Goal: Task Accomplishment & Management: Manage account settings

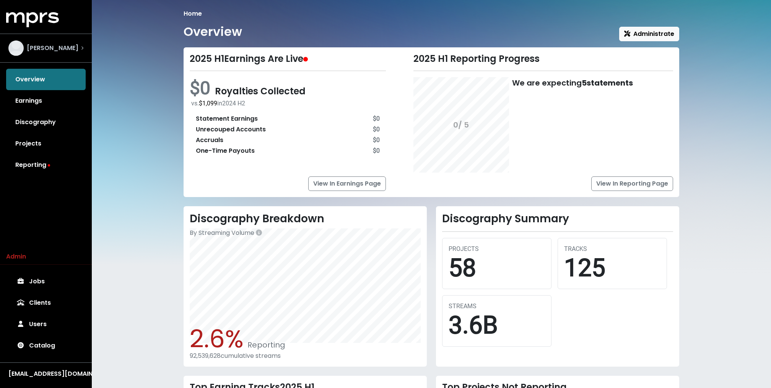
click at [62, 51] on span "Jeff Gunnell" at bounding box center [53, 48] width 52 height 9
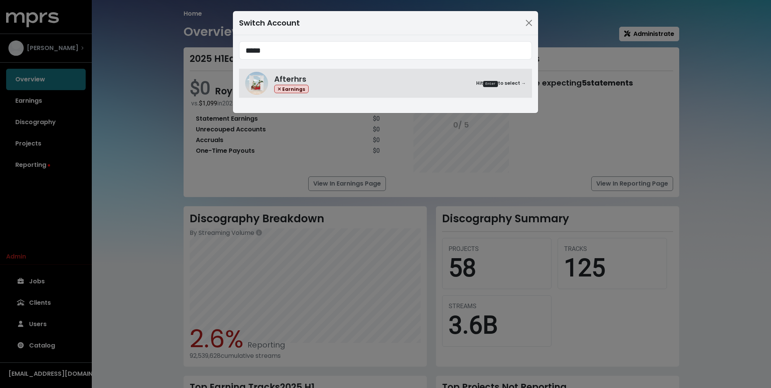
type input "*****"
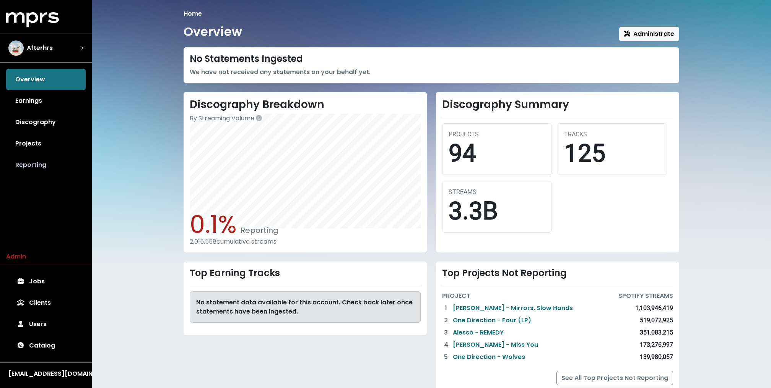
click at [28, 164] on link "Reporting" at bounding box center [46, 164] width 80 height 21
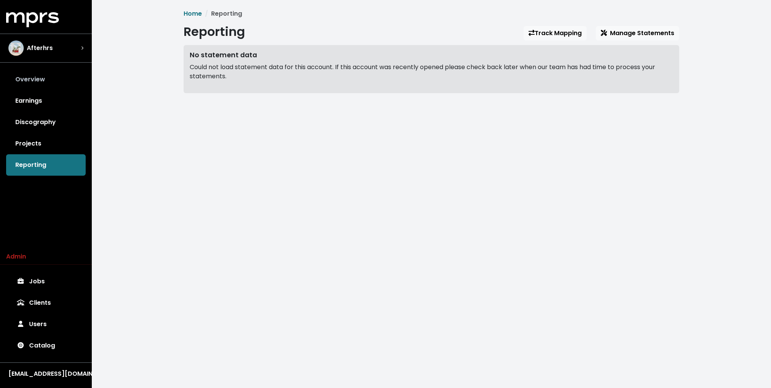
click at [75, 78] on link "Overview" at bounding box center [46, 79] width 80 height 21
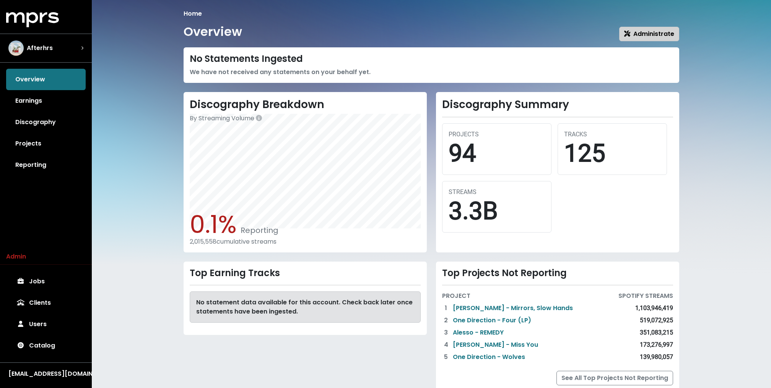
click at [675, 33] on button "Administrate" at bounding box center [649, 34] width 60 height 15
click at [649, 29] on span "Administrate" at bounding box center [649, 33] width 50 height 9
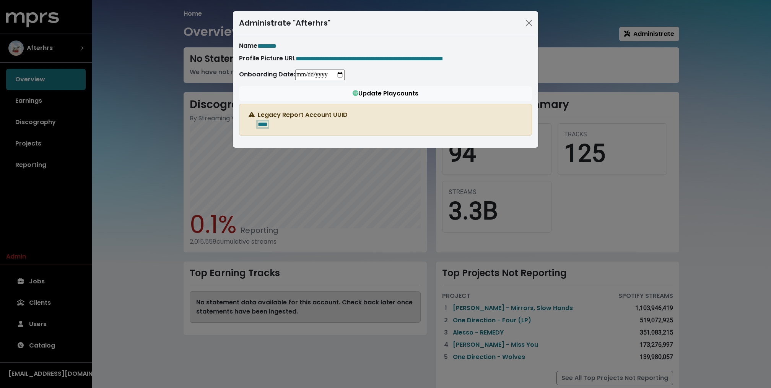
click at [266, 124] on span "****" at bounding box center [263, 125] width 10 height 6
paste span "Edit value"
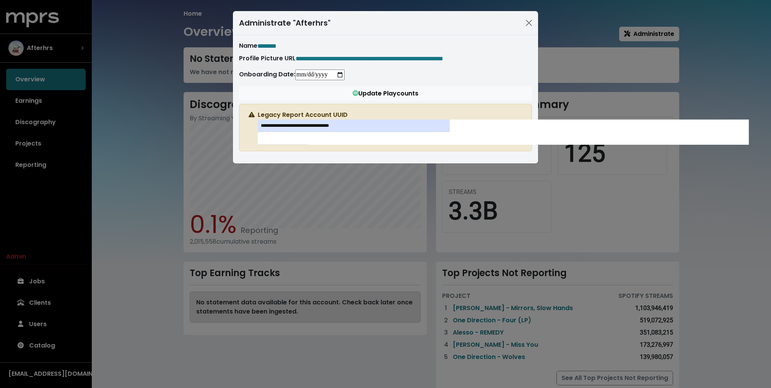
click at [195, 131] on div "**********" at bounding box center [385, 194] width 771 height 388
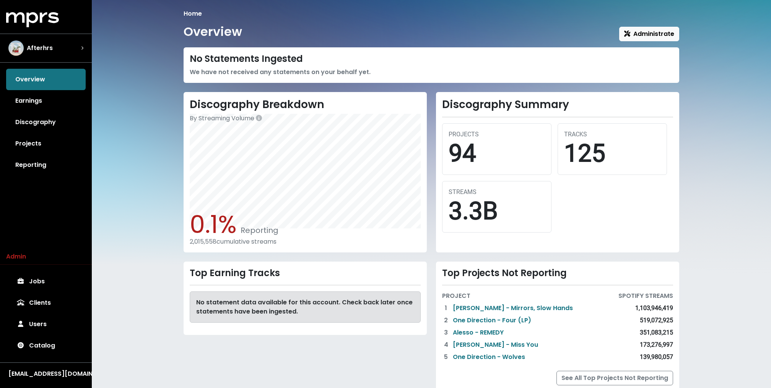
click at [656, 41] on div "Home Overview Administrate No Statements Ingested We have not received any stat…" at bounding box center [431, 205] width 505 height 392
click at [657, 33] on span "Administrate" at bounding box center [649, 33] width 50 height 9
click at [47, 167] on link "Reporting" at bounding box center [46, 164] width 80 height 21
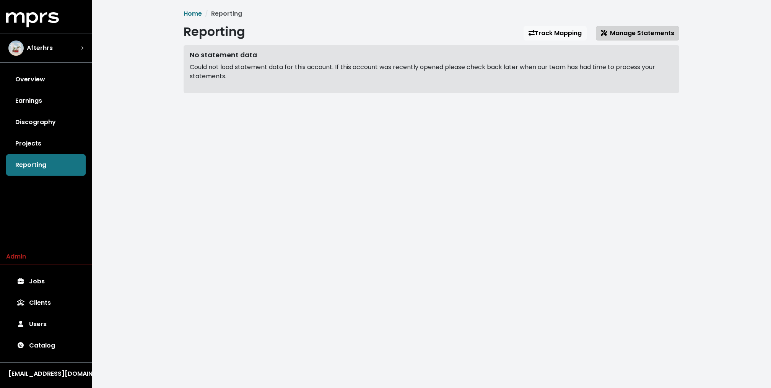
click at [610, 36] on span "Manage Statements" at bounding box center [637, 33] width 73 height 9
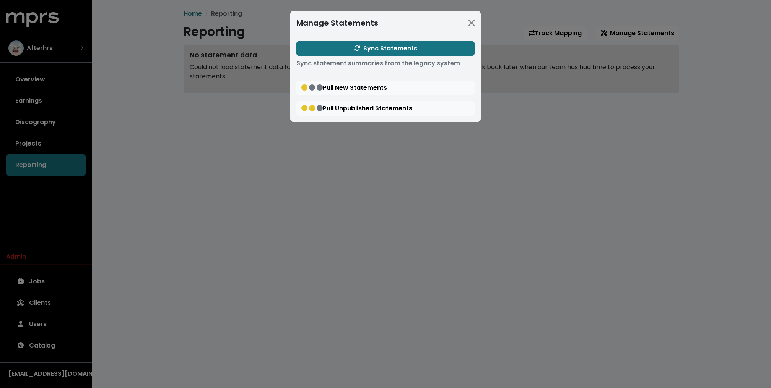
click at [387, 56] on div "Sync Statements Sync statement summaries from the legacy system Pull New Statem…" at bounding box center [385, 78] width 190 height 87
click at [387, 50] on span "Sync Statements" at bounding box center [385, 48] width 63 height 9
click at [114, 60] on div "Manage Statements Sync Statements Sync statement summaries from the legacy syst…" at bounding box center [385, 194] width 771 height 388
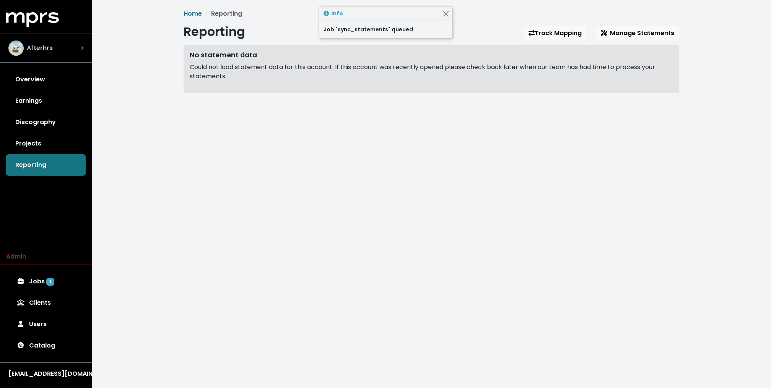
click at [71, 51] on div "Afterhrs" at bounding box center [45, 48] width 75 height 15
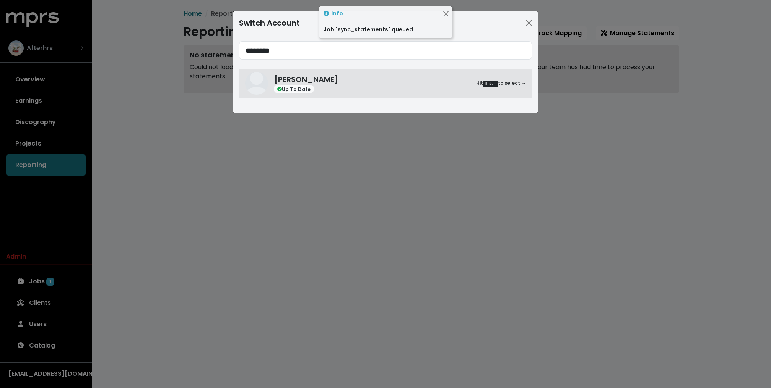
type input "********"
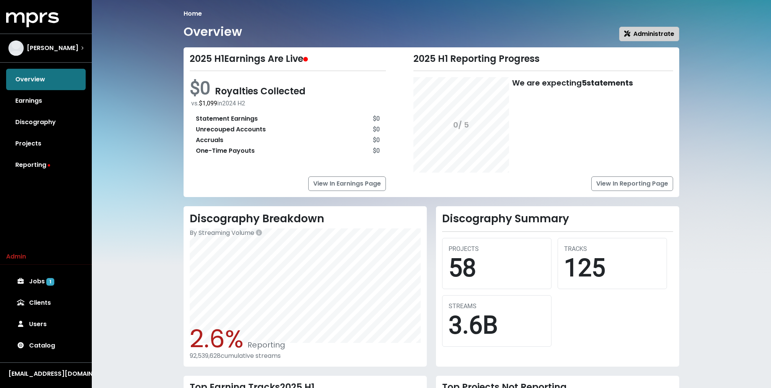
click at [630, 34] on icon "button" at bounding box center [627, 34] width 6 height 6
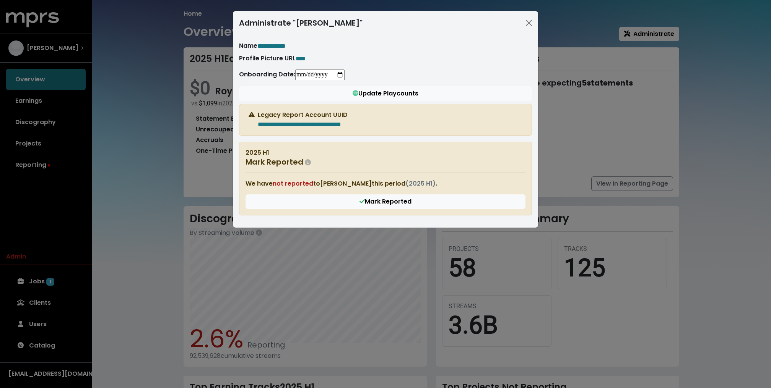
click at [180, 139] on div "**********" at bounding box center [385, 194] width 771 height 388
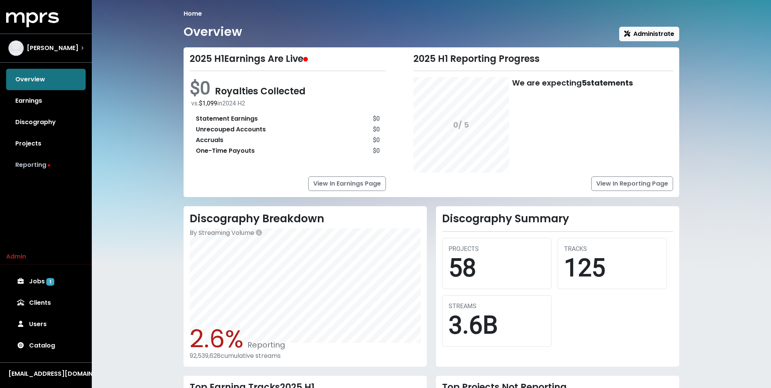
click at [42, 169] on link "Reporting" at bounding box center [46, 164] width 80 height 21
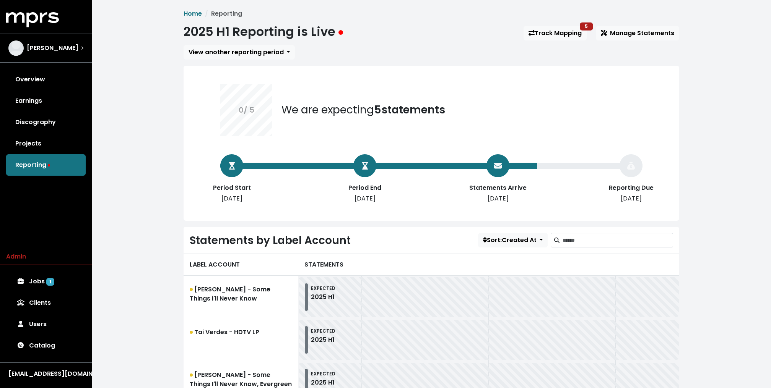
click at [245, 60] on span "View another reporting period 0 / 5 We are expecting 5 statements Period Start …" at bounding box center [430, 273] width 495 height 457
click at [245, 52] on span "View another reporting period" at bounding box center [235, 52] width 95 height 9
click at [654, 30] on span "Manage Statements" at bounding box center [637, 33] width 73 height 9
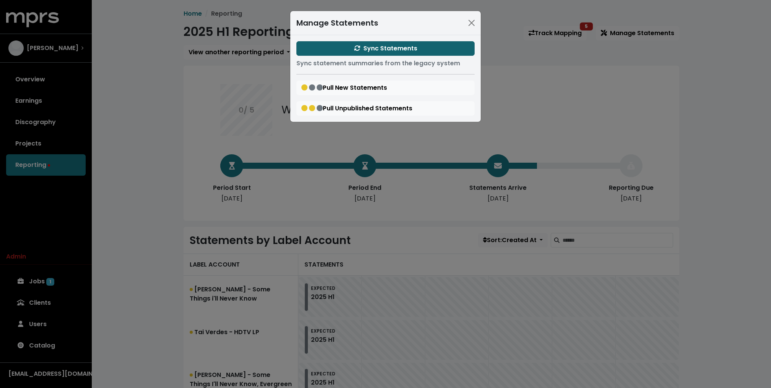
click at [419, 50] on button "Sync Statements" at bounding box center [385, 48] width 178 height 15
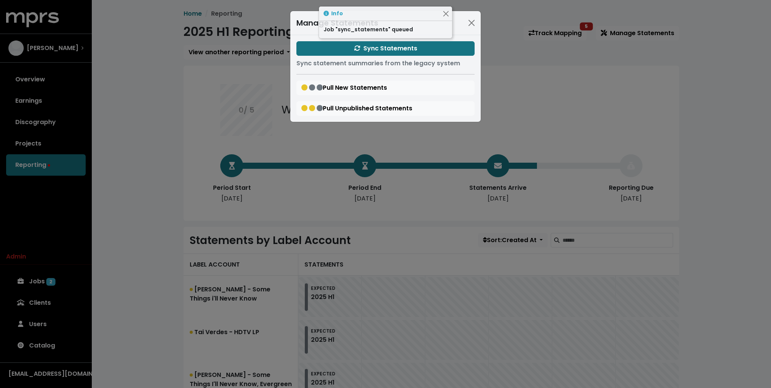
click at [155, 114] on div "Manage Statements Sync Statements Sync statement summaries from the legacy syst…" at bounding box center [385, 194] width 771 height 388
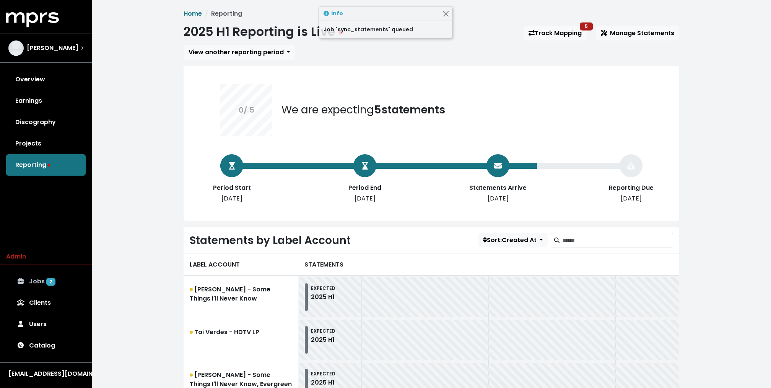
click at [65, 278] on link "Jobs 2" at bounding box center [46, 281] width 80 height 21
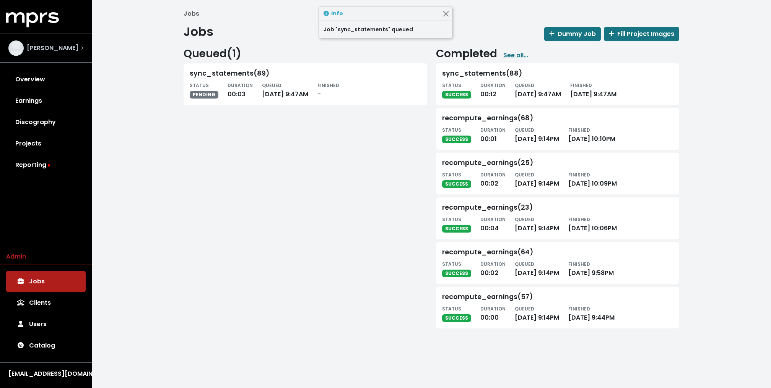
click at [60, 47] on span "Jeff Gunnell" at bounding box center [53, 48] width 52 height 9
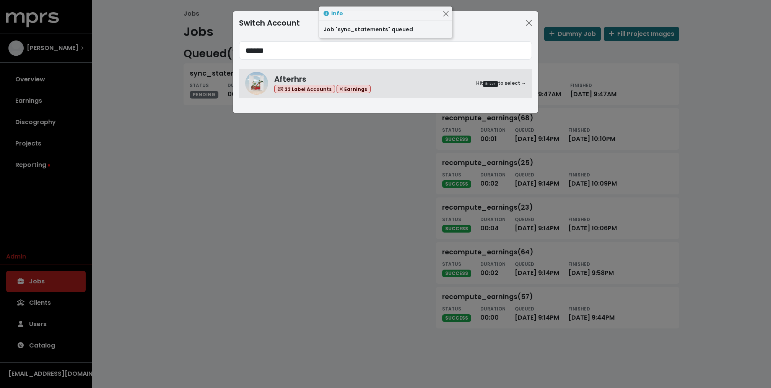
type input "******"
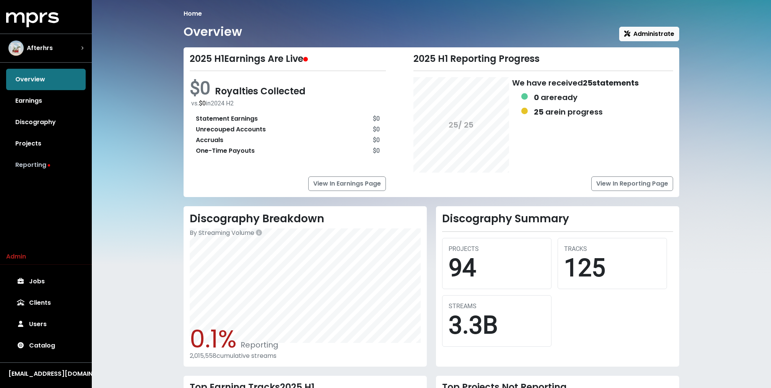
click at [55, 167] on link "Reporting" at bounding box center [46, 164] width 80 height 21
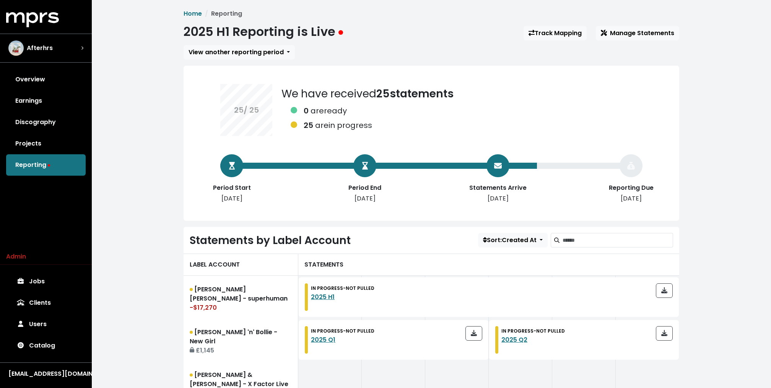
click at [631, 24] on div "2025 H1 Reporting is Live Track Mapping Manage Statements" at bounding box center [430, 33] width 495 height 18
click at [272, 54] on span "View another reporting period" at bounding box center [235, 52] width 95 height 9
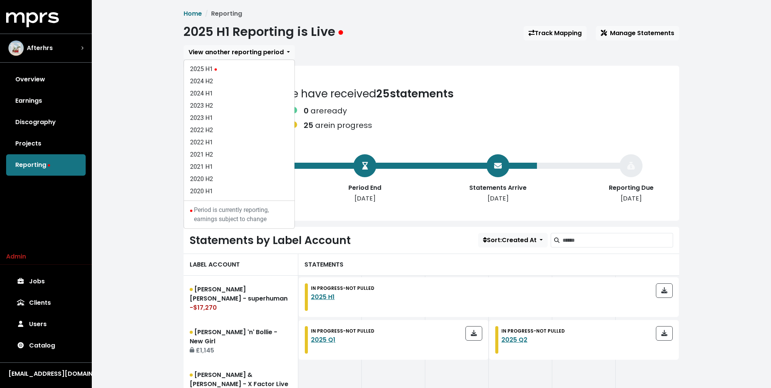
click at [383, 40] on div "2025 H1 Reporting is Live Track Mapping Manage Statements" at bounding box center [430, 33] width 495 height 18
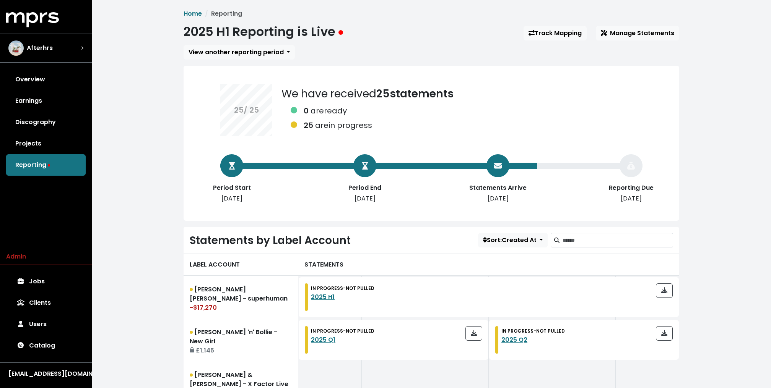
click at [647, 24] on div "2025 H1 Reporting is Live Track Mapping Manage Statements" at bounding box center [430, 33] width 495 height 18
click at [637, 31] on span "Manage Statements" at bounding box center [637, 33] width 73 height 9
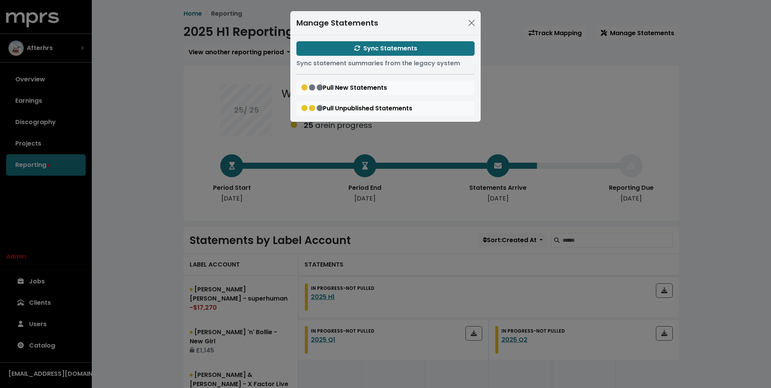
click at [144, 123] on div "Manage Statements Sync Statements Sync statement summaries from the legacy syst…" at bounding box center [385, 194] width 771 height 388
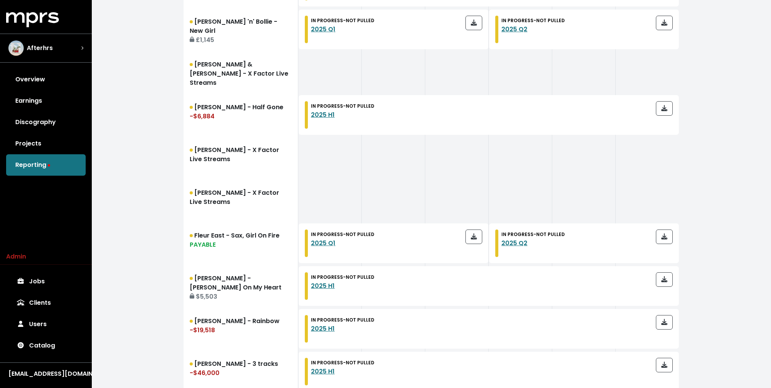
scroll to position [111, 0]
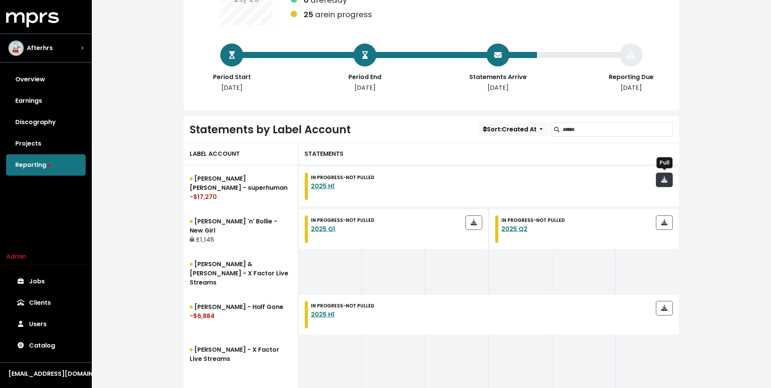
click at [668, 173] on button "button" at bounding box center [664, 180] width 17 height 15
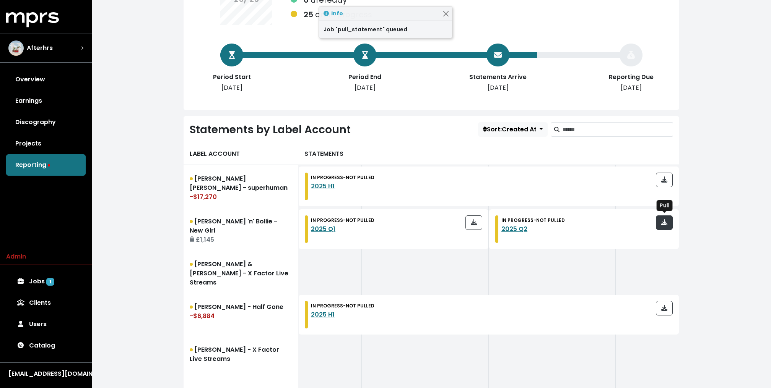
click at [664, 217] on button "button" at bounding box center [664, 223] width 17 height 15
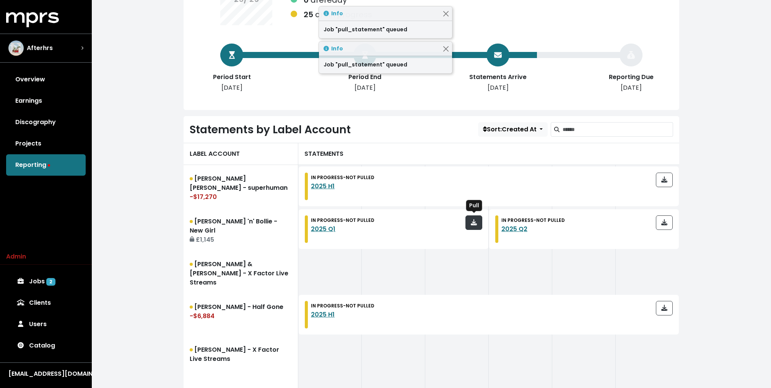
click at [471, 223] on icon "button" at bounding box center [474, 222] width 6 height 6
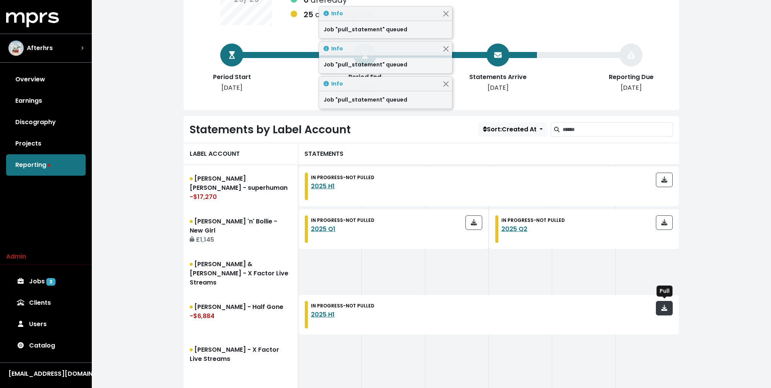
click at [666, 313] on button "button" at bounding box center [664, 308] width 17 height 15
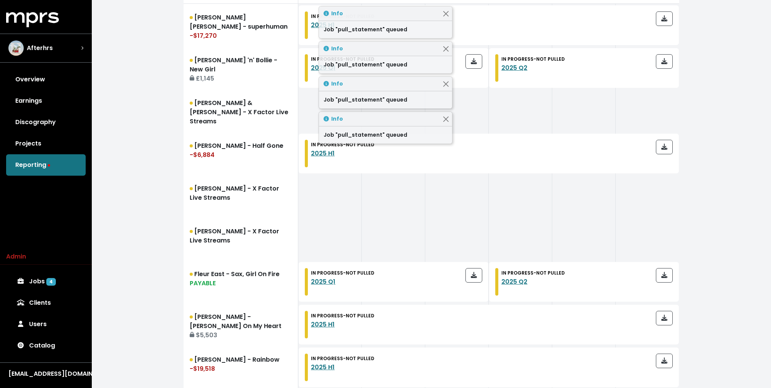
scroll to position [271, 0]
click at [670, 279] on button "button" at bounding box center [664, 276] width 17 height 15
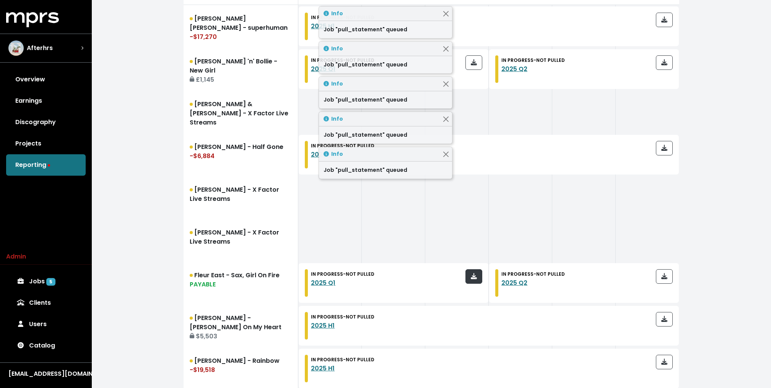
click at [474, 278] on icon "button" at bounding box center [474, 276] width 6 height 6
click at [662, 317] on icon "button" at bounding box center [664, 319] width 6 height 6
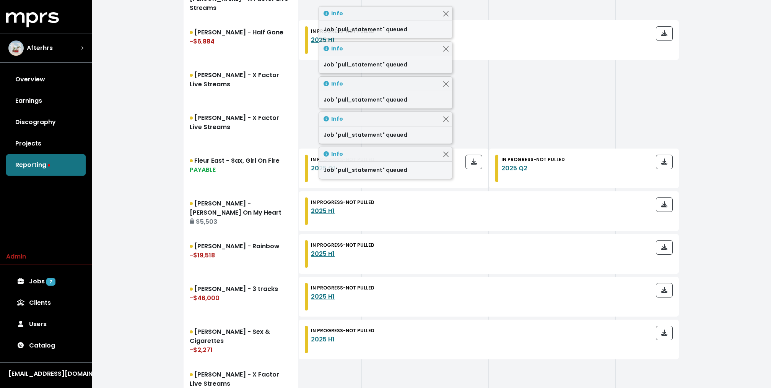
scroll to position [386, 0]
click at [668, 253] on button "button" at bounding box center [664, 247] width 17 height 15
click at [667, 294] on button "button" at bounding box center [664, 290] width 17 height 15
click at [665, 330] on icon "button" at bounding box center [664, 333] width 6 height 6
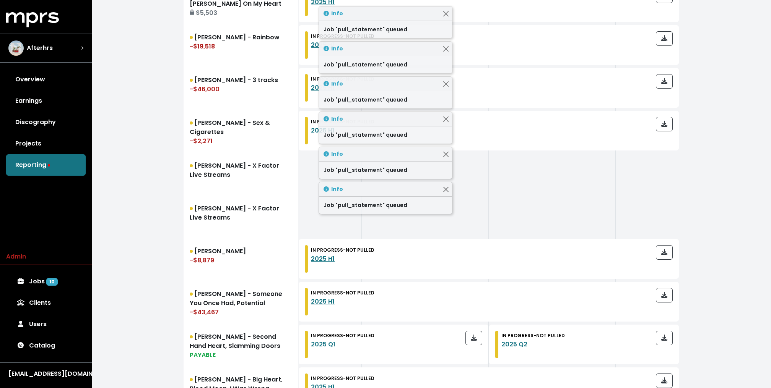
scroll to position [606, 0]
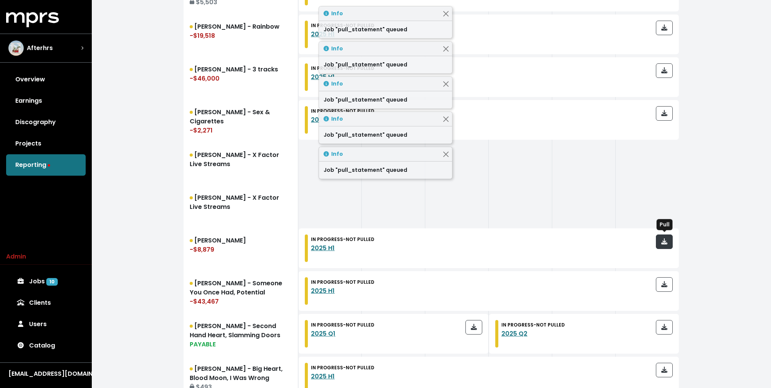
click at [662, 240] on icon "button" at bounding box center [664, 242] width 6 height 6
click at [665, 281] on icon "button" at bounding box center [664, 284] width 6 height 6
click at [477, 330] on button "button" at bounding box center [473, 327] width 17 height 15
click at [669, 324] on button "button" at bounding box center [664, 327] width 17 height 15
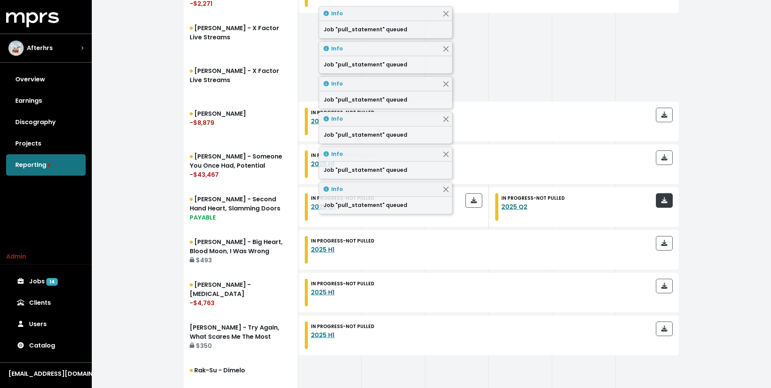
scroll to position [742, 0]
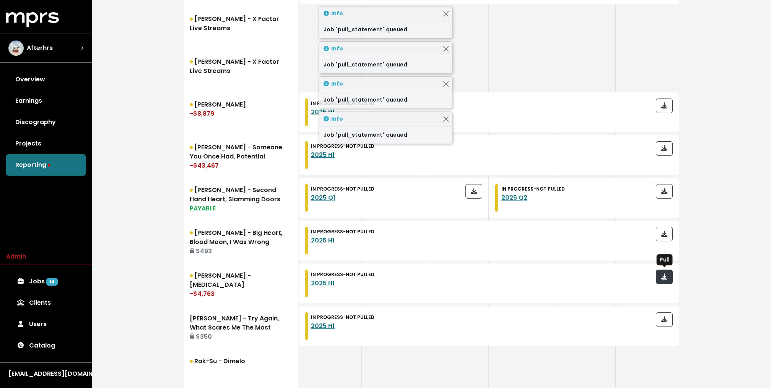
click at [666, 281] on button "button" at bounding box center [664, 277] width 17 height 15
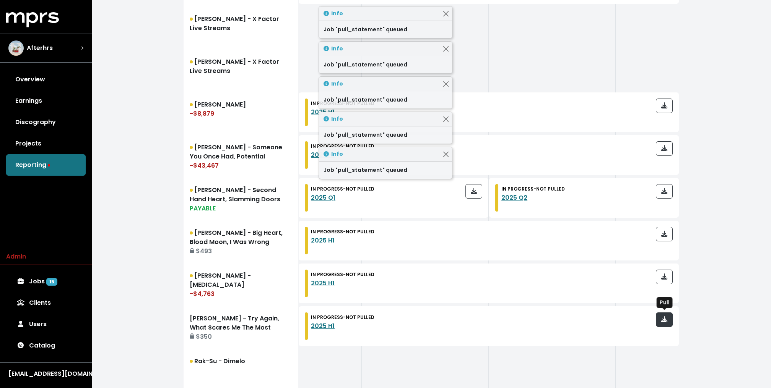
click at [664, 314] on button "button" at bounding box center [664, 320] width 17 height 15
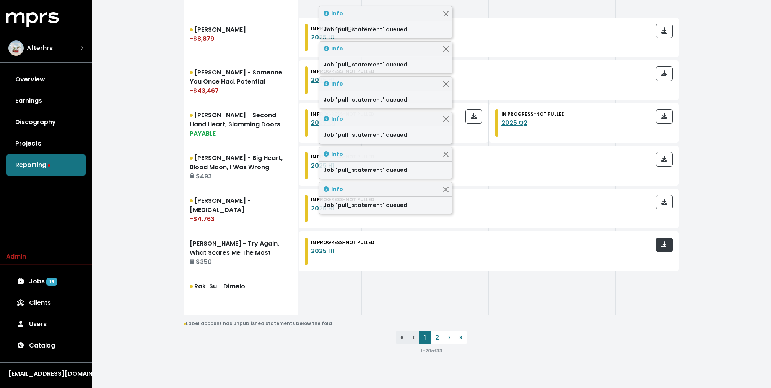
scroll to position [817, 0]
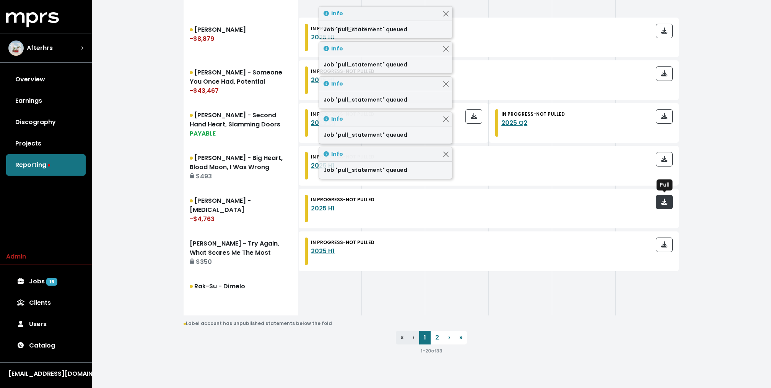
click at [665, 199] on icon "button" at bounding box center [664, 202] width 6 height 6
click at [666, 153] on button "button" at bounding box center [664, 159] width 17 height 15
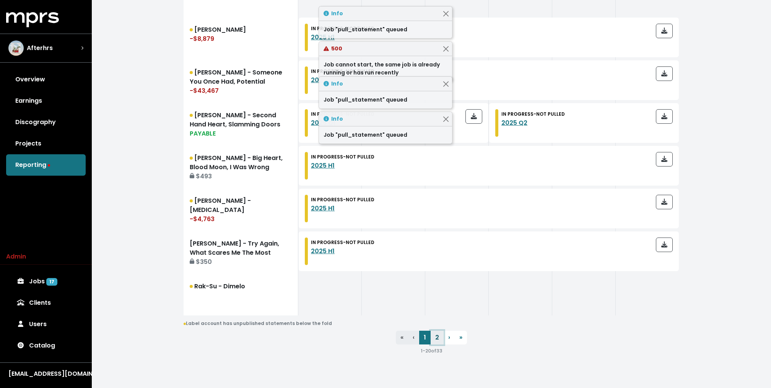
click at [438, 339] on link "2" at bounding box center [436, 338] width 13 height 14
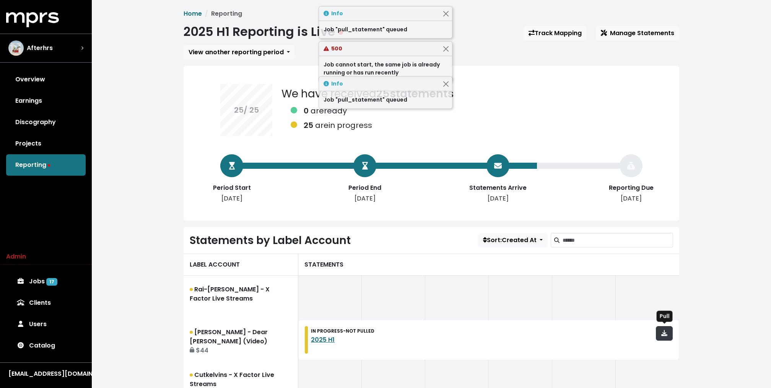
click at [666, 334] on icon "button" at bounding box center [664, 333] width 6 height 6
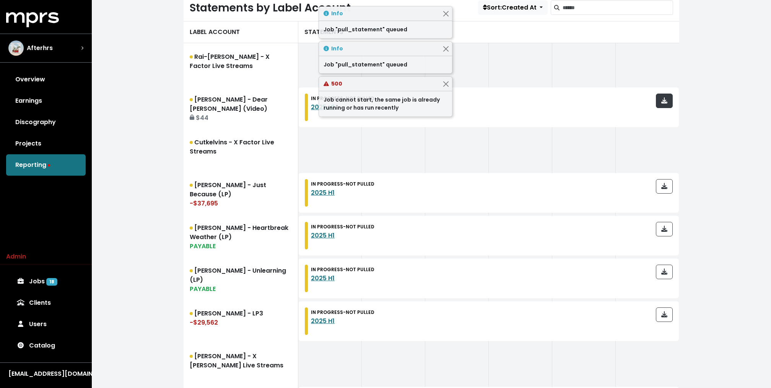
scroll to position [258, 0]
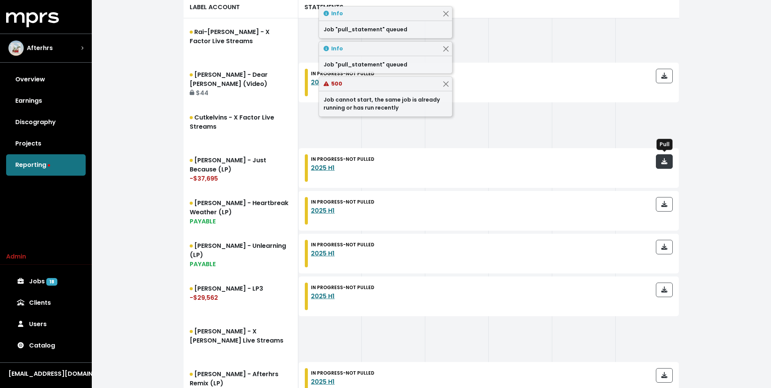
click at [662, 158] on icon "button" at bounding box center [664, 161] width 6 height 6
click at [665, 203] on icon "button" at bounding box center [664, 204] width 6 height 6
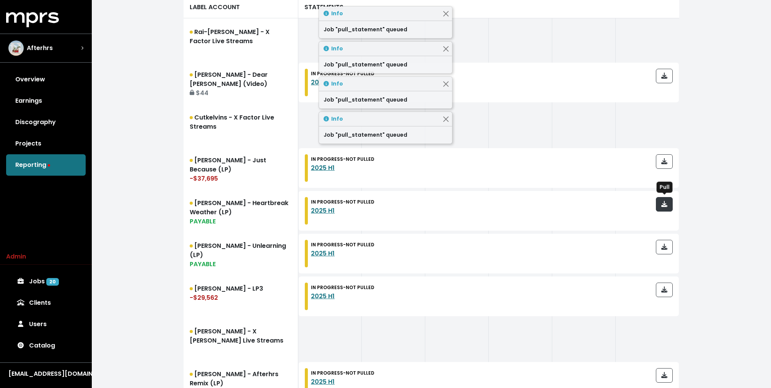
scroll to position [290, 0]
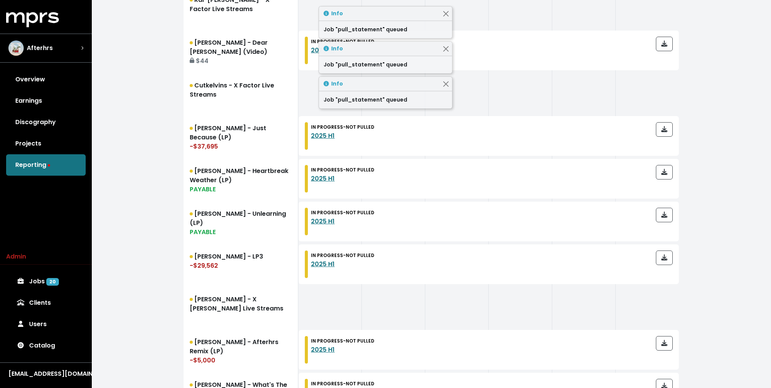
click at [667, 222] on div at bounding box center [664, 222] width 17 height 28
click at [667, 216] on icon "button" at bounding box center [664, 215] width 6 height 6
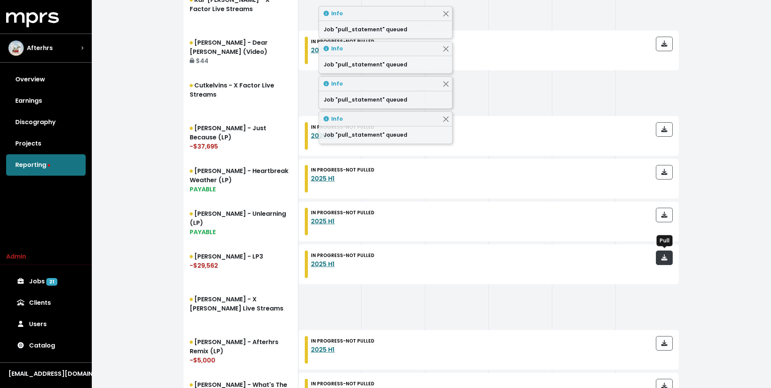
click at [666, 259] on icon "button" at bounding box center [664, 258] width 6 height 6
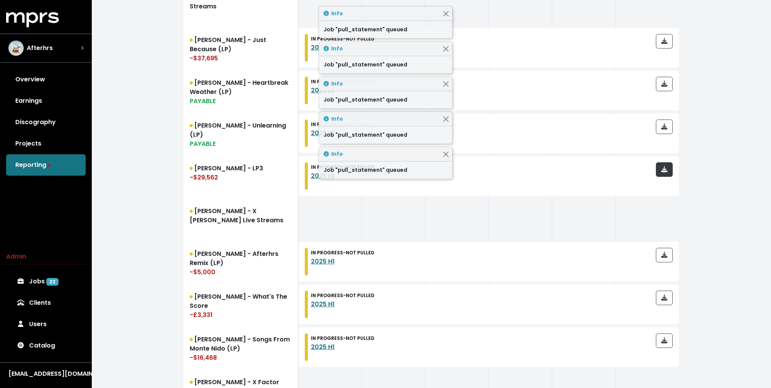
scroll to position [387, 0]
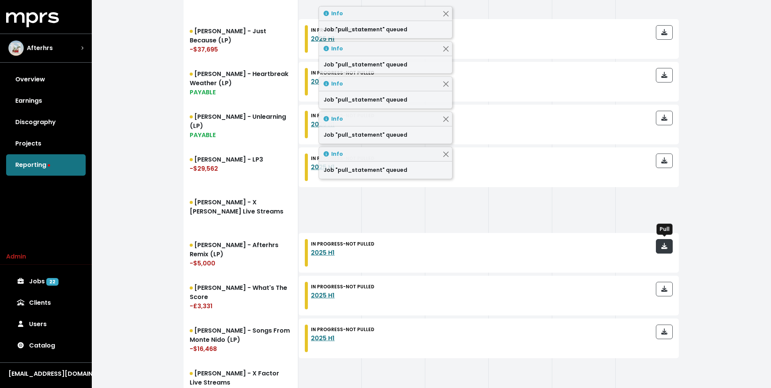
click at [667, 247] on icon "button" at bounding box center [664, 246] width 6 height 6
click at [664, 292] on span "button" at bounding box center [664, 289] width 6 height 9
click at [664, 332] on icon "button" at bounding box center [664, 332] width 6 height 6
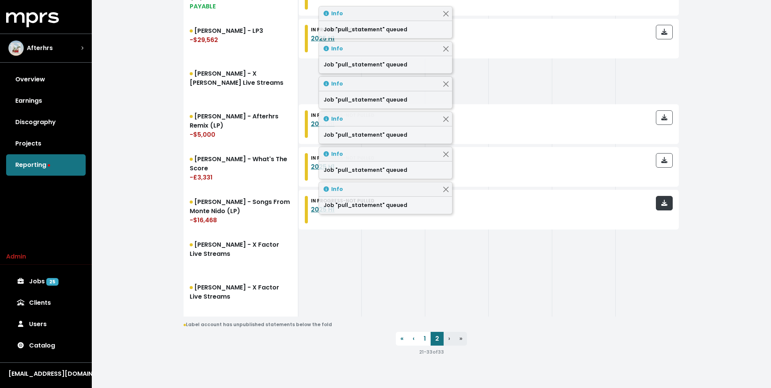
scroll to position [517, 0]
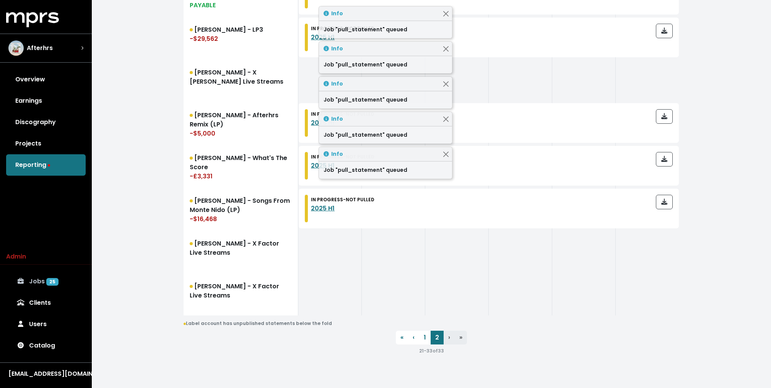
click at [55, 283] on span "25" at bounding box center [52, 282] width 12 height 8
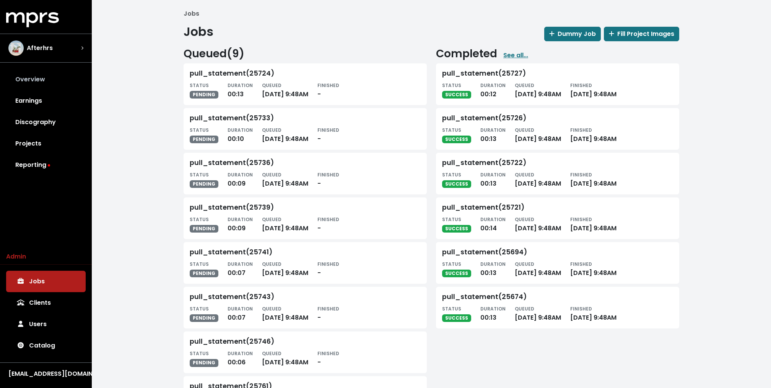
click at [53, 87] on link "Overview" at bounding box center [46, 79] width 80 height 21
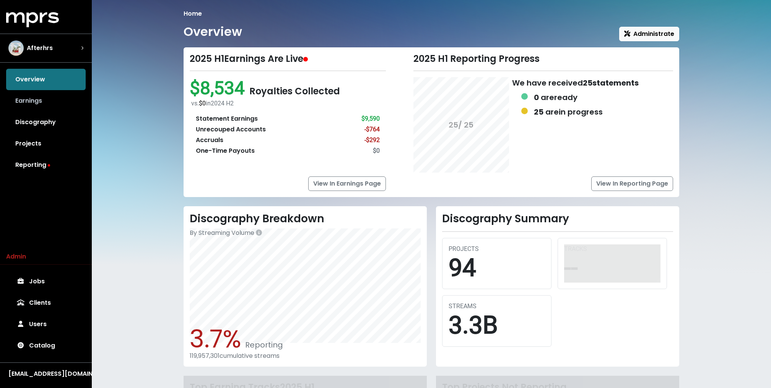
click at [41, 104] on link "Earnings" at bounding box center [46, 100] width 80 height 21
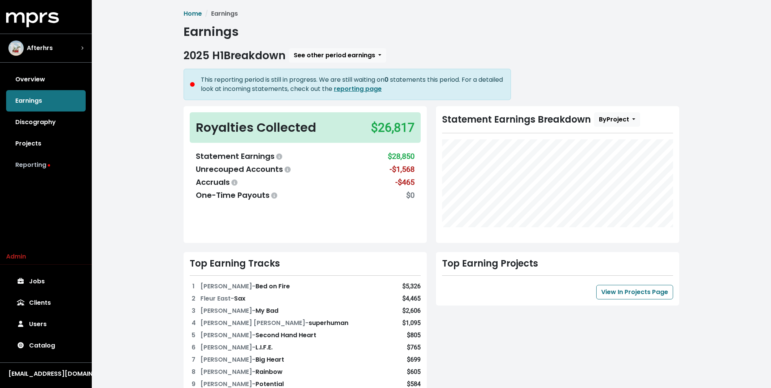
click at [56, 163] on link "Reporting" at bounding box center [46, 164] width 80 height 21
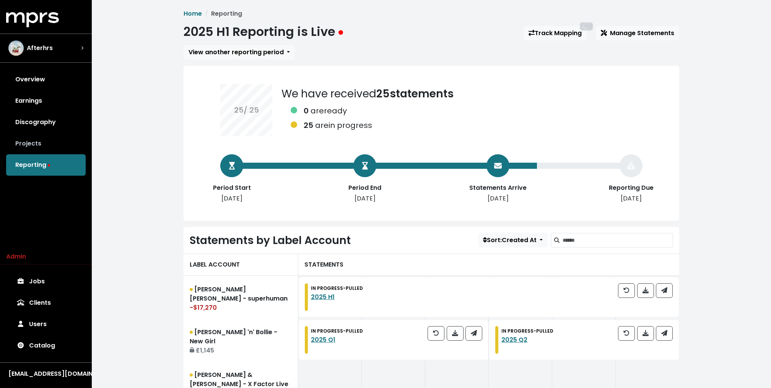
click at [44, 145] on link "Projects" at bounding box center [46, 143] width 80 height 21
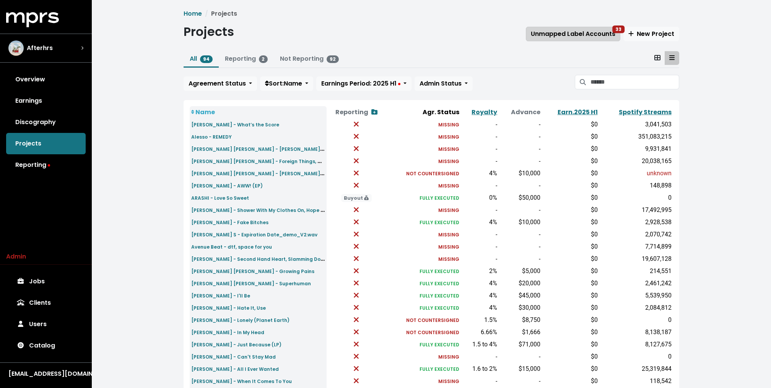
click at [556, 34] on span "Unmapped Label Accounts 33" at bounding box center [573, 33] width 84 height 9
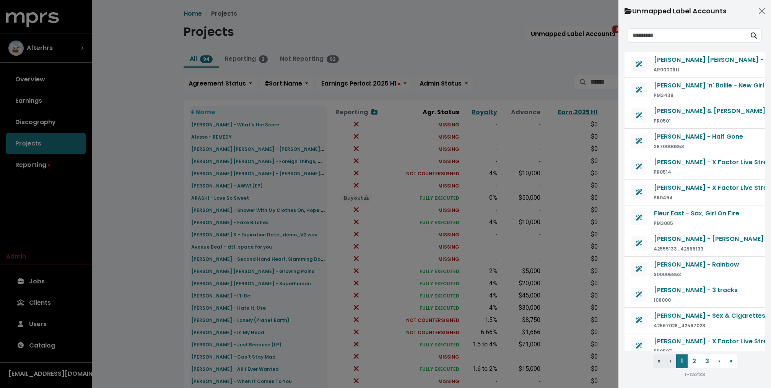
click at [507, 42] on div at bounding box center [385, 194] width 771 height 388
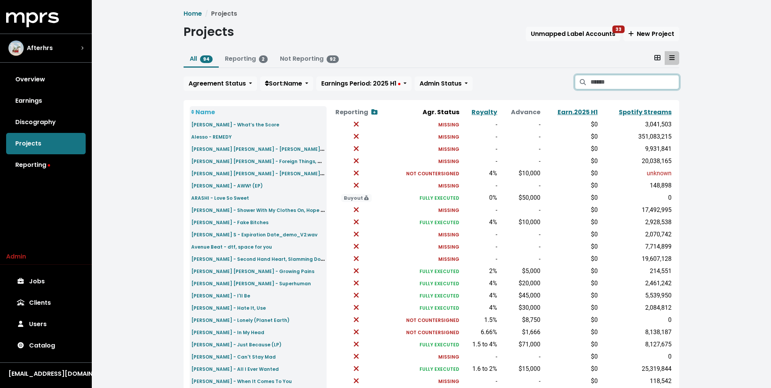
click at [608, 80] on input "Search projects" at bounding box center [634, 82] width 89 height 15
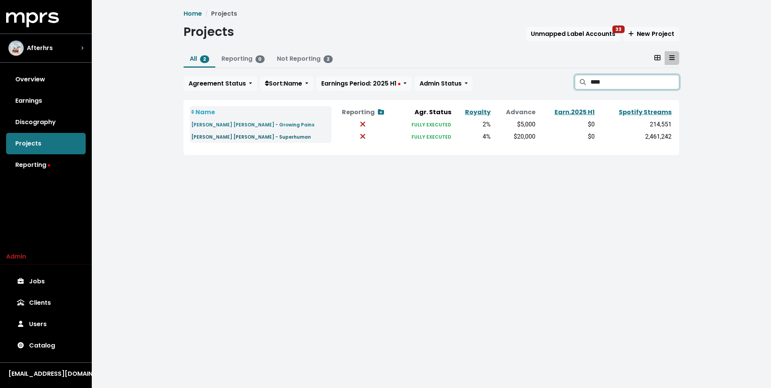
type input "****"
click at [241, 138] on small "[PERSON_NAME] [PERSON_NAME] - Superhuman" at bounding box center [251, 137] width 120 height 6
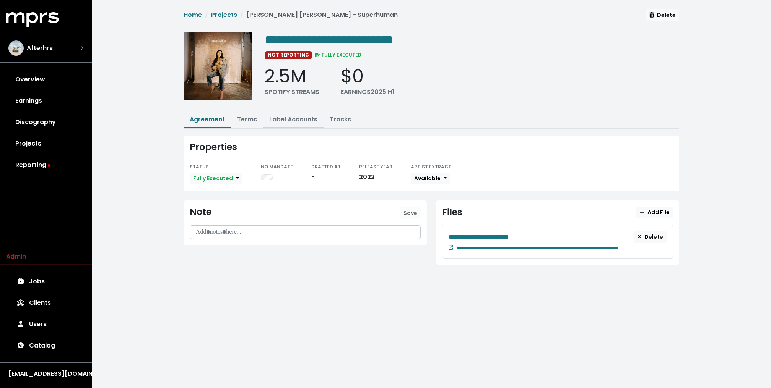
click at [304, 119] on link "Label Accounts" at bounding box center [293, 119] width 48 height 9
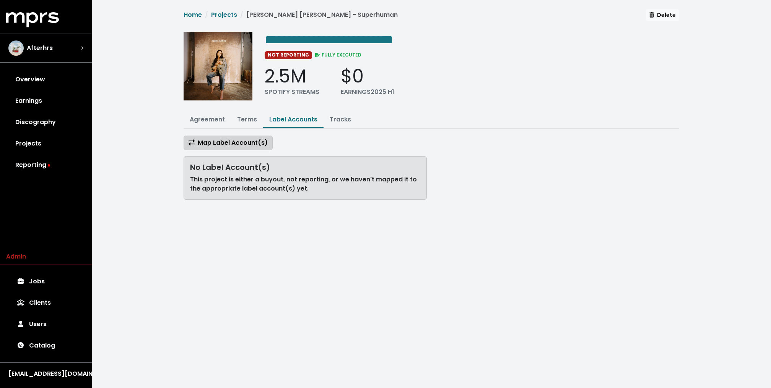
click at [249, 146] on button "Map Label Account(s)" at bounding box center [227, 143] width 89 height 15
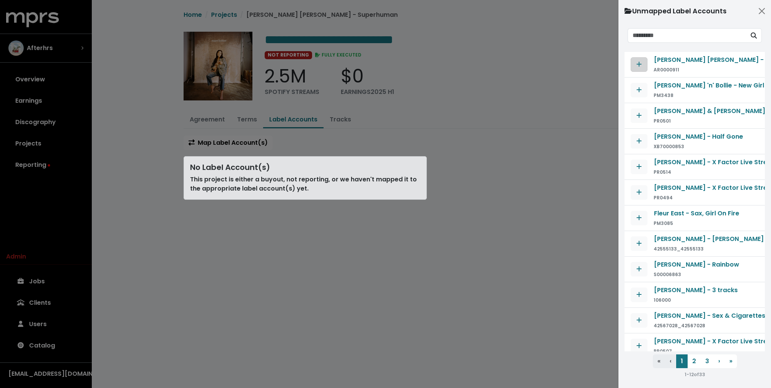
click at [634, 59] on button "Map contract to selected agreement" at bounding box center [638, 64] width 17 height 15
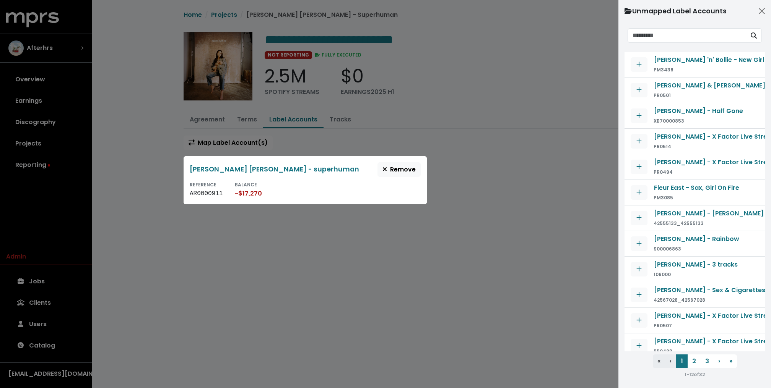
click at [246, 15] on div at bounding box center [385, 194] width 771 height 388
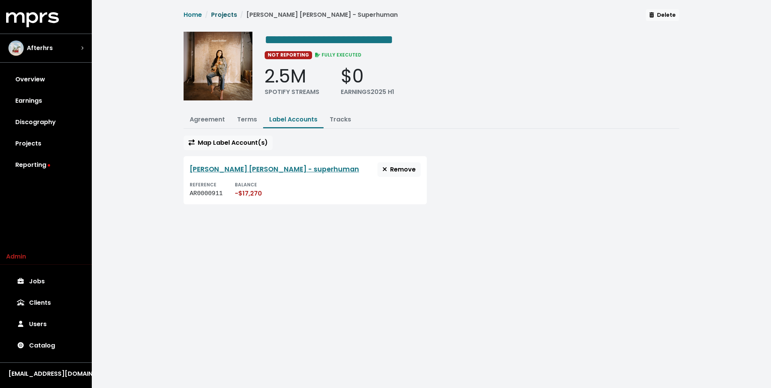
click at [228, 16] on link "Projects" at bounding box center [224, 14] width 26 height 9
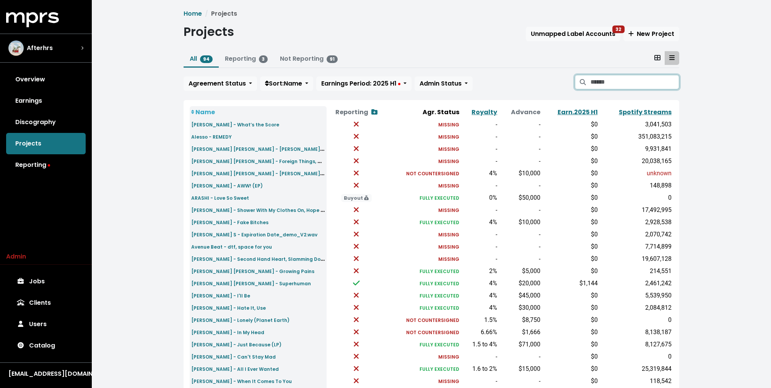
click at [614, 80] on input "Search projects" at bounding box center [634, 82] width 89 height 15
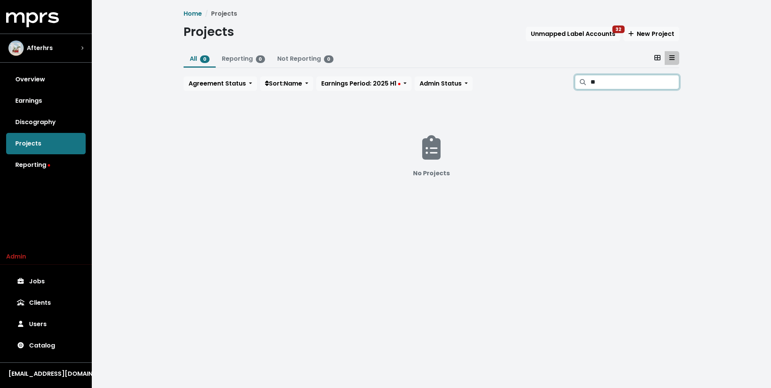
type input "*"
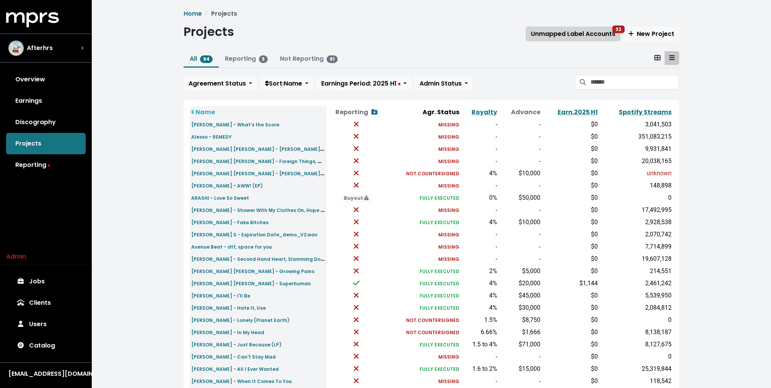
click at [567, 32] on span "Unmapped Label Accounts 32" at bounding box center [573, 33] width 84 height 9
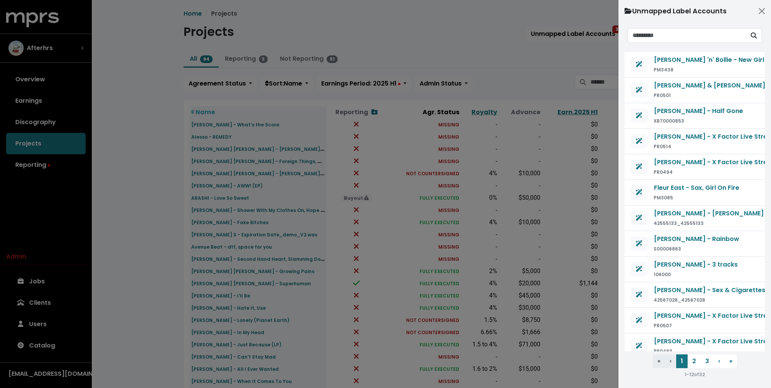
click at [545, 58] on div at bounding box center [385, 194] width 771 height 388
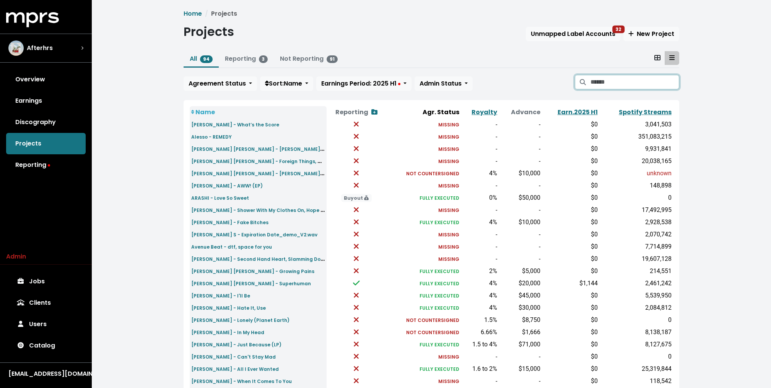
click at [620, 85] on input "Search projects" at bounding box center [634, 82] width 89 height 15
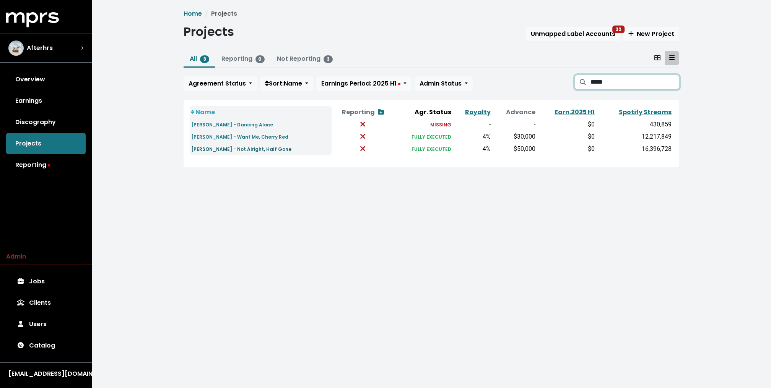
type input "*****"
click at [247, 151] on small "Stephen Puth - Not Alright, Half Gone" at bounding box center [241, 149] width 100 height 6
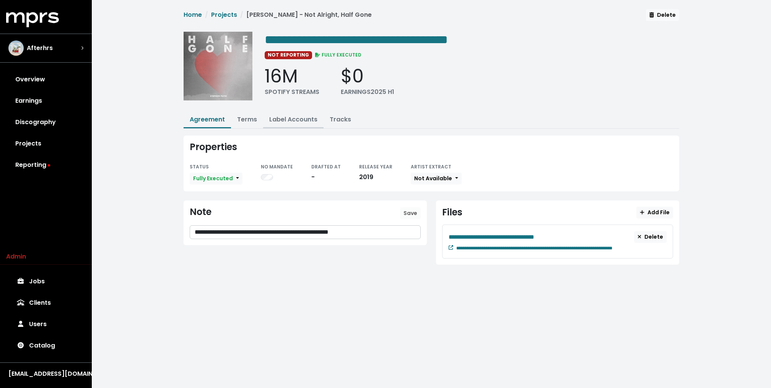
click at [298, 120] on link "Label Accounts" at bounding box center [293, 119] width 48 height 9
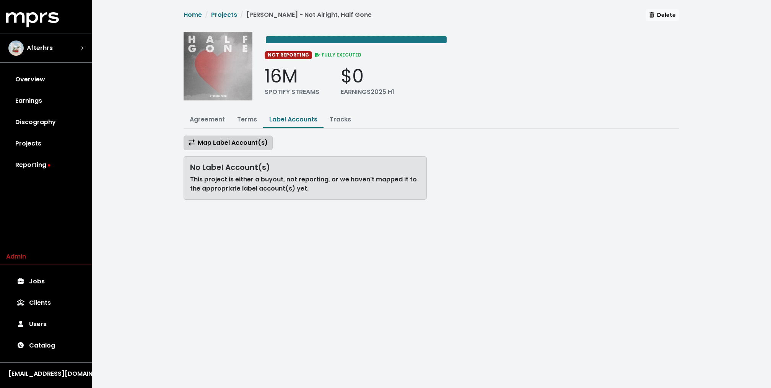
click at [248, 141] on span "Map Label Account(s)" at bounding box center [227, 142] width 79 height 9
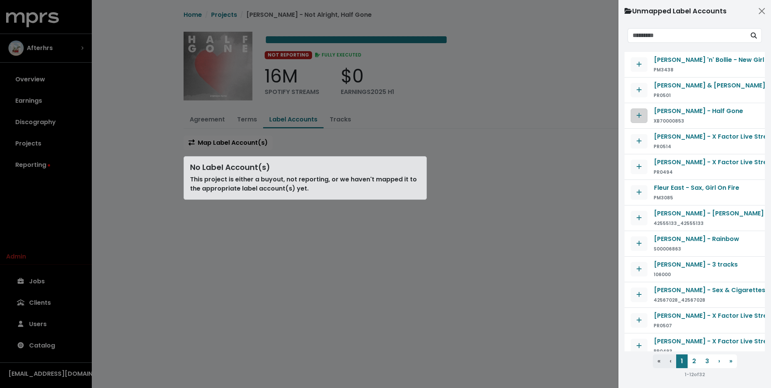
click at [636, 119] on span "Map contract to selected agreement" at bounding box center [638, 115] width 5 height 9
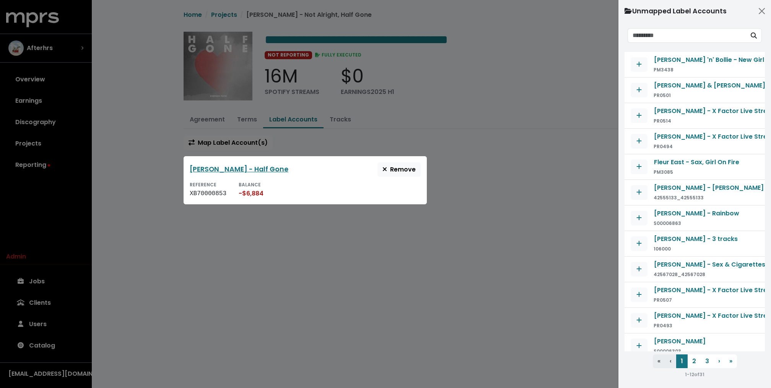
click at [433, 122] on div at bounding box center [385, 194] width 771 height 388
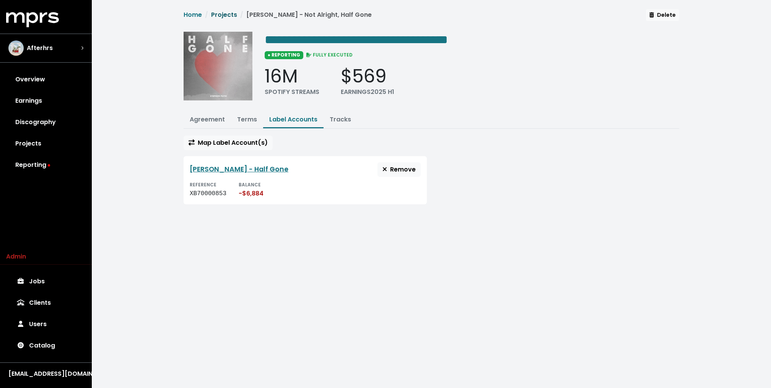
click at [231, 16] on link "Projects" at bounding box center [224, 14] width 26 height 9
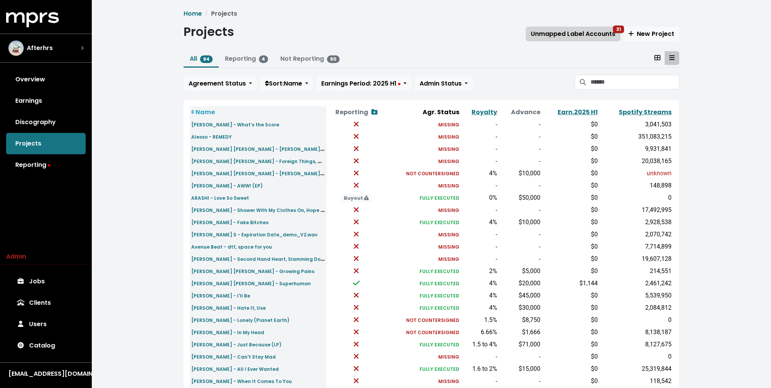
click at [579, 37] on span "Unmapped Label Accounts 31" at bounding box center [573, 33] width 84 height 9
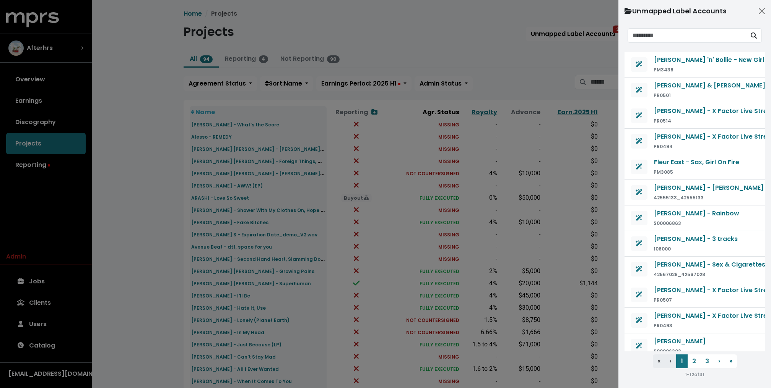
click at [570, 117] on div at bounding box center [385, 194] width 771 height 388
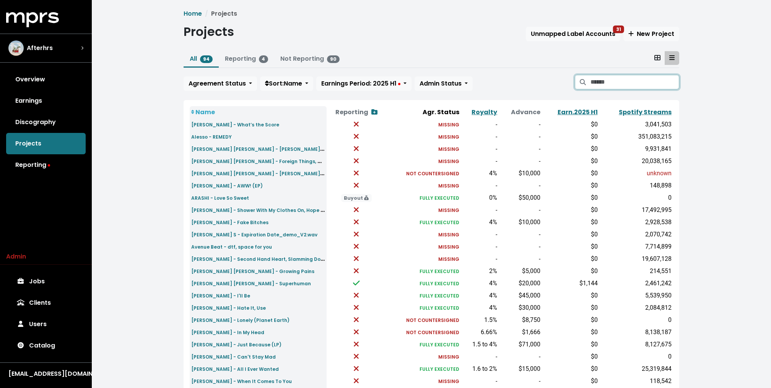
click at [633, 87] on input "Search projects" at bounding box center [634, 82] width 89 height 15
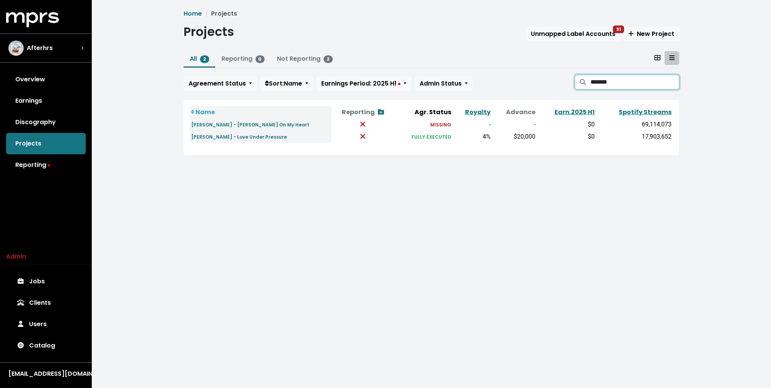
type input "*******"
click at [227, 129] on td "[PERSON_NAME] - [PERSON_NAME] On My Heart" at bounding box center [261, 125] width 142 height 12
click at [228, 127] on small "[PERSON_NAME] - [PERSON_NAME] On My Heart" at bounding box center [250, 125] width 118 height 6
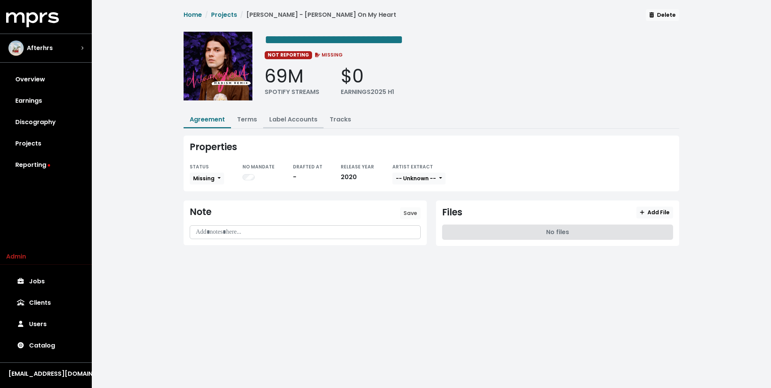
click at [317, 119] on button "Label Accounts" at bounding box center [293, 120] width 60 height 16
click at [304, 117] on link "Label Accounts" at bounding box center [293, 119] width 48 height 9
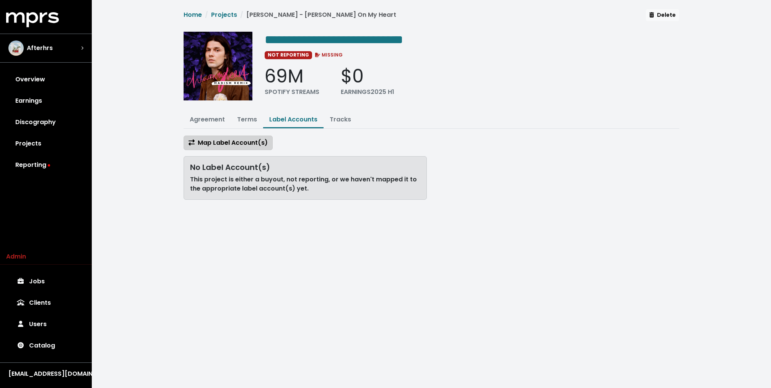
click at [247, 144] on span "Map Label Account(s)" at bounding box center [227, 142] width 79 height 9
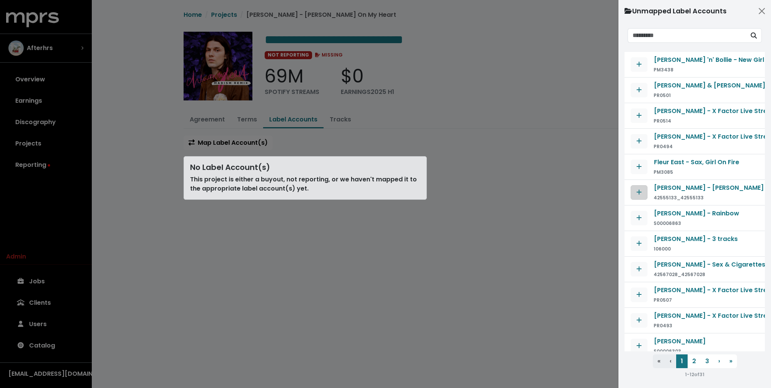
click at [636, 192] on icon "Map contract to selected agreement" at bounding box center [638, 192] width 5 height 6
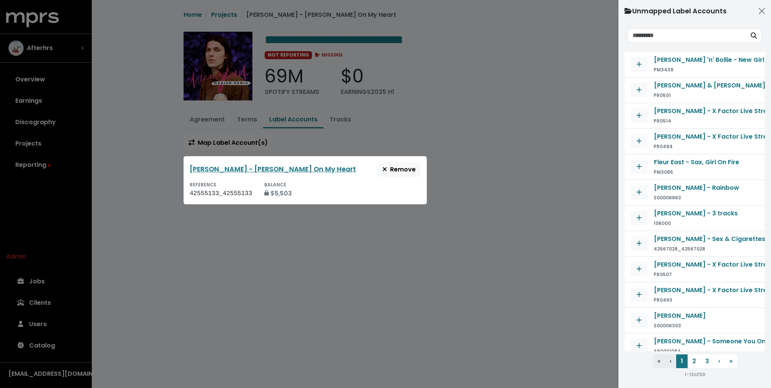
click at [256, 36] on div at bounding box center [385, 194] width 771 height 388
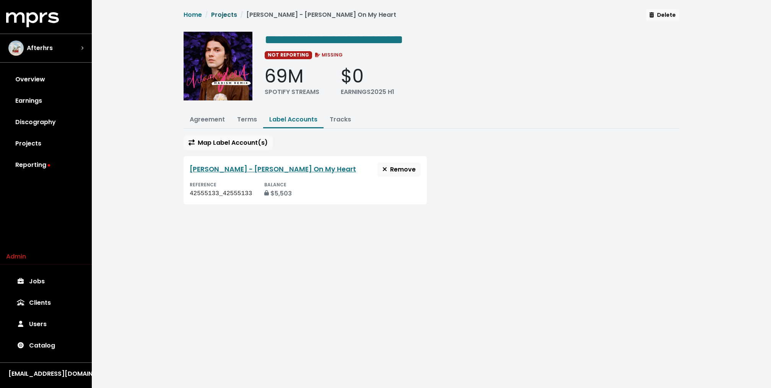
click at [226, 18] on link "Projects" at bounding box center [224, 14] width 26 height 9
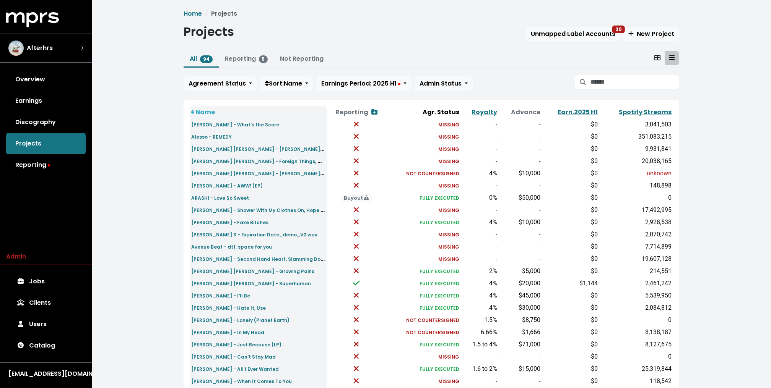
click at [610, 72] on div "All 94 Reporting 5 Not Reporting Agreement Status Sort: Name Earnings Period: 2…" at bounding box center [430, 72] width 495 height 43
click at [604, 77] on input "Search projects" at bounding box center [634, 82] width 89 height 15
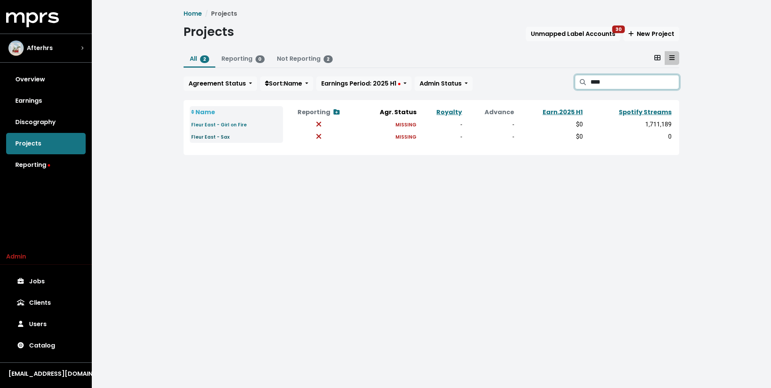
type input "****"
click at [218, 138] on small "Fleur East - Sax" at bounding box center [210, 137] width 38 height 6
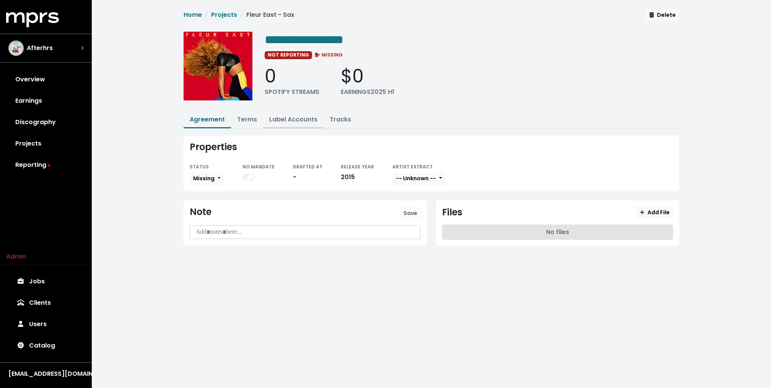
click at [299, 119] on link "Label Accounts" at bounding box center [293, 119] width 48 height 9
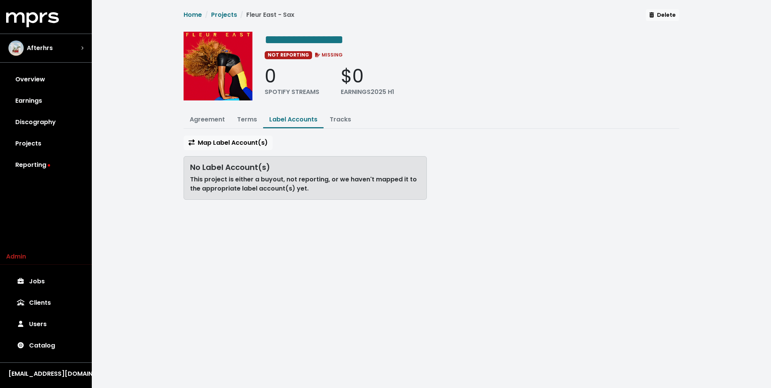
click at [299, 119] on link "Label Accounts" at bounding box center [293, 119] width 48 height 9
click at [302, 119] on link "Label Accounts" at bounding box center [293, 119] width 48 height 9
click at [232, 136] on button "Map Label Account(s)" at bounding box center [227, 143] width 89 height 15
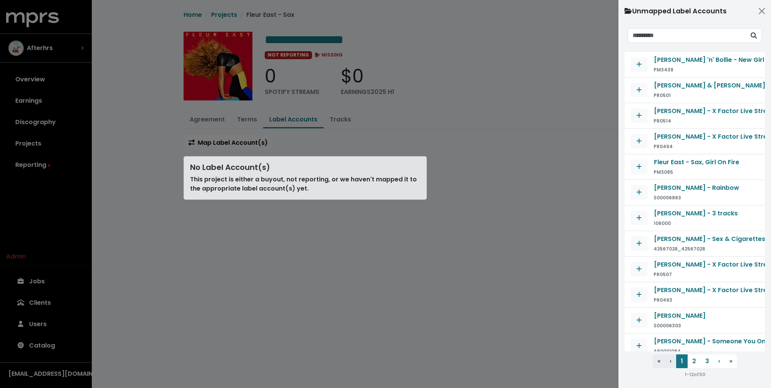
click at [229, 15] on div at bounding box center [385, 194] width 771 height 388
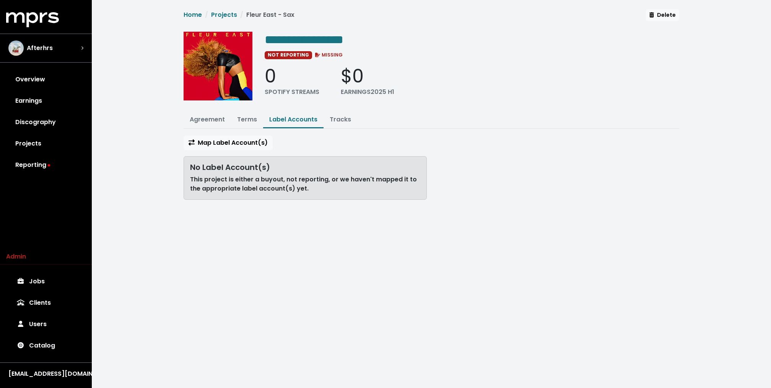
click at [221, 15] on div at bounding box center [385, 194] width 771 height 388
click at [221, 15] on link "Projects" at bounding box center [224, 14] width 26 height 9
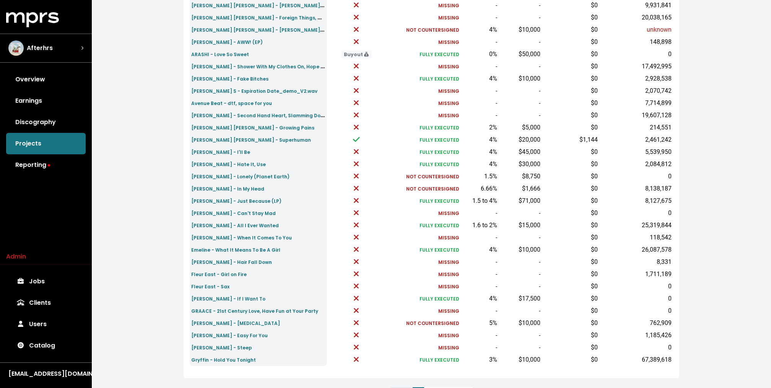
scroll to position [182, 0]
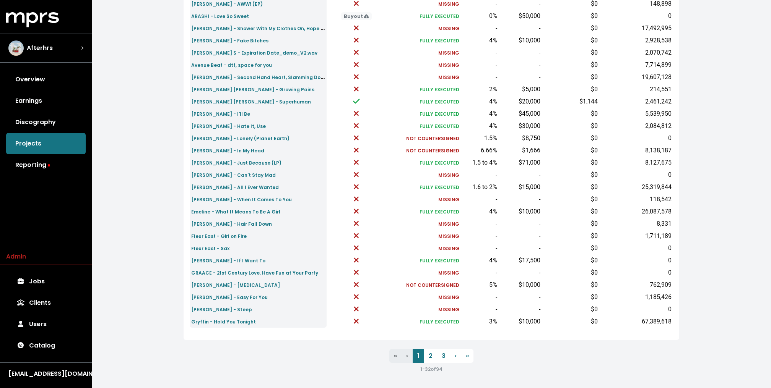
click at [432, 348] on span "Name Reporting Show contracts view Agr. Status Royalty Advance Earn. 2025 H1 Sp…" at bounding box center [430, 146] width 495 height 456
click at [432, 359] on link "2" at bounding box center [430, 356] width 13 height 14
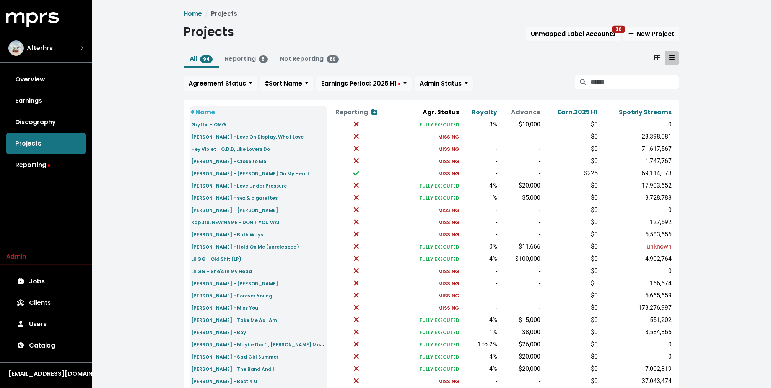
scroll to position [182, 0]
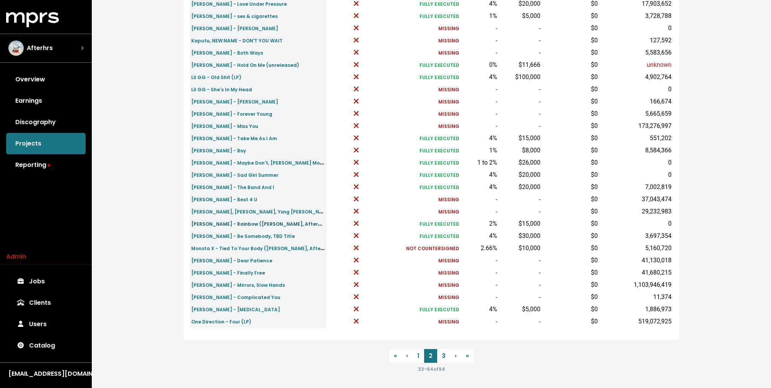
click at [232, 223] on small "Meghan Trainor - Rainbow (Teddy Geiger, Afterhrs)" at bounding box center [259, 223] width 136 height 9
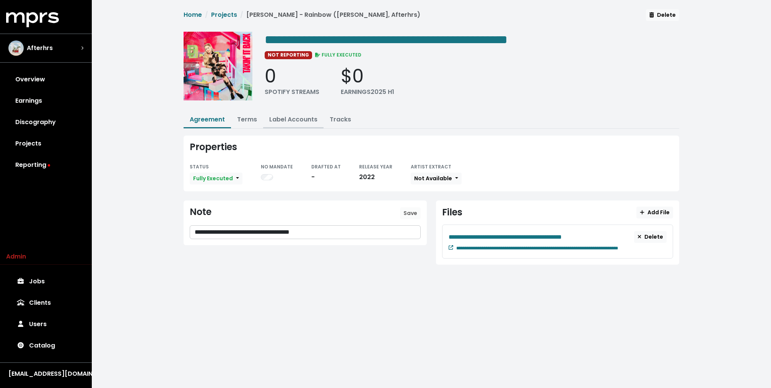
click at [296, 118] on link "Label Accounts" at bounding box center [293, 119] width 48 height 9
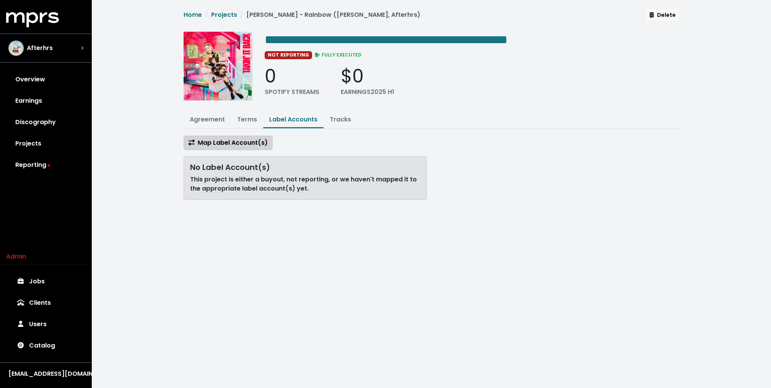
click at [247, 144] on span "Map Label Account(s)" at bounding box center [227, 142] width 79 height 9
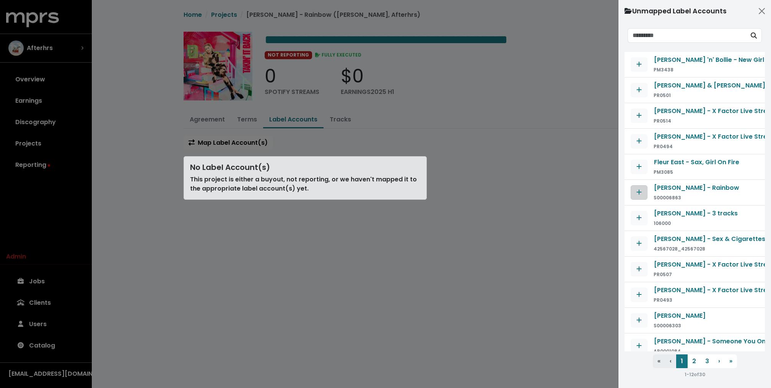
click at [634, 186] on button "Map contract to selected agreement" at bounding box center [638, 192] width 17 height 15
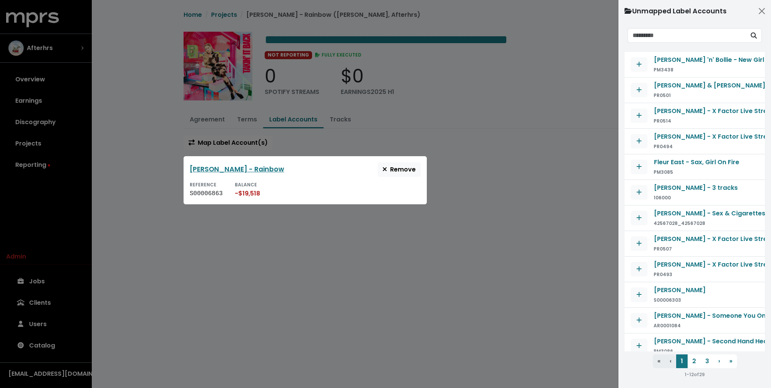
click at [451, 67] on div at bounding box center [385, 194] width 771 height 388
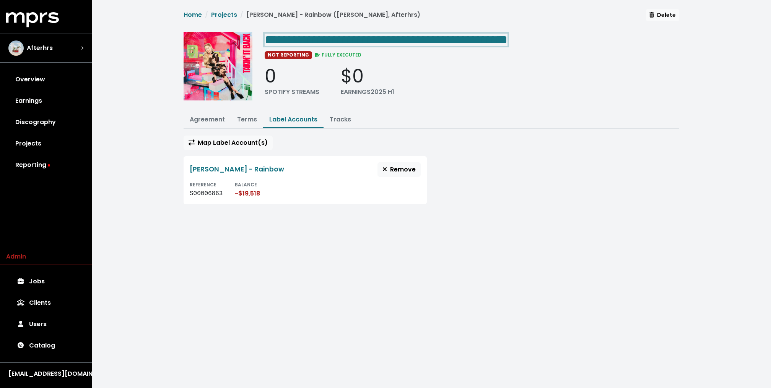
click at [440, 42] on span "**********" at bounding box center [386, 40] width 243 height 12
click at [433, 42] on span "**********" at bounding box center [386, 40] width 243 height 12
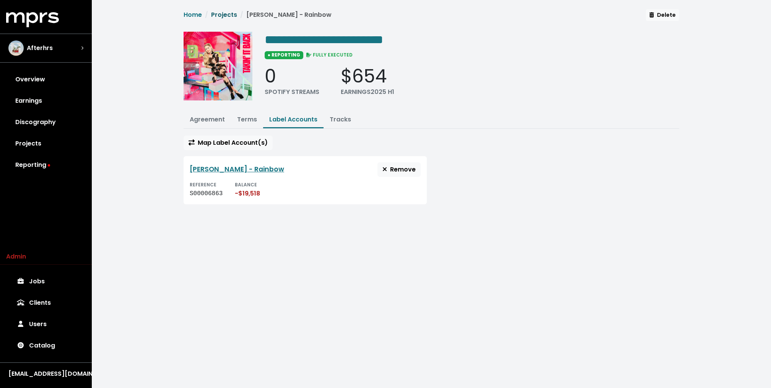
click at [227, 16] on link "Projects" at bounding box center [224, 14] width 26 height 9
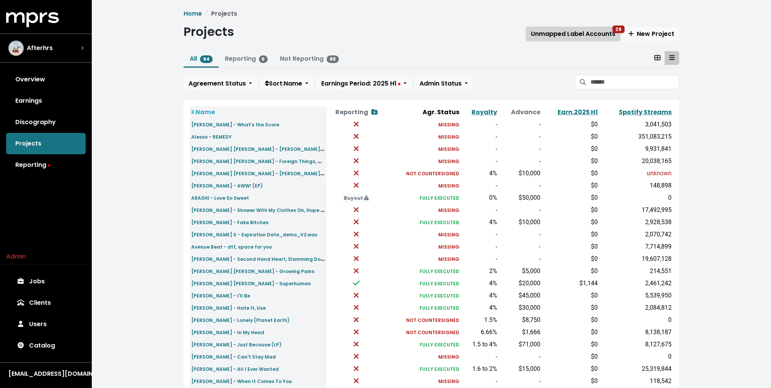
click at [553, 32] on span "Unmapped Label Accounts 29" at bounding box center [573, 33] width 84 height 9
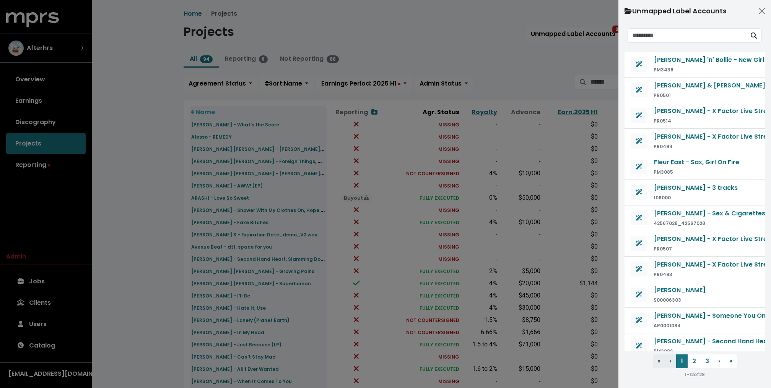
click at [420, 50] on div at bounding box center [385, 194] width 771 height 388
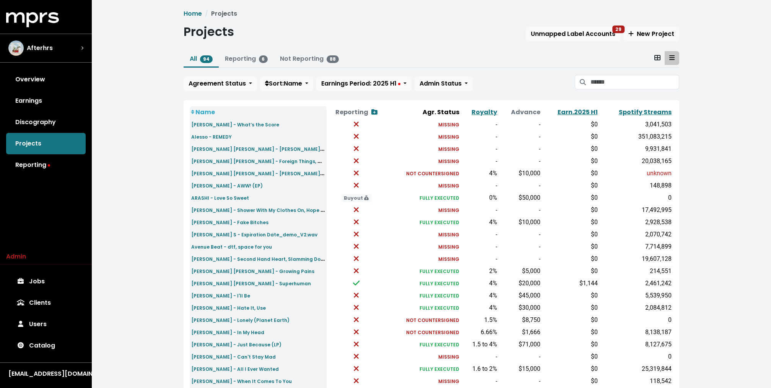
scroll to position [182, 0]
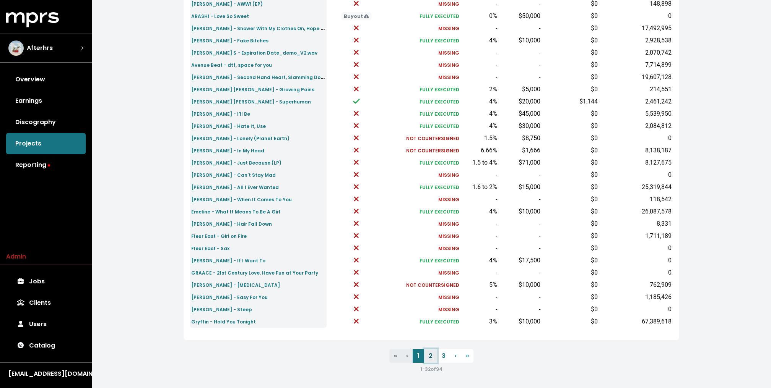
click at [427, 357] on link "2" at bounding box center [430, 356] width 13 height 14
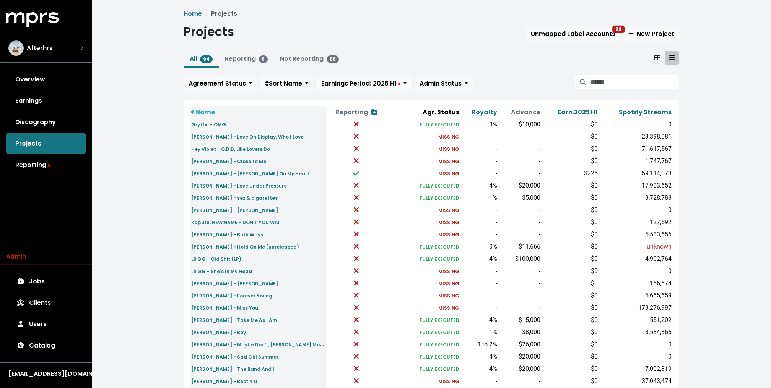
scroll to position [10, 0]
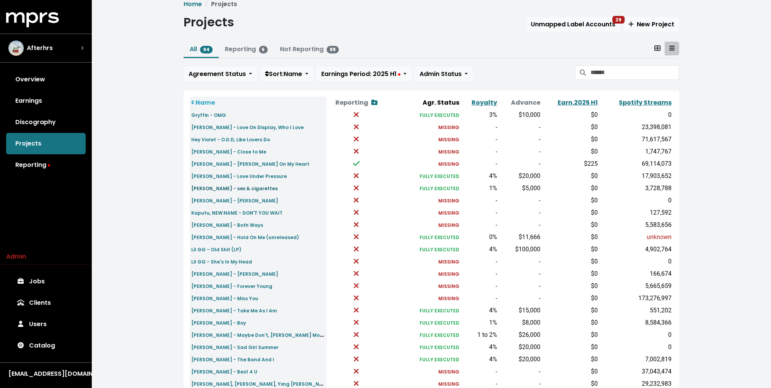
click at [245, 186] on small "Jeremy Zucker - sex & cigarettes" at bounding box center [234, 188] width 86 height 6
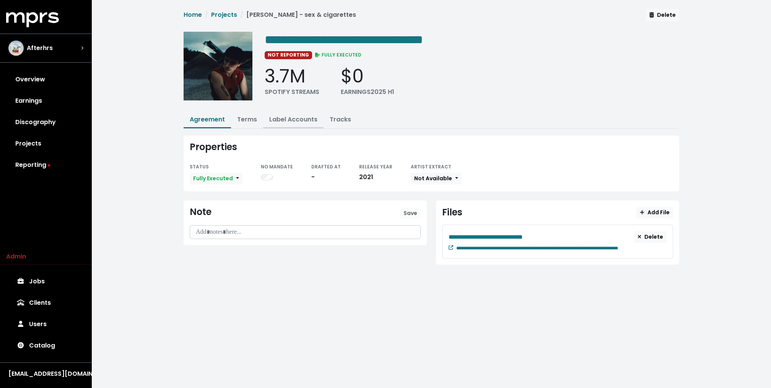
click at [305, 112] on button "Label Accounts" at bounding box center [293, 120] width 60 height 16
click at [295, 121] on link "Label Accounts" at bounding box center [293, 119] width 48 height 9
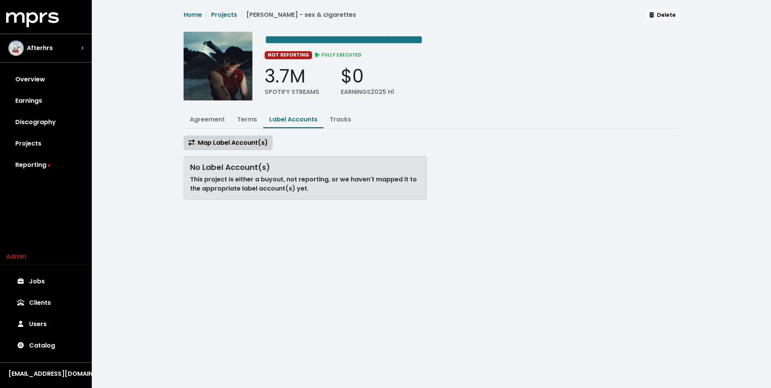
click at [261, 138] on span "Map Label Account(s)" at bounding box center [227, 142] width 79 height 9
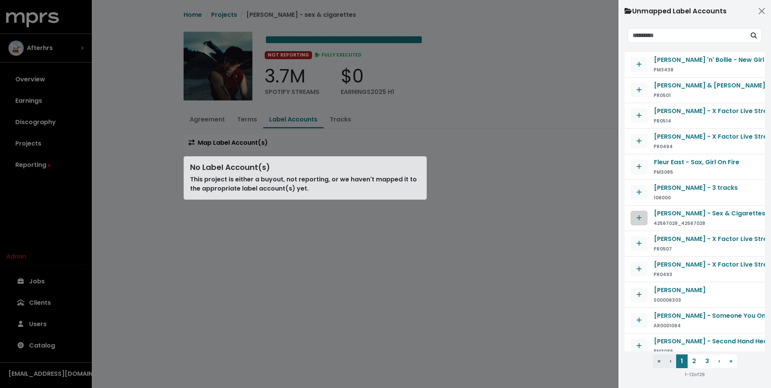
click at [638, 215] on icon "Map contract to selected agreement" at bounding box center [638, 218] width 5 height 6
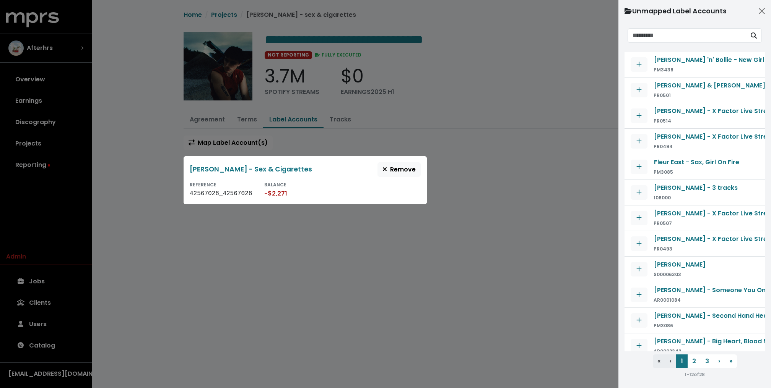
click at [348, 122] on div at bounding box center [385, 194] width 771 height 388
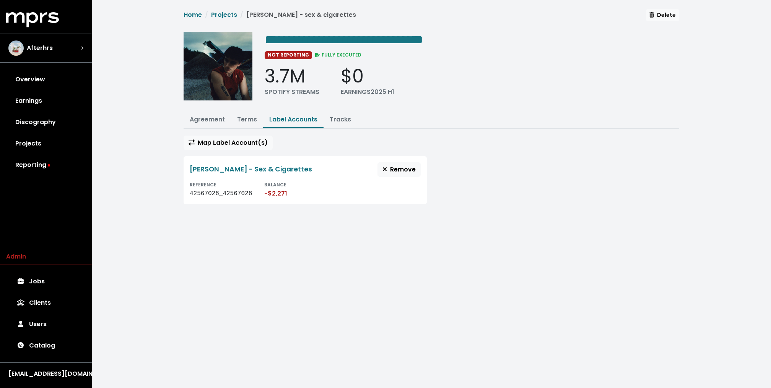
click at [226, 8] on div "**********" at bounding box center [431, 111] width 679 height 223
click at [221, 17] on link "Projects" at bounding box center [224, 14] width 26 height 9
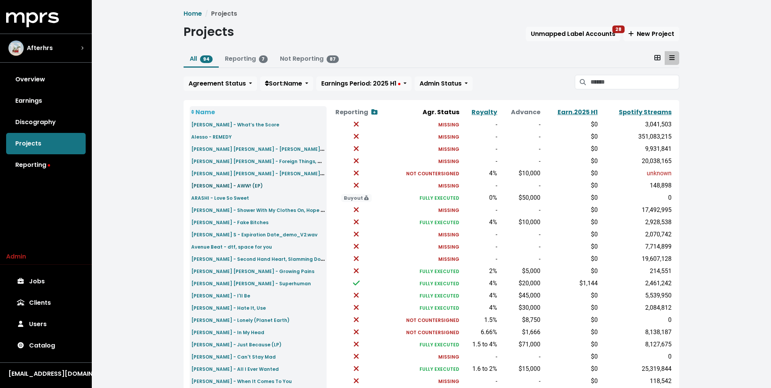
click at [226, 184] on small "[PERSON_NAME] - AWW! (EP)" at bounding box center [226, 186] width 71 height 6
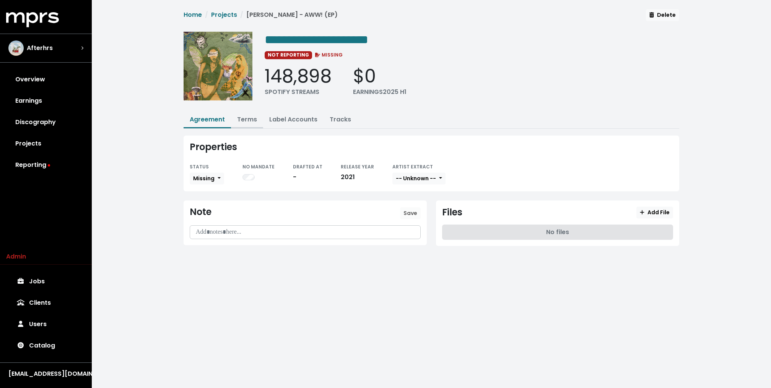
click at [253, 119] on link "Terms" at bounding box center [247, 119] width 20 height 9
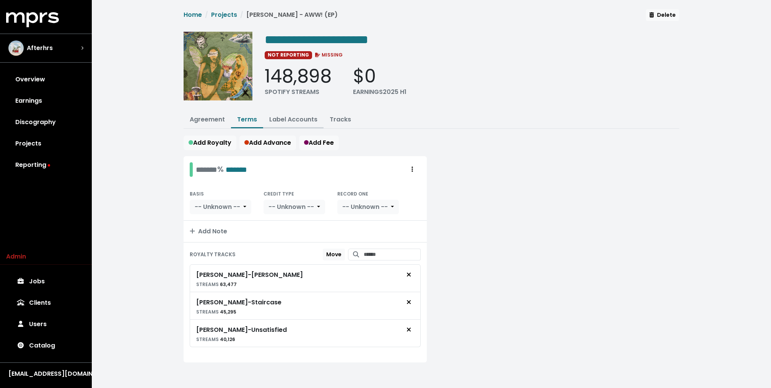
click at [300, 119] on link "Label Accounts" at bounding box center [293, 119] width 48 height 9
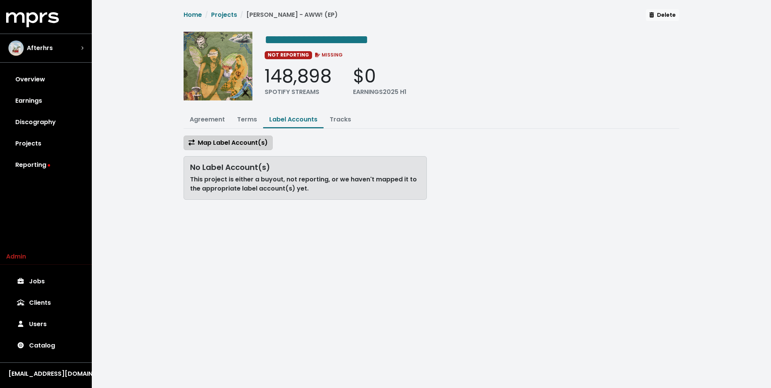
click at [259, 148] on button "Map Label Account(s)" at bounding box center [227, 143] width 89 height 15
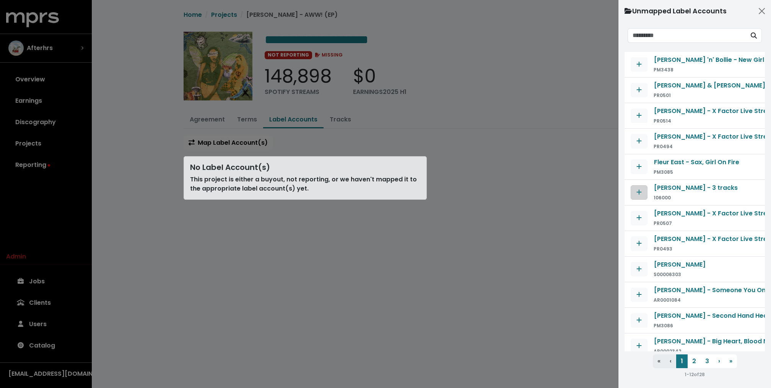
click at [638, 198] on button "Map contract to selected agreement" at bounding box center [638, 192] width 17 height 15
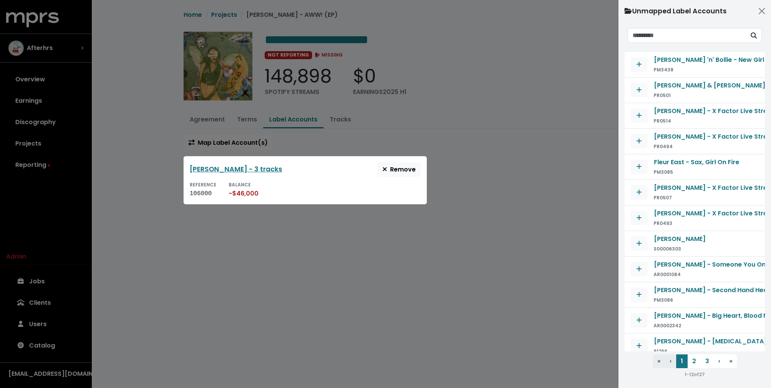
click at [498, 137] on div at bounding box center [385, 194] width 771 height 388
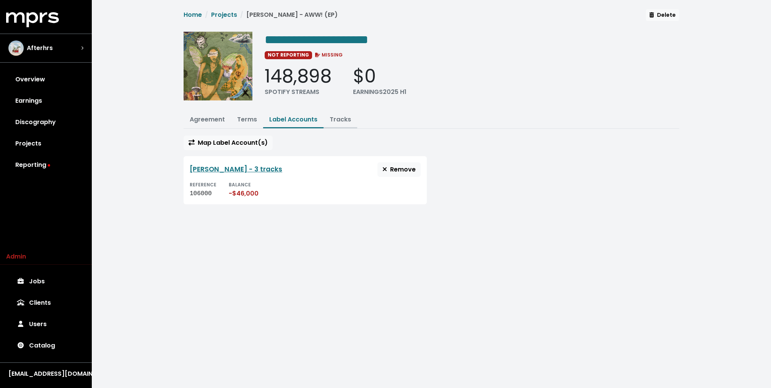
click at [333, 120] on link "Tracks" at bounding box center [340, 119] width 21 height 9
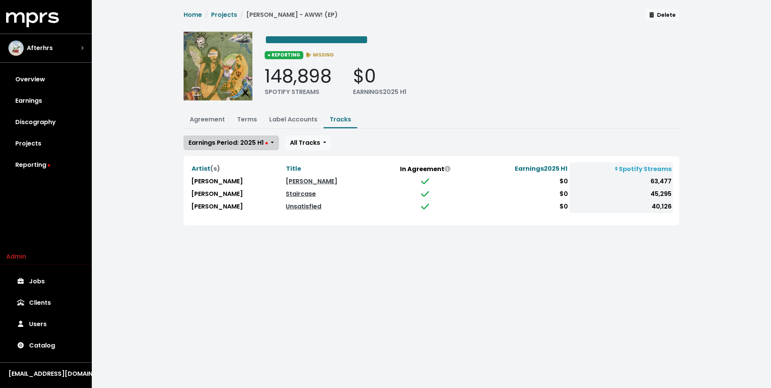
click at [227, 142] on span "Earnings Period: 2025 H1" at bounding box center [227, 142] width 79 height 9
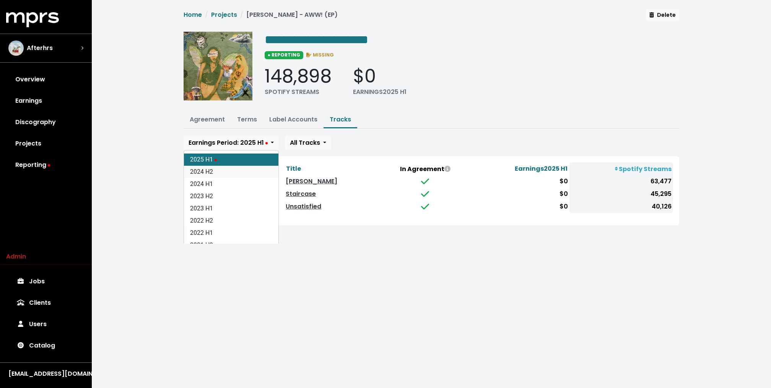
click at [206, 174] on link "2024 H2" at bounding box center [231, 172] width 94 height 12
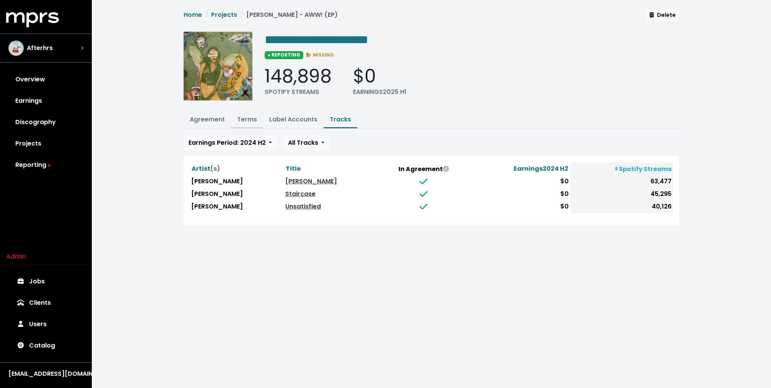
click at [249, 115] on link "Terms" at bounding box center [247, 119] width 20 height 9
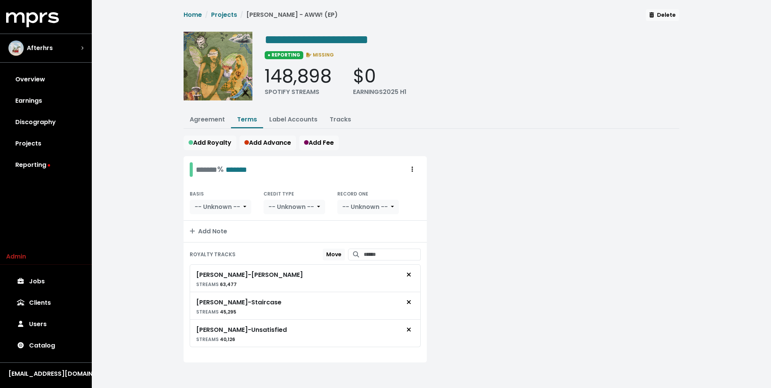
click at [222, 9] on div "Home Projects [PERSON_NAME] - AWW! (EP) Delete" at bounding box center [430, 17] width 495 height 16
click at [219, 11] on link "Projects" at bounding box center [224, 14] width 26 height 9
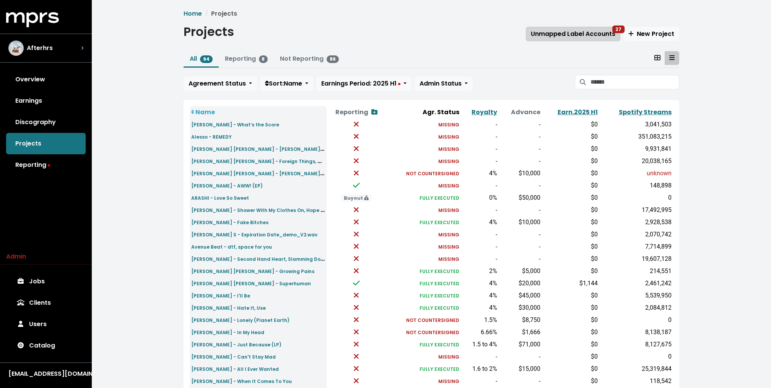
click at [570, 31] on span "Unmapped Label Accounts 27" at bounding box center [573, 33] width 84 height 9
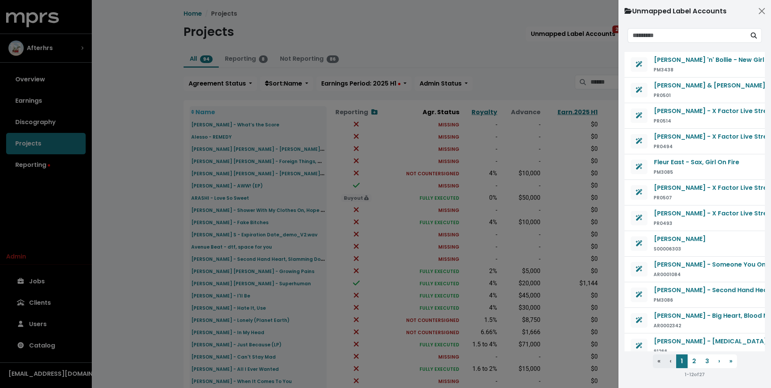
click at [521, 78] on div at bounding box center [385, 194] width 771 height 388
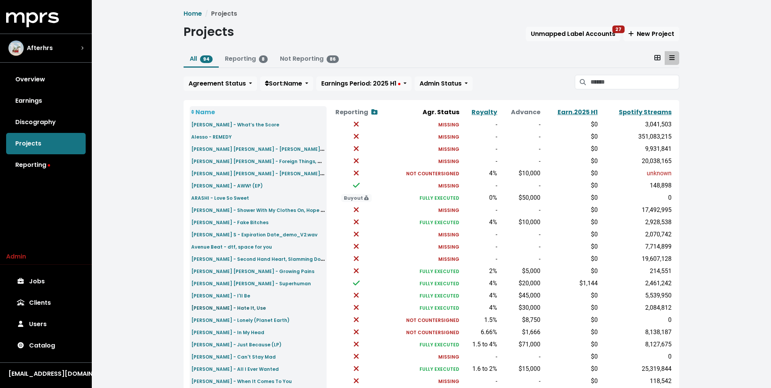
scroll to position [182, 0]
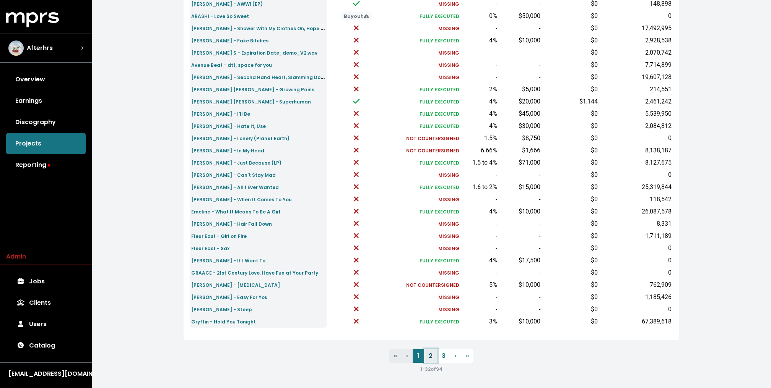
click at [430, 356] on link "2" at bounding box center [430, 356] width 13 height 14
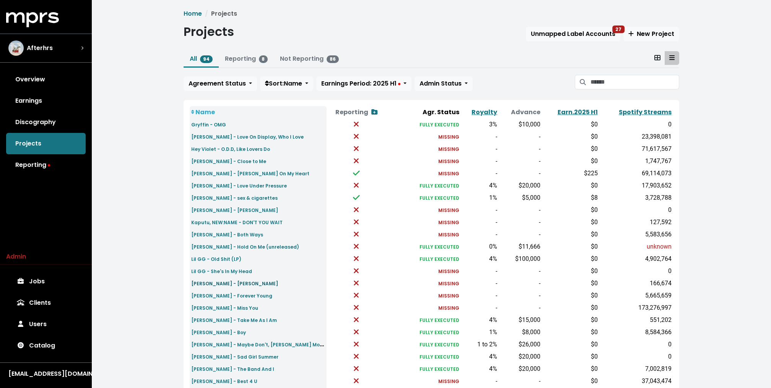
click at [214, 283] on small "[PERSON_NAME] - [PERSON_NAME]" at bounding box center [234, 284] width 87 height 6
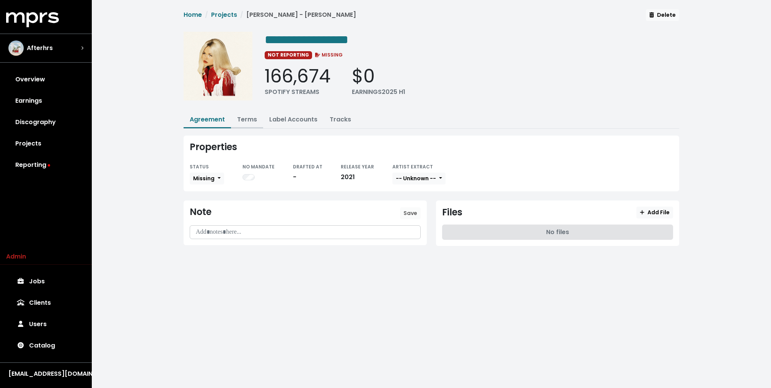
click at [244, 116] on link "Terms" at bounding box center [247, 119] width 20 height 9
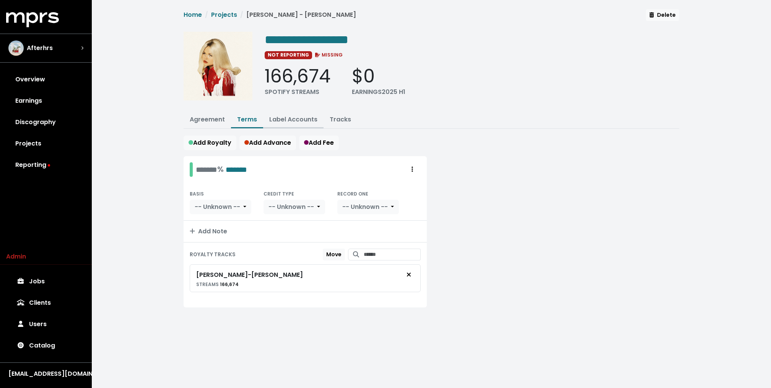
click at [299, 119] on link "Label Accounts" at bounding box center [293, 119] width 48 height 9
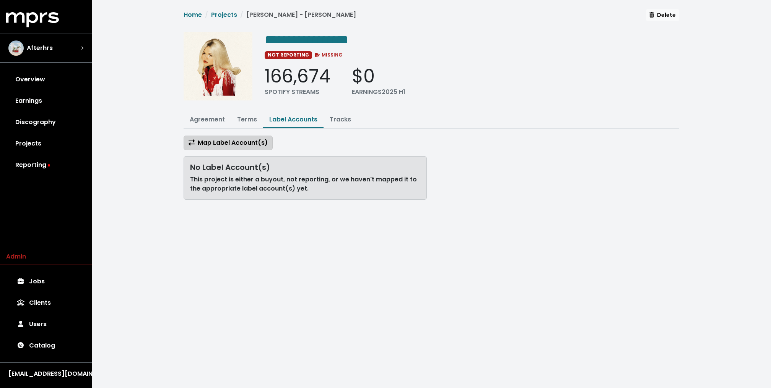
click at [244, 147] on button "Map Label Account(s)" at bounding box center [227, 143] width 89 height 15
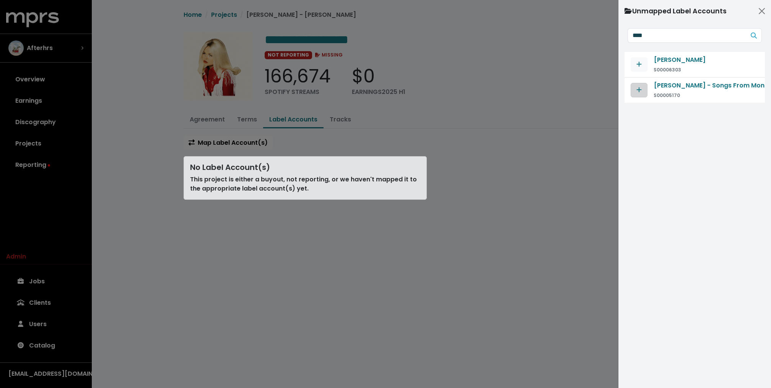
type input "****"
click at [638, 87] on icon "Map contract to selected agreement" at bounding box center [638, 90] width 5 height 6
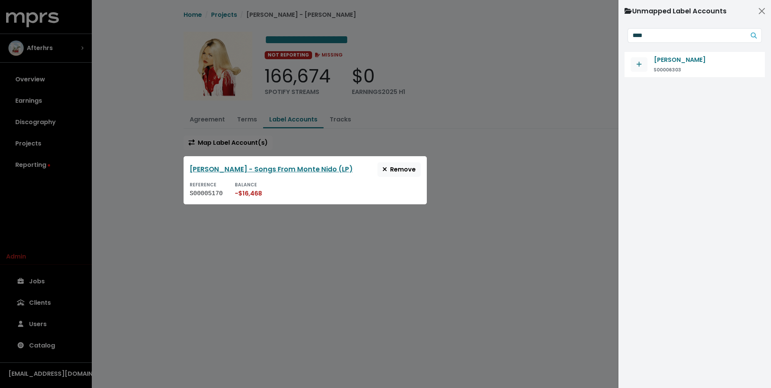
click at [408, 114] on div at bounding box center [385, 194] width 771 height 388
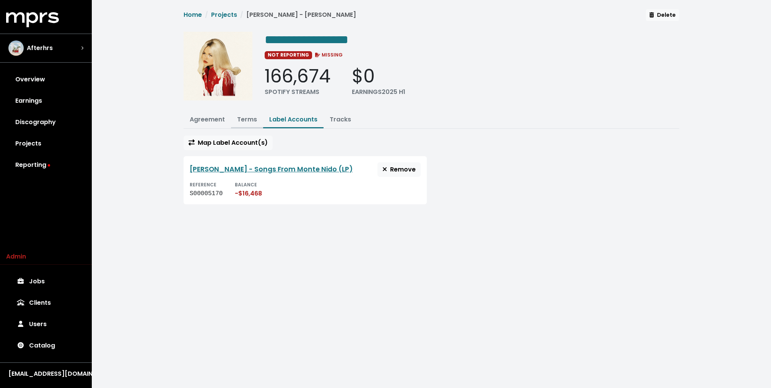
click at [253, 124] on button "Terms" at bounding box center [247, 120] width 32 height 16
click at [250, 119] on link "Terms" at bounding box center [247, 119] width 20 height 9
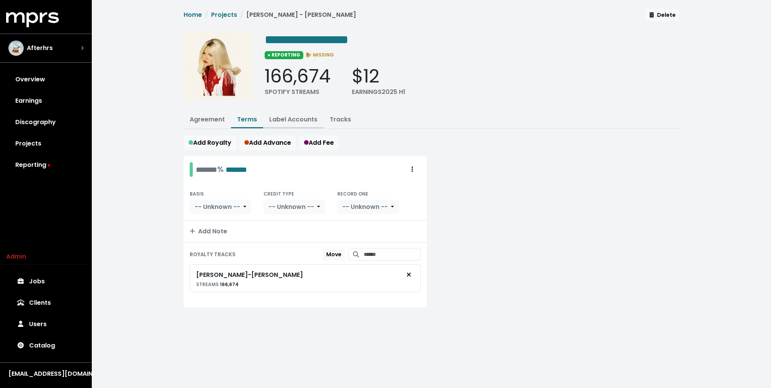
click at [297, 121] on link "Label Accounts" at bounding box center [293, 119] width 48 height 9
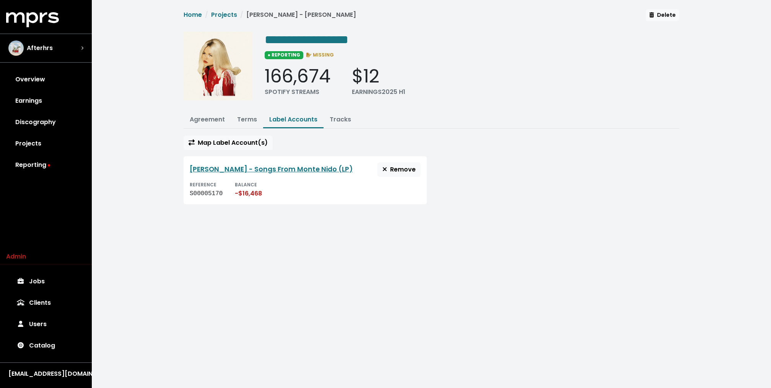
click at [397, 176] on div "Liza Owen - Songs From Monte Nido (LP) Remove REFERENCE S00005170 BALANCE -$16,…" at bounding box center [304, 180] width 243 height 48
click at [398, 171] on span "Remove" at bounding box center [398, 169] width 33 height 9
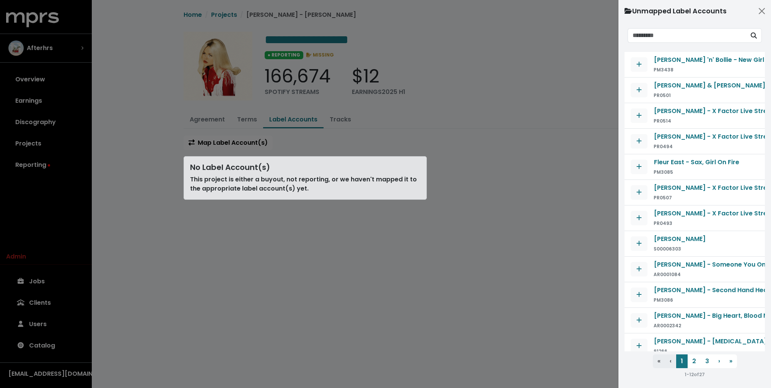
click at [394, 132] on div at bounding box center [385, 194] width 771 height 388
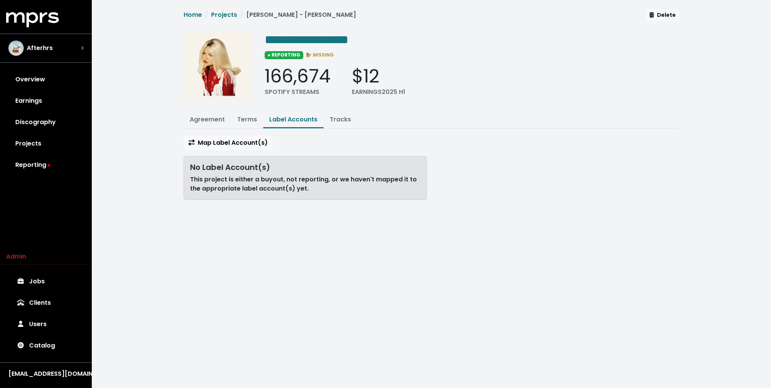
click at [150, 140] on div "**********" at bounding box center [431, 109] width 679 height 218
click at [226, 10] on li "Projects" at bounding box center [219, 14] width 35 height 9
click at [220, 14] on link "Projects" at bounding box center [224, 14] width 26 height 9
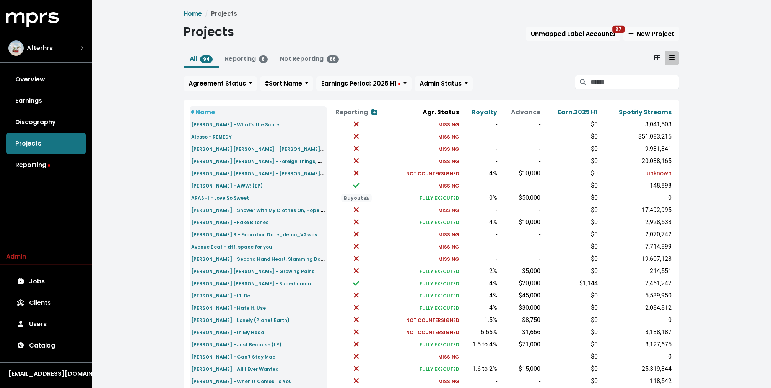
click at [367, 42] on div "Home Projects Projects Unmapped Label Accounts 27 New Project All 94 Reporting …" at bounding box center [431, 282] width 505 height 547
click at [567, 34] on span "Unmapped Label Accounts 27" at bounding box center [573, 33] width 84 height 9
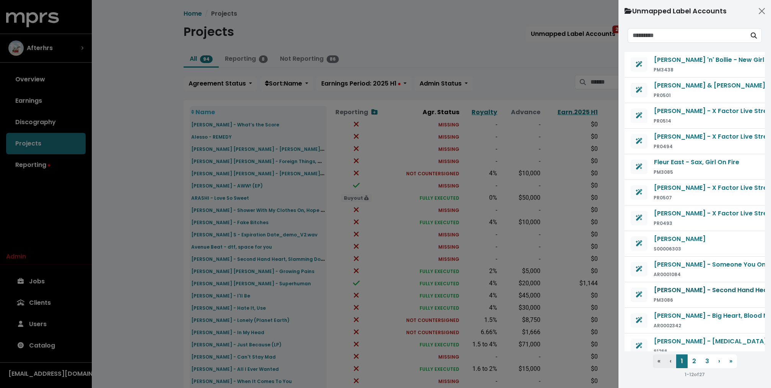
scroll to position [4, 0]
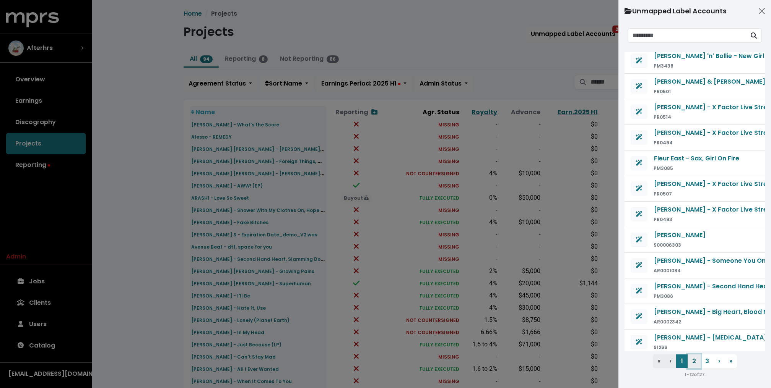
click at [692, 362] on button "2" at bounding box center [693, 362] width 13 height 14
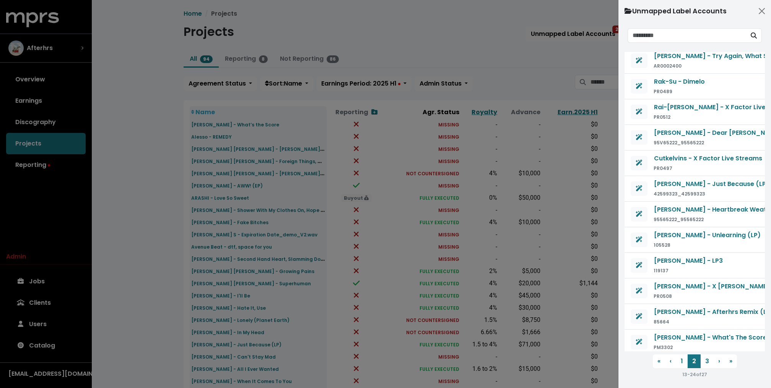
click at [409, 60] on div at bounding box center [385, 194] width 771 height 388
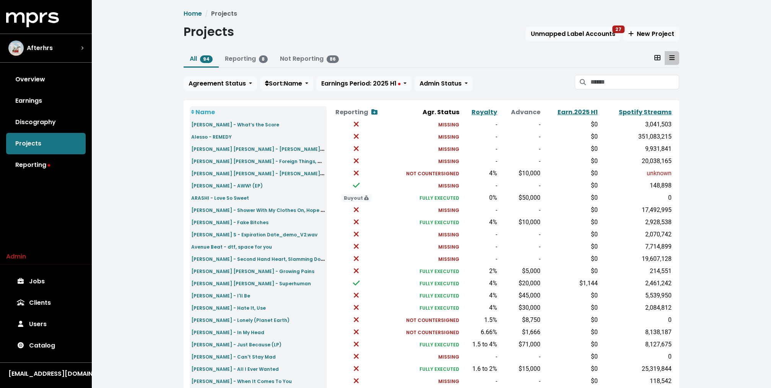
scroll to position [182, 0]
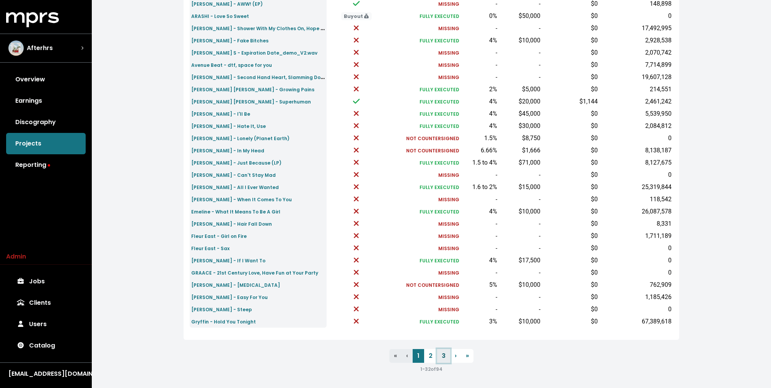
click at [446, 359] on link "3" at bounding box center [443, 356] width 13 height 14
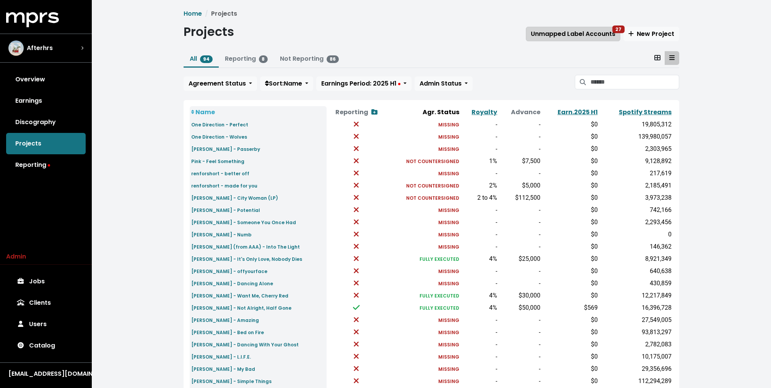
click at [595, 37] on span "Unmapped Label Accounts 27" at bounding box center [573, 33] width 84 height 9
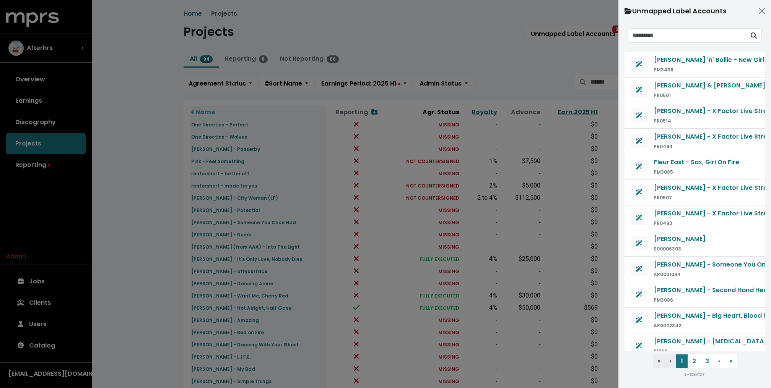
scroll to position [4, 0]
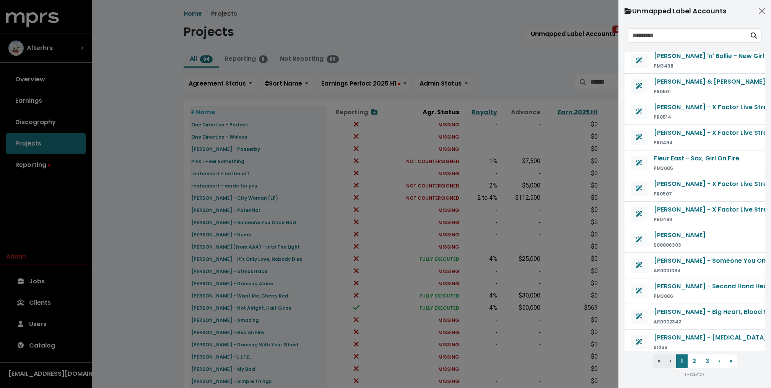
click at [418, 229] on div at bounding box center [385, 194] width 771 height 388
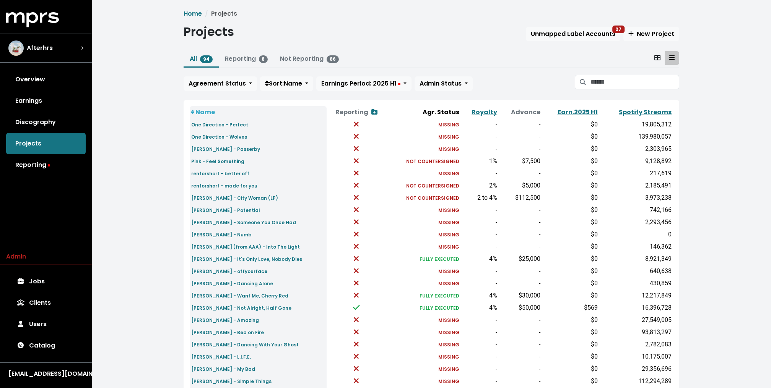
scroll to position [157, 0]
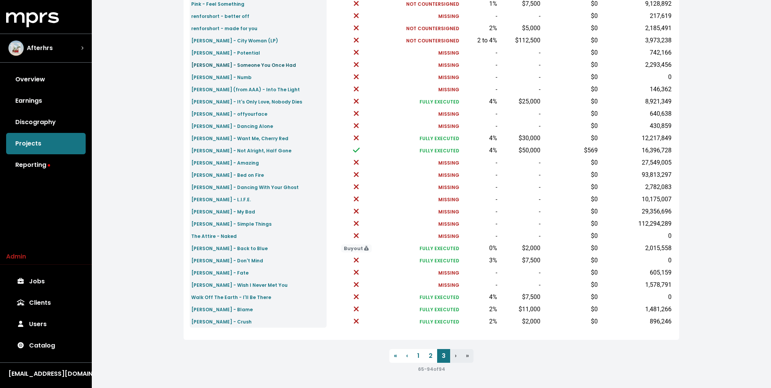
click at [241, 65] on small "ROSIE - Someone You Once Had" at bounding box center [243, 65] width 105 height 6
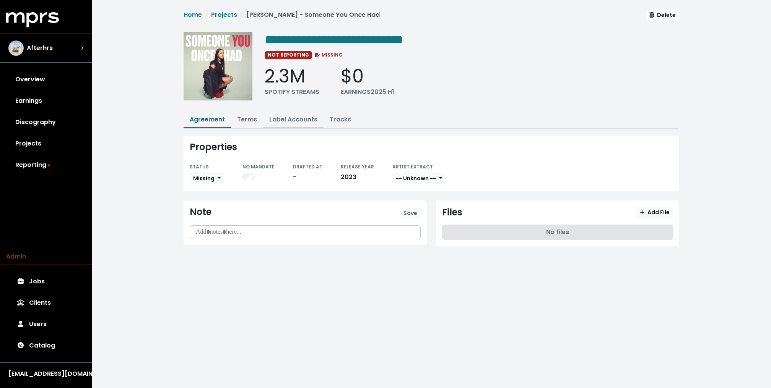
click at [292, 123] on button "Label Accounts" at bounding box center [293, 120] width 60 height 16
click at [286, 119] on link "Label Accounts" at bounding box center [293, 119] width 48 height 9
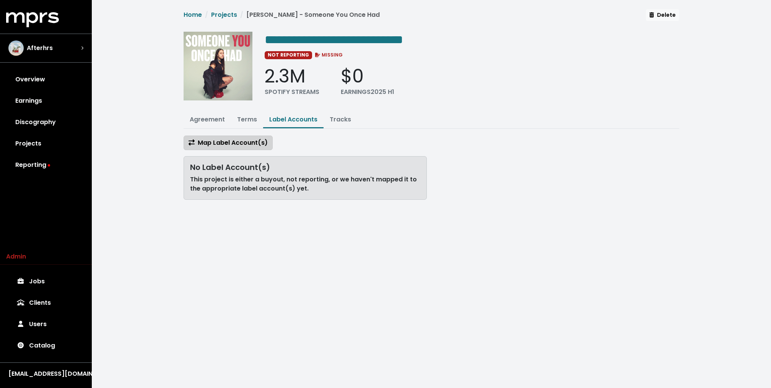
click at [237, 141] on span "Map Label Account(s)" at bounding box center [227, 142] width 79 height 9
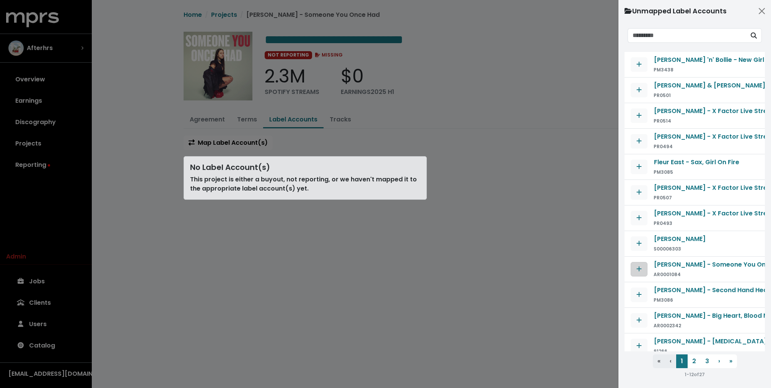
click at [638, 268] on icon "Map contract to selected agreement" at bounding box center [638, 269] width 5 height 6
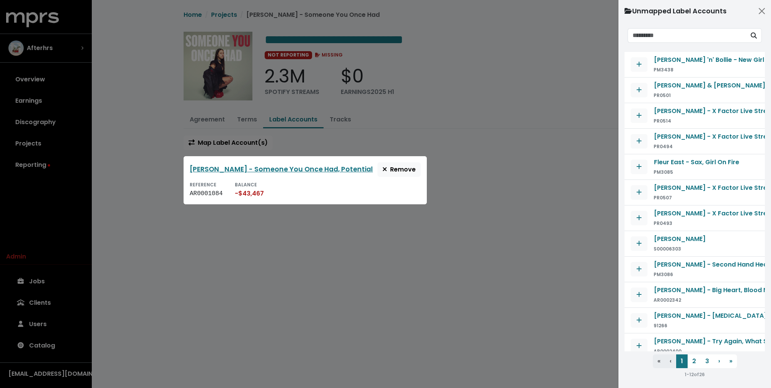
click at [461, 195] on div at bounding box center [385, 194] width 771 height 388
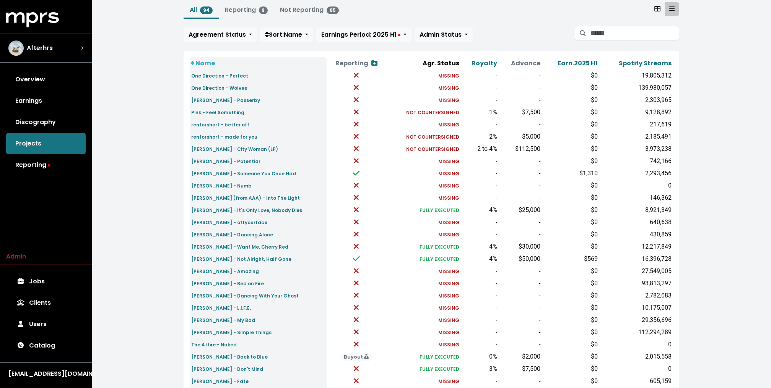
scroll to position [57, 0]
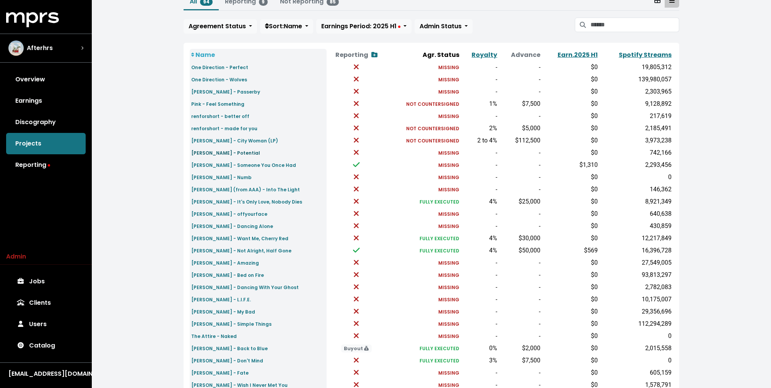
click at [206, 151] on small "ROSIE - Potential" at bounding box center [225, 153] width 69 height 6
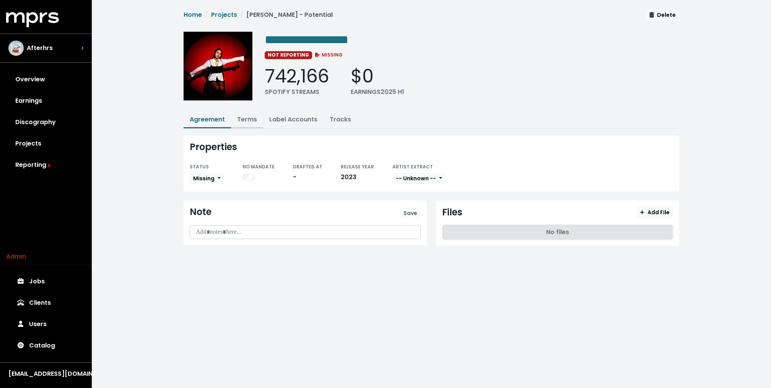
click at [246, 121] on link "Terms" at bounding box center [247, 119] width 20 height 9
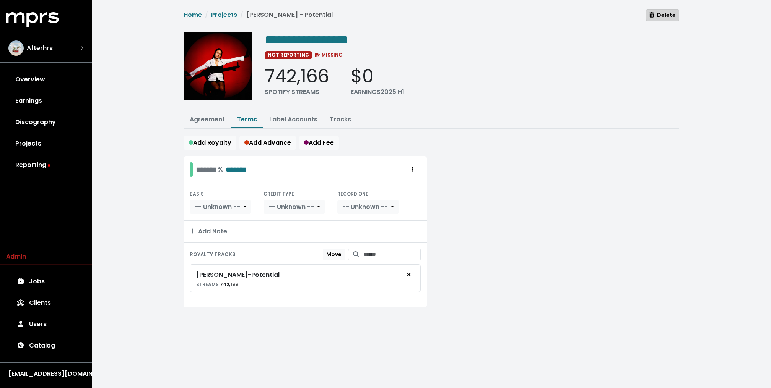
click at [664, 18] on span "Delete" at bounding box center [662, 15] width 26 height 8
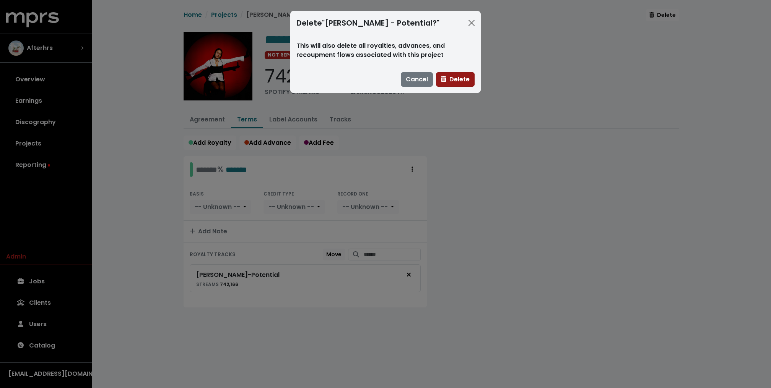
click at [459, 81] on span "Delete" at bounding box center [455, 79] width 29 height 9
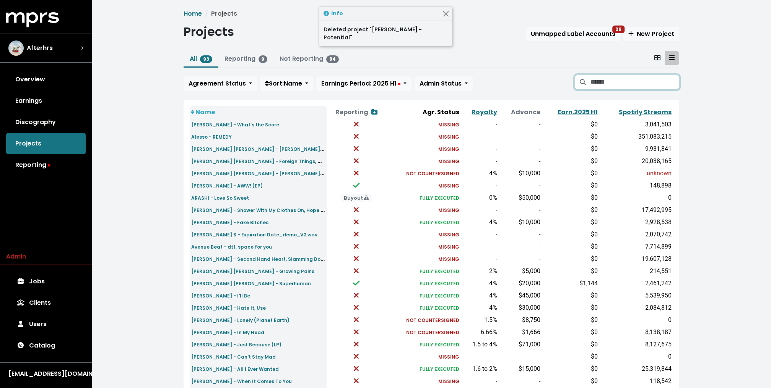
click at [637, 81] on input "Search projects" at bounding box center [634, 82] width 89 height 15
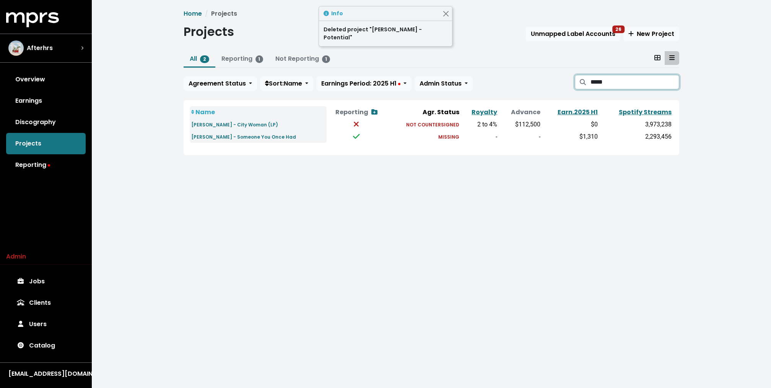
type input "*****"
click at [218, 142] on td "ROSIE - Someone You Once Had" at bounding box center [258, 137] width 137 height 12
click at [218, 139] on small "ROSIE - Someone You Once Had" at bounding box center [243, 137] width 105 height 6
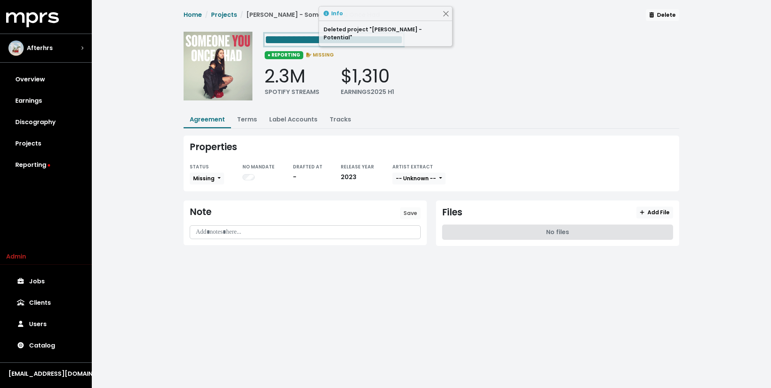
click at [297, 43] on span "**********" at bounding box center [334, 40] width 138 height 12
click at [249, 120] on link "Terms" at bounding box center [247, 119] width 20 height 9
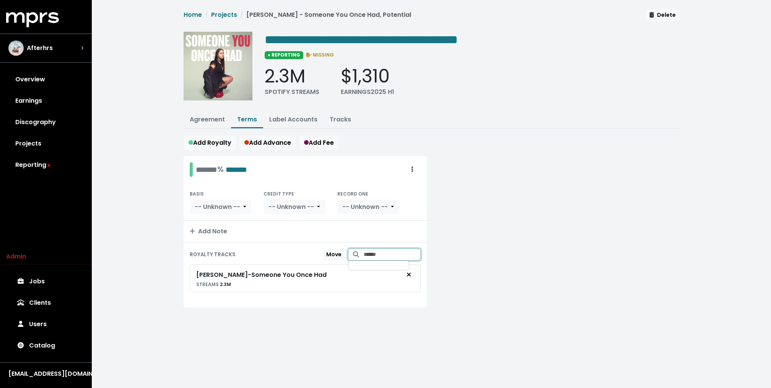
click at [375, 253] on input "Search for tracks by title and link them to this royalty" at bounding box center [392, 255] width 57 height 12
type input "**********"
click at [393, 268] on button "ROSIE - Potential" at bounding box center [384, 274] width 72 height 20
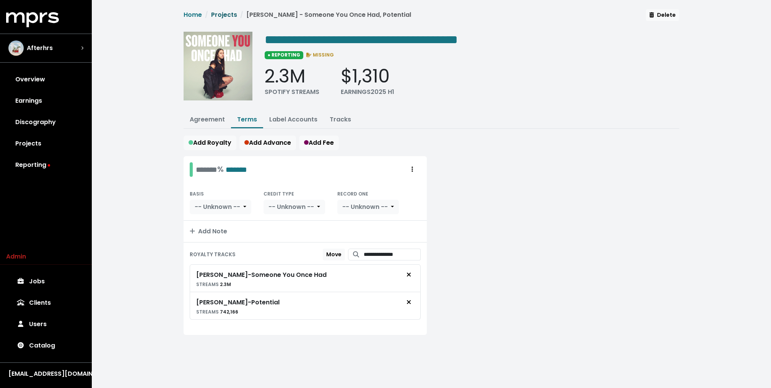
click at [226, 16] on link "Projects" at bounding box center [224, 14] width 26 height 9
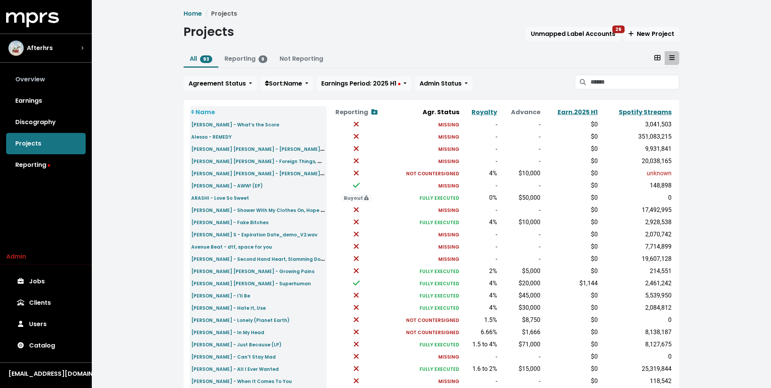
click at [63, 89] on link "Overview" at bounding box center [46, 79] width 80 height 21
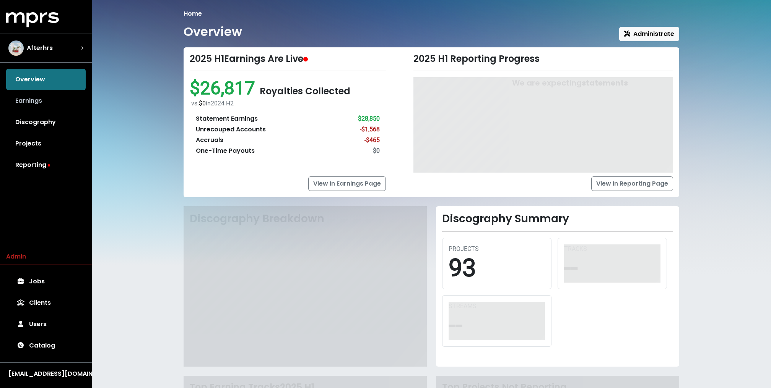
click at [46, 104] on link "Earnings" at bounding box center [46, 100] width 80 height 21
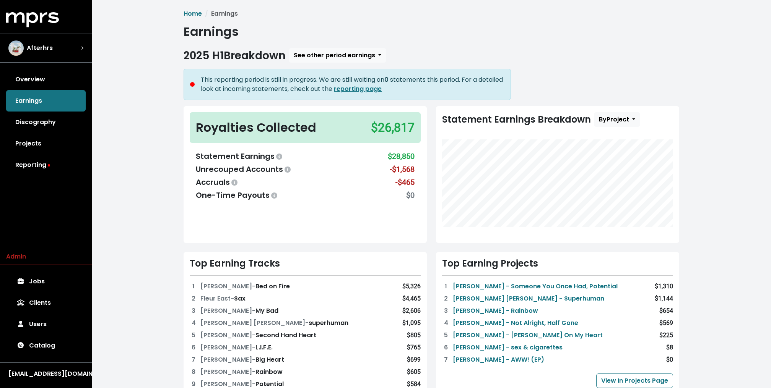
click at [41, 95] on div "Overview Earnings Discography Projects Reporting" at bounding box center [46, 122] width 92 height 107
click at [41, 69] on link "Overview" at bounding box center [46, 79] width 80 height 21
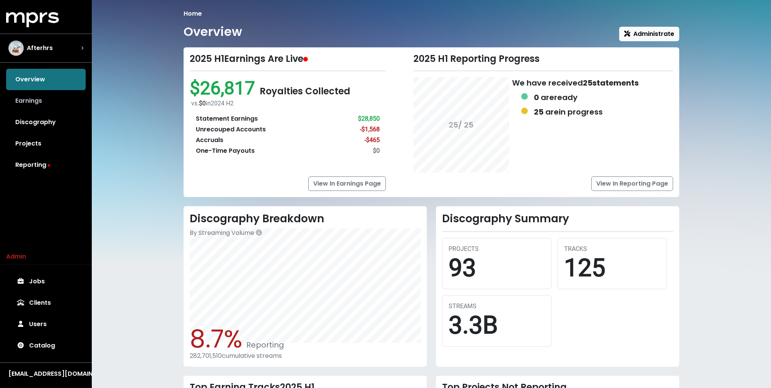
click at [39, 104] on link "Earnings" at bounding box center [46, 100] width 80 height 21
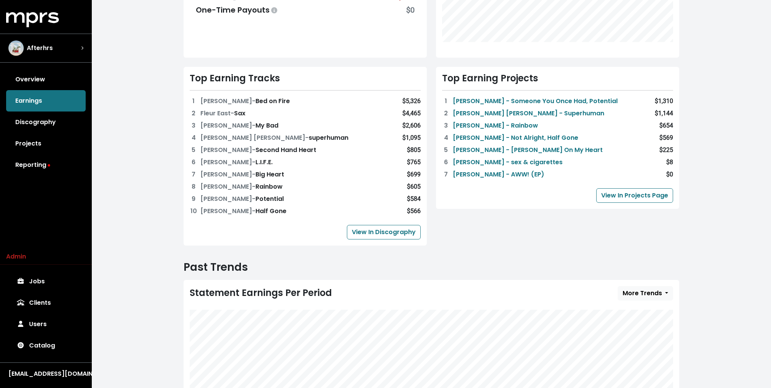
scroll to position [174, 0]
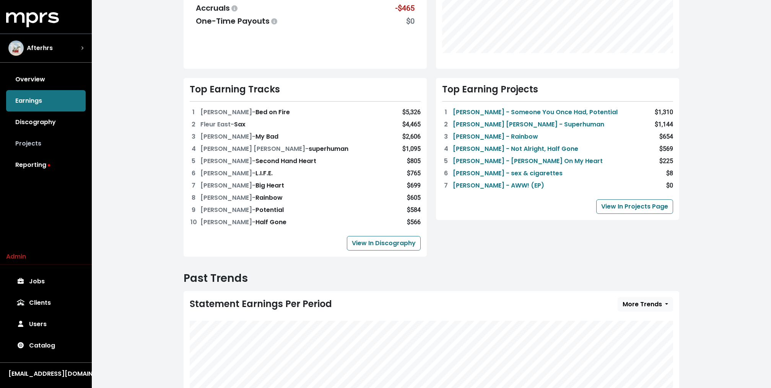
click at [32, 146] on link "Projects" at bounding box center [46, 143] width 80 height 21
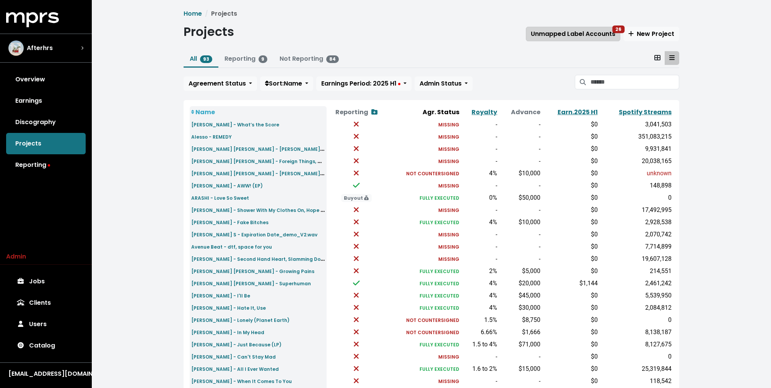
click at [577, 28] on button "Unmapped Label Accounts 26" at bounding box center [573, 34] width 94 height 15
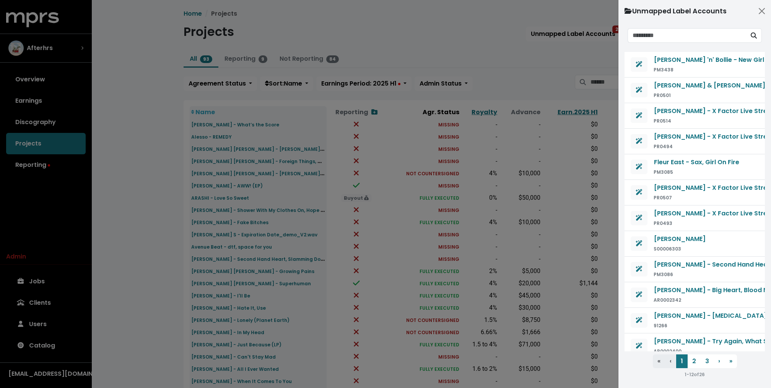
scroll to position [4, 0]
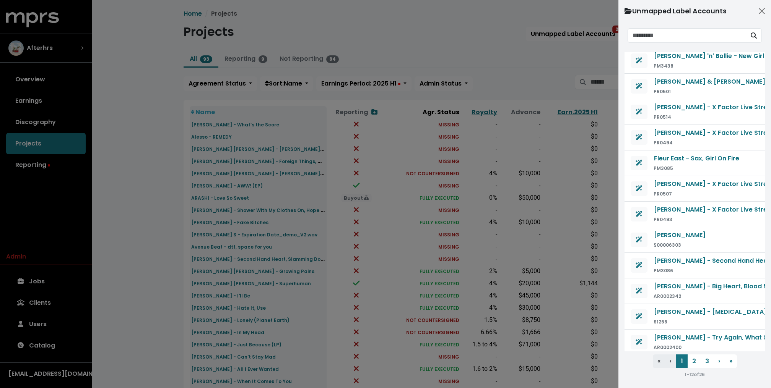
click at [399, 43] on div at bounding box center [385, 194] width 771 height 388
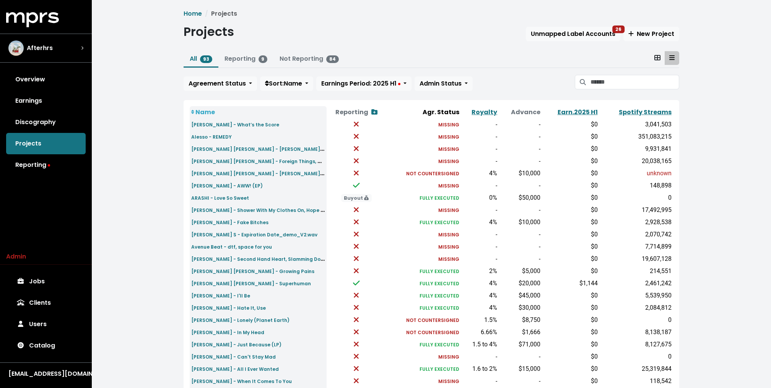
scroll to position [182, 0]
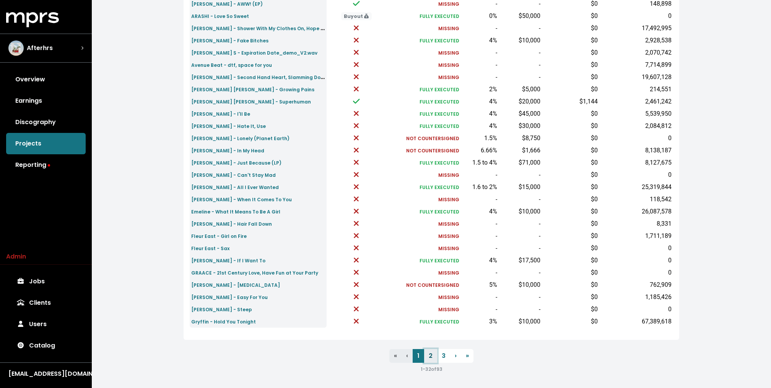
click at [431, 356] on link "2" at bounding box center [430, 356] width 13 height 14
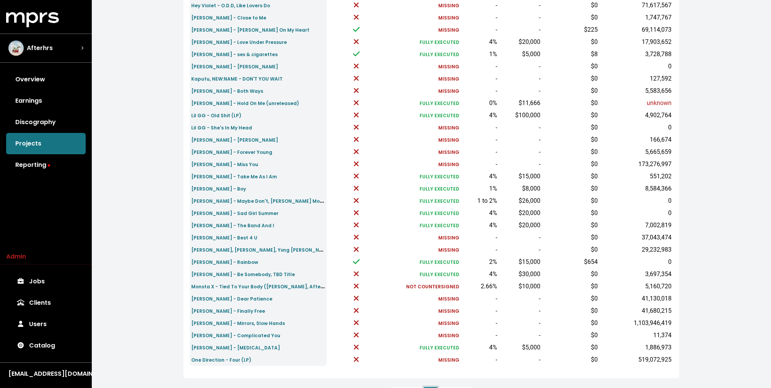
scroll to position [143, 0]
click at [245, 335] on small "Nicky Blitz - Complicated You" at bounding box center [235, 337] width 89 height 6
click at [234, 346] on small "Nicky Blitz - Panic Attack" at bounding box center [235, 349] width 89 height 6
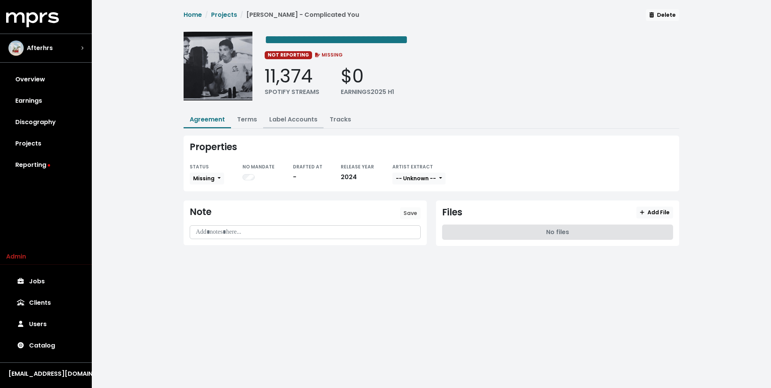
click at [283, 116] on link "Label Accounts" at bounding box center [293, 119] width 48 height 9
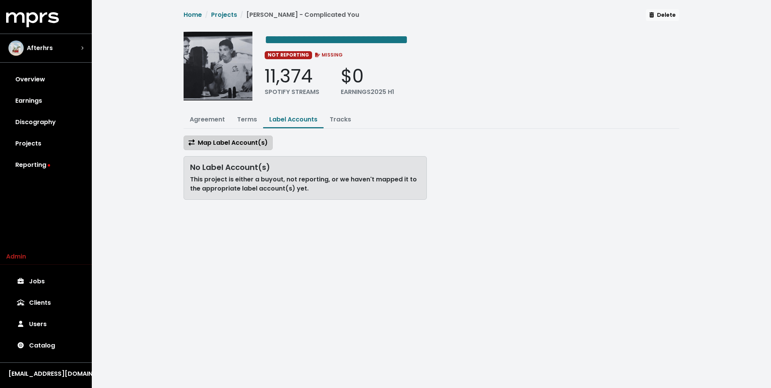
click at [242, 144] on span "Map Label Account(s)" at bounding box center [227, 142] width 79 height 9
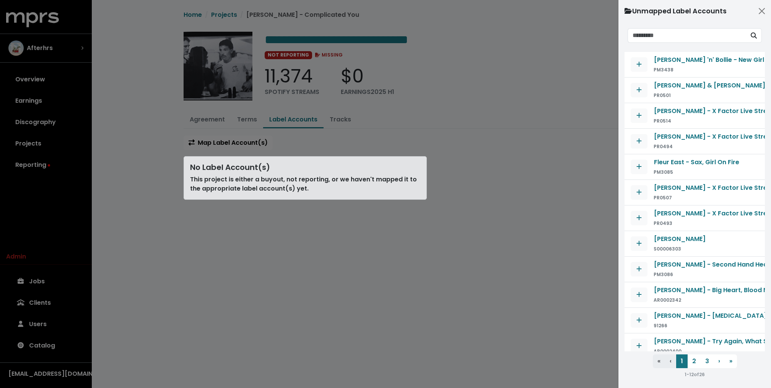
click at [262, 20] on div at bounding box center [385, 194] width 771 height 388
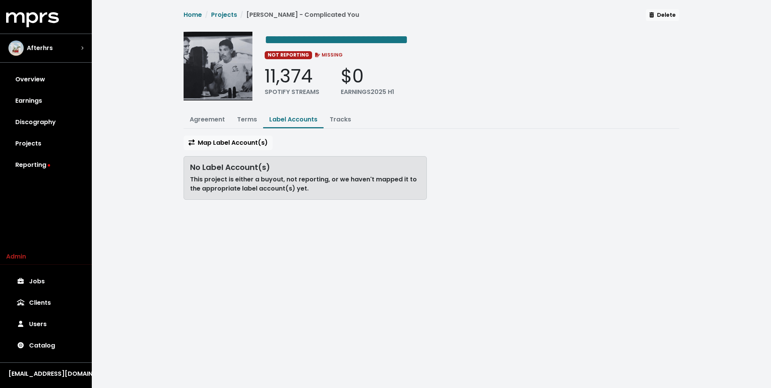
click at [230, 23] on nav "Home Projects [PERSON_NAME] - Complicated You" at bounding box center [270, 17] width 175 height 15
click at [229, 16] on link "Projects" at bounding box center [224, 14] width 26 height 9
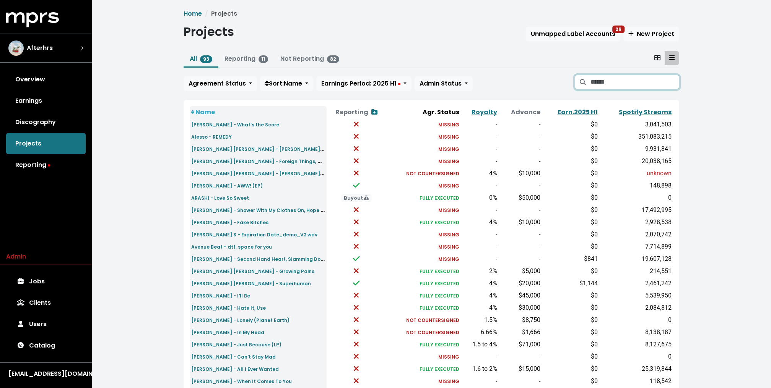
click at [668, 79] on input "Search projects" at bounding box center [634, 82] width 89 height 15
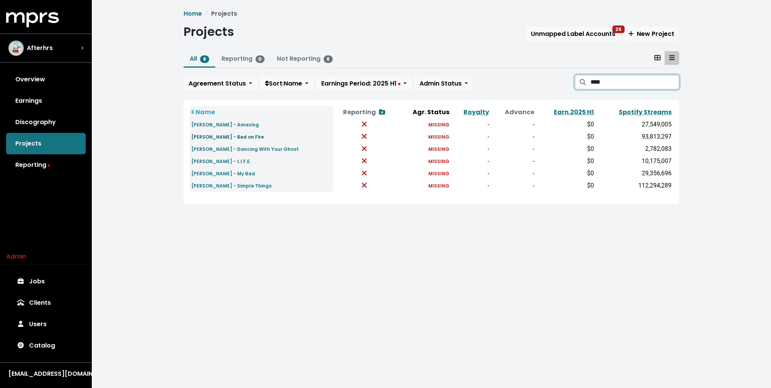
type input "****"
click at [227, 136] on small "[PERSON_NAME] - Bed on Fire" at bounding box center [227, 137] width 73 height 6
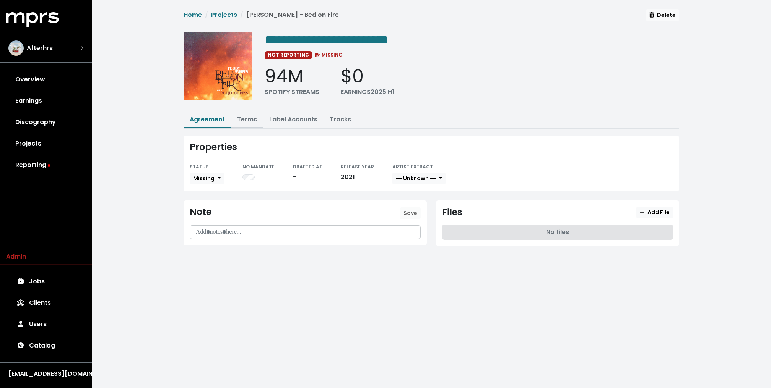
click at [244, 119] on link "Terms" at bounding box center [247, 119] width 20 height 9
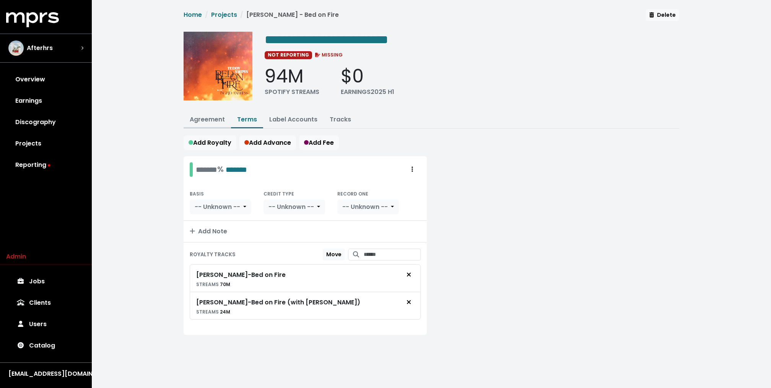
click at [208, 118] on link "Agreement" at bounding box center [207, 119] width 35 height 9
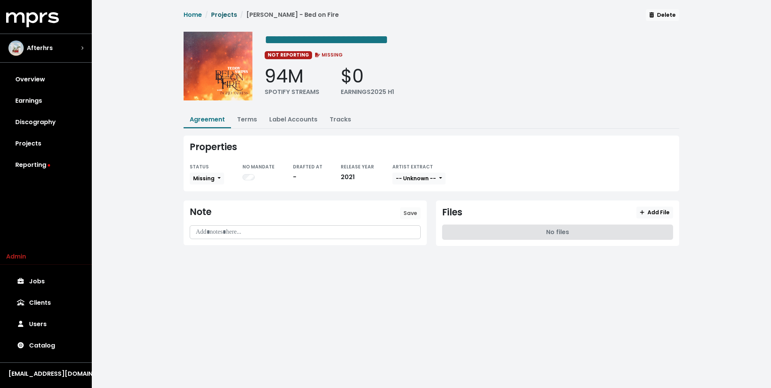
click at [229, 15] on link "Projects" at bounding box center [224, 14] width 26 height 9
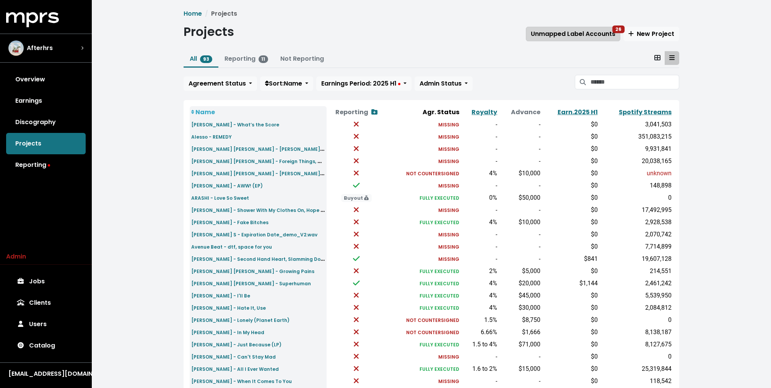
click at [577, 34] on span "Unmapped Label Accounts 26" at bounding box center [573, 33] width 84 height 9
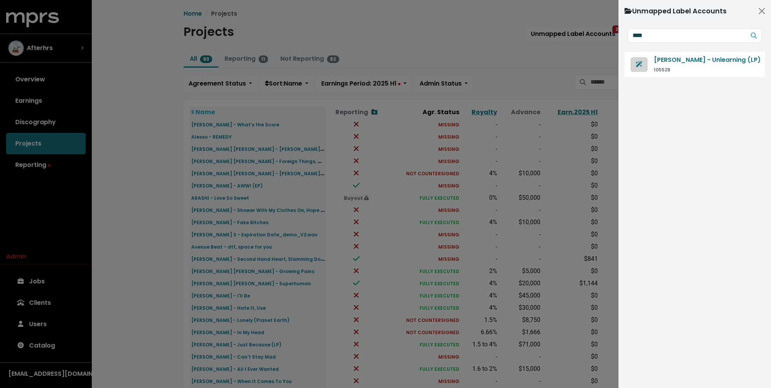
type input "****"
click at [640, 62] on icon "Generate agreement from this contract" at bounding box center [638, 64] width 6 height 6
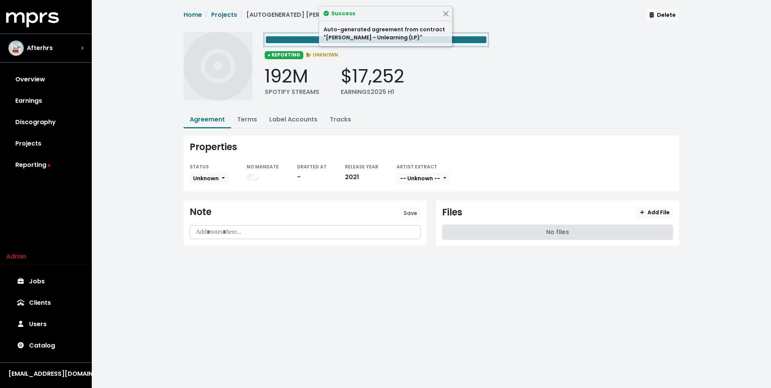
click at [305, 37] on span "**********" at bounding box center [376, 40] width 223 height 12
click at [212, 176] on span "Unknown" at bounding box center [206, 179] width 26 height 8
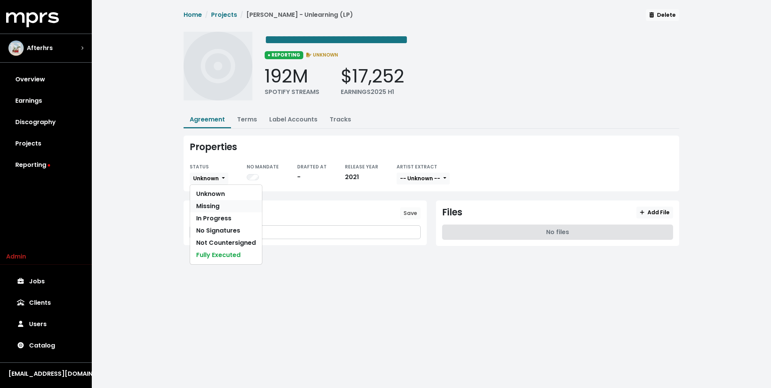
click at [210, 206] on link "Missing" at bounding box center [226, 206] width 72 height 12
click at [249, 123] on link "Terms" at bounding box center [247, 119] width 20 height 9
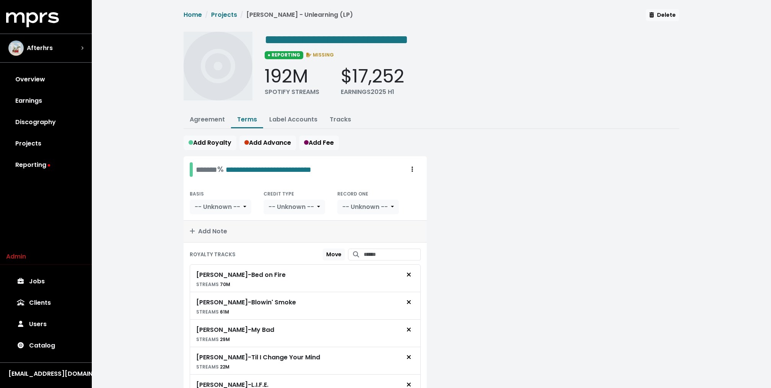
scroll to position [53, 0]
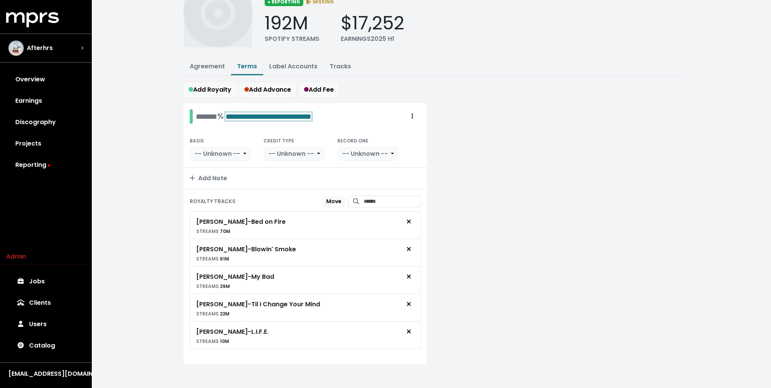
click at [311, 117] on span "**********" at bounding box center [269, 117] width 86 height 8
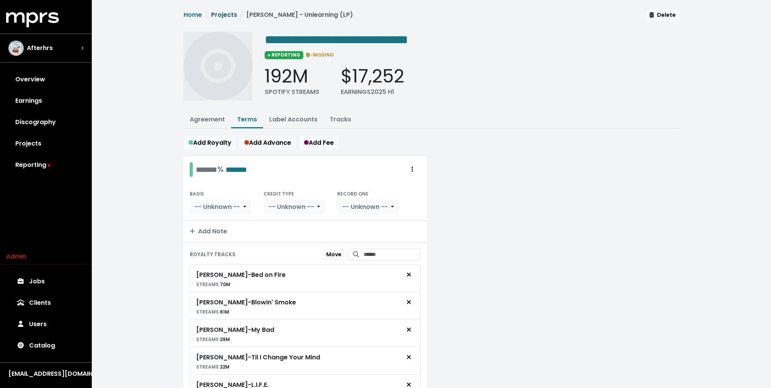
click at [226, 17] on link "Projects" at bounding box center [224, 14] width 26 height 9
click at [408, 37] on span "**********" at bounding box center [336, 40] width 143 height 12
click at [408, 43] on span "**********" at bounding box center [336, 40] width 143 height 12
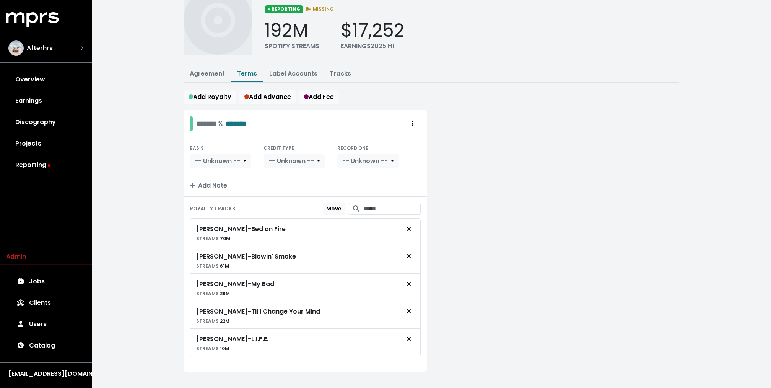
scroll to position [53, 0]
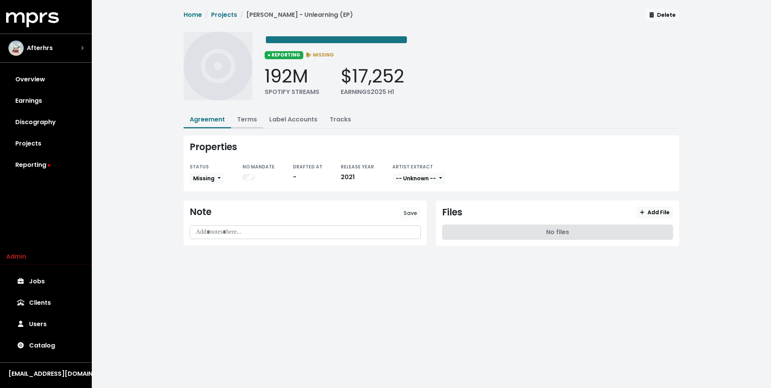
click at [248, 115] on link "Terms" at bounding box center [247, 119] width 20 height 9
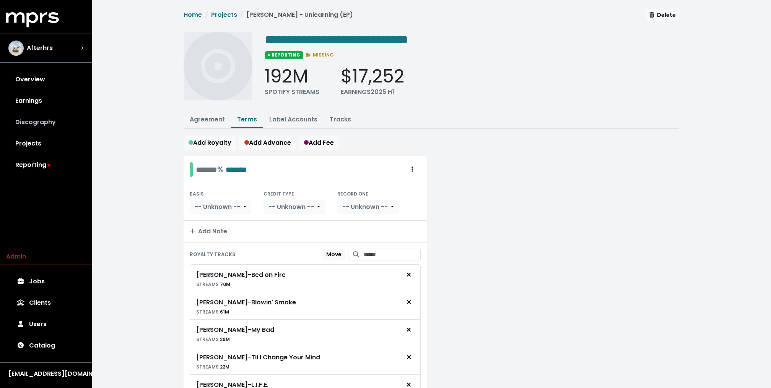
click at [70, 120] on link "Discography" at bounding box center [46, 122] width 80 height 21
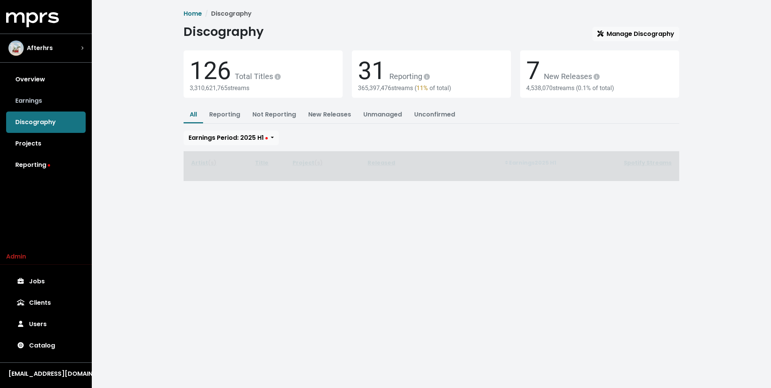
click at [55, 111] on link "Earnings" at bounding box center [46, 100] width 80 height 21
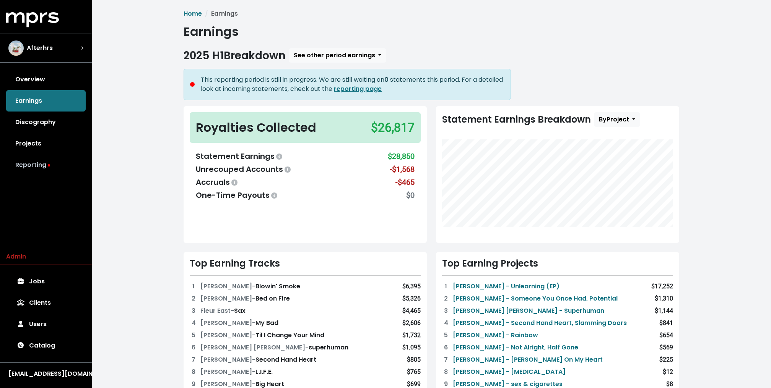
click at [32, 167] on link "Reporting" at bounding box center [46, 164] width 80 height 21
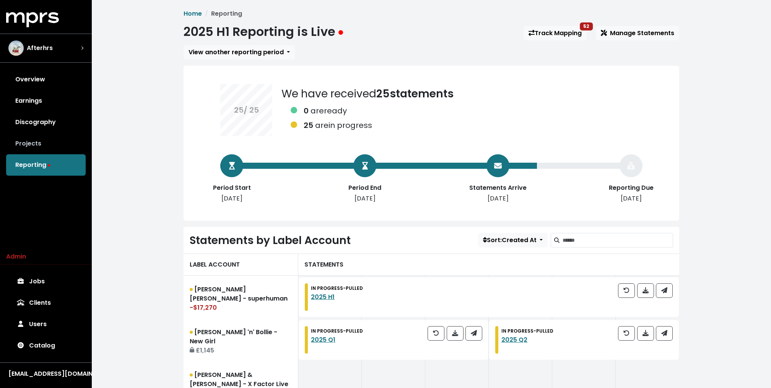
click at [26, 145] on link "Projects" at bounding box center [46, 143] width 80 height 21
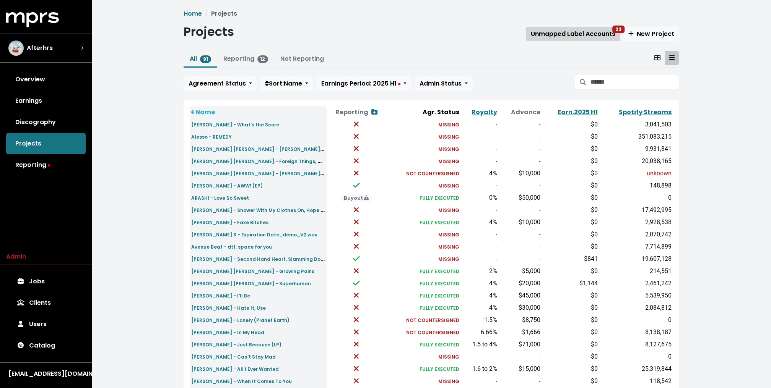
click at [586, 27] on button "Unmapped Label Accounts 23" at bounding box center [573, 34] width 94 height 15
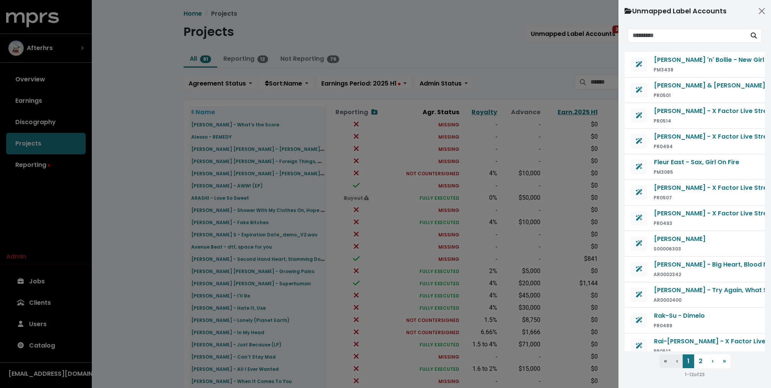
click at [571, 62] on div at bounding box center [385, 194] width 771 height 388
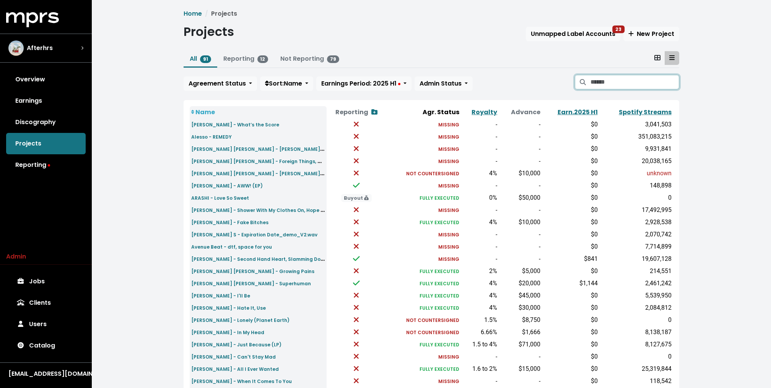
click at [606, 80] on input "Search projects" at bounding box center [634, 82] width 89 height 15
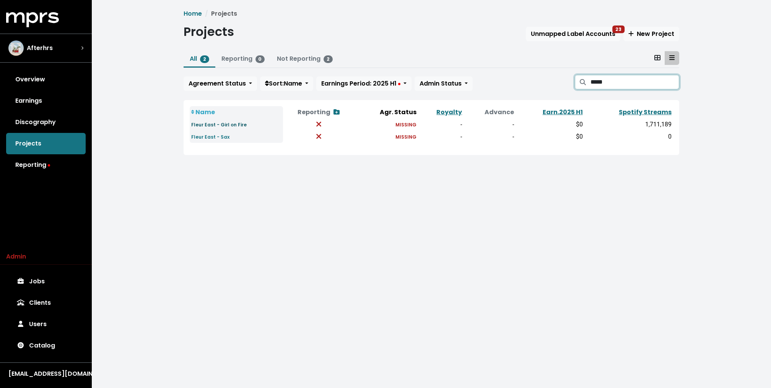
type input "*****"
click at [221, 126] on small "Fleur East - Girl on Fire" at bounding box center [218, 125] width 55 height 6
click at [215, 137] on small "Fleur East - Sax" at bounding box center [210, 137] width 38 height 6
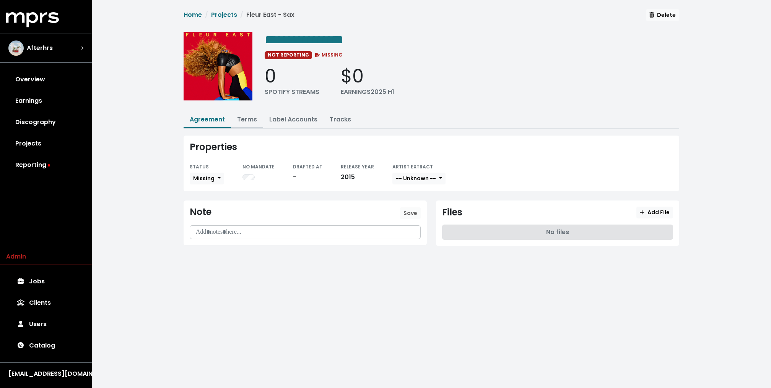
click at [245, 119] on link "Terms" at bounding box center [247, 119] width 20 height 9
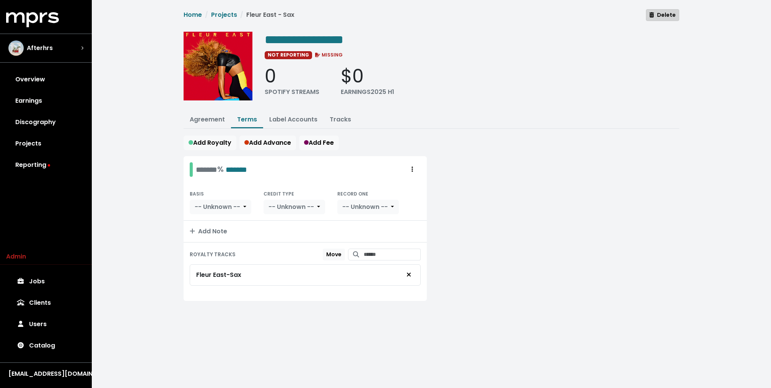
click at [664, 15] on span "Delete" at bounding box center [662, 15] width 26 height 8
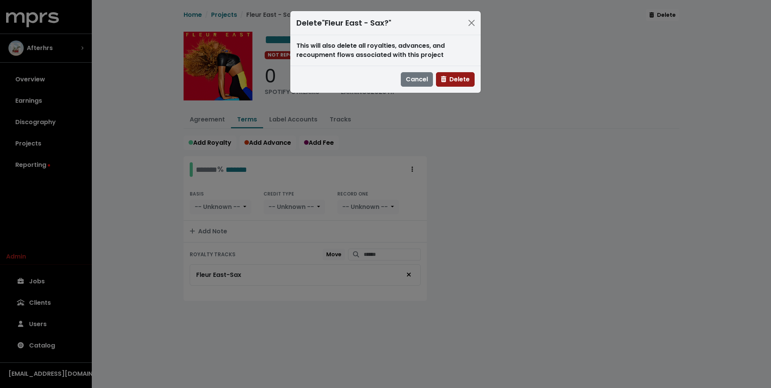
click at [460, 79] on span "Delete" at bounding box center [455, 79] width 29 height 9
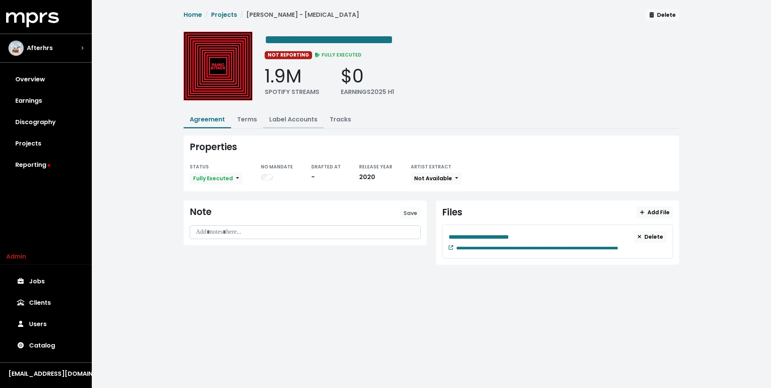
click at [293, 124] on button "Label Accounts" at bounding box center [293, 120] width 60 height 16
click at [288, 120] on link "Label Accounts" at bounding box center [293, 119] width 48 height 9
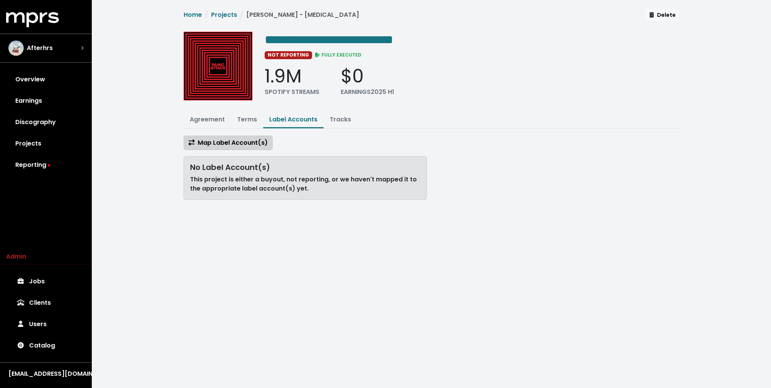
click at [242, 143] on span "Map Label Account(s)" at bounding box center [227, 142] width 79 height 9
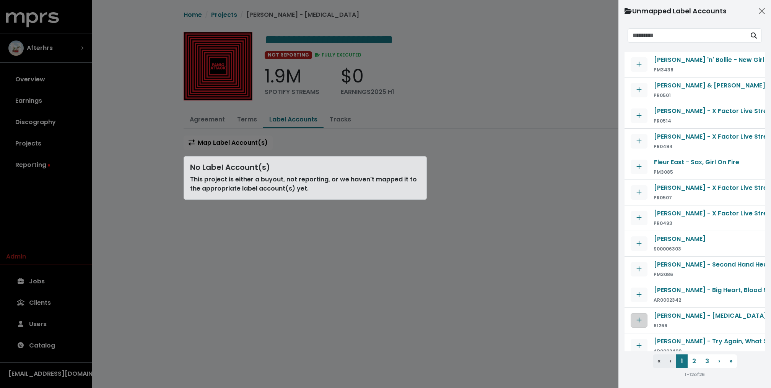
click at [637, 318] on icon "Map contract to selected agreement" at bounding box center [638, 320] width 5 height 6
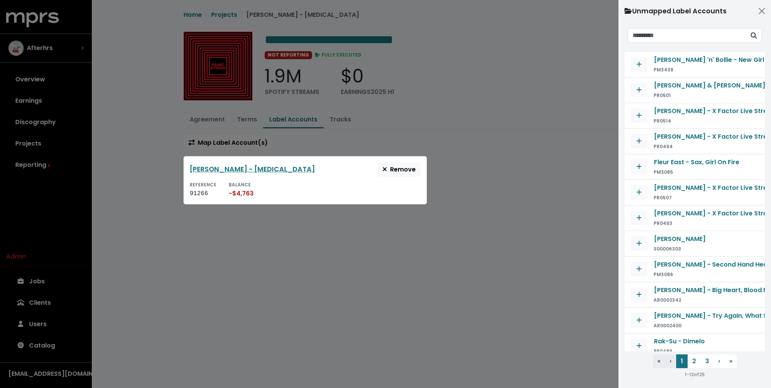
scroll to position [4, 0]
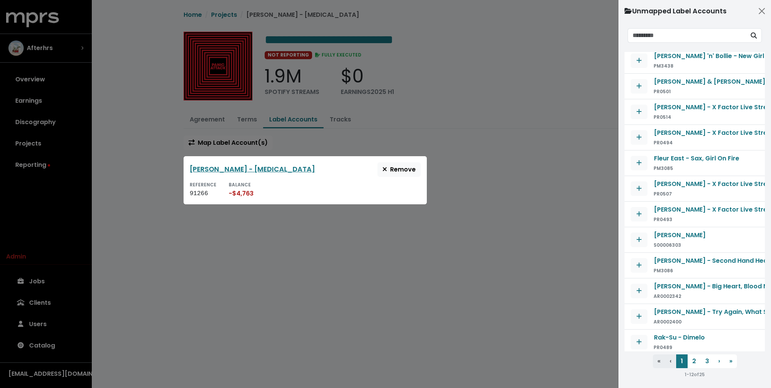
click at [237, 21] on div at bounding box center [385, 194] width 771 height 388
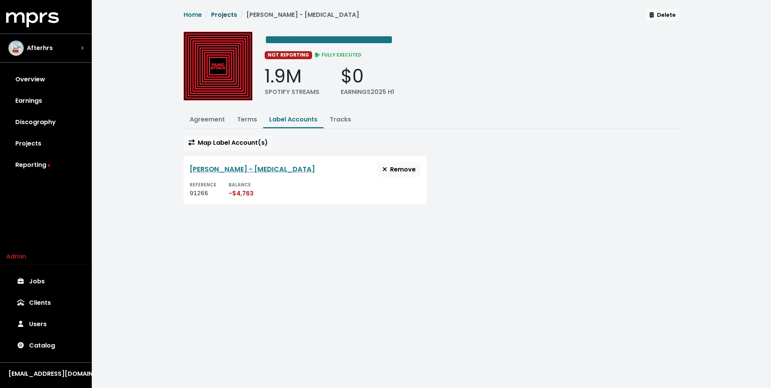
click at [226, 13] on link "Projects" at bounding box center [224, 14] width 26 height 9
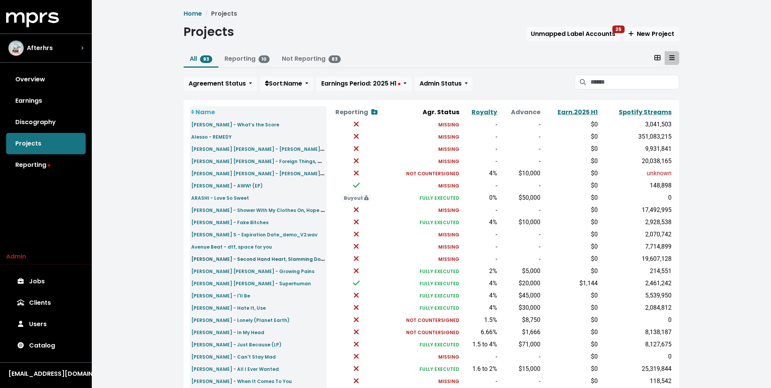
click at [258, 258] on small "[PERSON_NAME] - Second Hand Heart, Slamming Doors" at bounding box center [259, 259] width 137 height 9
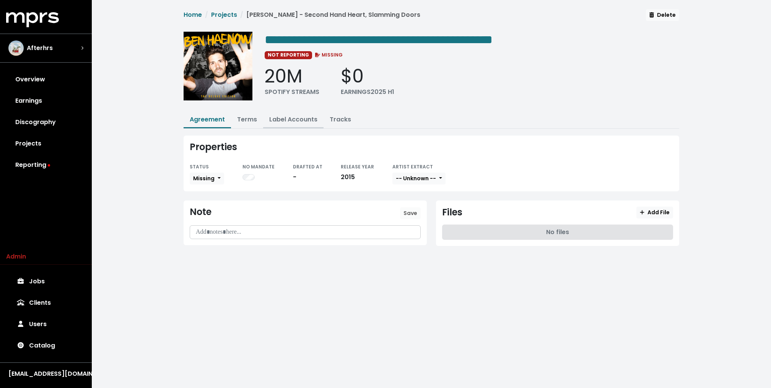
click at [294, 117] on link "Label Accounts" at bounding box center [293, 119] width 48 height 9
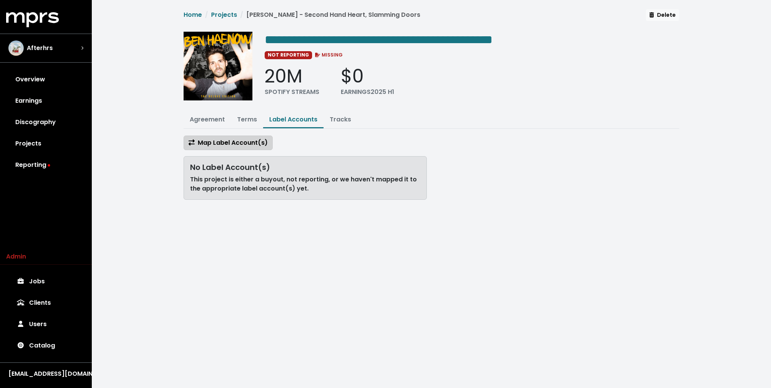
click at [251, 142] on span "Map Label Account(s)" at bounding box center [227, 142] width 79 height 9
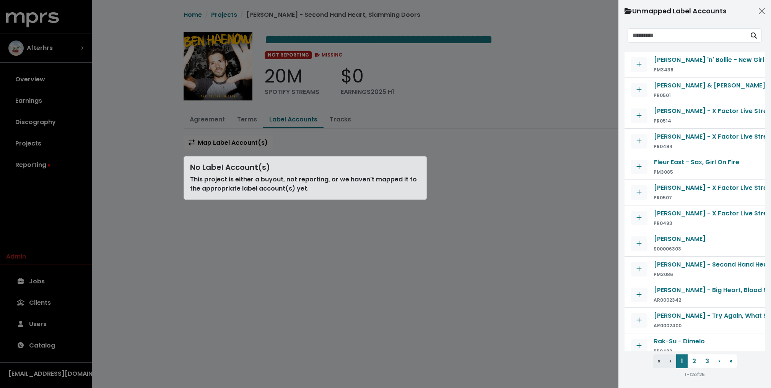
click at [631, 260] on div "Ben Haenow - Second Hand Heart, Slamming Doors PM3086" at bounding box center [694, 269] width 128 height 19
click at [630, 268] on button "Map contract to selected agreement" at bounding box center [638, 269] width 17 height 15
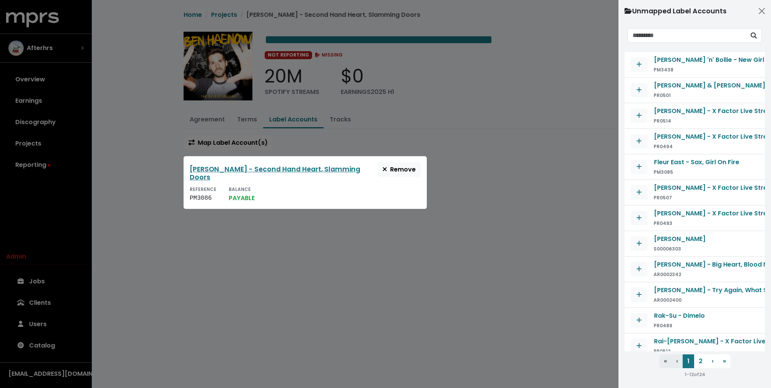
click at [477, 193] on div at bounding box center [385, 194] width 771 height 388
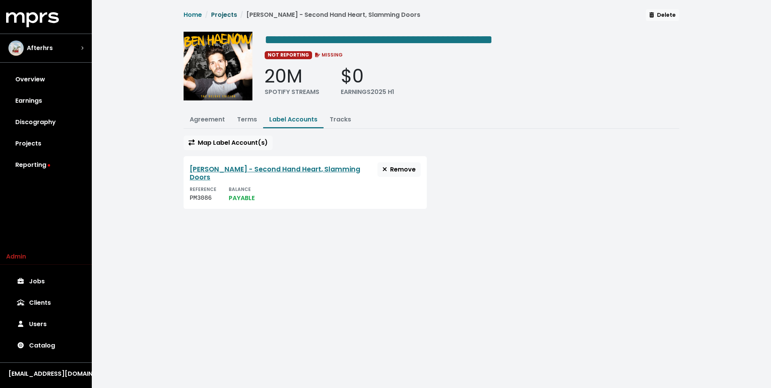
click at [231, 11] on link "Projects" at bounding box center [224, 14] width 26 height 9
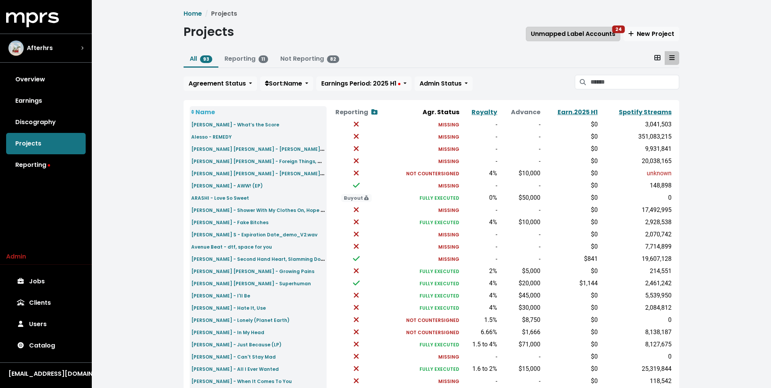
click at [588, 39] on button "Unmapped Label Accounts 24" at bounding box center [573, 34] width 94 height 15
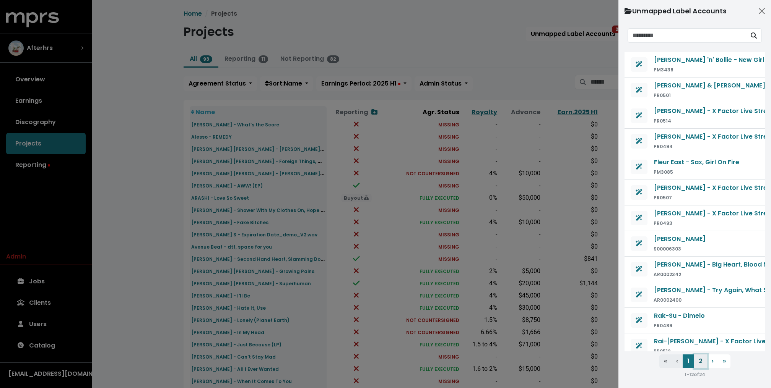
click at [701, 362] on button "2" at bounding box center [700, 362] width 13 height 14
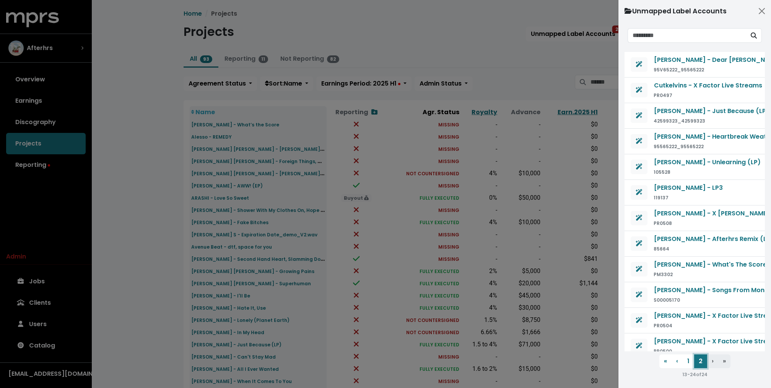
scroll to position [4, 0]
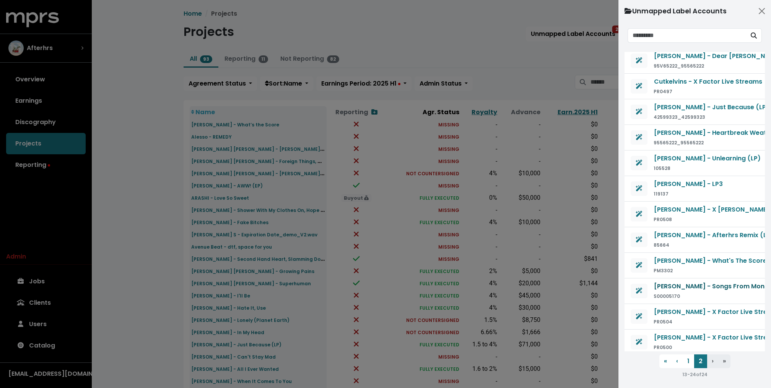
click at [677, 283] on span "Liza Owen - Songs From Monte Nido (LP)" at bounding box center [728, 286] width 148 height 9
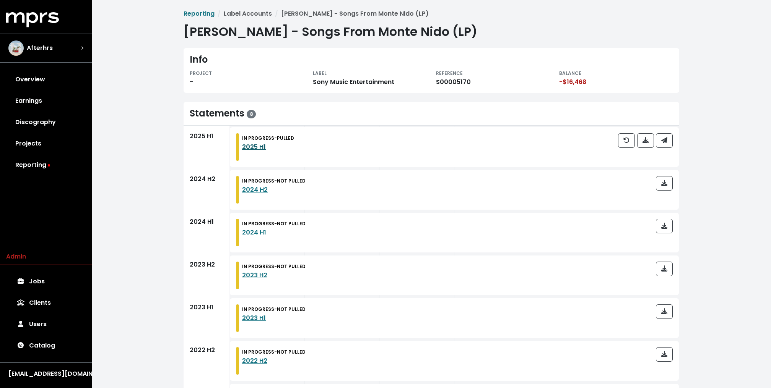
click at [255, 146] on link "2025 H1" at bounding box center [254, 147] width 24 height 9
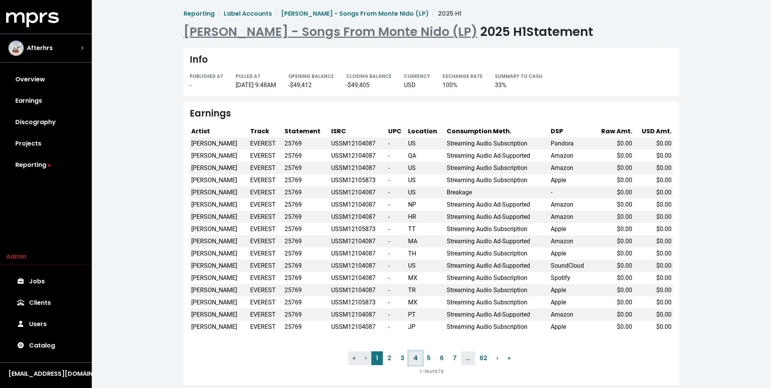
click at [420, 358] on link "4" at bounding box center [415, 359] width 13 height 14
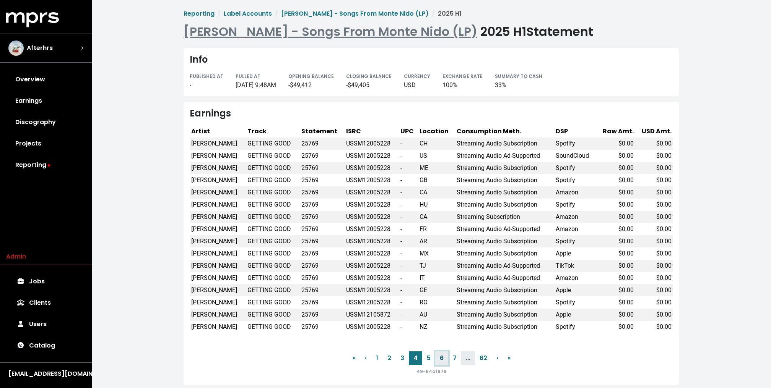
click at [443, 358] on link "6" at bounding box center [441, 359] width 13 height 14
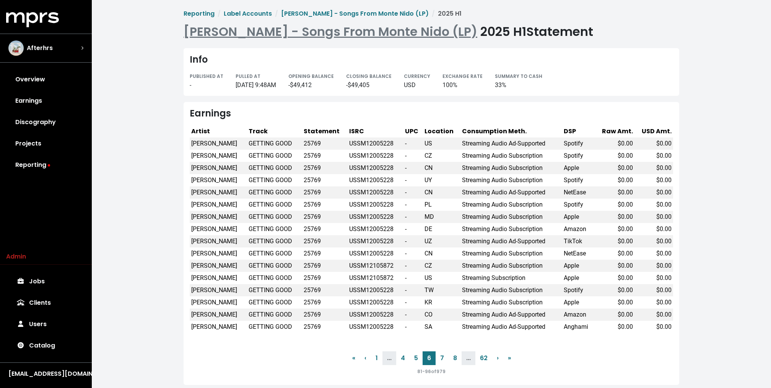
click at [463, 359] on li "..." at bounding box center [468, 359] width 14 height 14
click at [452, 359] on link "8" at bounding box center [454, 359] width 13 height 14
click at [373, 359] on link "1" at bounding box center [375, 359] width 11 height 14
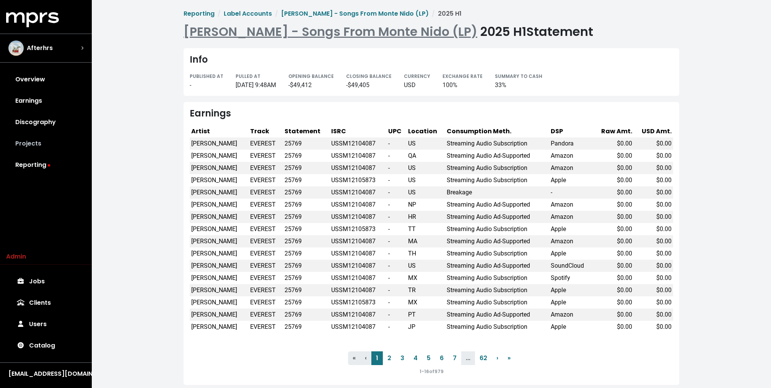
click at [45, 146] on link "Projects" at bounding box center [46, 143] width 80 height 21
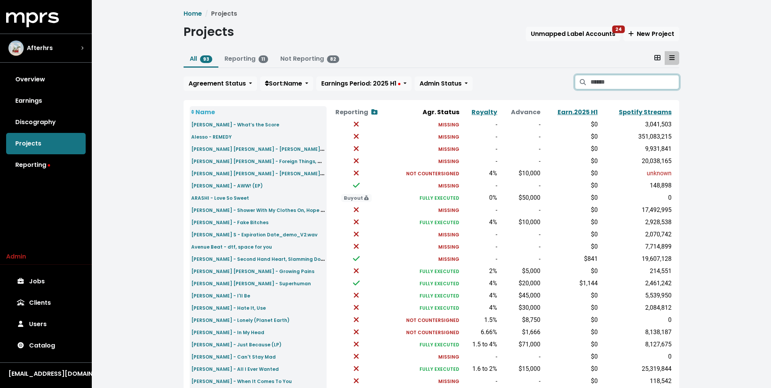
click at [630, 84] on input "Search projects" at bounding box center [634, 82] width 89 height 15
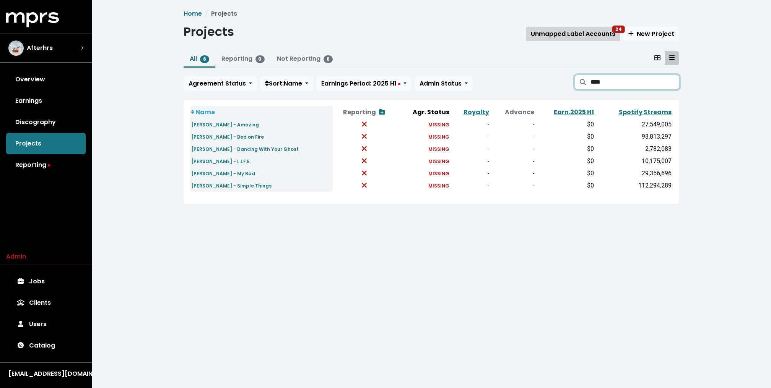
type input "****"
click at [580, 29] on button "Unmapped Label Accounts 24" at bounding box center [573, 34] width 94 height 15
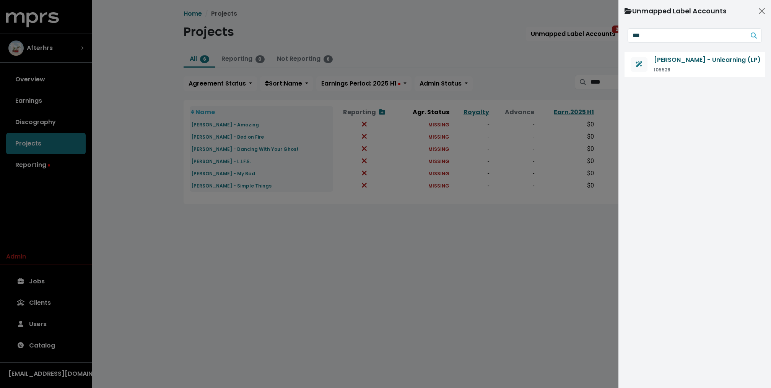
type input "***"
click at [661, 60] on span "[PERSON_NAME] - Unlearning (LP)" at bounding box center [707, 59] width 107 height 9
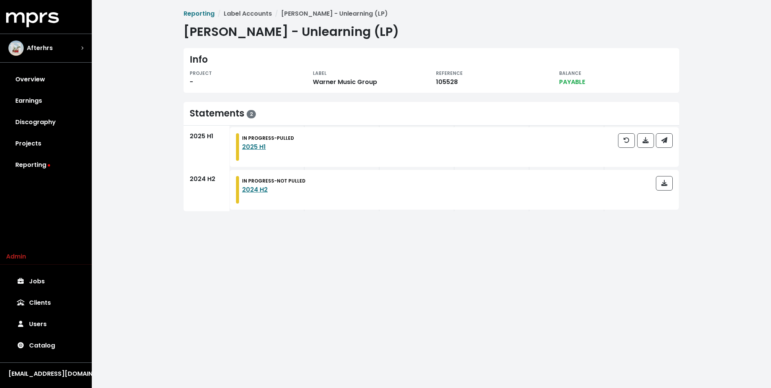
click at [176, 110] on div "Reporting Label Accounts Teddy Swims - Unlearning (LP) Teddy Swims - Unlearning…" at bounding box center [431, 112] width 679 height 224
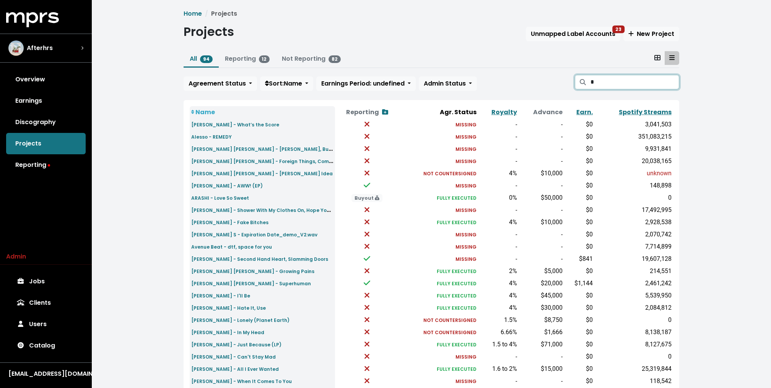
click at [641, 79] on input "*" at bounding box center [634, 82] width 89 height 15
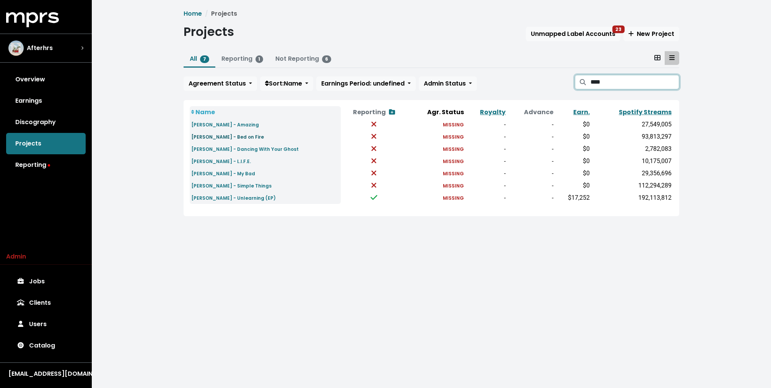
type input "****"
click at [224, 139] on small "[PERSON_NAME] - Bed on Fire" at bounding box center [227, 137] width 73 height 6
click at [234, 159] on small "[PERSON_NAME] - L.I.F.E." at bounding box center [221, 161] width 60 height 6
click at [244, 126] on small "[PERSON_NAME] - Amazing" at bounding box center [225, 125] width 68 height 6
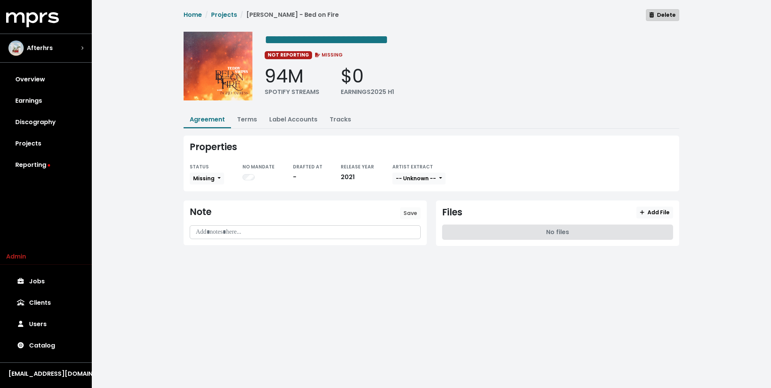
click at [674, 14] on span "Delete" at bounding box center [662, 15] width 26 height 8
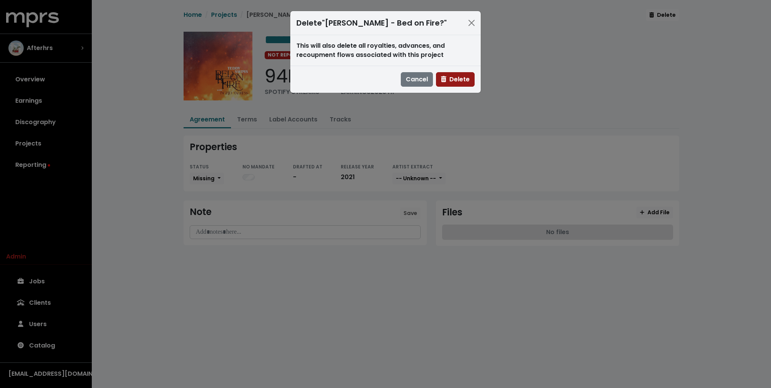
click at [455, 79] on span "Delete" at bounding box center [455, 79] width 29 height 9
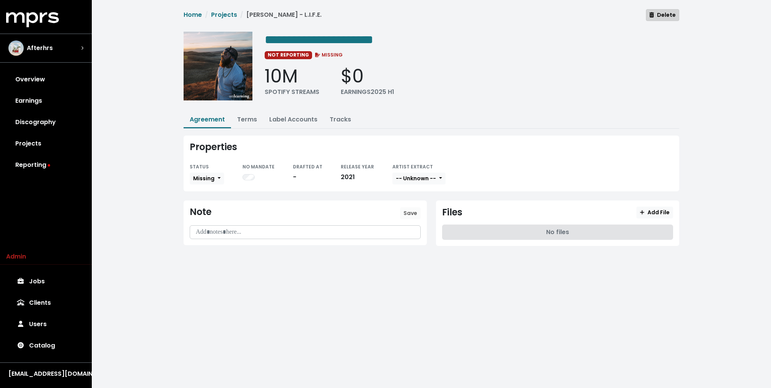
click at [660, 13] on span "Delete" at bounding box center [662, 15] width 26 height 8
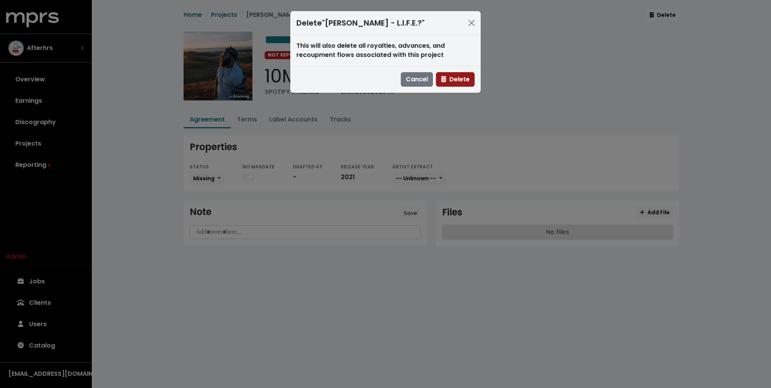
click at [447, 77] on span "Delete" at bounding box center [455, 79] width 29 height 9
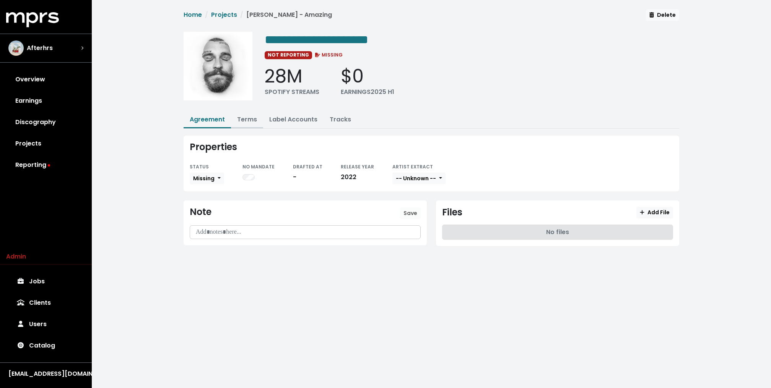
click at [246, 115] on link "Terms" at bounding box center [247, 119] width 20 height 9
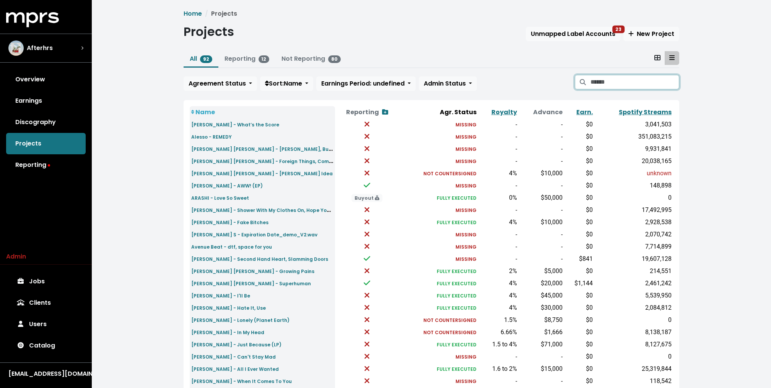
click at [643, 87] on input "Search projects" at bounding box center [634, 82] width 89 height 15
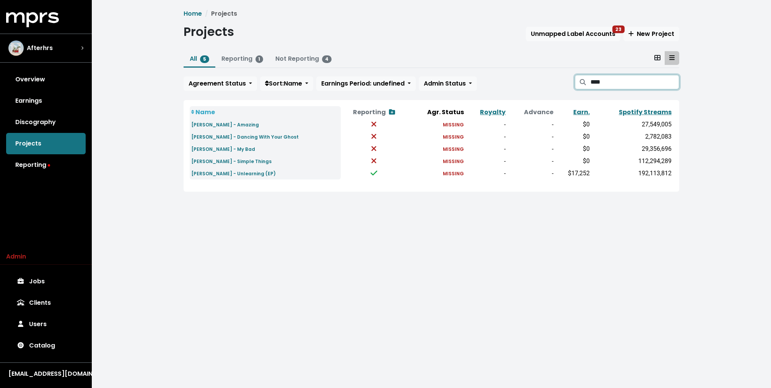
type input "****"
click at [245, 175] on small "[PERSON_NAME] - Unlearning (EP)" at bounding box center [233, 173] width 84 height 6
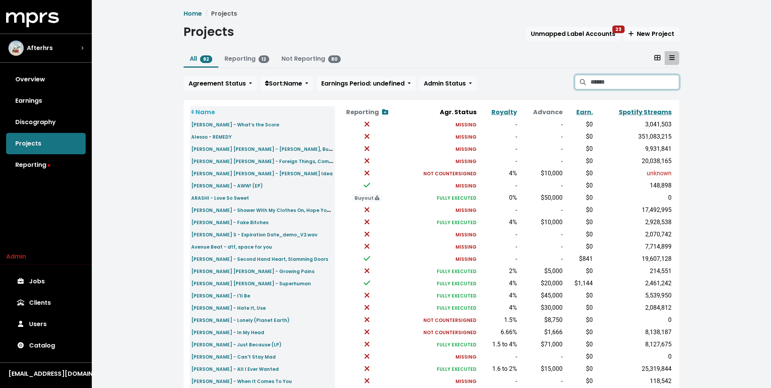
click at [660, 84] on input "Search projects" at bounding box center [634, 82] width 89 height 15
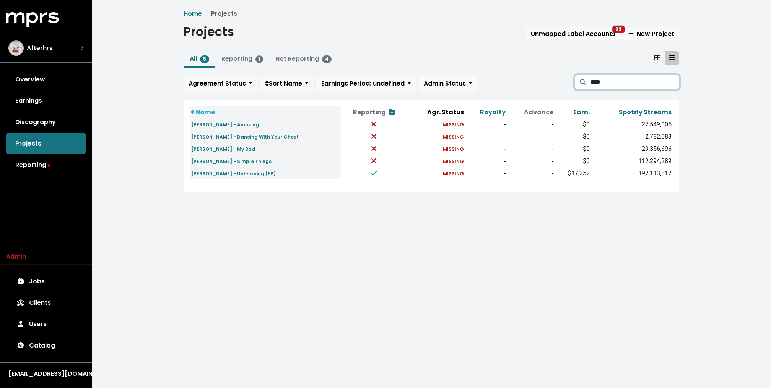
type input "****"
click at [235, 148] on small "Teddy Swims - My Bad" at bounding box center [223, 149] width 64 height 6
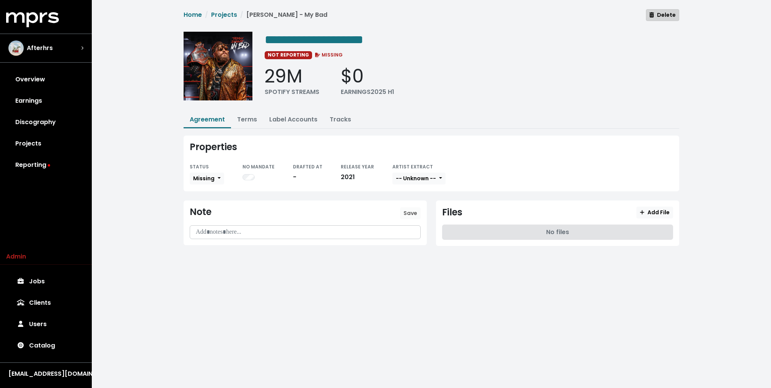
click at [668, 13] on span "Delete" at bounding box center [662, 15] width 26 height 8
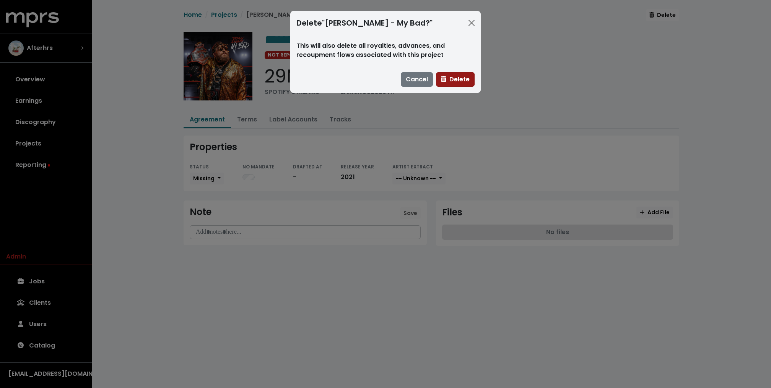
click at [462, 76] on span "Delete" at bounding box center [455, 79] width 29 height 9
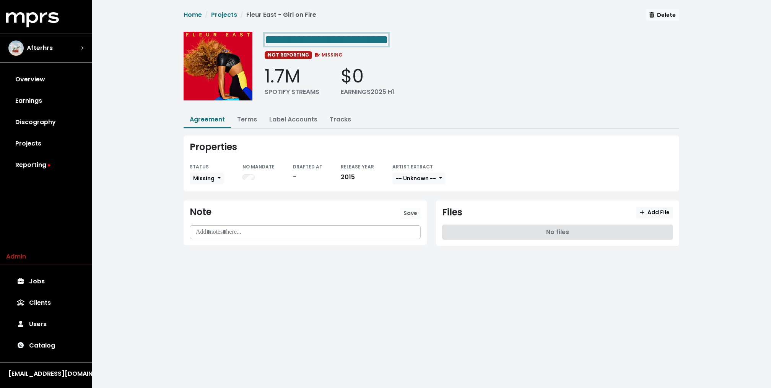
click at [330, 34] on span "**********" at bounding box center [326, 40] width 123 height 12
click at [340, 35] on span "**********" at bounding box center [326, 40] width 123 height 12
click at [247, 122] on link "Terms" at bounding box center [247, 119] width 20 height 9
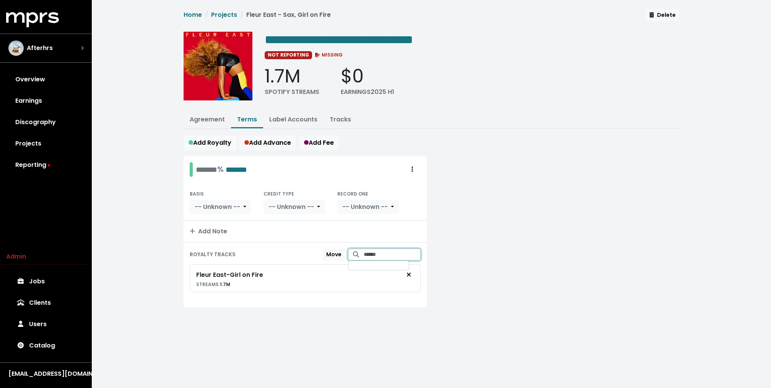
click at [371, 250] on input "Search for tracks by title and link them to this royalty" at bounding box center [392, 255] width 57 height 12
type input "**********"
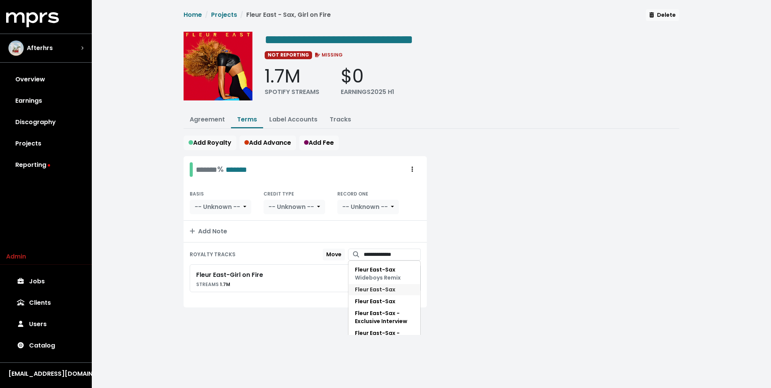
click at [395, 288] on button "Fleur East - Sax" at bounding box center [384, 290] width 72 height 12
click at [53, 338] on link "Catalog" at bounding box center [46, 345] width 80 height 21
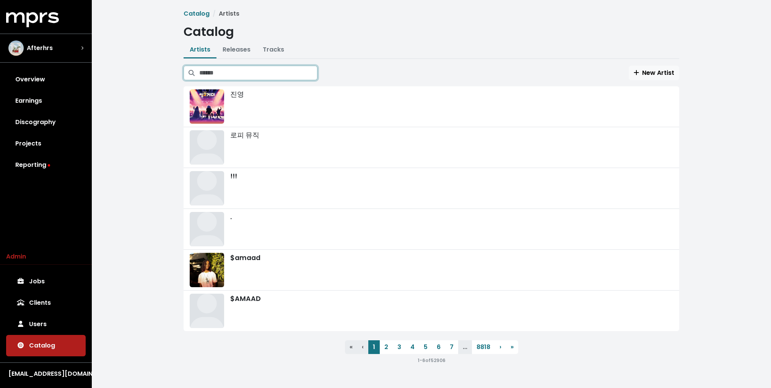
click at [257, 67] on input "Search artists" at bounding box center [258, 73] width 118 height 15
click at [268, 55] on button "Tracks" at bounding box center [274, 50] width 34 height 16
click at [273, 47] on link "Tracks" at bounding box center [273, 49] width 21 height 9
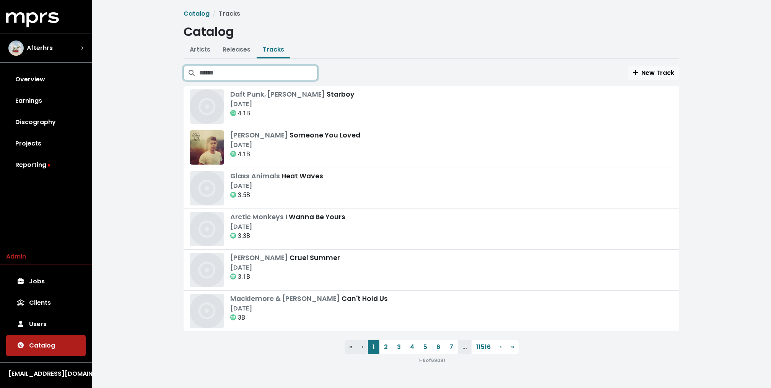
click at [245, 72] on input "Search tracks" at bounding box center [258, 73] width 118 height 15
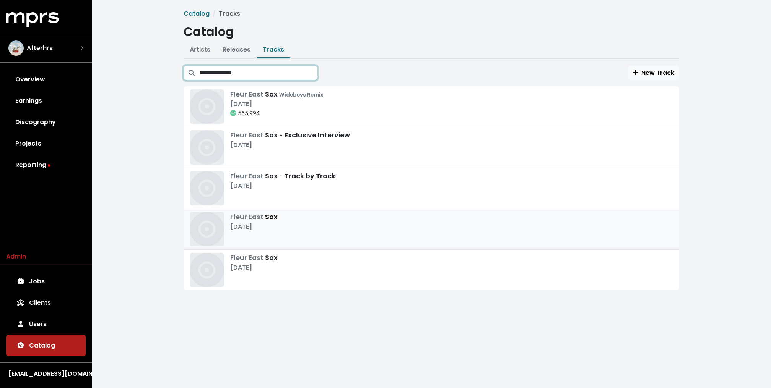
type input "**********"
click at [278, 230] on div "Fleur East Sax [DATE]" at bounding box center [431, 229] width 483 height 34
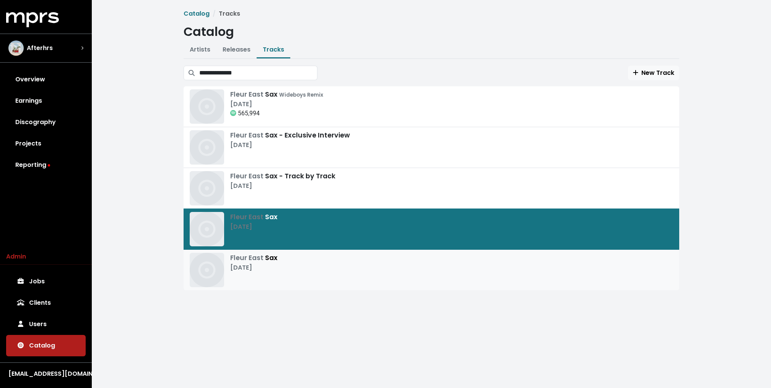
click at [269, 274] on div "Fleur East Sax [DATE]" at bounding box center [253, 270] width 47 height 34
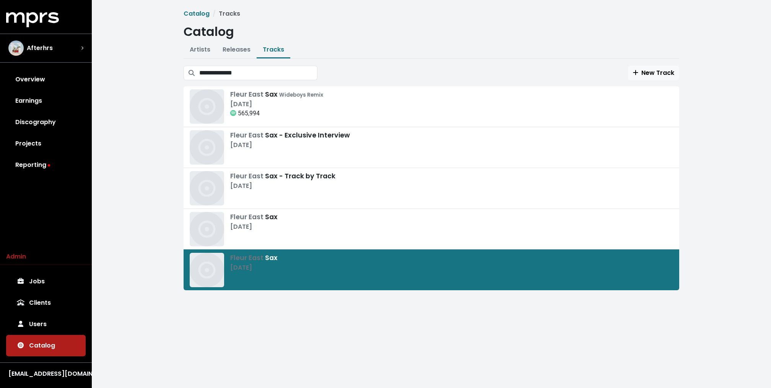
click at [144, 166] on div "**********" at bounding box center [431, 156] width 679 height 312
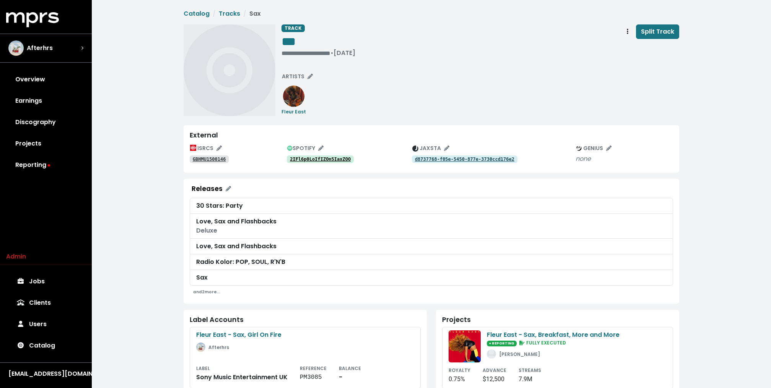
click at [346, 157] on tt "2IFl6p0LoIfIZOn5IaxZOO" at bounding box center [320, 159] width 61 height 5
click at [206, 155] on div "GBHMU1500146" at bounding box center [238, 158] width 97 height 9
click at [219, 158] on tt "GBHMU1500146" at bounding box center [209, 159] width 33 height 5
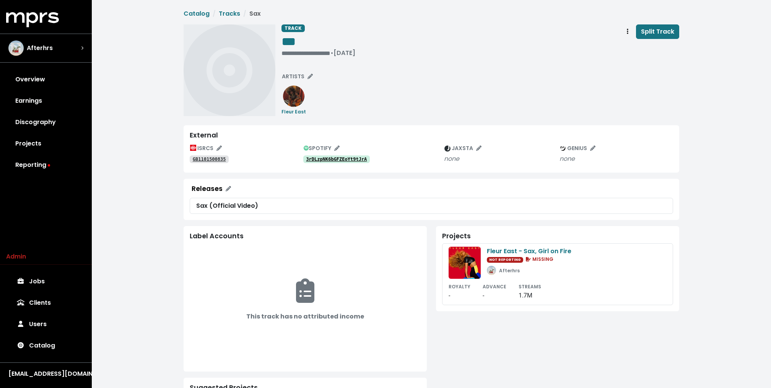
click at [346, 157] on tt "3rDLzpNK6bGFZEoYt9tJrA" at bounding box center [336, 159] width 61 height 5
click at [318, 154] on button "SPOTIFY" at bounding box center [321, 149] width 43 height 12
click at [319, 160] on tt "3rDLzpNK6bGFZEoYt9tJrA" at bounding box center [336, 159] width 61 height 5
click at [219, 158] on tt "GB1101500835" at bounding box center [209, 159] width 33 height 5
click at [627, 31] on span "Track actions" at bounding box center [627, 31] width 7 height 9
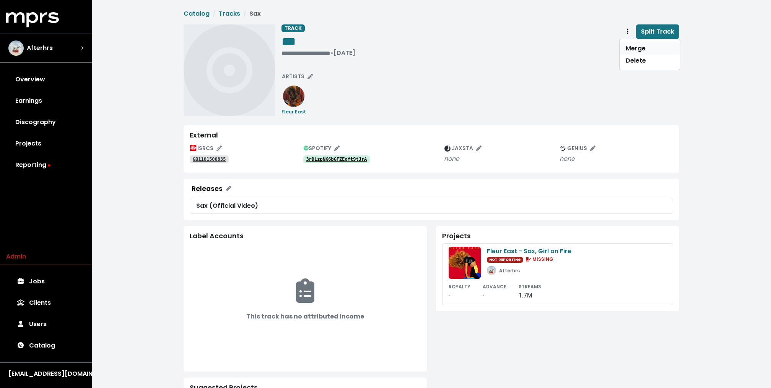
click at [632, 48] on link "Merge" at bounding box center [649, 48] width 60 height 12
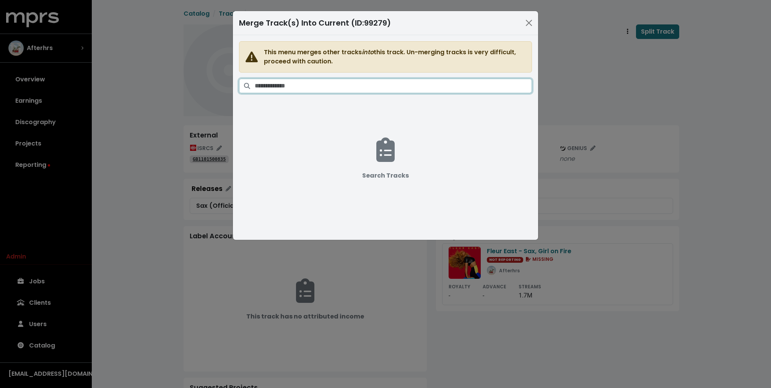
click at [427, 85] on input "Search tracks" at bounding box center [393, 86] width 277 height 15
type input "*********"
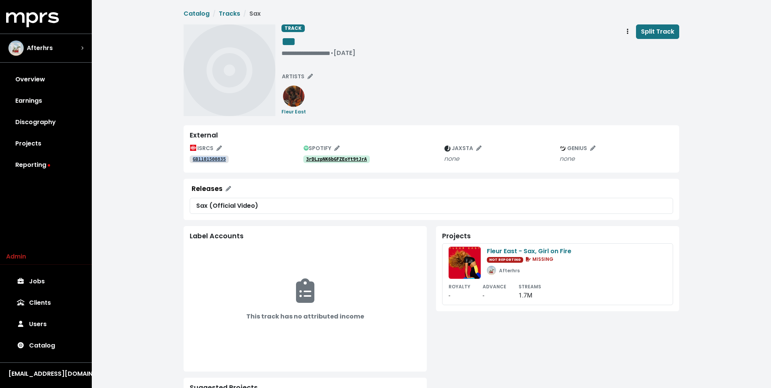
drag, startPoint x: 239, startPoint y: 159, endPoint x: 189, endPoint y: 159, distance: 50.1
click at [190, 159] on div "GB1101500835" at bounding box center [247, 158] width 114 height 9
copy tt "GB1101500835"
click at [628, 36] on button "Track actions" at bounding box center [627, 31] width 17 height 15
click at [642, 39] on div "Merge Delete" at bounding box center [649, 54] width 61 height 31
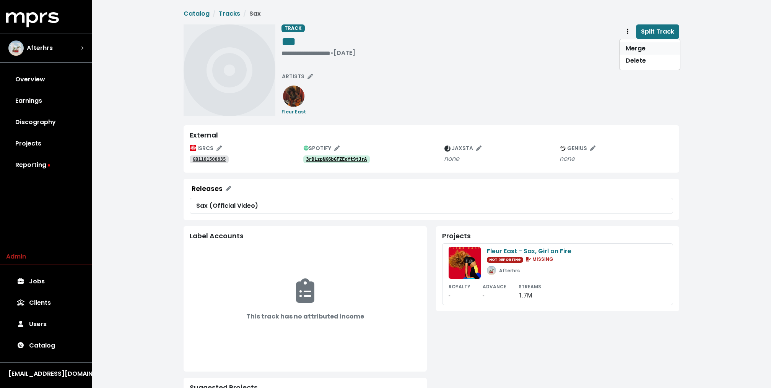
click at [633, 48] on link "Merge" at bounding box center [649, 48] width 60 height 12
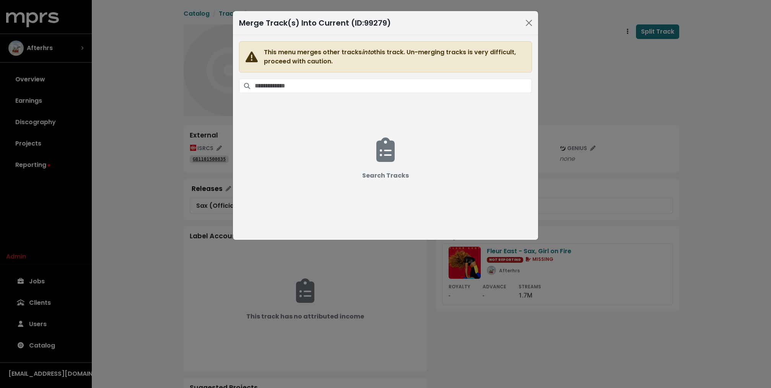
click at [374, 94] on span "This menu merges other tracks into this track. Un-merging tracks is very diffic…" at bounding box center [385, 132] width 293 height 183
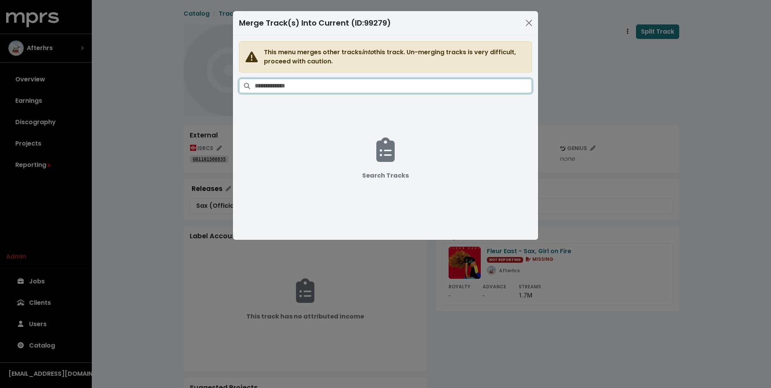
click at [374, 89] on input "Search tracks" at bounding box center [393, 86] width 277 height 15
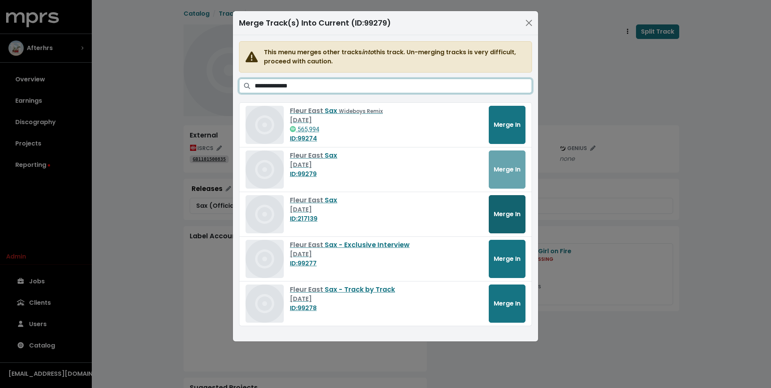
type input "**********"
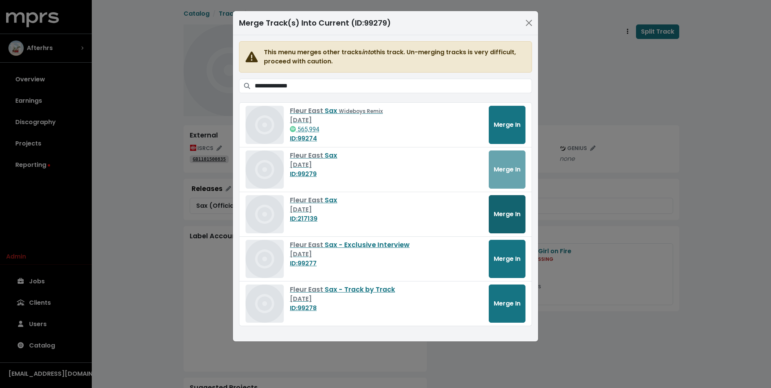
click at [508, 210] on span "Merge In" at bounding box center [507, 214] width 27 height 9
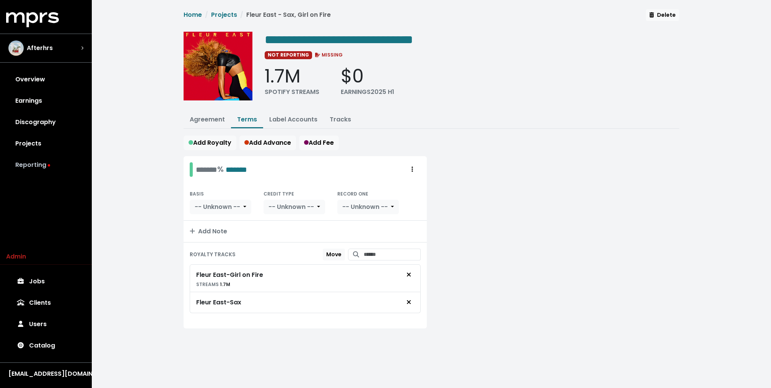
click at [50, 169] on link "Reporting" at bounding box center [46, 164] width 80 height 21
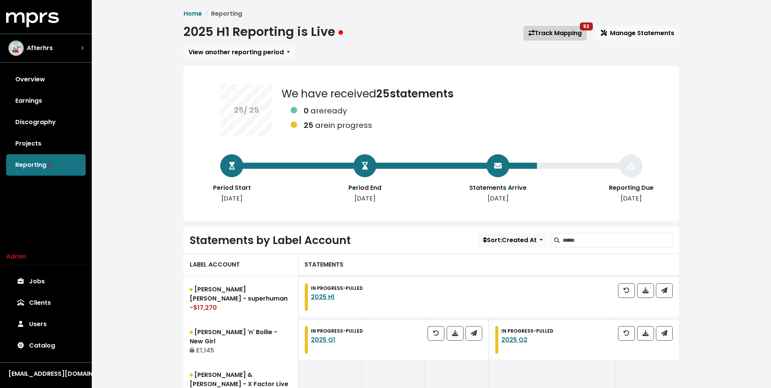
click at [575, 37] on link "Track Mapping 52" at bounding box center [554, 33] width 63 height 15
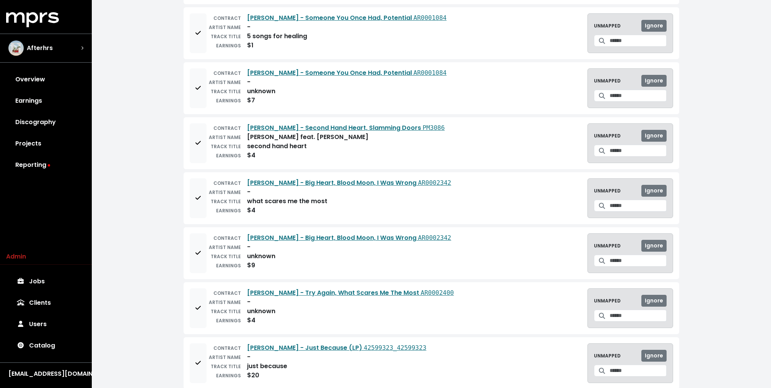
scroll to position [947, 0]
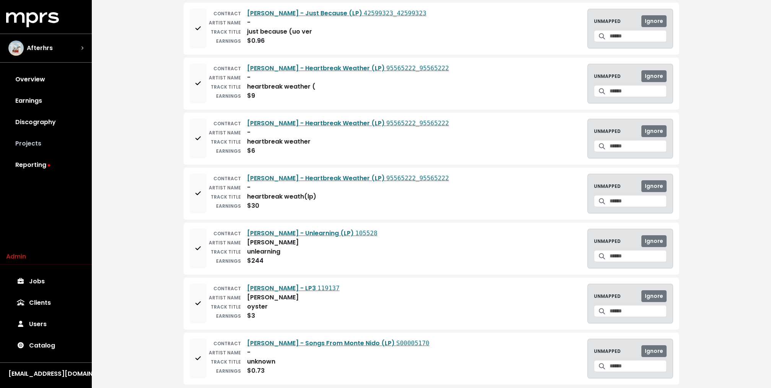
click at [49, 143] on link "Projects" at bounding box center [46, 143] width 80 height 21
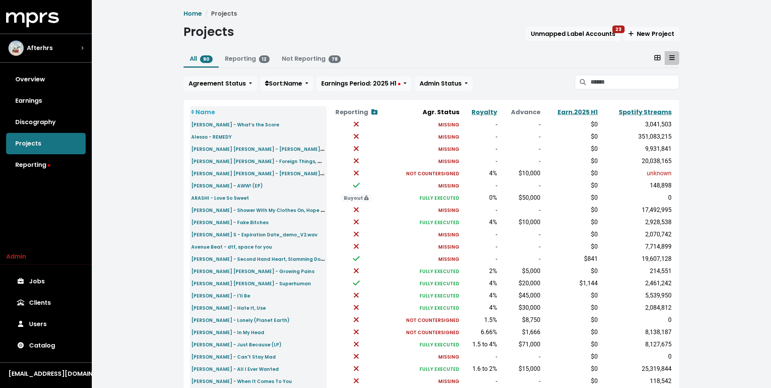
click at [132, 147] on div "Home Projects Projects Unmapped Label Accounts 23 New Project All 90 Reporting …" at bounding box center [431, 285] width 679 height 571
click at [36, 161] on link "Reporting" at bounding box center [46, 164] width 80 height 21
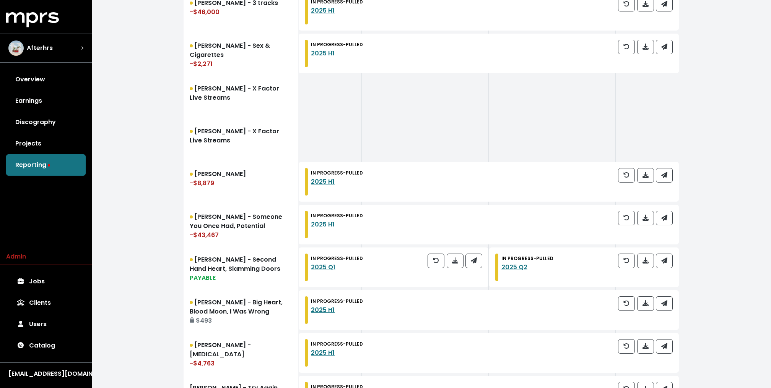
scroll to position [817, 0]
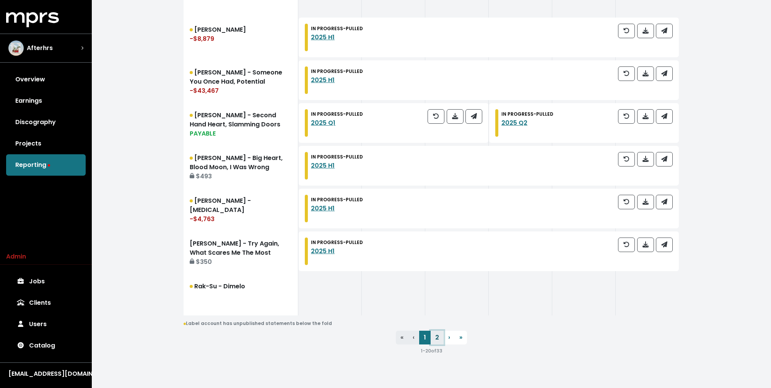
click at [441, 339] on link "2" at bounding box center [436, 338] width 13 height 14
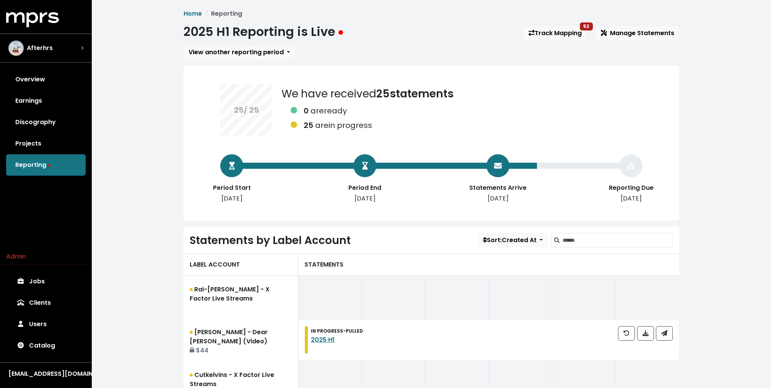
click at [91, 73] on div "Overview Earnings Discography Projects Reporting" at bounding box center [46, 122] width 92 height 107
click at [38, 41] on div "Afterhrs" at bounding box center [30, 48] width 44 height 15
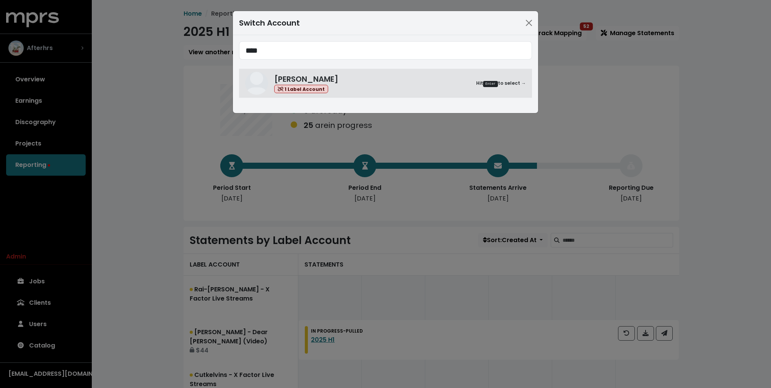
type input "****"
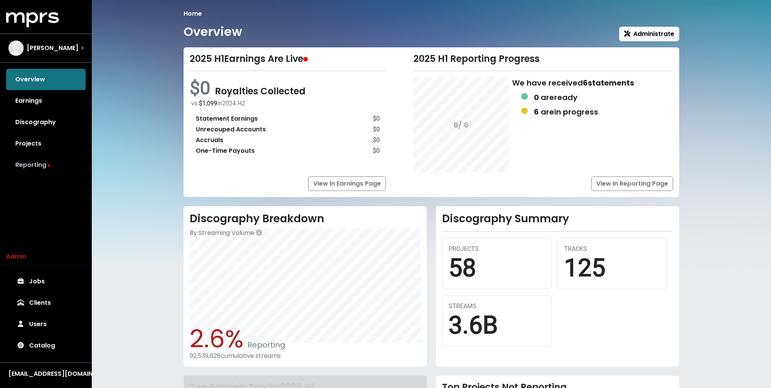
click at [39, 167] on link "Reporting" at bounding box center [46, 164] width 80 height 21
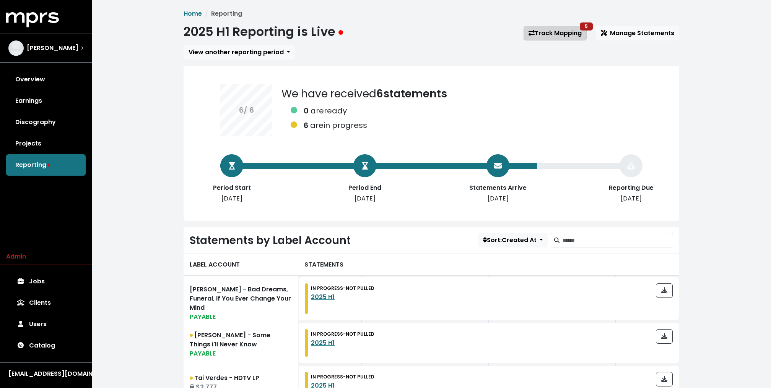
click at [546, 36] on link "Track Mapping 5" at bounding box center [554, 33] width 63 height 15
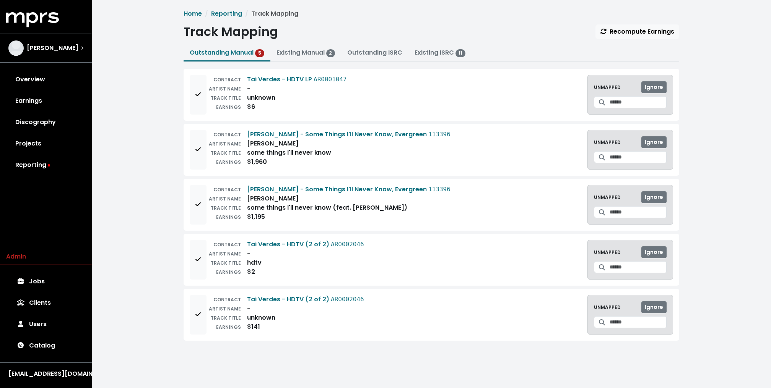
click at [187, 94] on div "CONTRACT Tai Verdes - HDTV LP AR0001047 ARTIST NAME - TRACK TITLE unknown EARNI…" at bounding box center [430, 95] width 495 height 52
click at [197, 97] on span "Add to mapping queue" at bounding box center [197, 94] width 5 height 9
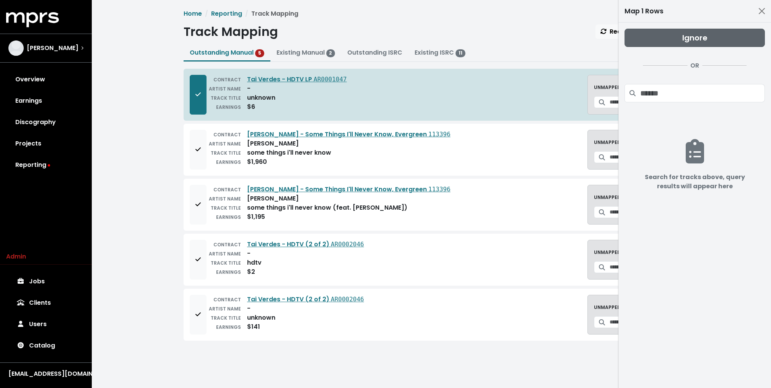
click at [661, 35] on button "Ignore" at bounding box center [694, 38] width 140 height 18
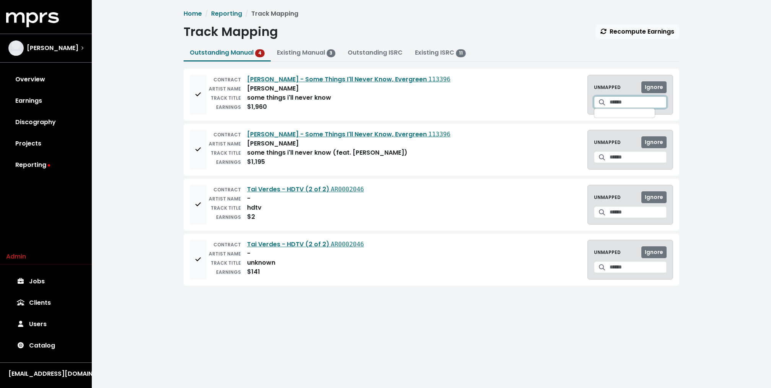
click at [632, 96] on input "Search for a track to map to" at bounding box center [637, 102] width 57 height 12
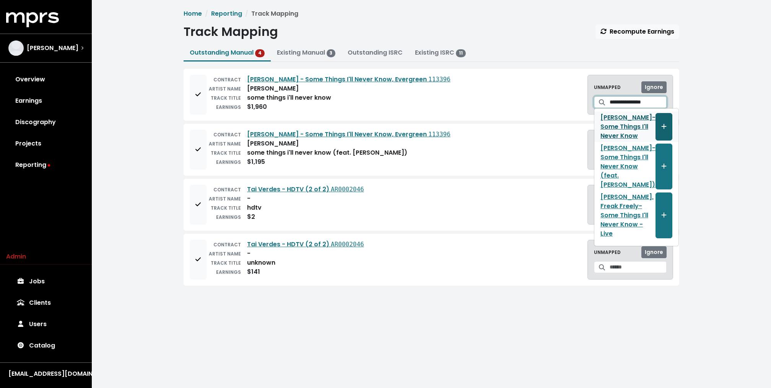
type input "**********"
click at [661, 123] on icon "Create track mapping" at bounding box center [663, 126] width 5 height 6
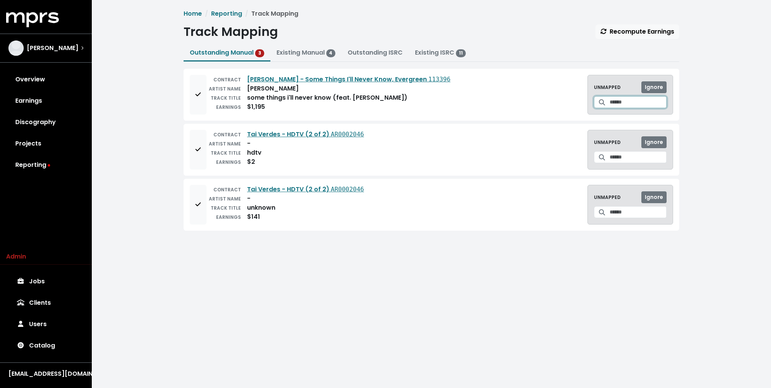
click at [626, 100] on input "Search for a track to map to" at bounding box center [637, 102] width 57 height 12
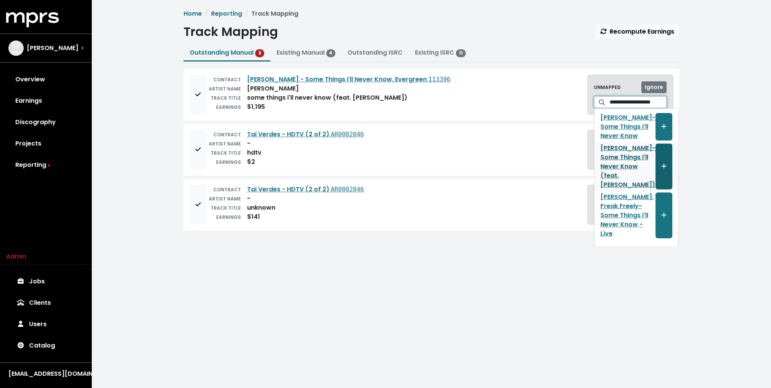
type input "**********"
click at [660, 162] on span "Create track mapping" at bounding box center [663, 166] width 7 height 9
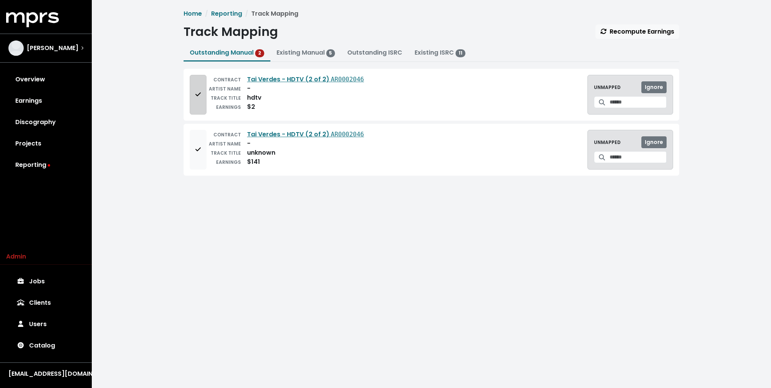
click at [203, 96] on button "Add to mapping queue" at bounding box center [198, 95] width 17 height 40
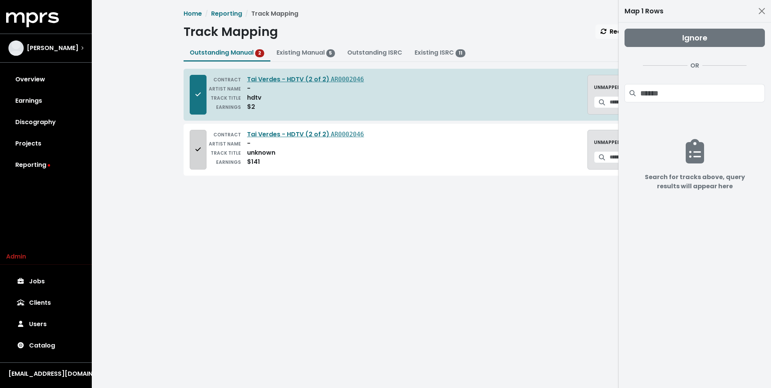
click at [203, 146] on button "Add to mapping queue" at bounding box center [198, 150] width 17 height 40
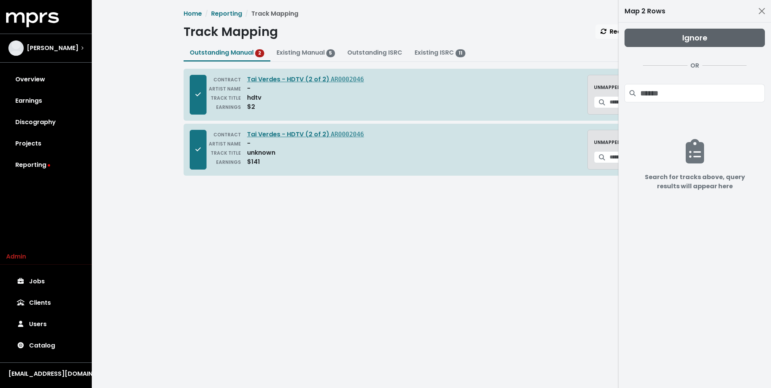
click at [644, 33] on button "Ignore" at bounding box center [694, 38] width 140 height 18
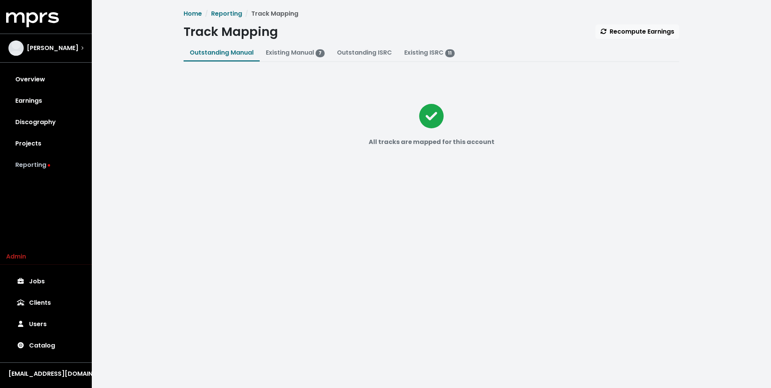
click at [41, 161] on link "Reporting" at bounding box center [46, 164] width 80 height 21
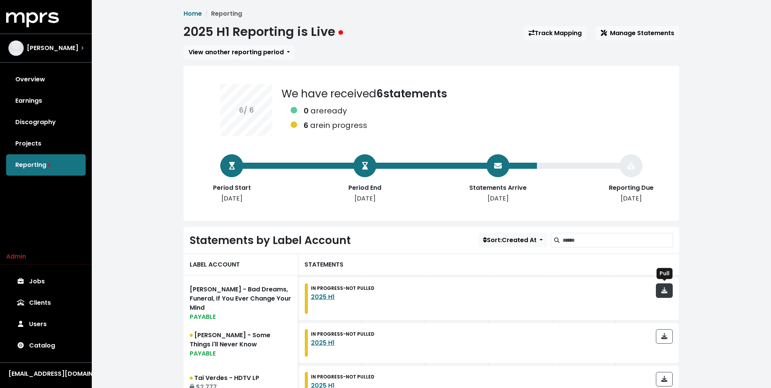
click at [662, 295] on button "button" at bounding box center [664, 291] width 17 height 15
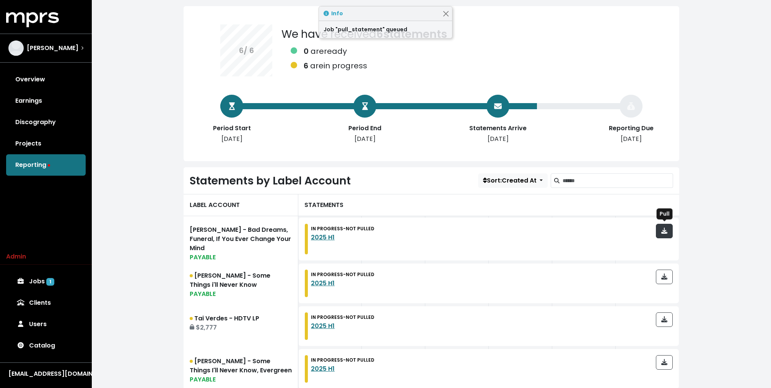
scroll to position [94, 0]
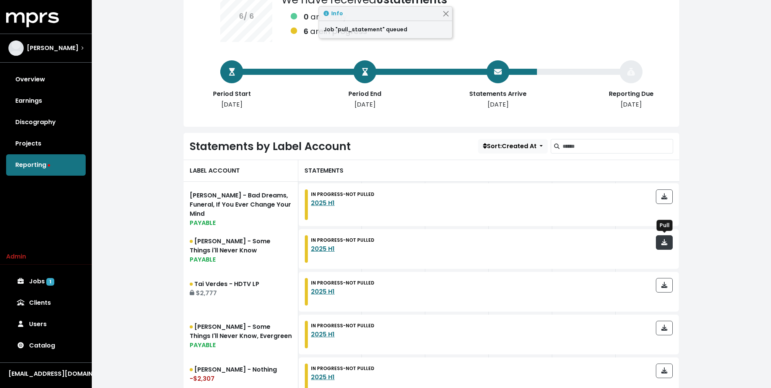
click at [667, 238] on span "button" at bounding box center [664, 242] width 7 height 9
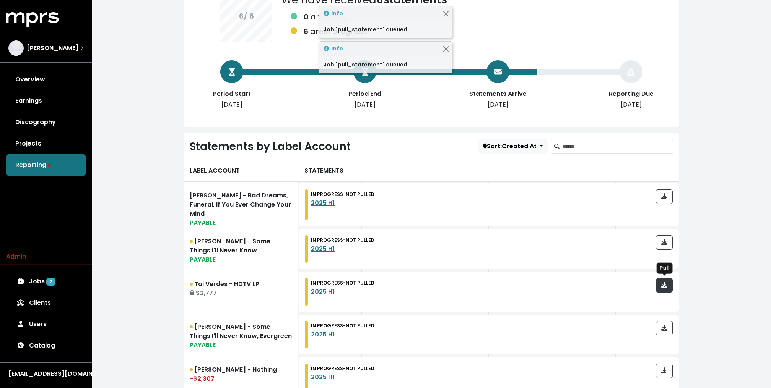
click at [662, 286] on icon "button" at bounding box center [664, 285] width 6 height 6
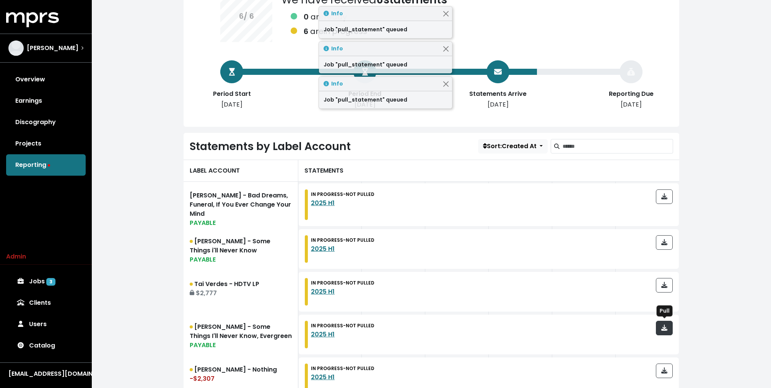
click at [661, 331] on span "button" at bounding box center [664, 328] width 6 height 9
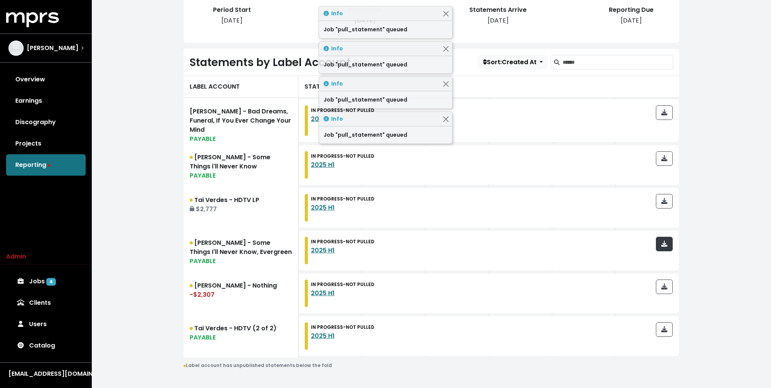
scroll to position [190, 0]
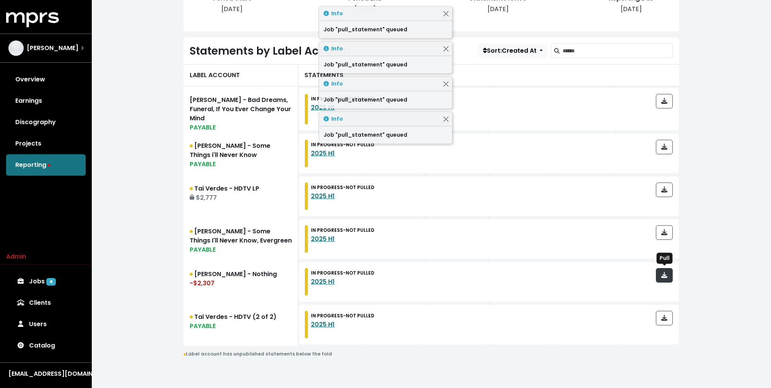
click at [666, 272] on icon "button" at bounding box center [664, 275] width 6 height 6
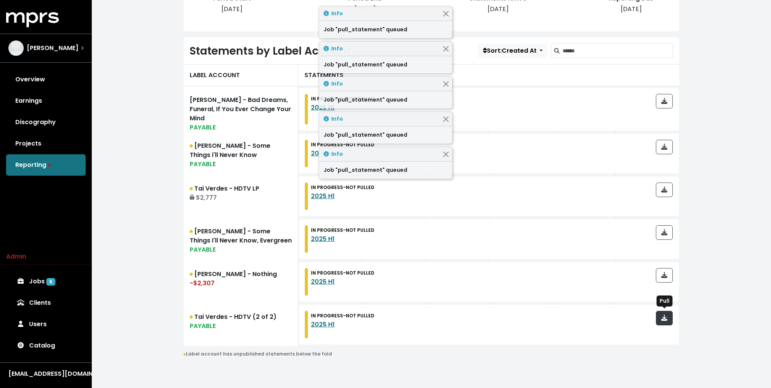
click at [665, 314] on span "button" at bounding box center [664, 318] width 6 height 9
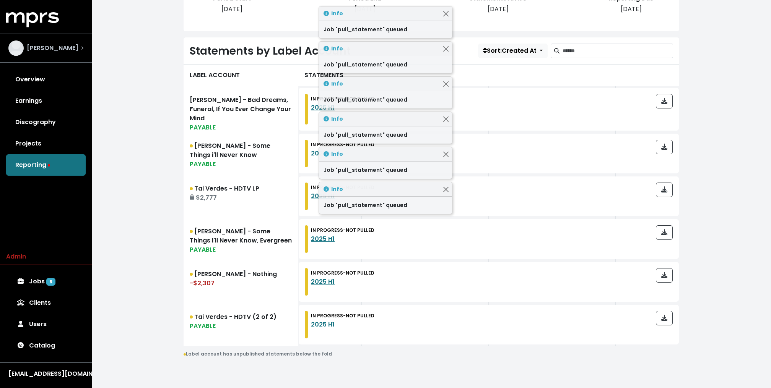
click at [32, 50] on span "Jeff Gunnell" at bounding box center [53, 48] width 52 height 9
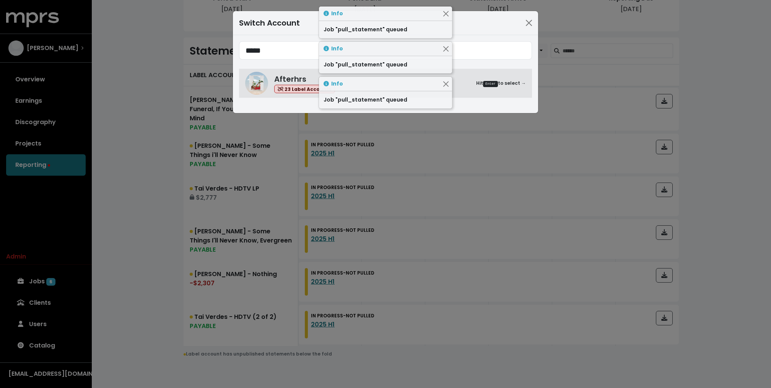
type input "*****"
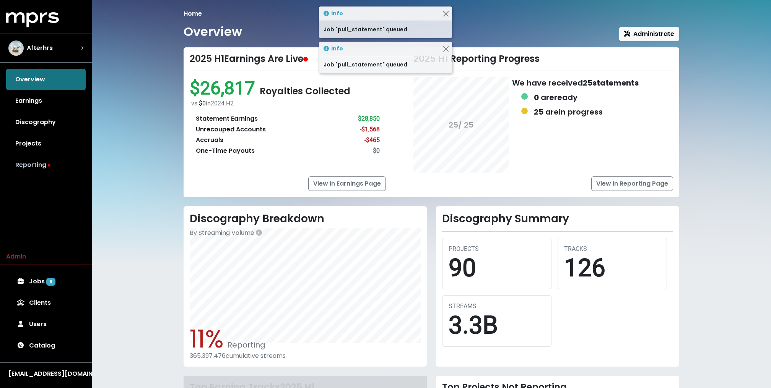
click at [42, 168] on link "Reporting" at bounding box center [46, 164] width 80 height 21
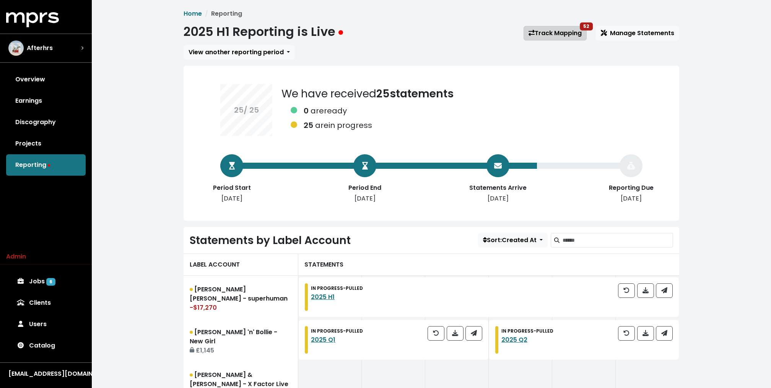
click at [528, 30] on icon at bounding box center [531, 33] width 6 height 6
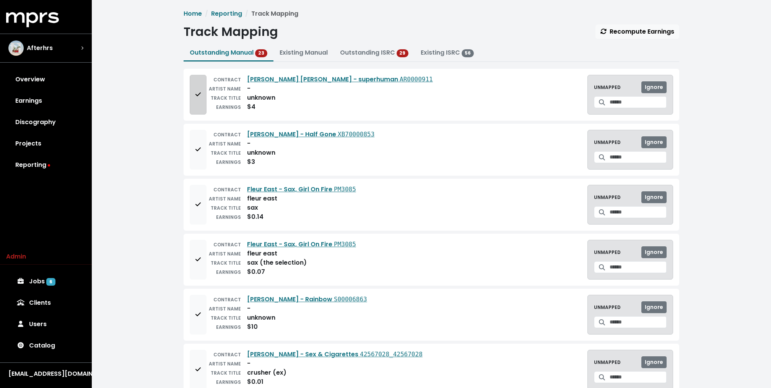
click at [191, 95] on button "Add to mapping queue" at bounding box center [198, 95] width 17 height 40
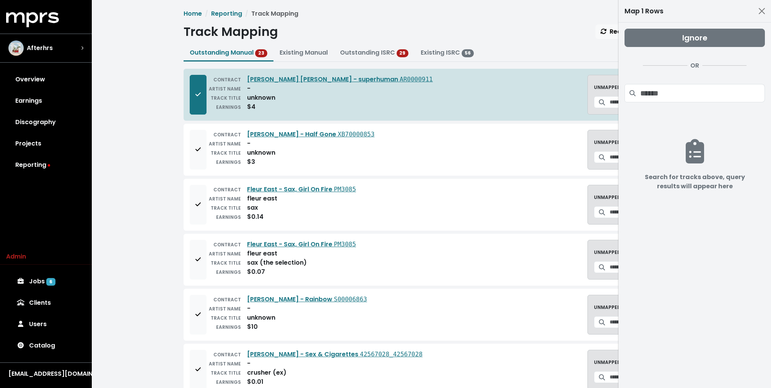
click at [189, 169] on div "CONTRACT Stephen Puth - Half Gone XB70000853 ARTIST NAME - TRACK TITLE unknown …" at bounding box center [430, 150] width 495 height 52
click at [198, 140] on button "Add to mapping queue" at bounding box center [198, 150] width 17 height 40
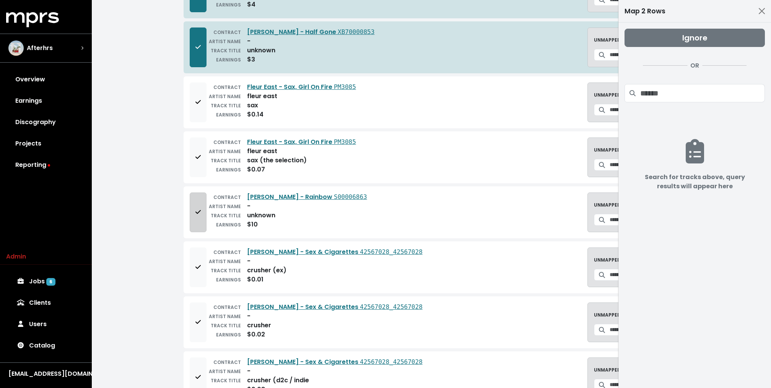
click at [201, 217] on button "Add to mapping queue" at bounding box center [198, 213] width 17 height 40
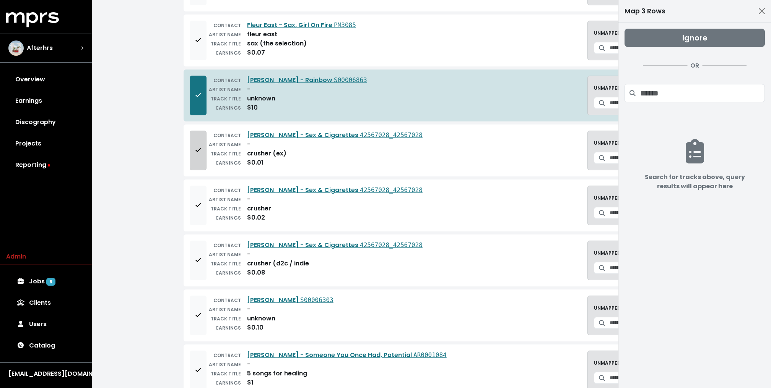
scroll to position [222, 0]
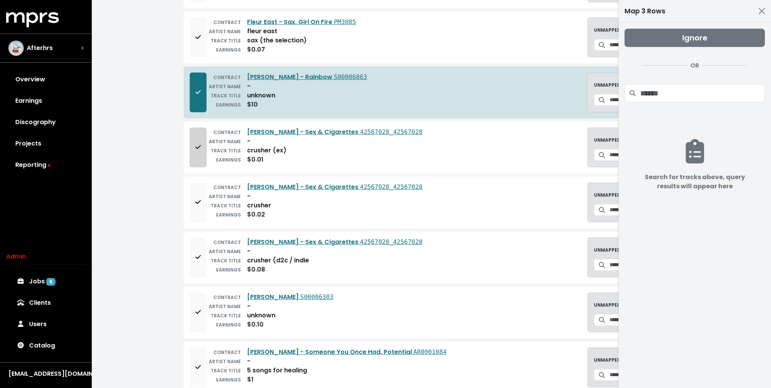
click at [203, 144] on button "Add to mapping queue" at bounding box center [198, 148] width 17 height 40
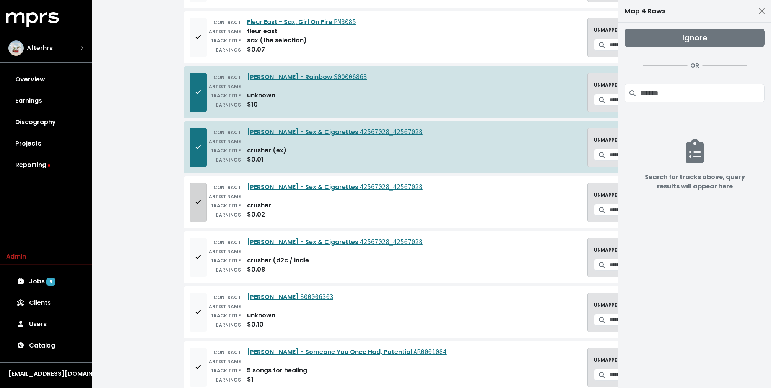
click at [193, 204] on button "Add to mapping queue" at bounding box center [198, 203] width 17 height 40
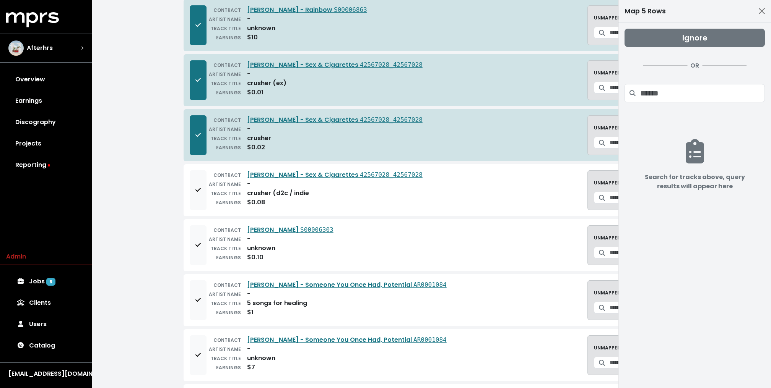
scroll to position [310, 0]
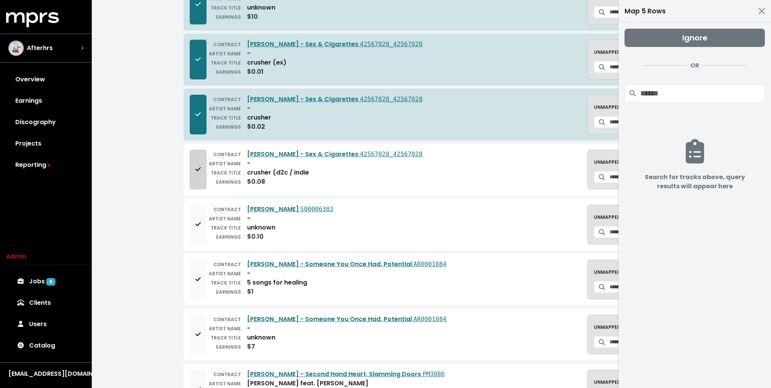
click at [198, 159] on button "Add to mapping queue" at bounding box center [198, 170] width 17 height 40
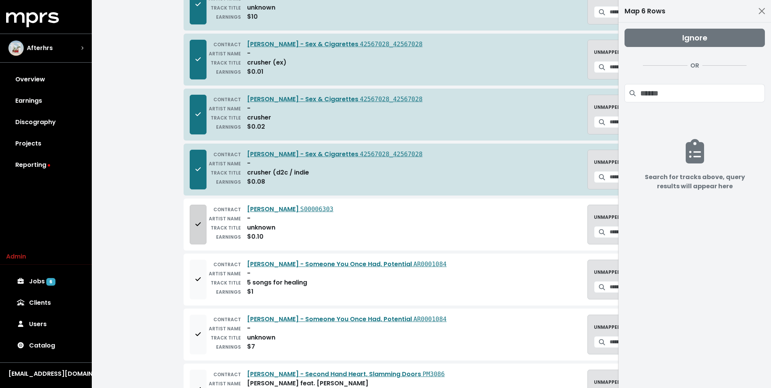
click at [198, 214] on button "Add to mapping queue" at bounding box center [198, 225] width 17 height 40
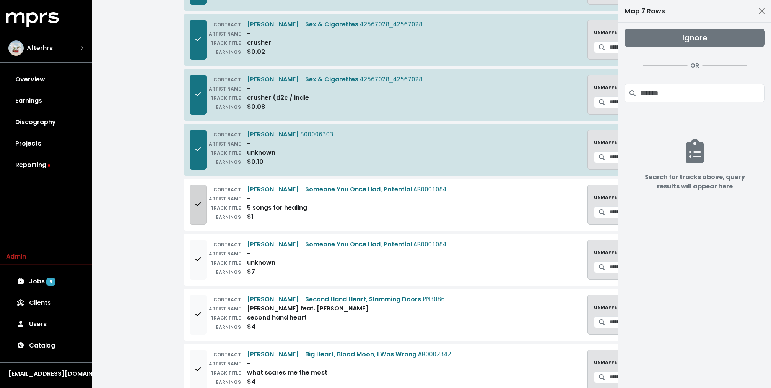
click at [200, 203] on span "Add to mapping queue" at bounding box center [197, 204] width 5 height 9
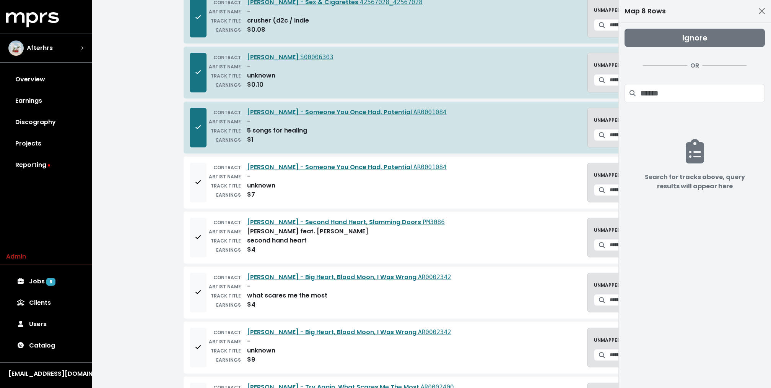
scroll to position [489, 0]
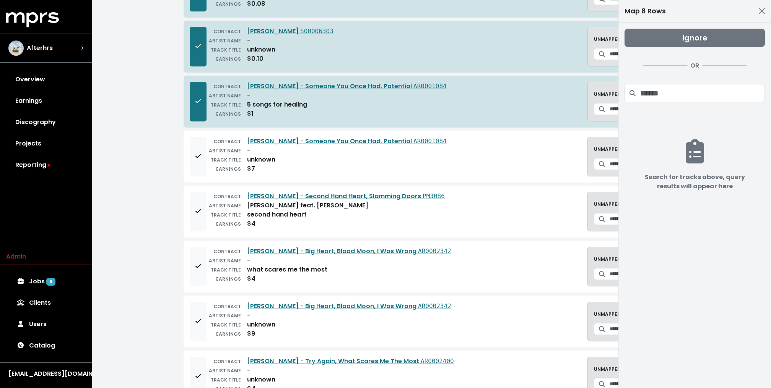
click at [205, 179] on div "CONTRACT Bishop Briggs - superhuman AR0000911 ARTIST NAME - TRACK TITLE unknown…" at bounding box center [430, 211] width 495 height 1263
click at [203, 161] on button "Add to mapping queue" at bounding box center [198, 157] width 17 height 40
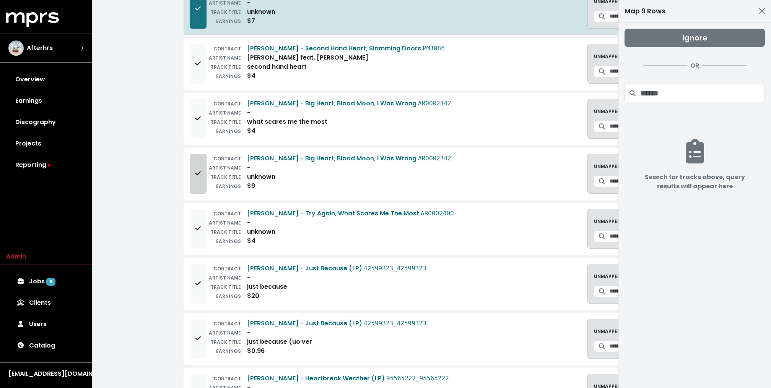
scroll to position [641, 0]
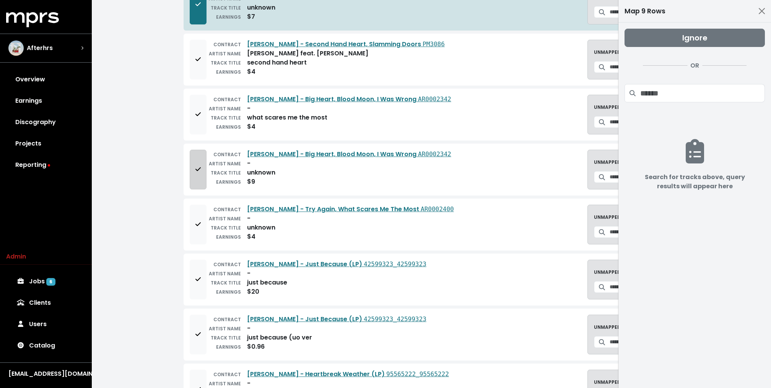
click at [205, 176] on button "Add to mapping queue" at bounding box center [198, 170] width 17 height 40
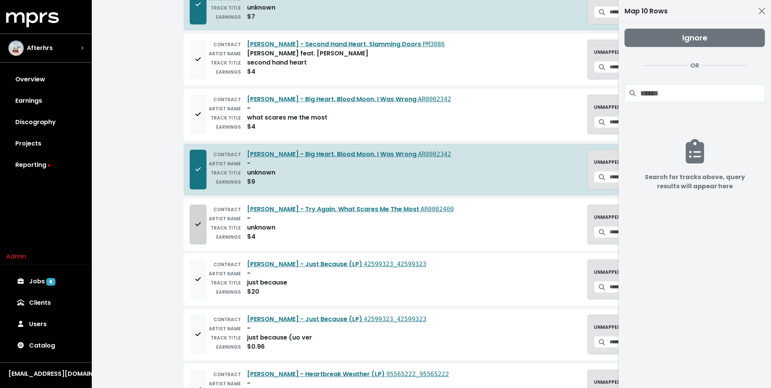
click at [196, 221] on span "Add to mapping queue" at bounding box center [198, 224] width 7 height 9
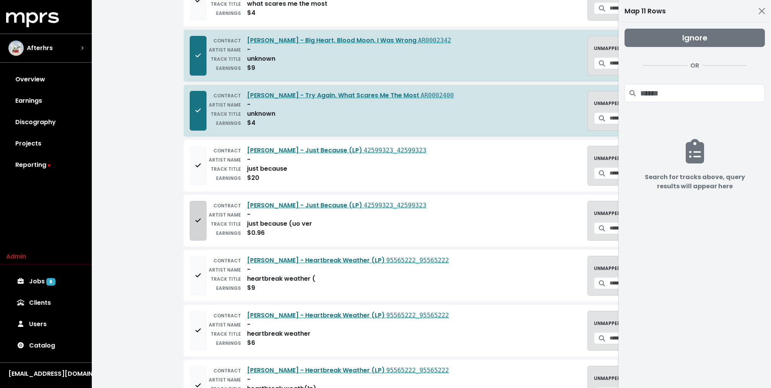
scroll to position [758, 0]
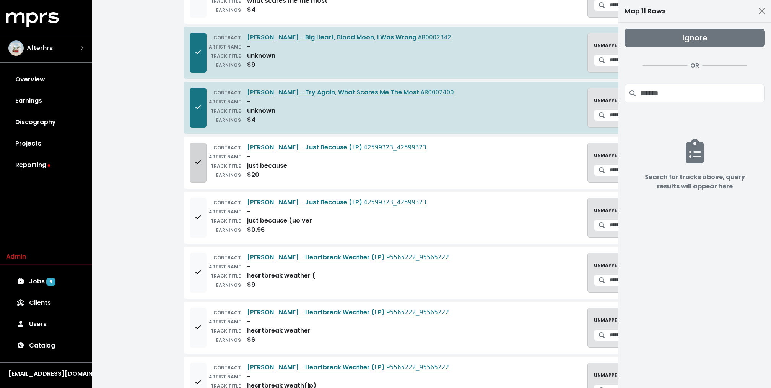
click at [200, 159] on button "Add to mapping queue" at bounding box center [198, 163] width 17 height 40
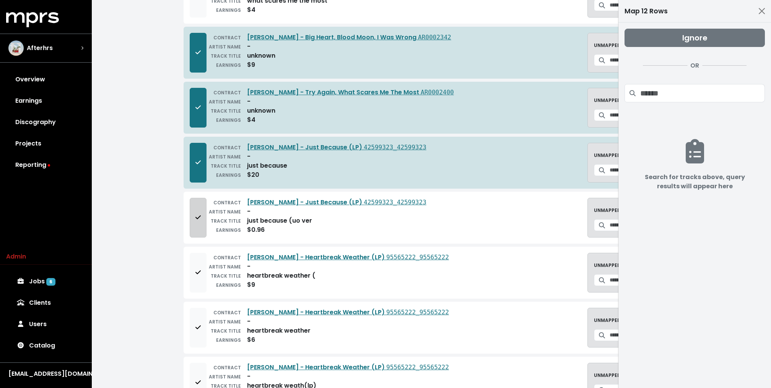
click at [200, 214] on icon "Add to mapping queue" at bounding box center [197, 217] width 5 height 6
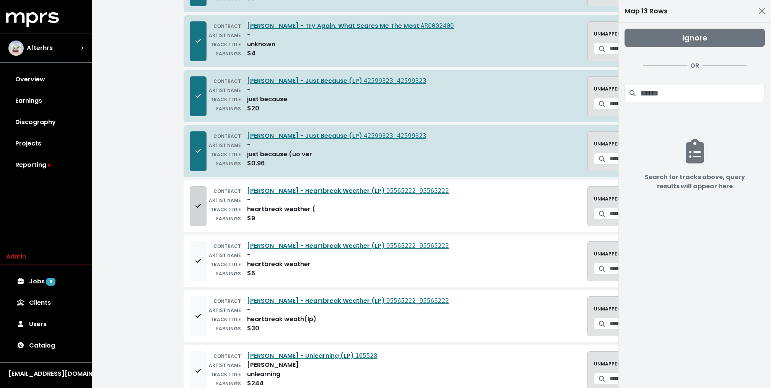
click at [202, 190] on button "Add to mapping queue" at bounding box center [198, 207] width 17 height 40
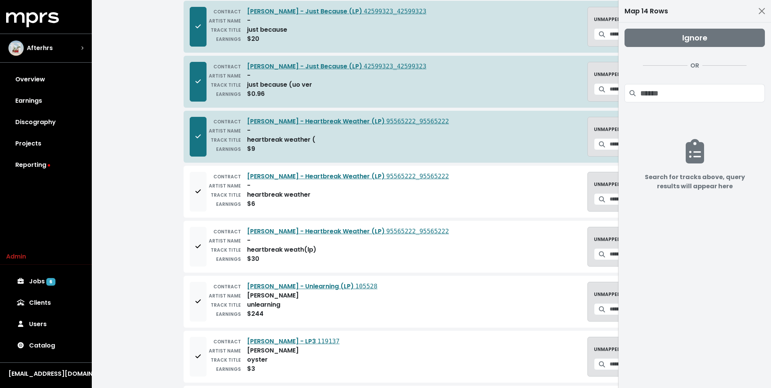
scroll to position [919, 0]
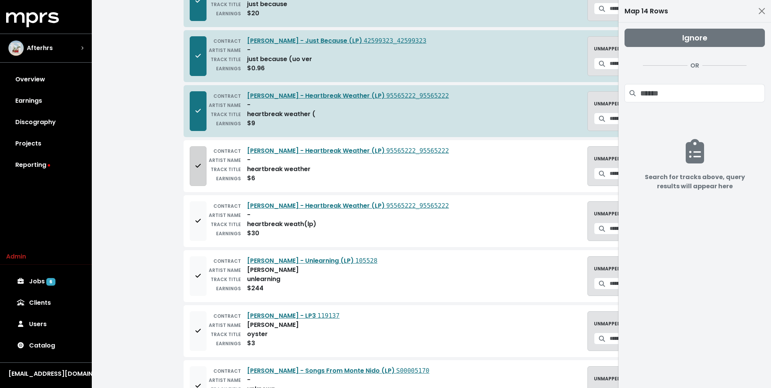
click at [203, 155] on button "Add to mapping queue" at bounding box center [198, 166] width 17 height 40
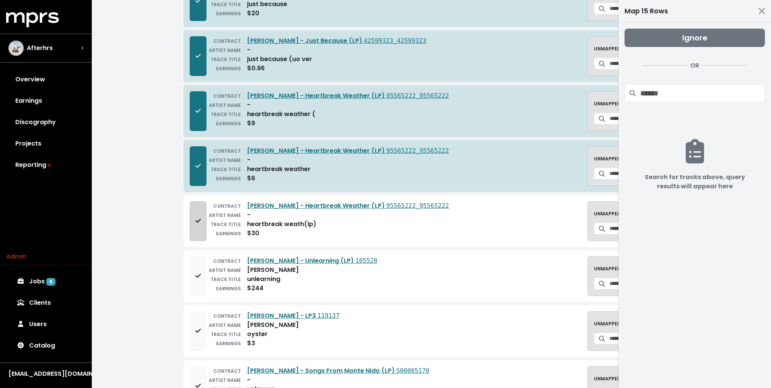
click at [196, 219] on icon "Add to mapping queue" at bounding box center [197, 221] width 5 height 4
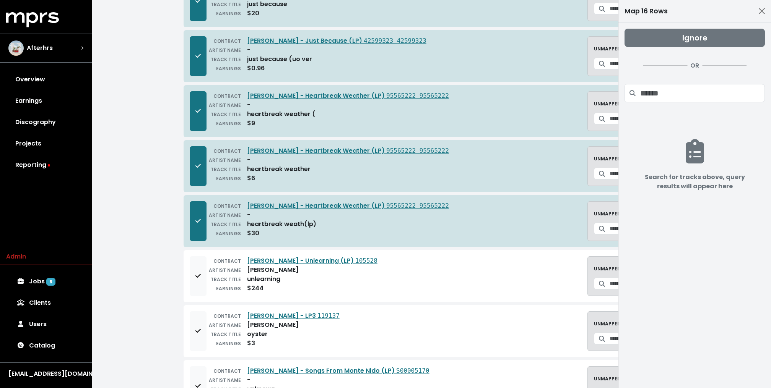
scroll to position [947, 0]
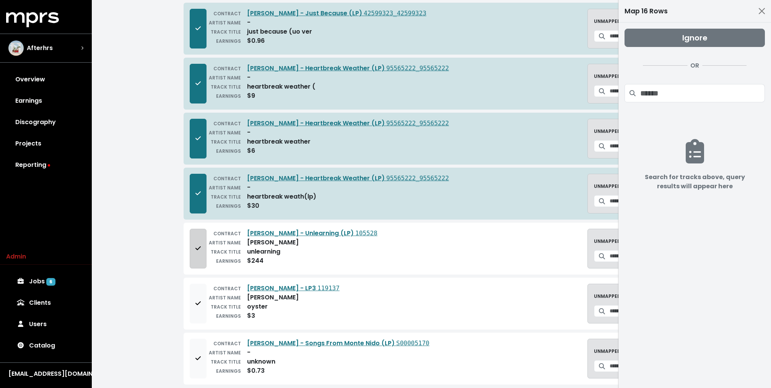
click at [200, 245] on icon "Add to mapping queue" at bounding box center [197, 248] width 5 height 6
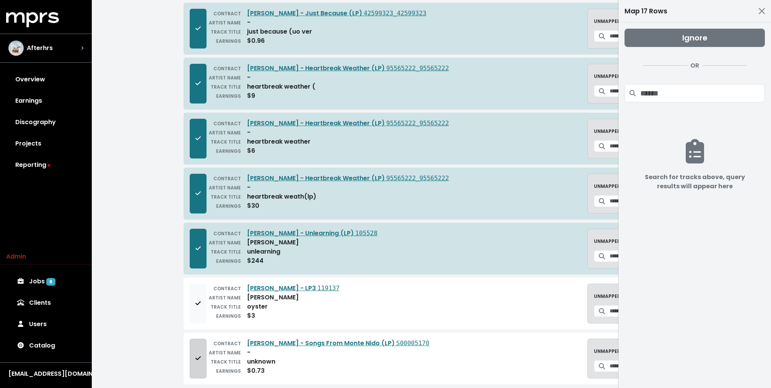
click at [199, 359] on button "Add to mapping queue" at bounding box center [198, 359] width 17 height 40
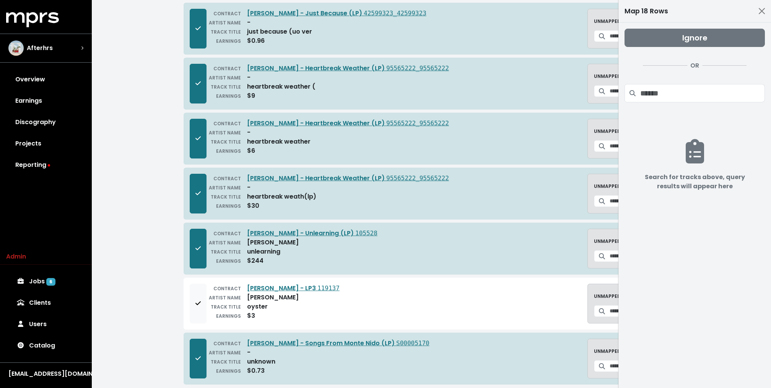
click at [672, 29] on div "Ignore OR" at bounding box center [694, 69] width 140 height 80
click at [668, 37] on button "Ignore" at bounding box center [694, 38] width 140 height 18
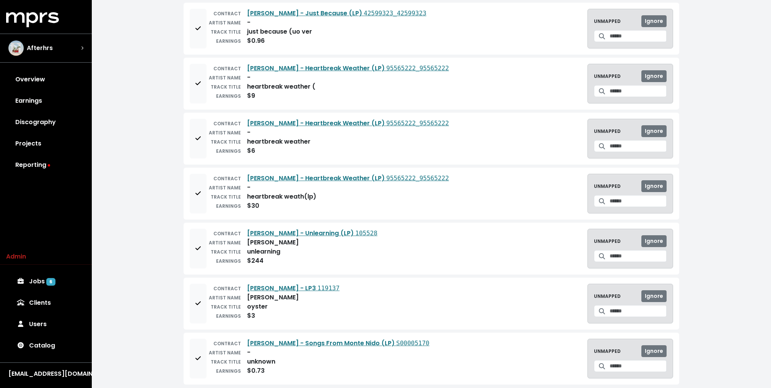
scroll to position [0, 0]
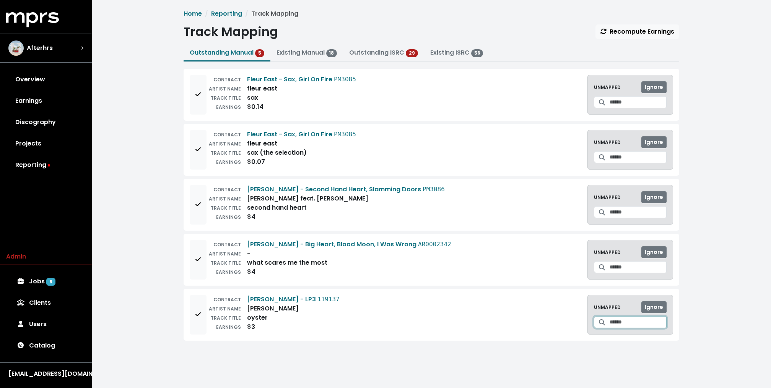
click at [617, 319] on input "Search for a track to map to" at bounding box center [637, 323] width 57 height 12
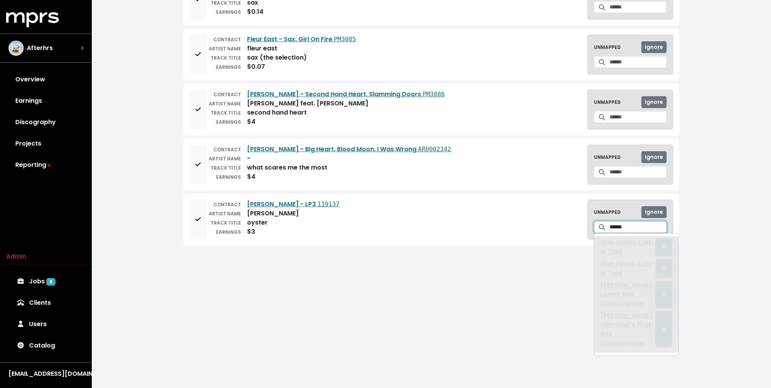
scroll to position [95, 0]
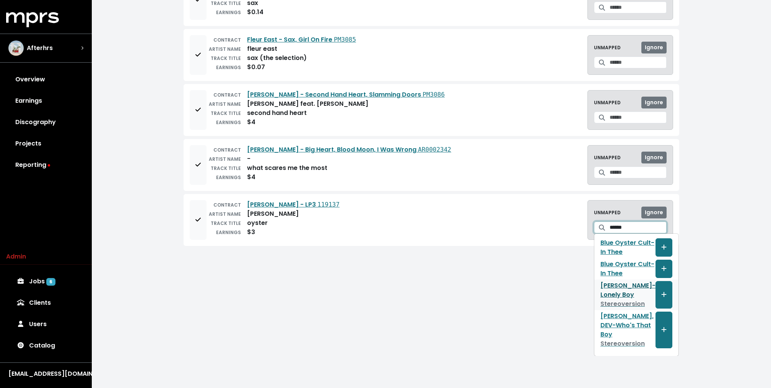
type input "******"
click at [184, 208] on div "CONTRACT Chloe Moriondo - LP3 119137 ARTIST NAME chloe moriondo TRACK TITLE oys…" at bounding box center [430, 220] width 495 height 52
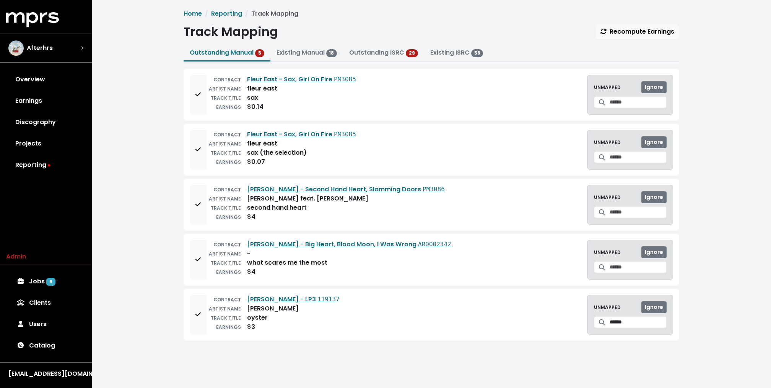
scroll to position [0, 0]
click at [199, 322] on button "Add to mapping queue" at bounding box center [198, 315] width 17 height 40
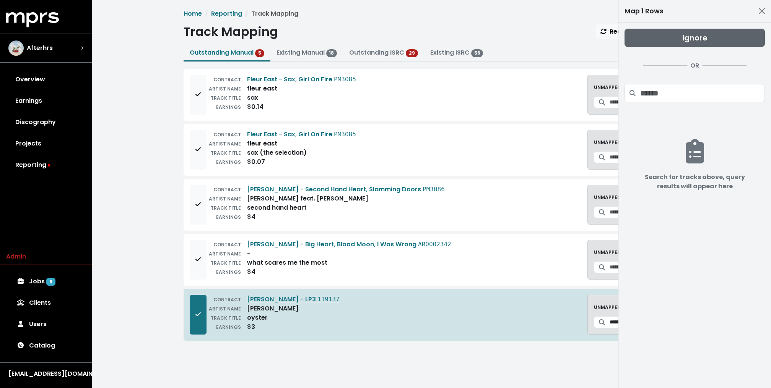
click at [654, 39] on button "Ignore" at bounding box center [694, 38] width 140 height 18
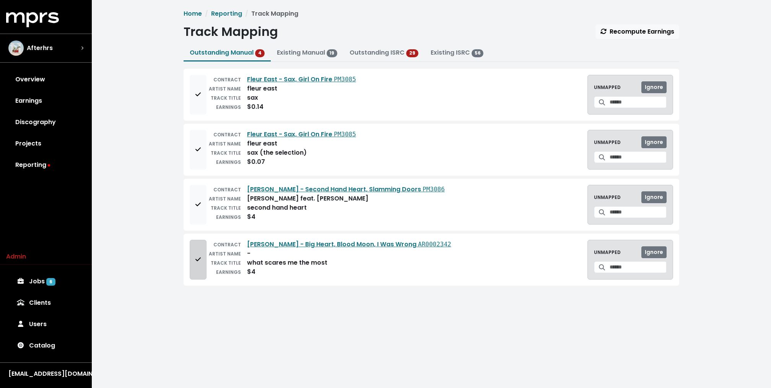
click at [193, 256] on button "Add to mapping queue" at bounding box center [198, 260] width 17 height 40
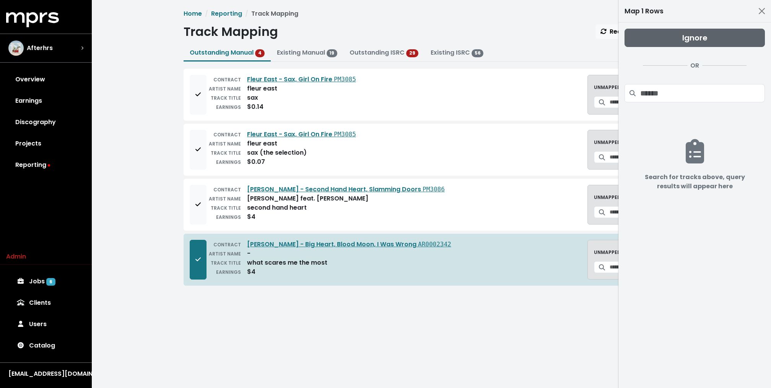
click at [654, 43] on button "Ignore" at bounding box center [694, 38] width 140 height 18
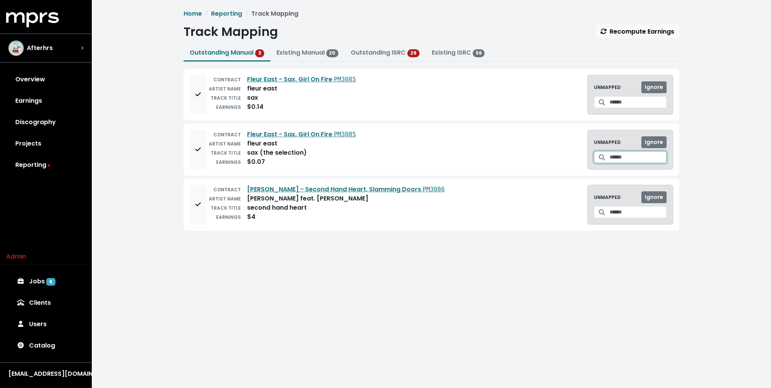
click at [620, 157] on input "Search for a track to map to" at bounding box center [637, 157] width 57 height 12
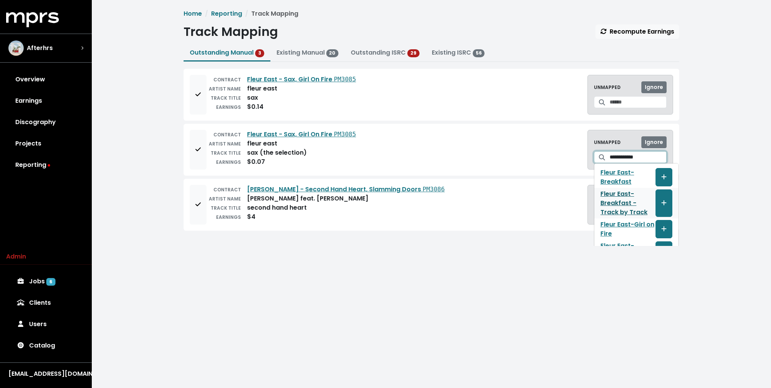
type input "**********"
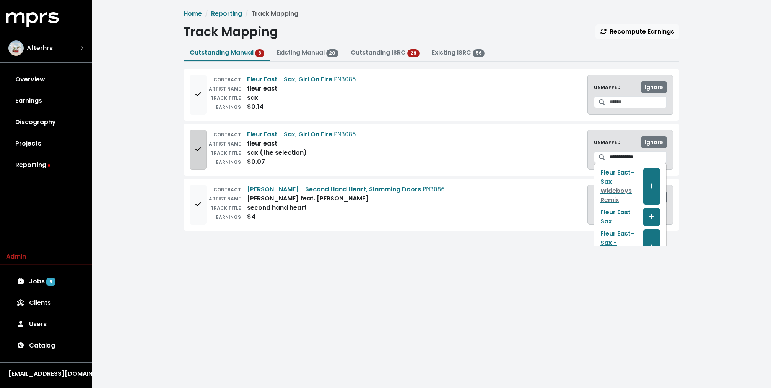
click at [195, 150] on icon "Add to mapping queue" at bounding box center [197, 149] width 5 height 6
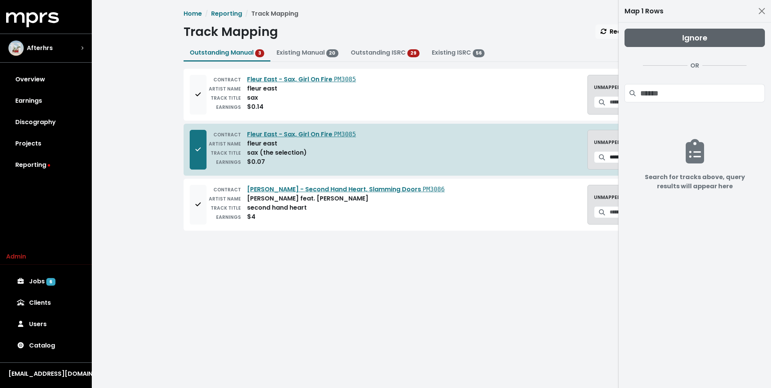
click at [697, 46] on button "Ignore" at bounding box center [694, 38] width 140 height 18
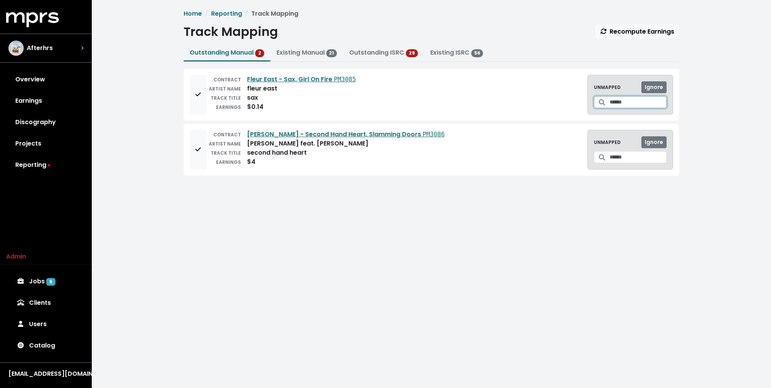
click at [636, 104] on input "Search for a track to map to" at bounding box center [637, 102] width 57 height 12
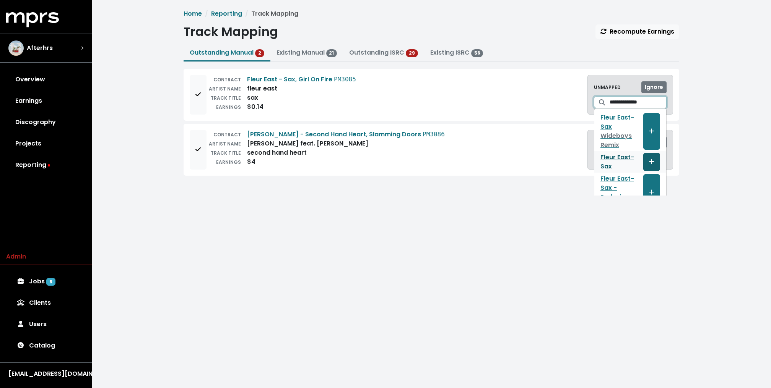
type input "**********"
click at [652, 159] on icon "Create track mapping" at bounding box center [651, 161] width 5 height 5
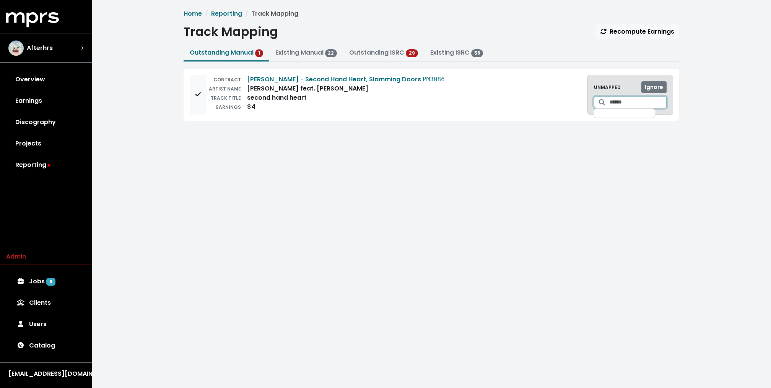
click at [630, 105] on input "Search for a track to map to" at bounding box center [637, 102] width 57 height 12
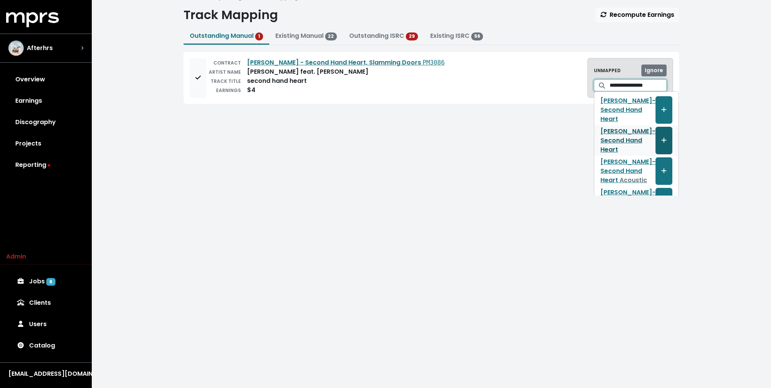
scroll to position [40, 0]
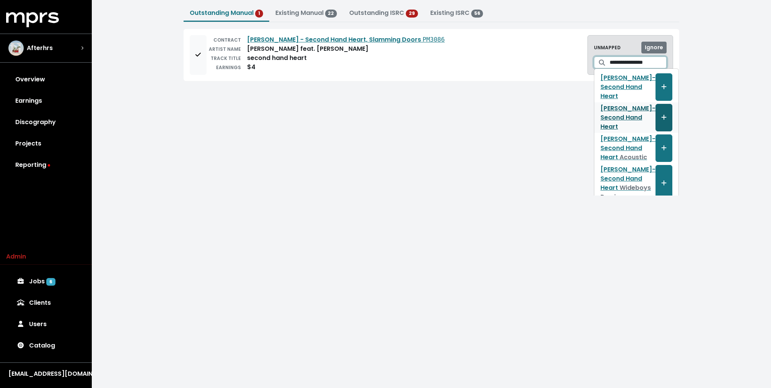
type input "**********"
click at [661, 117] on icon "Create track mapping" at bounding box center [663, 117] width 5 height 6
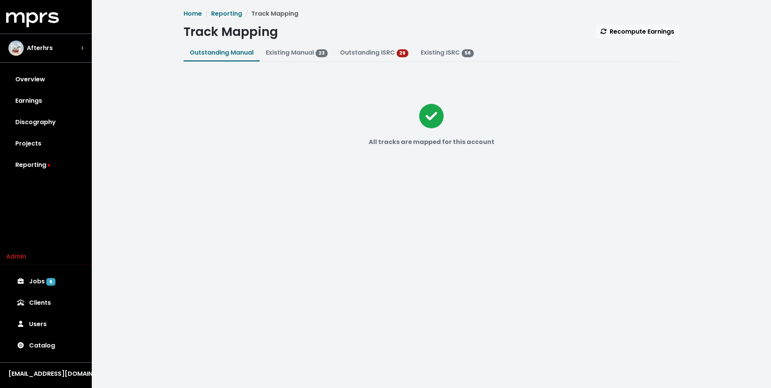
scroll to position [0, 0]
click at [42, 139] on link "Projects" at bounding box center [46, 143] width 80 height 21
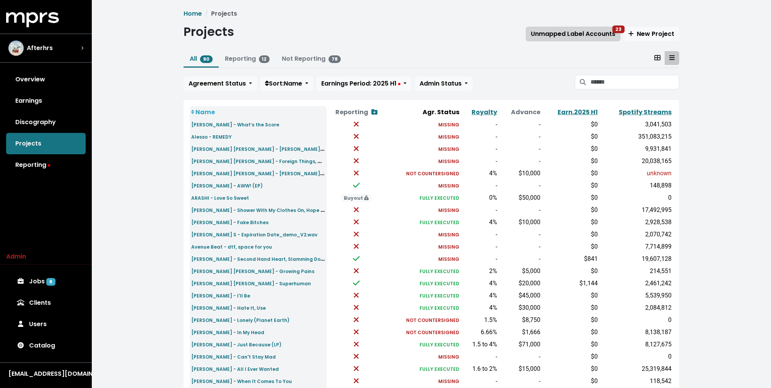
click at [584, 32] on span "Unmapped Label Accounts 23" at bounding box center [573, 33] width 84 height 9
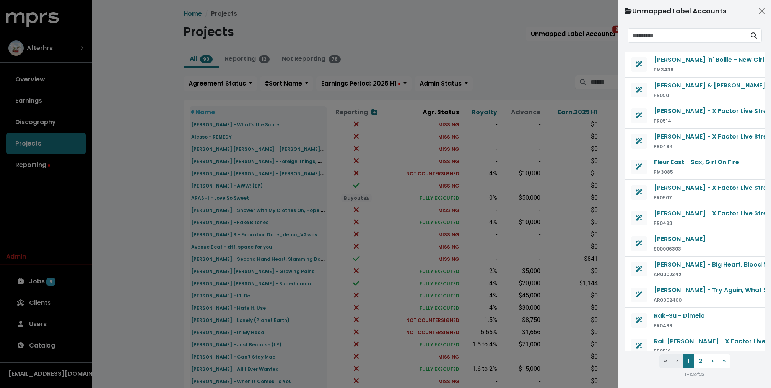
click at [528, 66] on div at bounding box center [385, 194] width 771 height 388
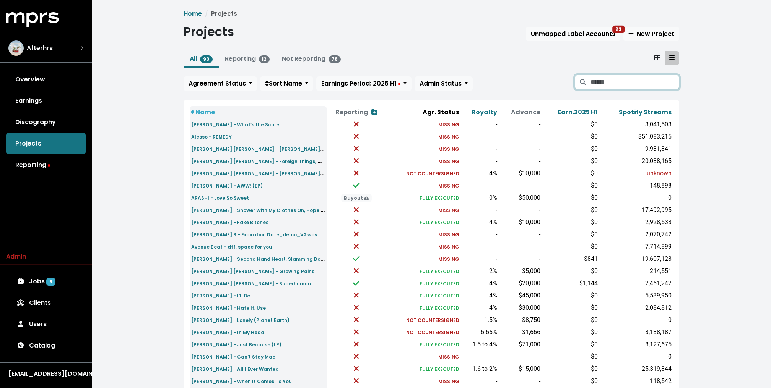
click at [602, 87] on input "Search projects" at bounding box center [634, 82] width 89 height 15
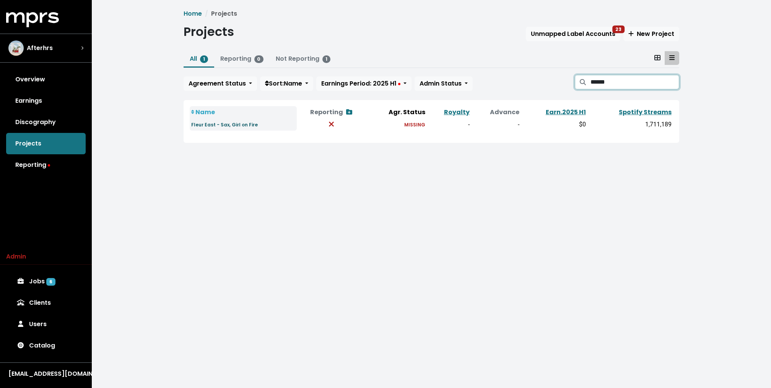
type input "*****"
click at [228, 122] on small "Fleur East - Sax, Girl on Fire" at bounding box center [224, 125] width 67 height 6
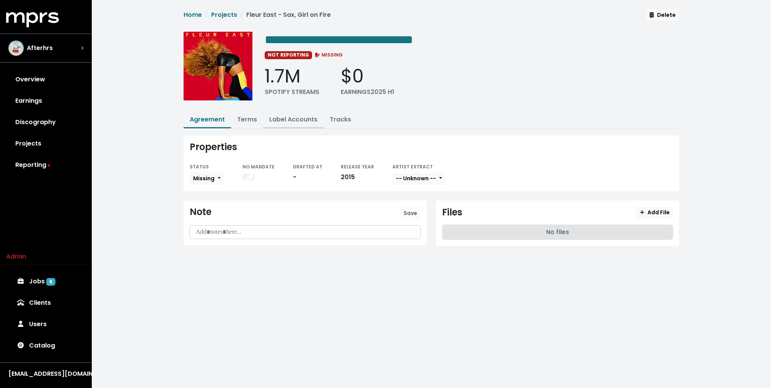
click at [276, 119] on link "Label Accounts" at bounding box center [293, 119] width 48 height 9
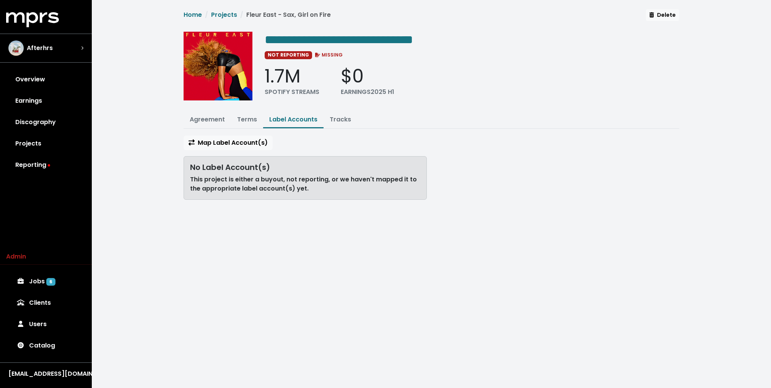
click at [217, 134] on div "**********" at bounding box center [431, 107] width 505 height 197
click at [217, 140] on span "Map Label Account(s)" at bounding box center [227, 142] width 79 height 9
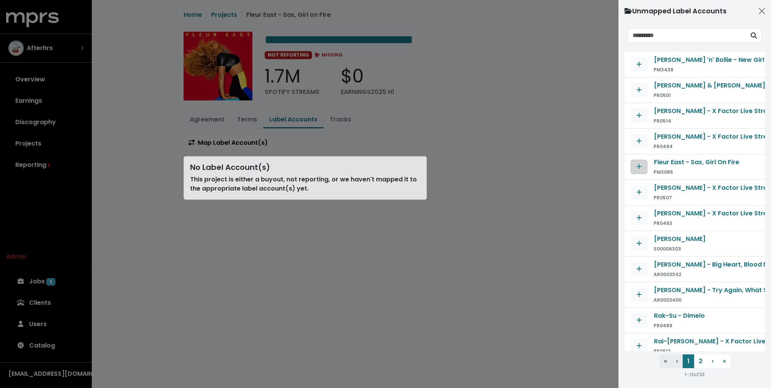
click at [639, 164] on icon "Map contract to selected agreement" at bounding box center [638, 166] width 5 height 5
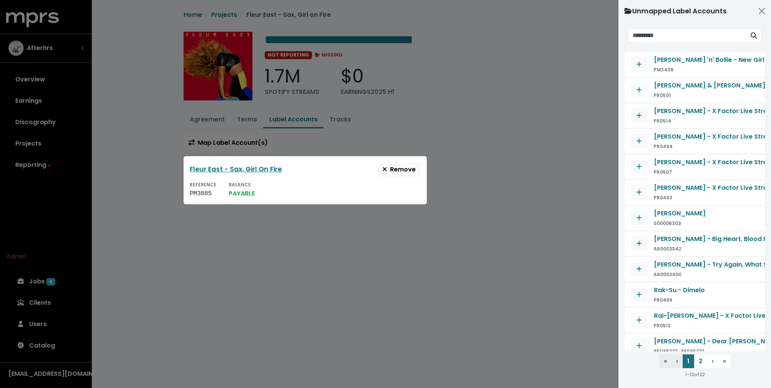
click at [499, 175] on div at bounding box center [385, 194] width 771 height 388
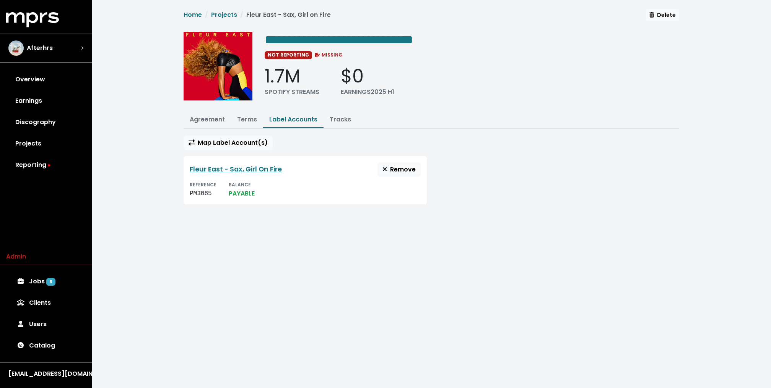
click at [228, 20] on nav "Home Projects Fleur East - Sax, Girl on Fire" at bounding box center [256, 17] width 147 height 15
click at [226, 13] on link "Projects" at bounding box center [224, 14] width 26 height 9
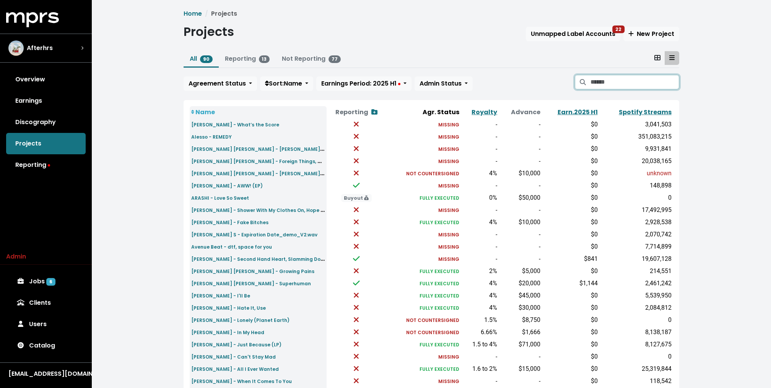
click at [602, 82] on input "Search projects" at bounding box center [634, 82] width 89 height 15
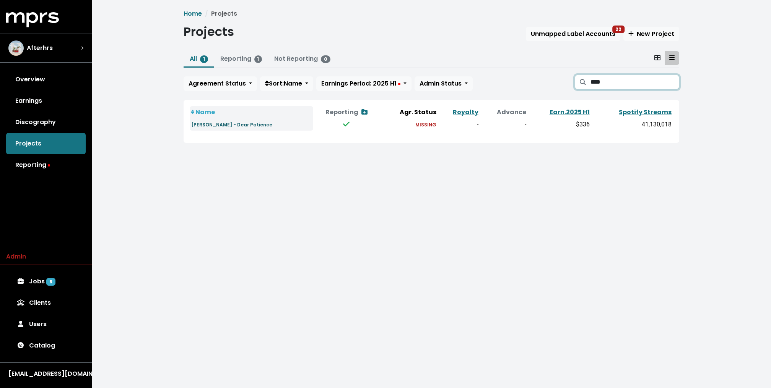
type input "****"
click at [239, 125] on small "[PERSON_NAME] - Dear Patience" at bounding box center [231, 125] width 81 height 6
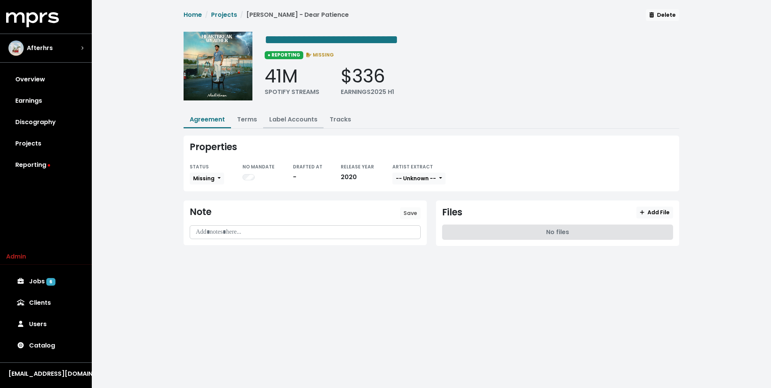
click at [289, 119] on link "Label Accounts" at bounding box center [293, 119] width 48 height 9
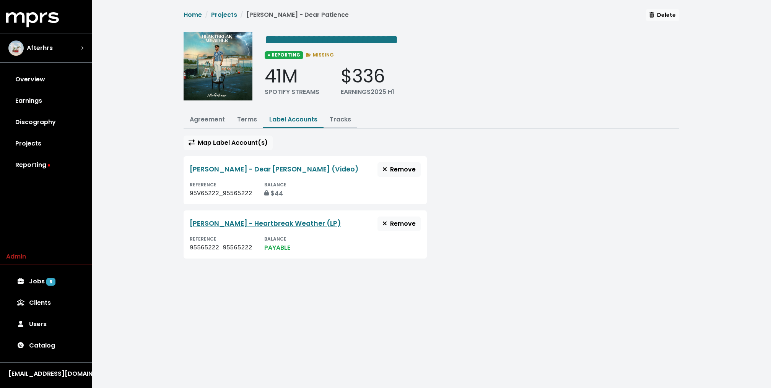
click at [333, 120] on link "Tracks" at bounding box center [340, 119] width 21 height 9
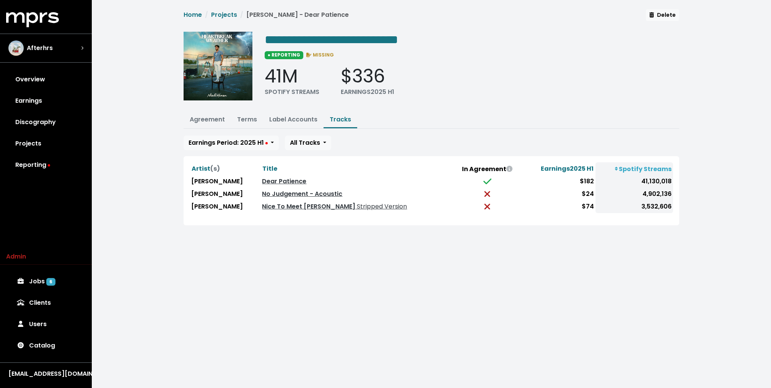
click at [146, 176] on div "**********" at bounding box center [431, 122] width 679 height 244
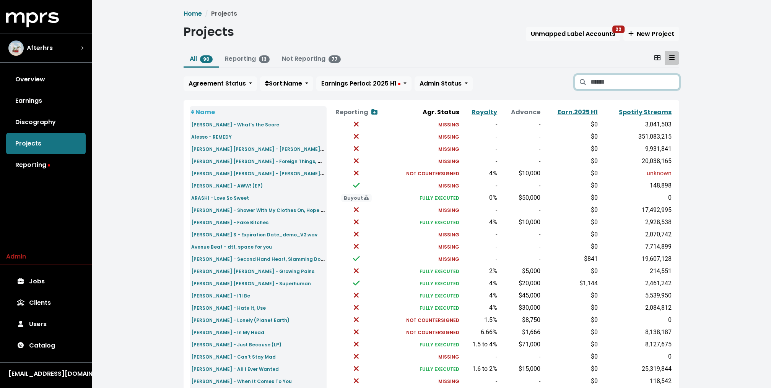
click at [578, 78] on input "Search projects" at bounding box center [634, 82] width 89 height 15
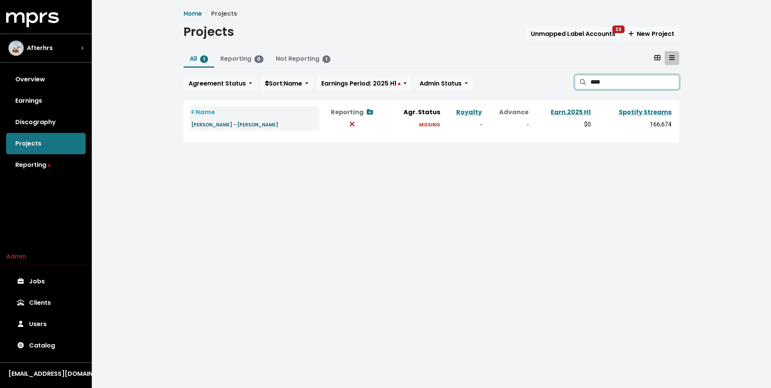
type input "****"
click at [223, 127] on small "Liza Owen - JOSIE" at bounding box center [234, 125] width 87 height 6
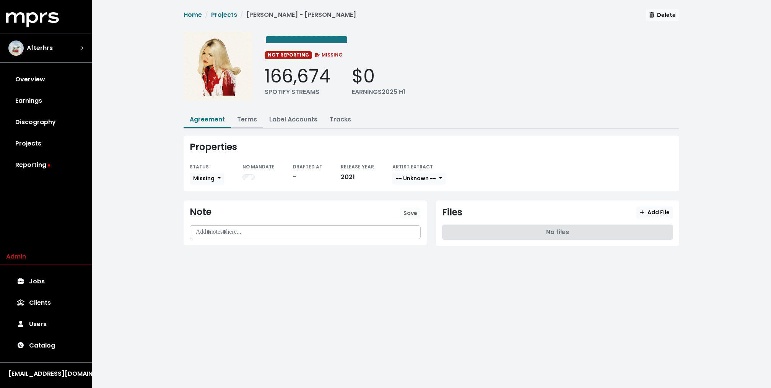
click at [241, 116] on link "Terms" at bounding box center [247, 119] width 20 height 9
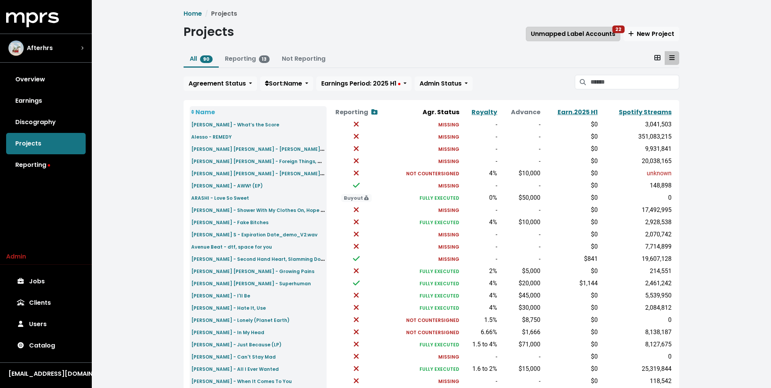
click at [578, 29] on span "Unmapped Label Accounts 22" at bounding box center [573, 33] width 84 height 9
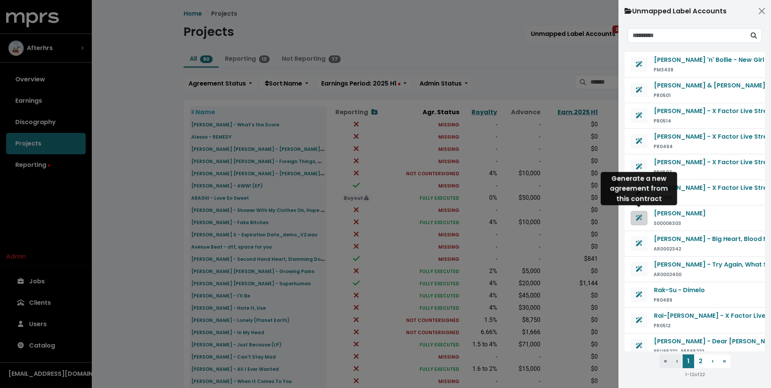
click at [578, 221] on span "Generate agreement from this contract" at bounding box center [638, 218] width 7 height 9
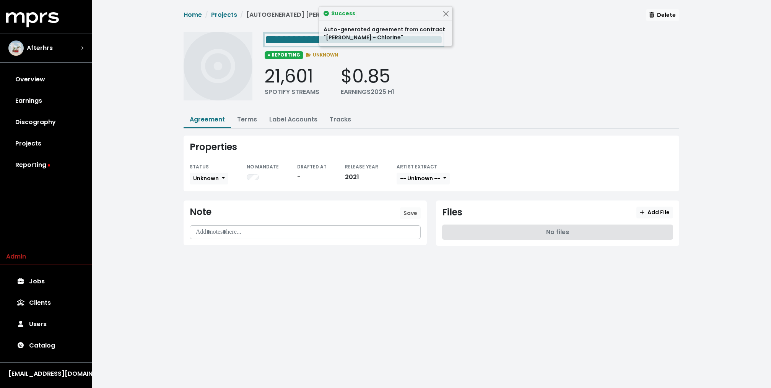
click at [293, 34] on span "**********" at bounding box center [354, 40] width 178 height 12
click at [212, 175] on span "Unknown" at bounding box center [206, 179] width 26 height 8
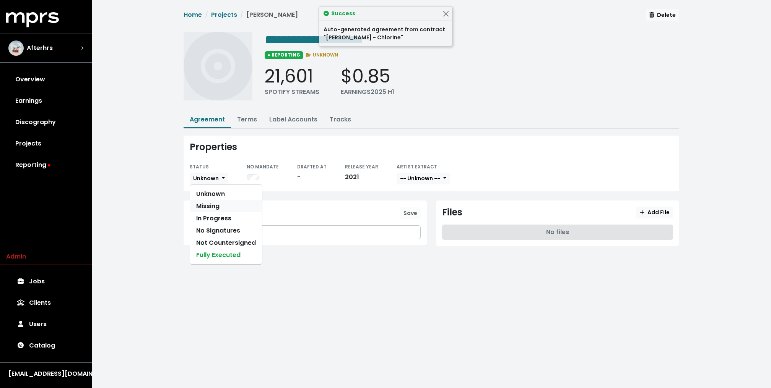
click at [206, 200] on link "Missing" at bounding box center [226, 206] width 72 height 12
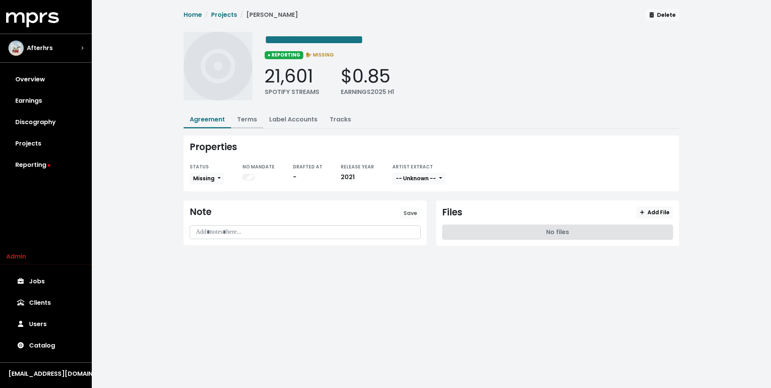
click at [247, 122] on link "Terms" at bounding box center [247, 119] width 20 height 9
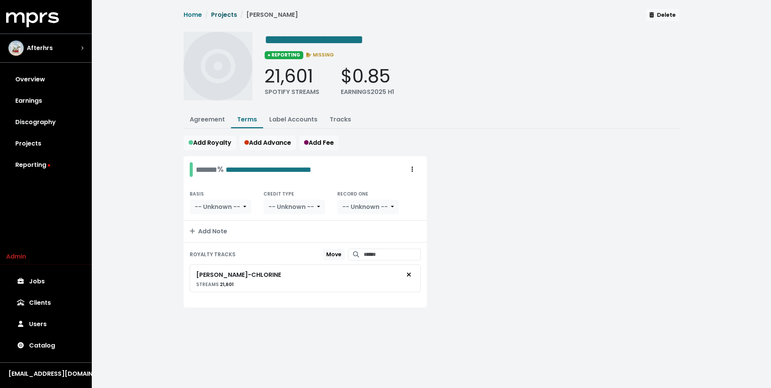
click at [222, 16] on link "Projects" at bounding box center [224, 14] width 26 height 9
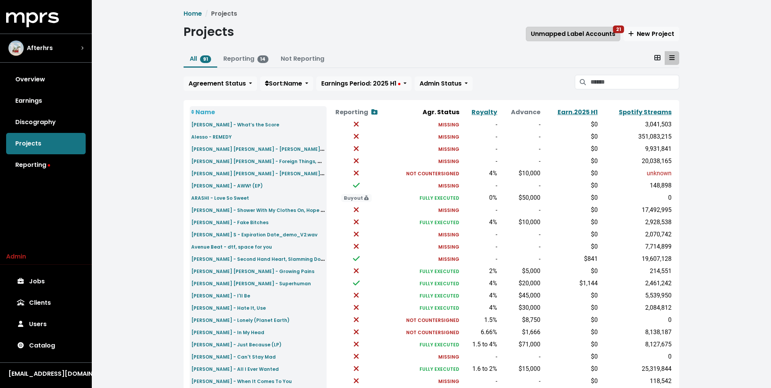
click at [578, 30] on span "Unmapped Label Accounts 21" at bounding box center [573, 33] width 84 height 9
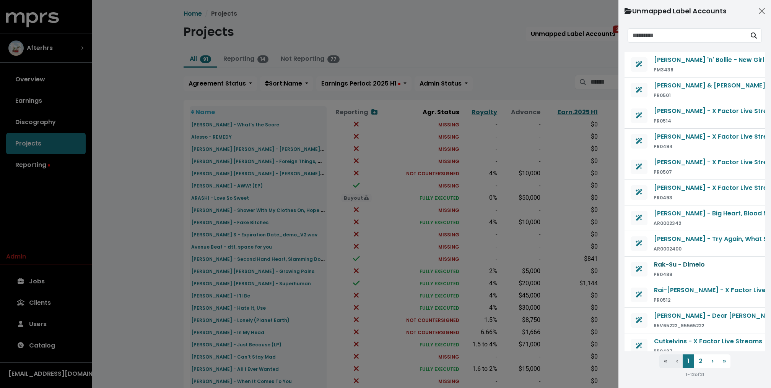
scroll to position [4, 0]
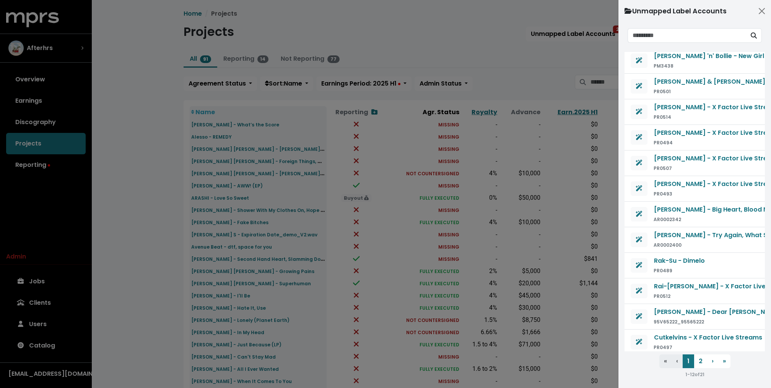
click at [575, 91] on div at bounding box center [385, 194] width 771 height 388
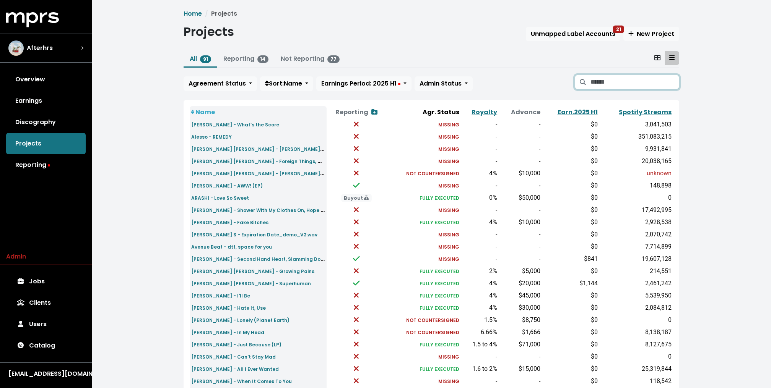
click at [578, 83] on input "Search projects" at bounding box center [634, 82] width 89 height 15
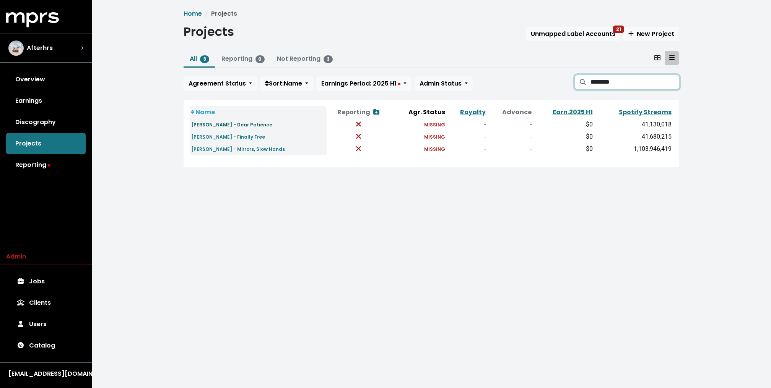
type input "********"
click at [222, 122] on small "[PERSON_NAME] - Dear Patience" at bounding box center [231, 125] width 81 height 6
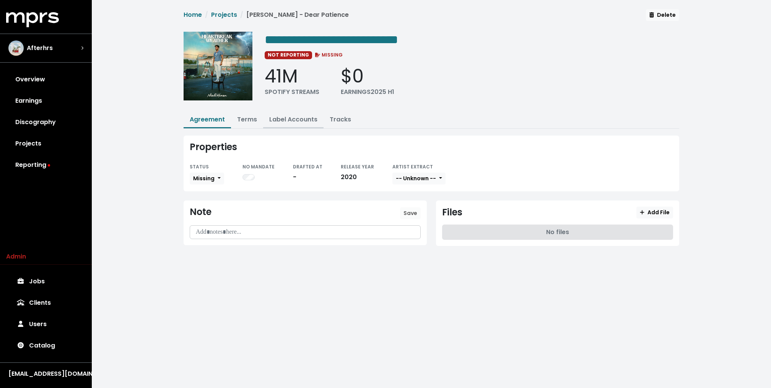
click at [298, 117] on link "Label Accounts" at bounding box center [293, 119] width 48 height 9
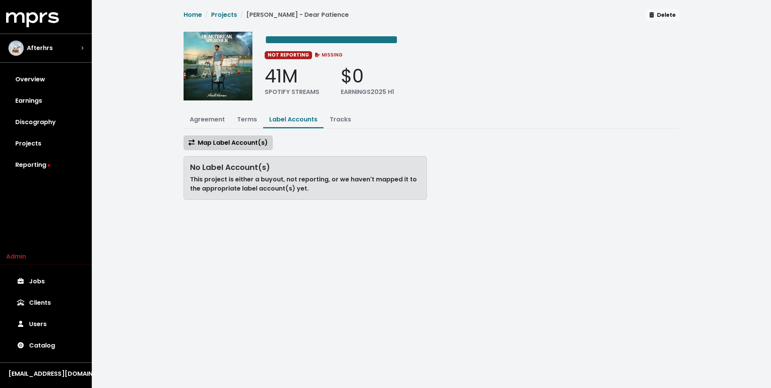
click at [227, 136] on button "Map Label Account(s)" at bounding box center [227, 143] width 89 height 15
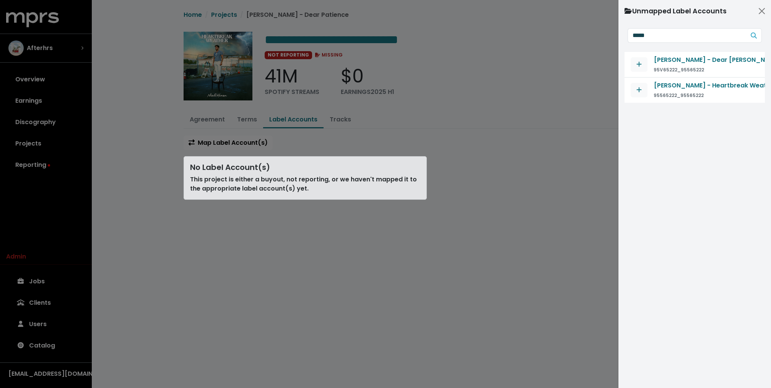
type input "*****"
click at [578, 56] on div "Niall Horan - Dear Patience (Video) 95V65222_95565222" at bounding box center [694, 64] width 128 height 19
click at [578, 65] on button "Map contract to selected agreement" at bounding box center [638, 64] width 17 height 15
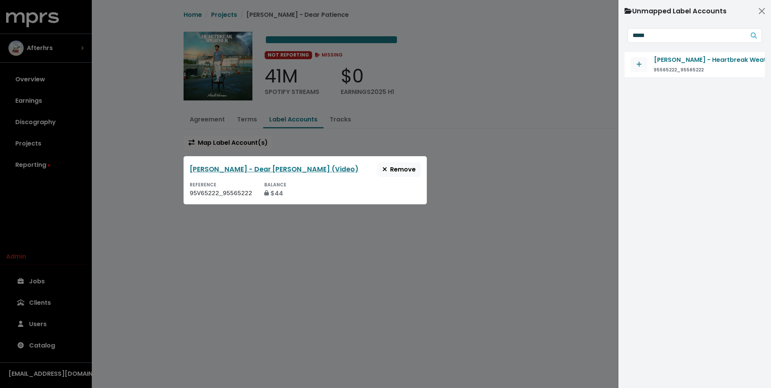
click at [219, 19] on div at bounding box center [385, 194] width 771 height 388
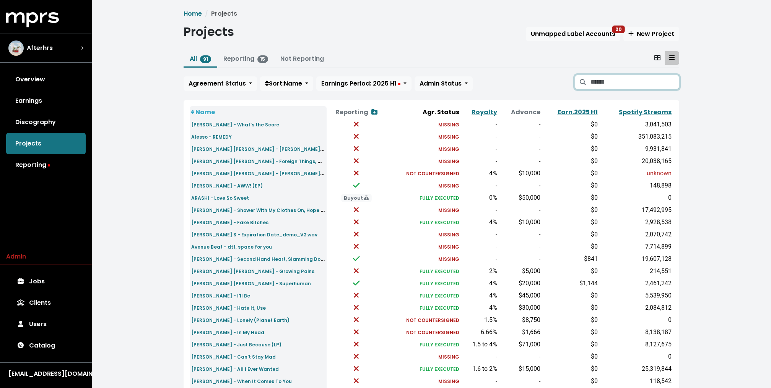
click at [578, 84] on input "Search projects" at bounding box center [634, 82] width 89 height 15
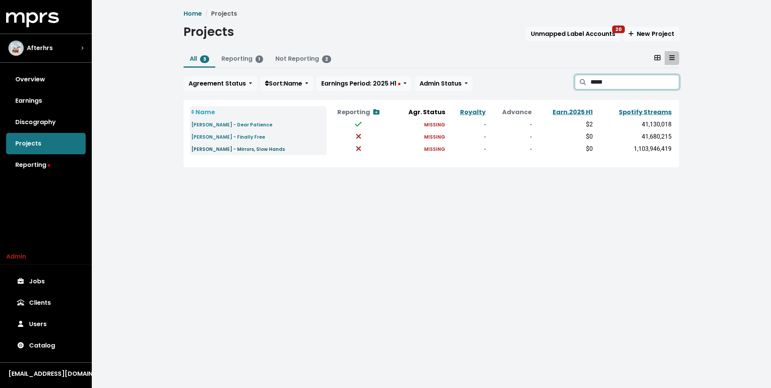
type input "*****"
click at [231, 149] on small "[PERSON_NAME] - Mirrors, Slow Hands" at bounding box center [238, 149] width 94 height 6
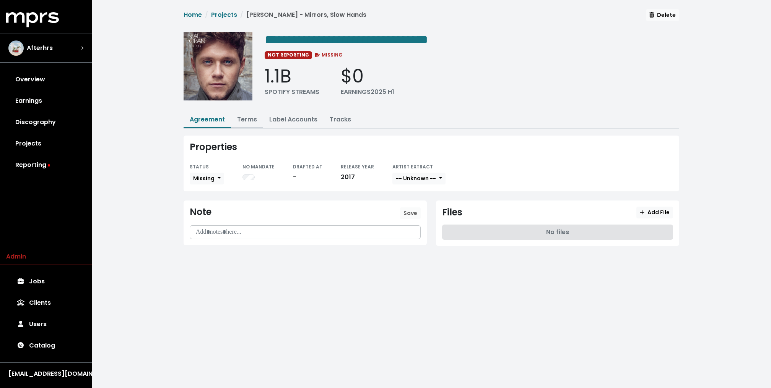
click at [250, 115] on link "Terms" at bounding box center [247, 119] width 20 height 9
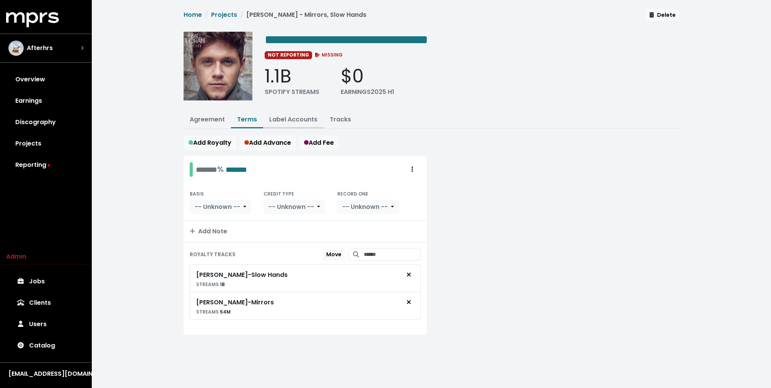
click at [276, 117] on link "Label Accounts" at bounding box center [293, 119] width 48 height 9
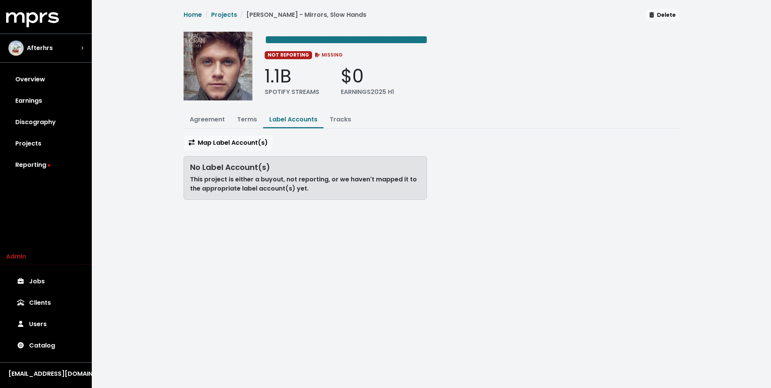
click at [239, 129] on div "**********" at bounding box center [431, 107] width 505 height 197
click at [238, 131] on div "**********" at bounding box center [431, 107] width 505 height 197
click at [238, 136] on button "Map Label Account(s)" at bounding box center [227, 143] width 89 height 15
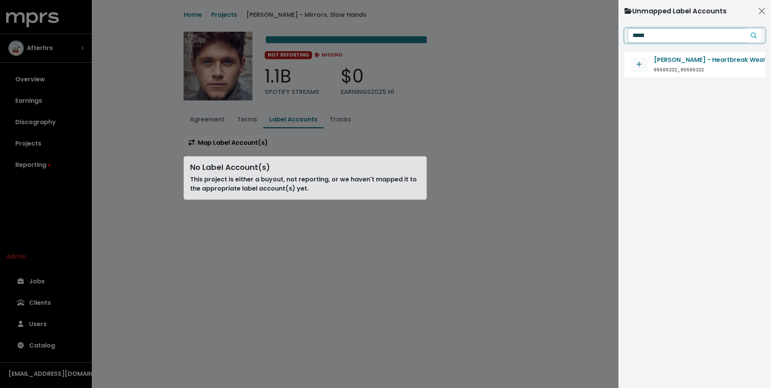
type input "*****"
click at [459, 158] on div at bounding box center [385, 194] width 771 height 388
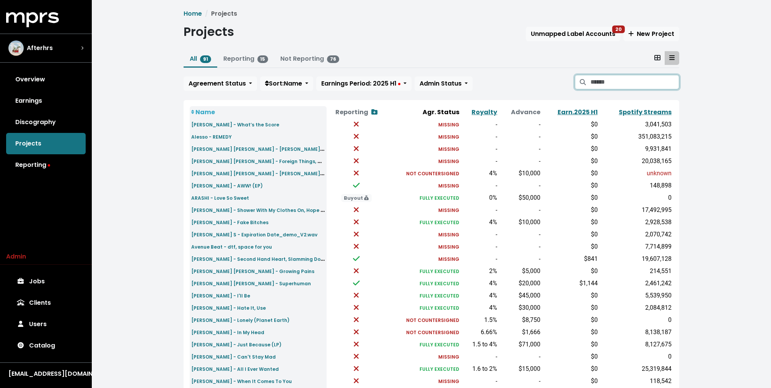
click at [578, 84] on input "Search projects" at bounding box center [634, 82] width 89 height 15
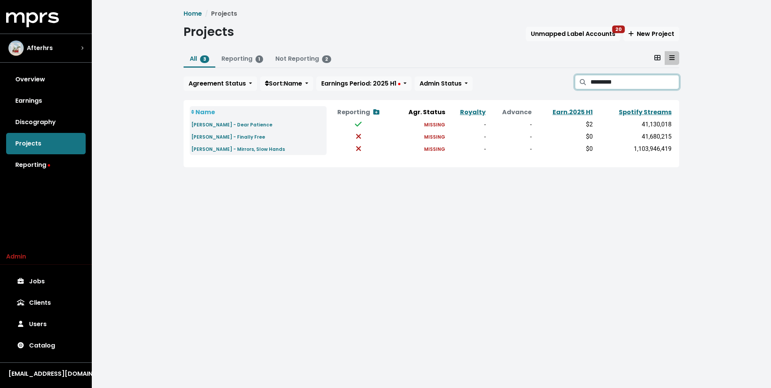
type input "*********"
click at [213, 131] on td "Niall Horan - Finally Free" at bounding box center [258, 137] width 137 height 12
click at [218, 125] on small "Niall Horan - Dear Patience" at bounding box center [231, 125] width 81 height 6
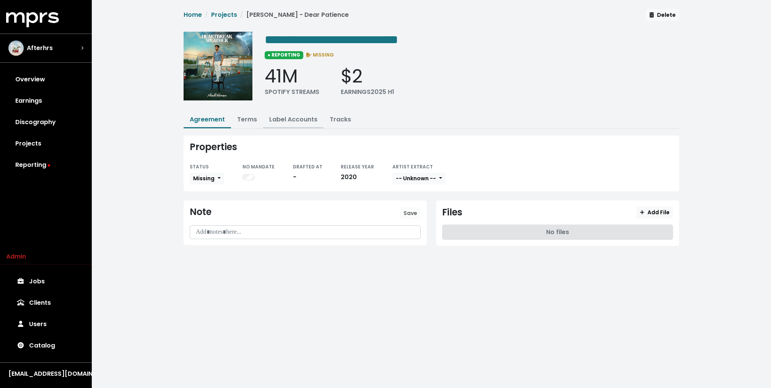
click at [294, 116] on link "Label Accounts" at bounding box center [293, 119] width 48 height 9
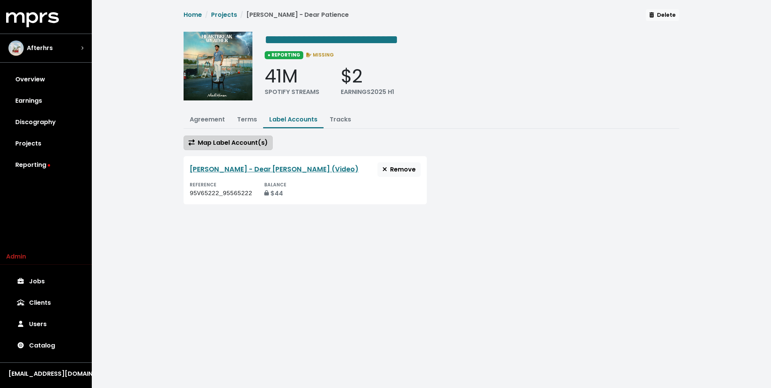
click at [241, 138] on span "Map Label Account(s)" at bounding box center [227, 142] width 79 height 9
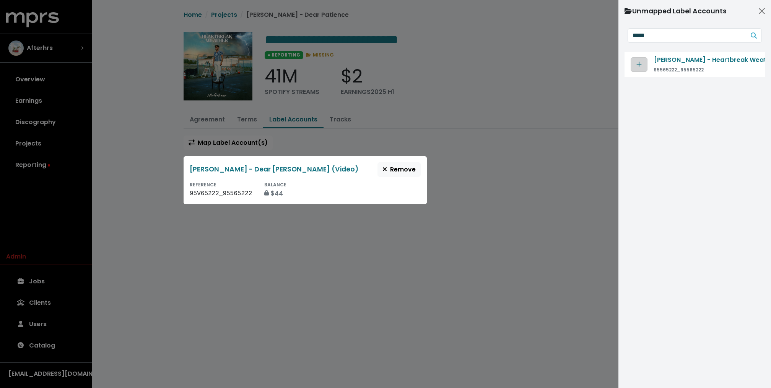
type input "*****"
click at [578, 67] on button "Map contract to selected agreement" at bounding box center [638, 64] width 17 height 15
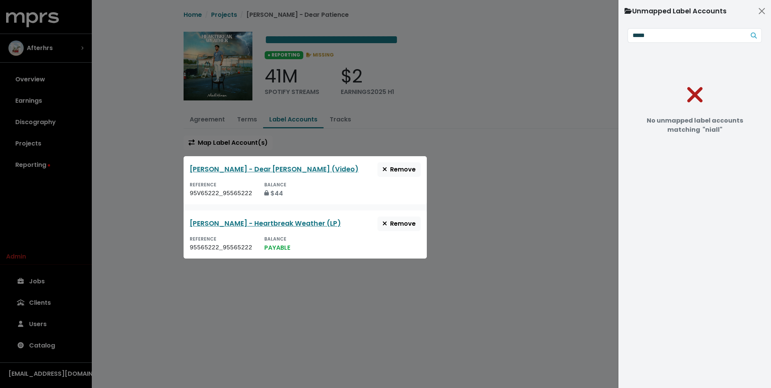
click at [268, 133] on div at bounding box center [385, 194] width 771 height 388
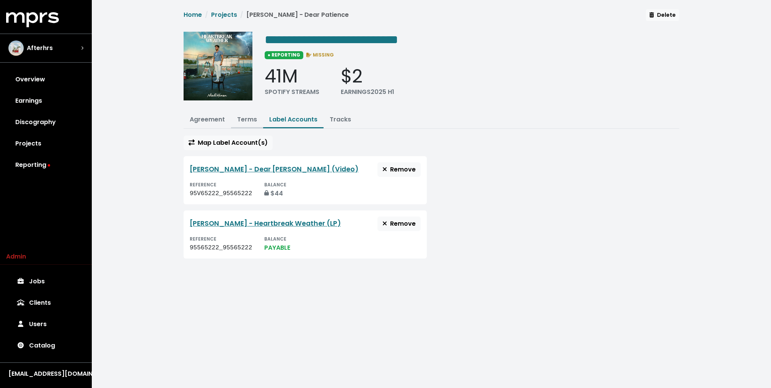
click at [246, 119] on link "Terms" at bounding box center [247, 119] width 20 height 9
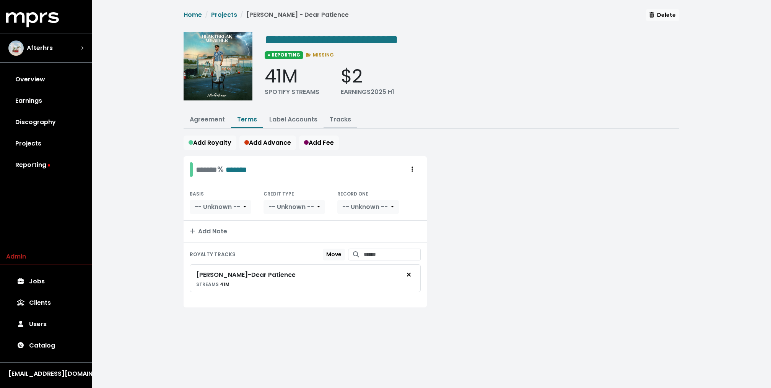
click at [351, 124] on button "Tracks" at bounding box center [340, 120] width 34 height 16
click at [342, 119] on link "Tracks" at bounding box center [340, 119] width 21 height 9
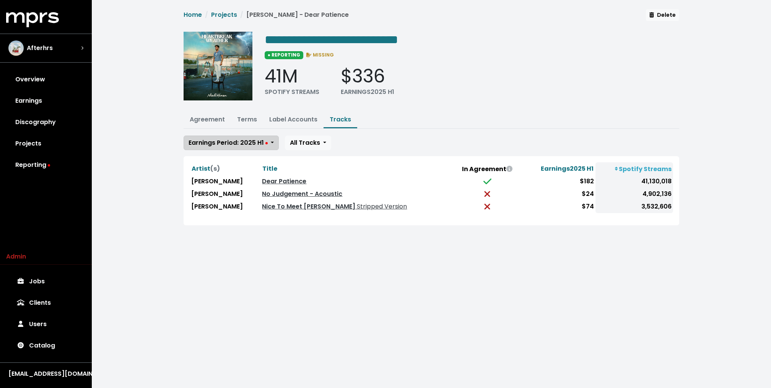
click at [263, 141] on span "Earnings Period: 2025 H1" at bounding box center [227, 142] width 79 height 9
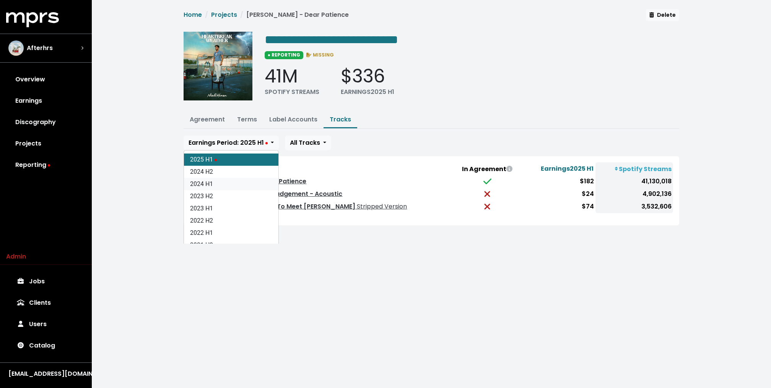
click at [232, 182] on link "2024 H1" at bounding box center [231, 184] width 94 height 12
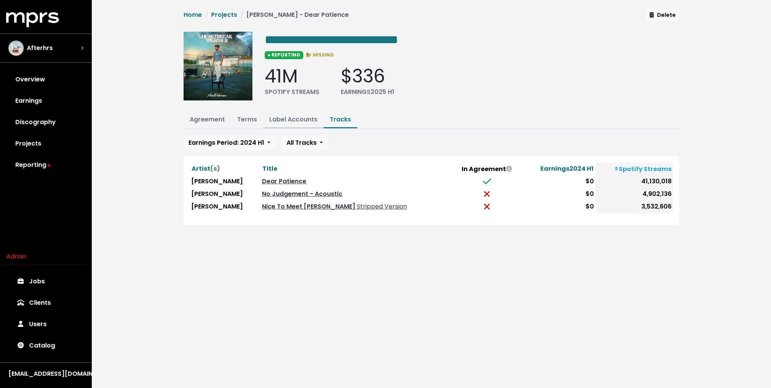
click at [290, 120] on link "Label Accounts" at bounding box center [293, 119] width 48 height 9
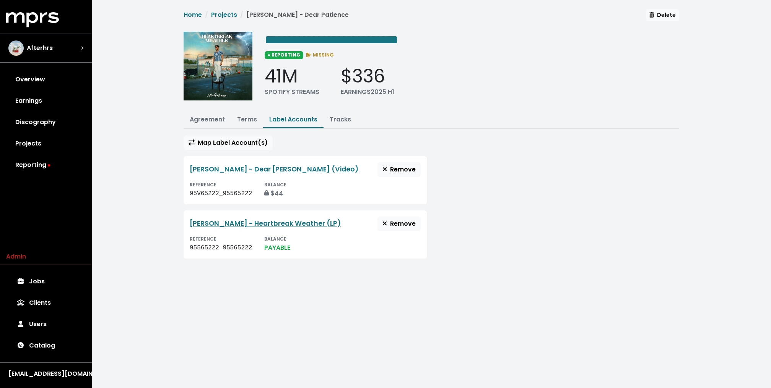
click at [239, 249] on div "95565222_95565222" at bounding box center [221, 248] width 62 height 9
copy div "95565222_95565222"
click at [137, 148] on div "**********" at bounding box center [431, 138] width 679 height 277
click at [225, 11] on link "Projects" at bounding box center [224, 14] width 26 height 9
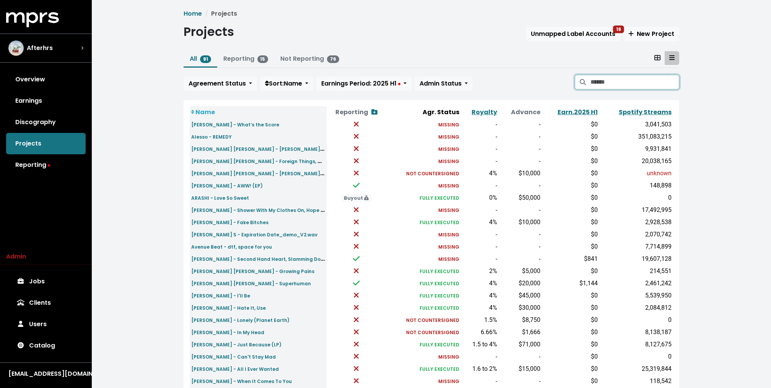
click at [648, 80] on input "Search projects" at bounding box center [634, 82] width 89 height 15
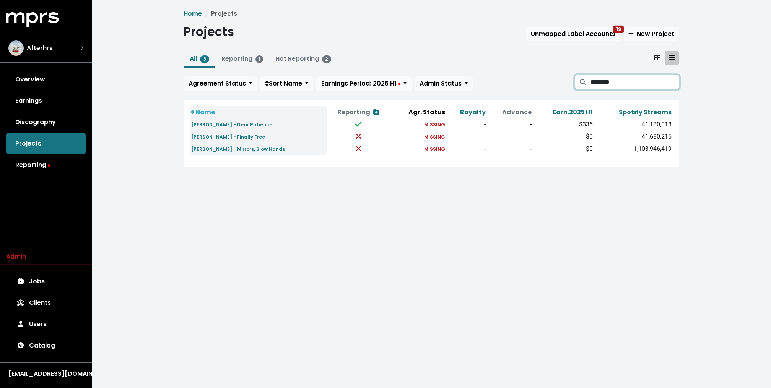
type input "********"
click at [40, 82] on link "Overview" at bounding box center [46, 79] width 80 height 21
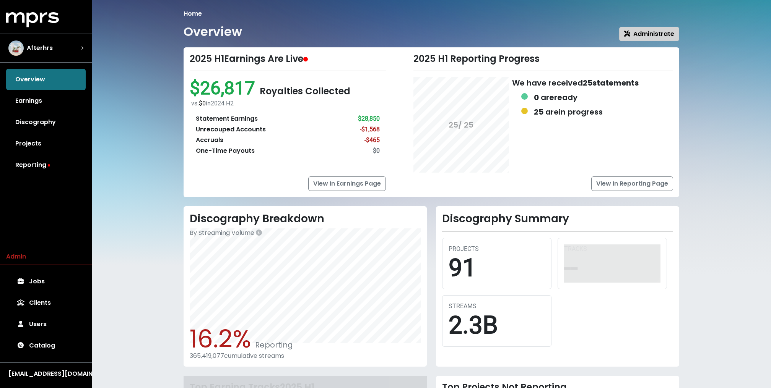
click at [657, 28] on button "Administrate" at bounding box center [649, 34] width 60 height 15
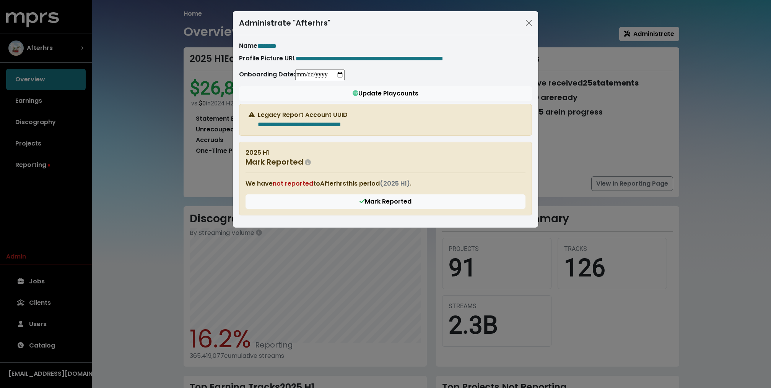
click at [303, 75] on input "date" at bounding box center [319, 75] width 49 height 11
type input "**********"
click at [419, 72] on div "**********" at bounding box center [385, 75] width 293 height 11
click at [531, 28] on button "Close" at bounding box center [529, 23] width 12 height 12
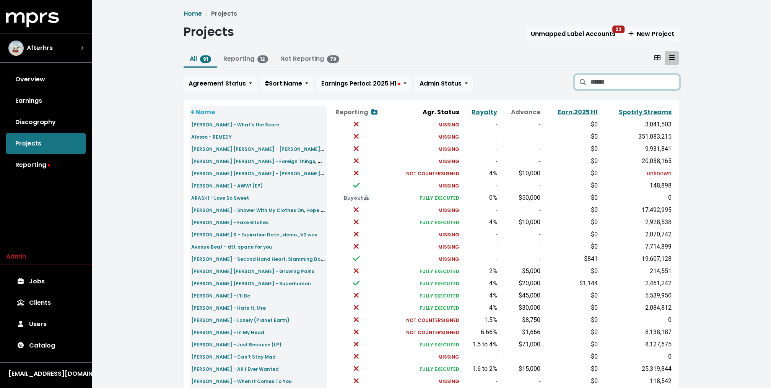
click at [662, 86] on input "Search projects" at bounding box center [634, 82] width 89 height 15
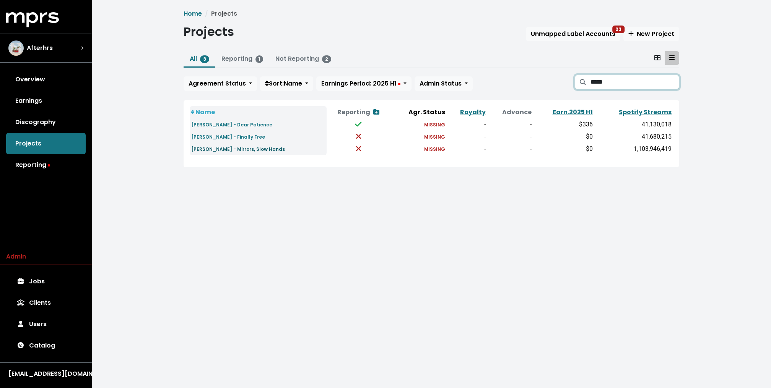
type input "*****"
click at [237, 149] on small "[PERSON_NAME] - Mirrors, Slow Hands" at bounding box center [238, 149] width 94 height 6
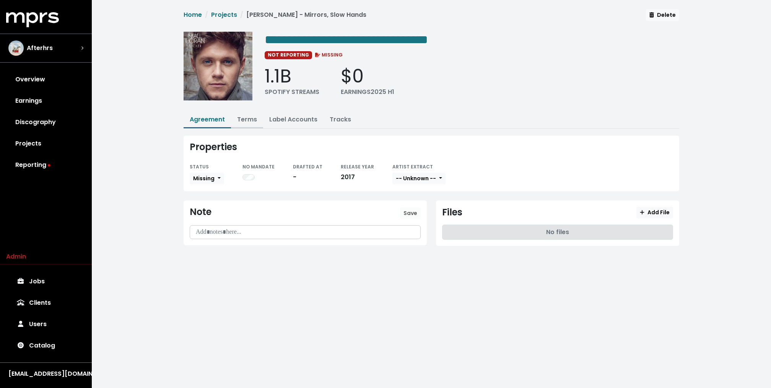
click at [245, 119] on link "Terms" at bounding box center [247, 119] width 20 height 9
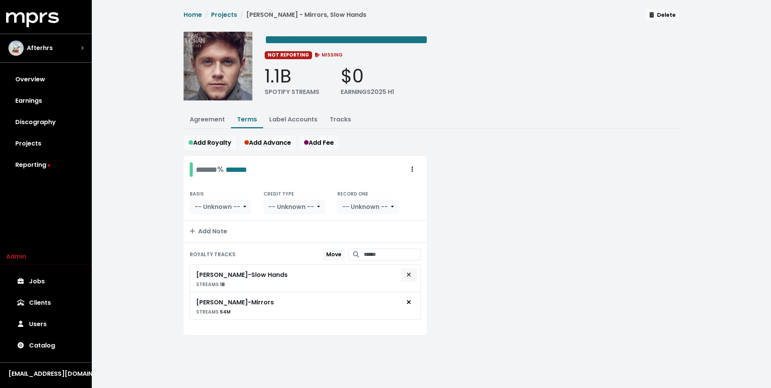
click at [413, 274] on button "Remove royalty target" at bounding box center [408, 275] width 17 height 15
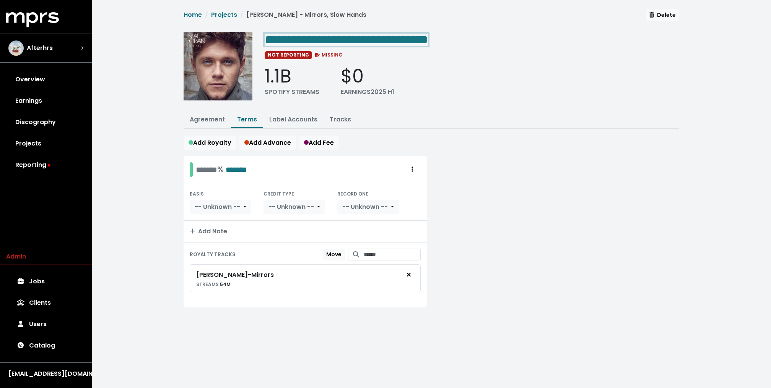
click at [391, 39] on span "**********" at bounding box center [346, 40] width 163 height 12
click at [399, 39] on span "**********" at bounding box center [346, 40] width 163 height 12
click at [483, 109] on div "**********" at bounding box center [431, 166] width 505 height 314
click at [128, 175] on div "**********" at bounding box center [431, 167] width 679 height 335
click at [38, 167] on link "Reporting" at bounding box center [46, 164] width 80 height 21
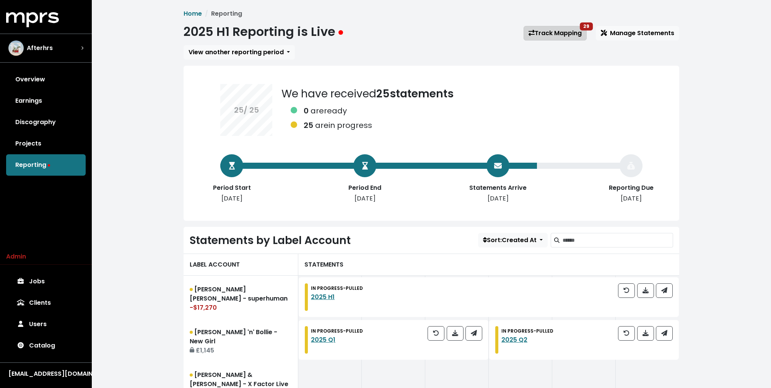
click at [568, 34] on link "Track Mapping 29" at bounding box center [554, 33] width 63 height 15
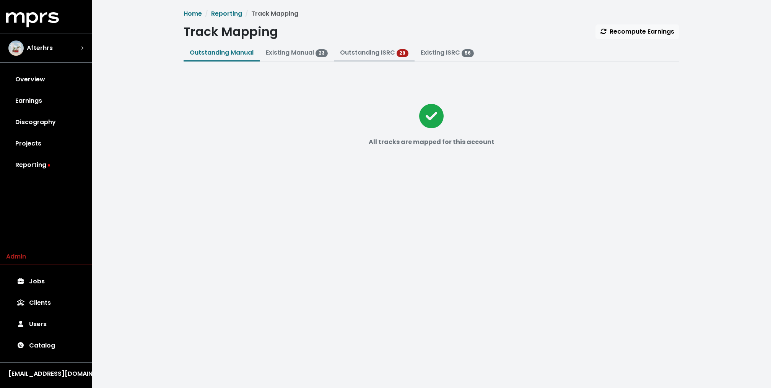
click at [369, 51] on link "Outstanding ISRC" at bounding box center [367, 52] width 55 height 9
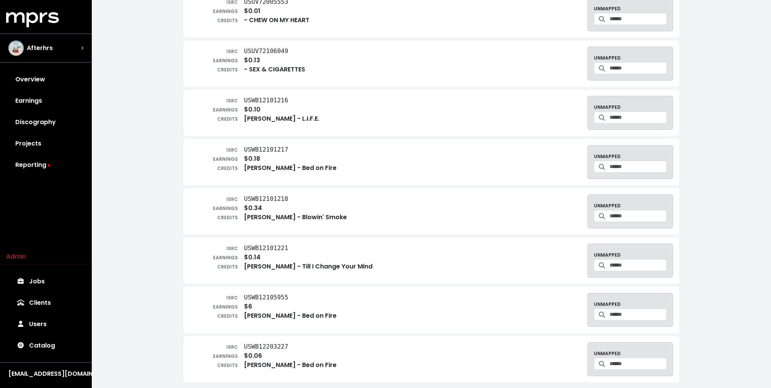
scroll to position [1115, 0]
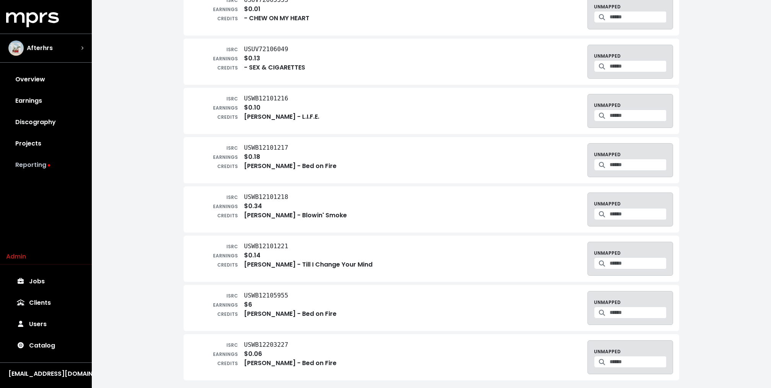
click at [57, 166] on link "Reporting" at bounding box center [46, 164] width 80 height 21
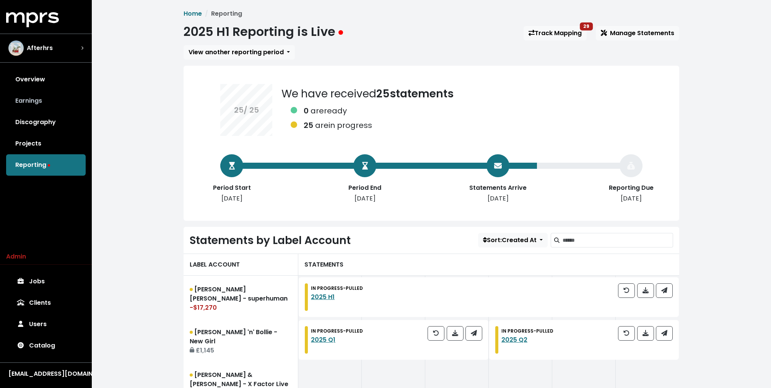
click at [53, 98] on link "Earnings" at bounding box center [46, 100] width 80 height 21
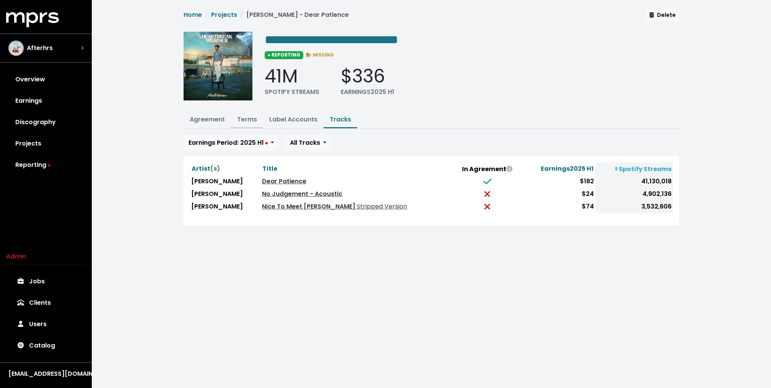
click at [241, 120] on link "Terms" at bounding box center [247, 119] width 20 height 9
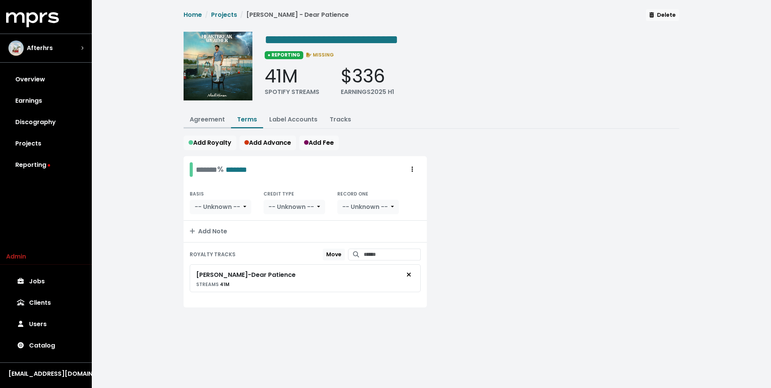
click at [210, 123] on button "Agreement" at bounding box center [206, 120] width 47 height 16
click at [297, 120] on link "Label Accounts" at bounding box center [293, 119] width 48 height 9
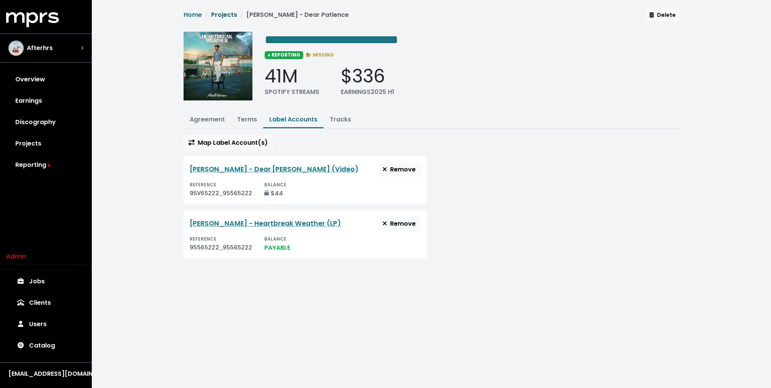
click at [221, 13] on link "Projects" at bounding box center [224, 14] width 26 height 9
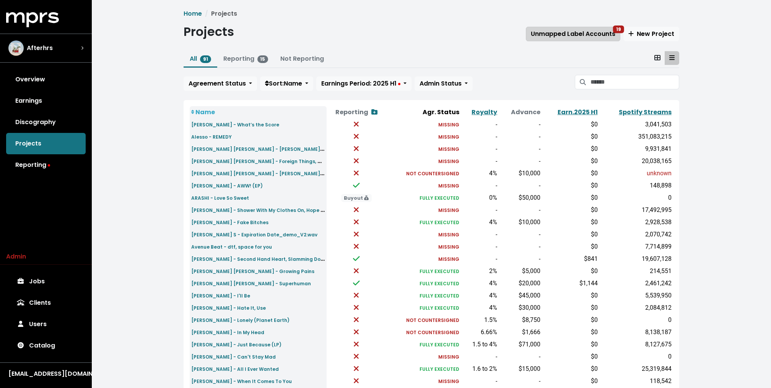
click at [596, 37] on span "Unmapped Label Accounts 19" at bounding box center [573, 33] width 84 height 9
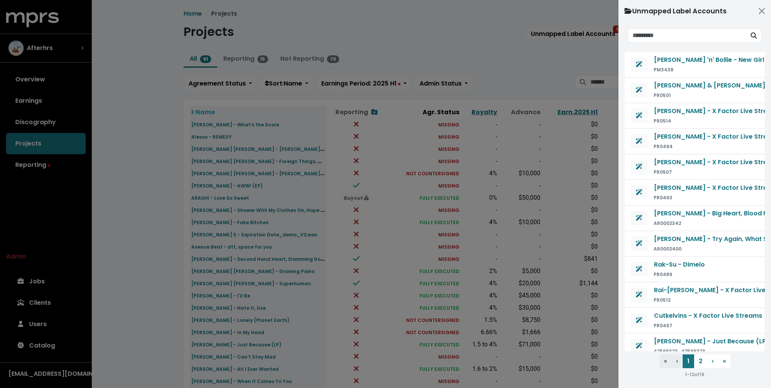
click at [667, 34] on input "Search unmapped contracts" at bounding box center [686, 35] width 119 height 15
type input "*****"
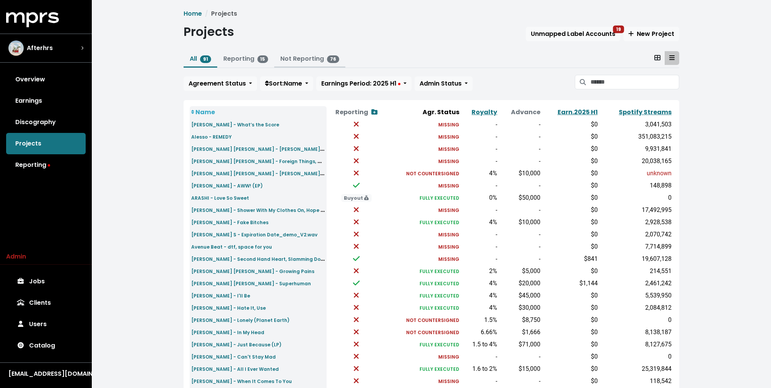
click at [321, 58] on link "Not Reporting 76" at bounding box center [309, 58] width 59 height 9
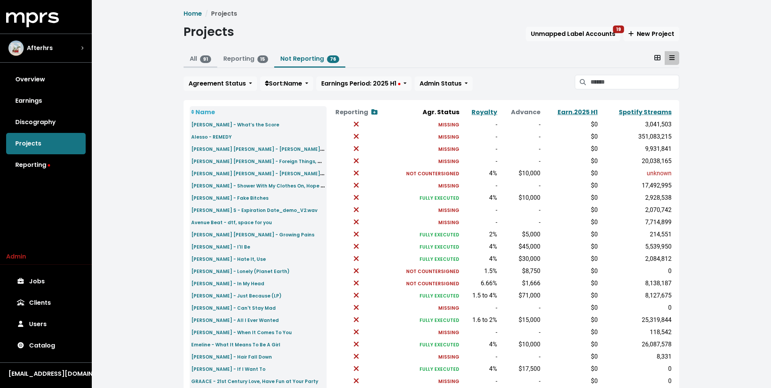
click at [203, 59] on span "91" at bounding box center [205, 59] width 11 height 8
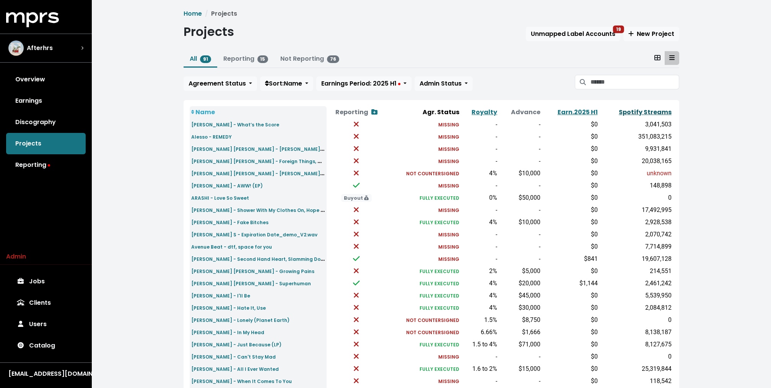
click at [645, 114] on link "Spotify Streams" at bounding box center [645, 112] width 53 height 9
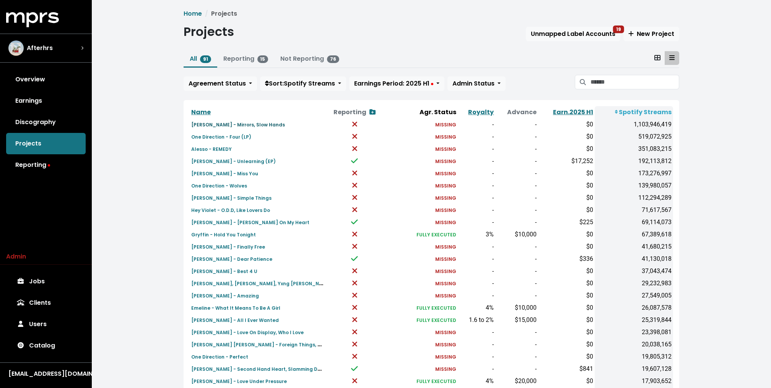
click at [250, 126] on small "Niall Horan - Mirrors, Slow Hands" at bounding box center [238, 125] width 94 height 6
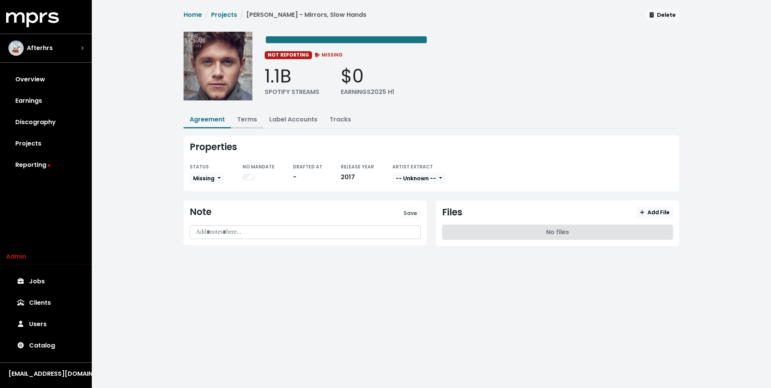
click at [244, 117] on link "Terms" at bounding box center [247, 119] width 20 height 9
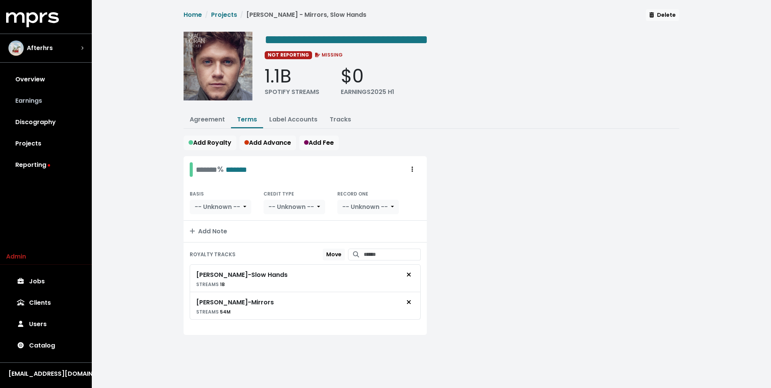
click at [48, 102] on link "Earnings" at bounding box center [46, 100] width 80 height 21
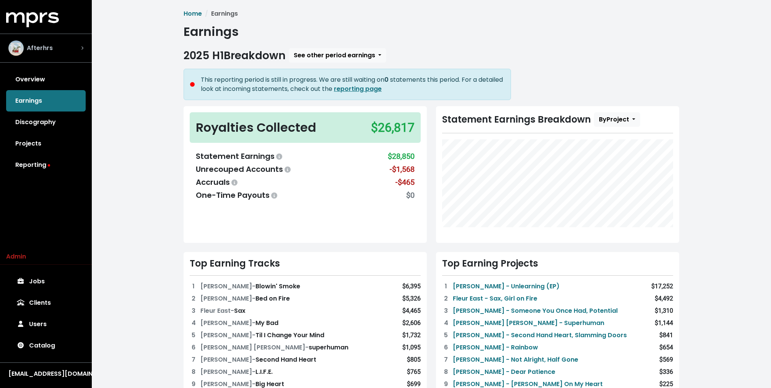
click at [48, 55] on div "Afterhrs" at bounding box center [30, 48] width 44 height 15
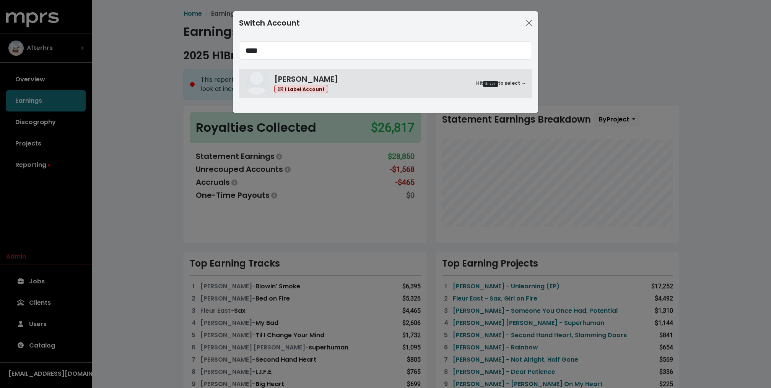
type input "****"
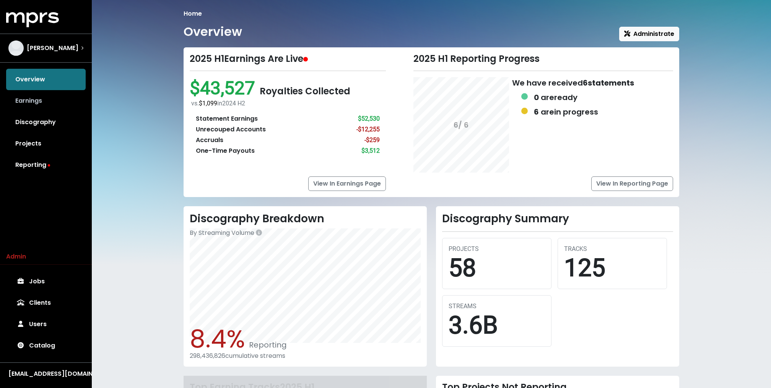
click at [47, 101] on link "Earnings" at bounding box center [46, 100] width 80 height 21
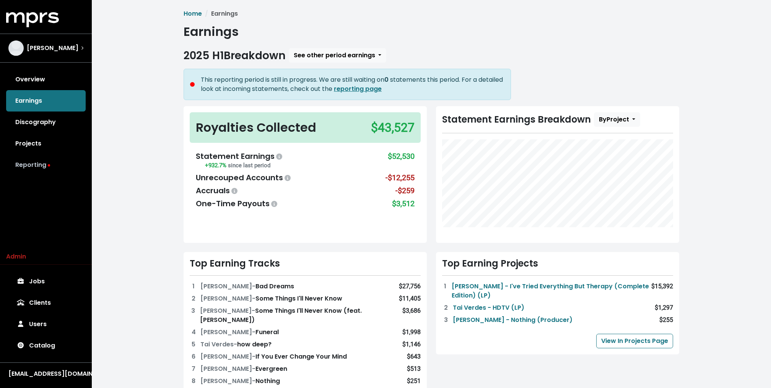
click at [38, 165] on link "Reporting" at bounding box center [46, 164] width 80 height 21
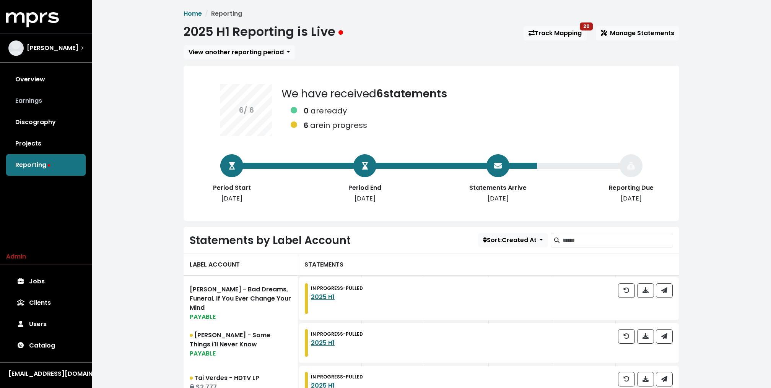
click at [45, 96] on link "Earnings" at bounding box center [46, 100] width 80 height 21
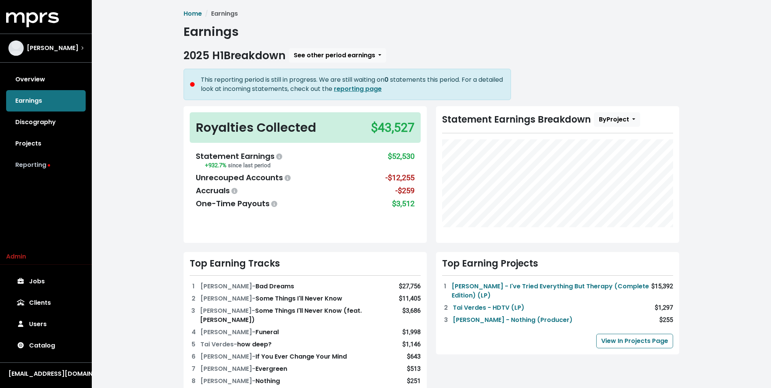
click at [38, 162] on link "Reporting" at bounding box center [46, 164] width 80 height 21
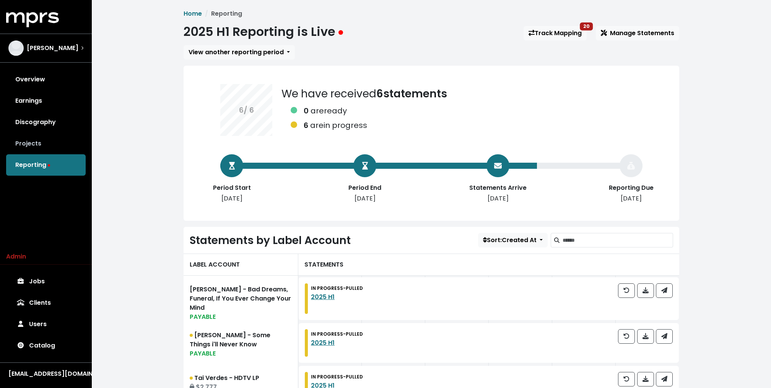
click at [38, 141] on link "Projects" at bounding box center [46, 143] width 80 height 21
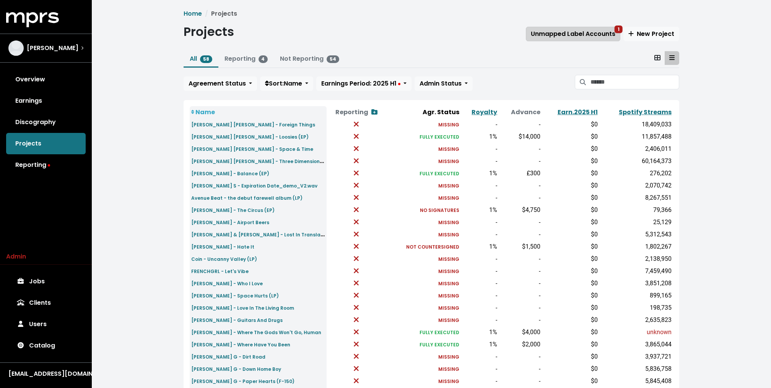
click at [573, 37] on span "Unmapped Label Accounts 1" at bounding box center [573, 33] width 84 height 9
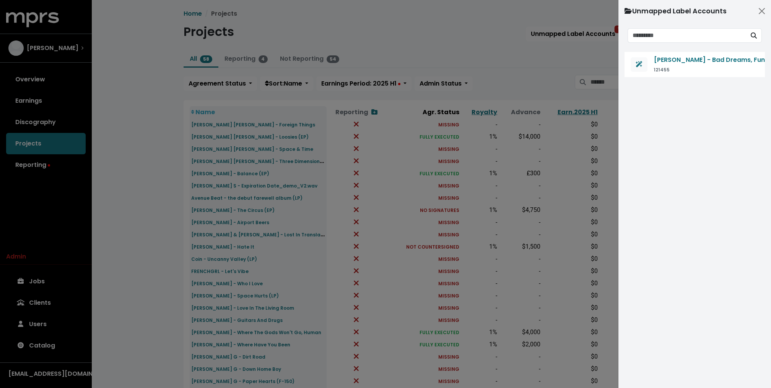
click at [542, 64] on div at bounding box center [385, 194] width 771 height 388
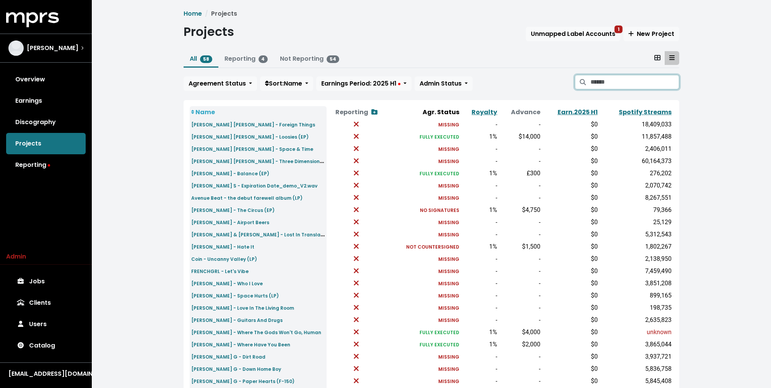
click at [601, 80] on input "Search projects" at bounding box center [634, 82] width 89 height 15
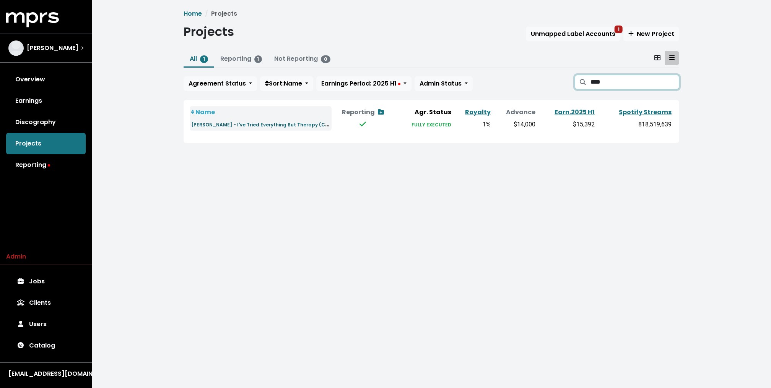
type input "****"
click at [227, 126] on small "Teddy Swims - I've Tried Everything But Therapy (Complete Edition) (LP)" at bounding box center [284, 124] width 186 height 9
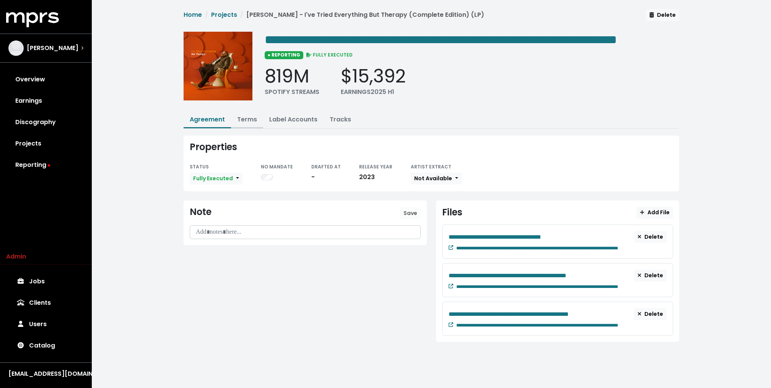
click at [250, 124] on link "Terms" at bounding box center [247, 119] width 20 height 9
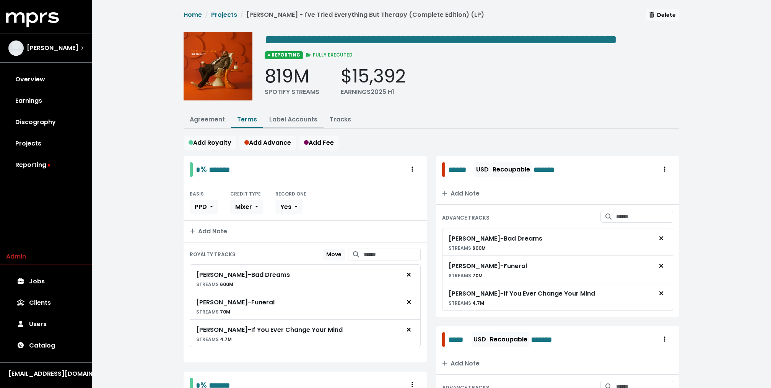
click at [284, 124] on link "Label Accounts" at bounding box center [293, 119] width 48 height 9
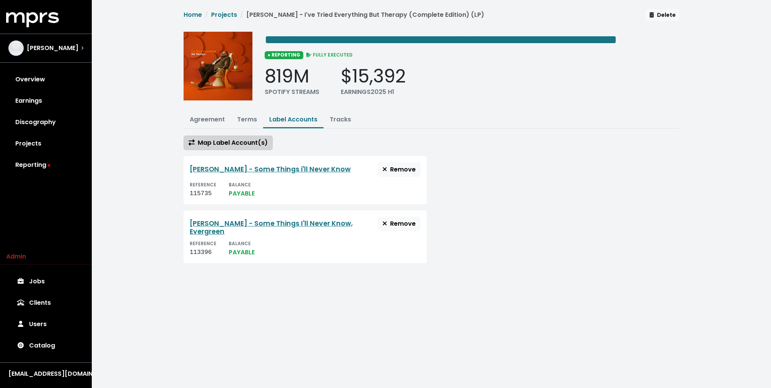
click at [244, 147] on span "Map Label Account(s)" at bounding box center [227, 142] width 79 height 9
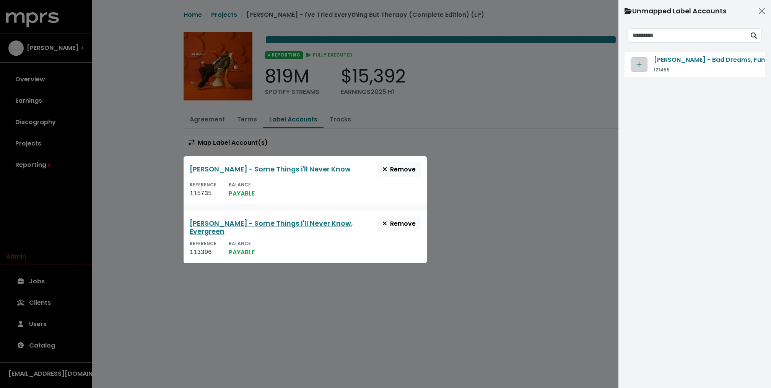
click at [635, 64] on span "Map contract to selected agreement" at bounding box center [638, 64] width 7 height 9
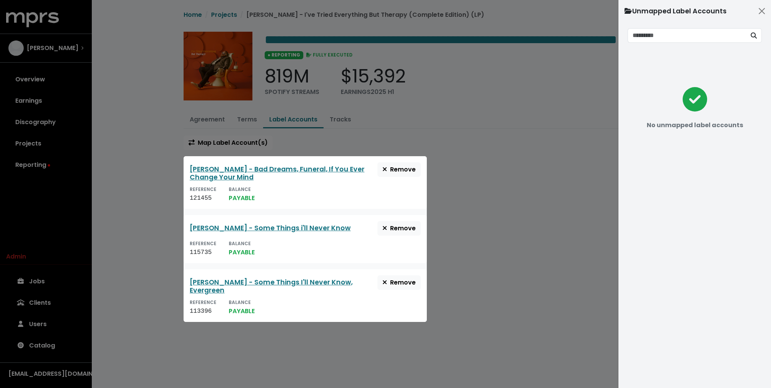
click at [508, 154] on div at bounding box center [385, 194] width 771 height 388
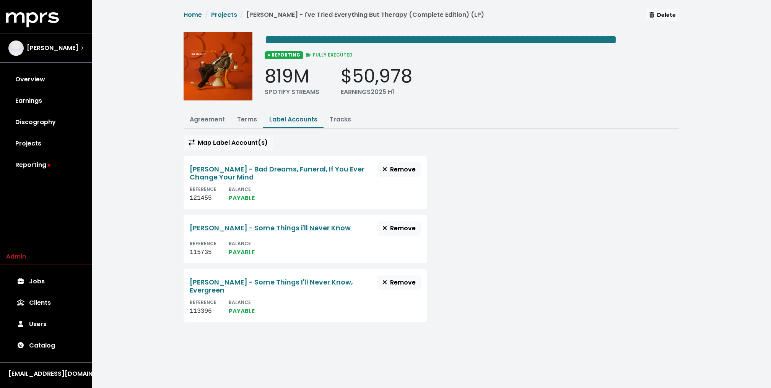
click at [202, 203] on div "121455" at bounding box center [203, 198] width 27 height 9
copy div "121455"
click at [52, 97] on link "Earnings" at bounding box center [46, 100] width 80 height 21
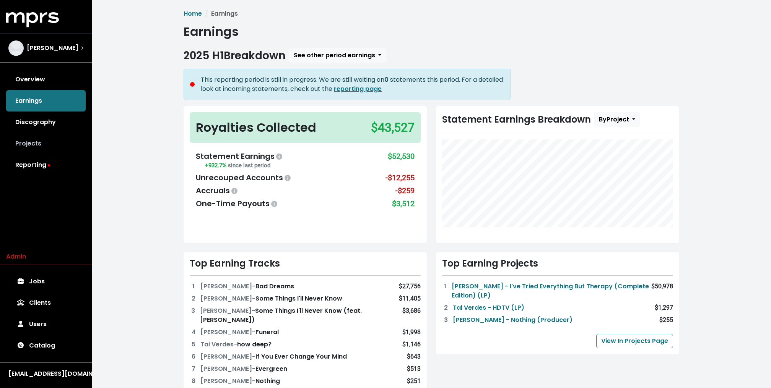
click at [45, 140] on link "Projects" at bounding box center [46, 143] width 80 height 21
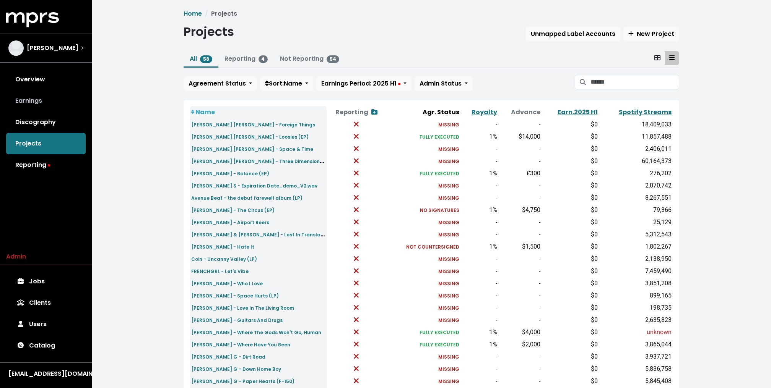
click at [45, 103] on link "Earnings" at bounding box center [46, 100] width 80 height 21
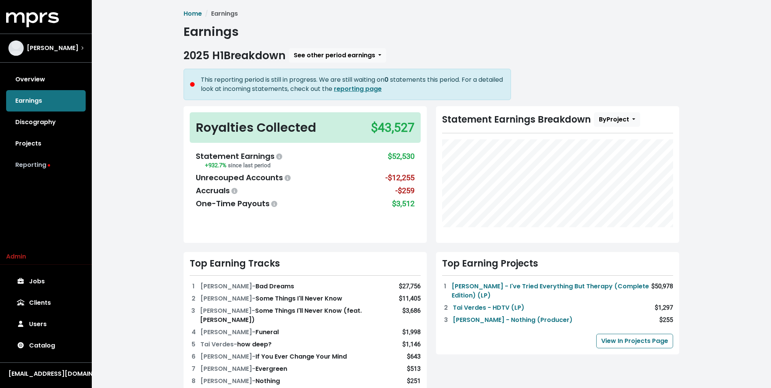
click at [37, 172] on link "Reporting" at bounding box center [46, 164] width 80 height 21
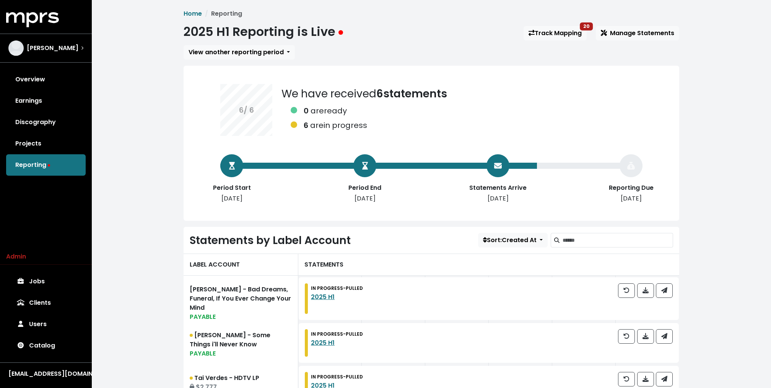
scroll to position [190, 0]
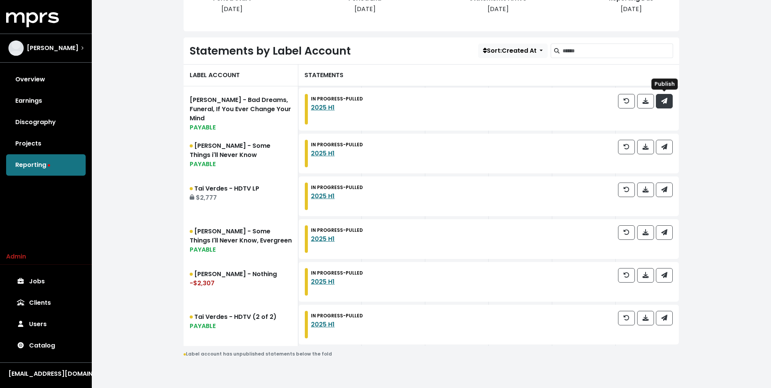
click at [664, 102] on icon "button" at bounding box center [664, 101] width 6 height 6
click at [664, 144] on icon "button" at bounding box center [664, 147] width 6 height 6
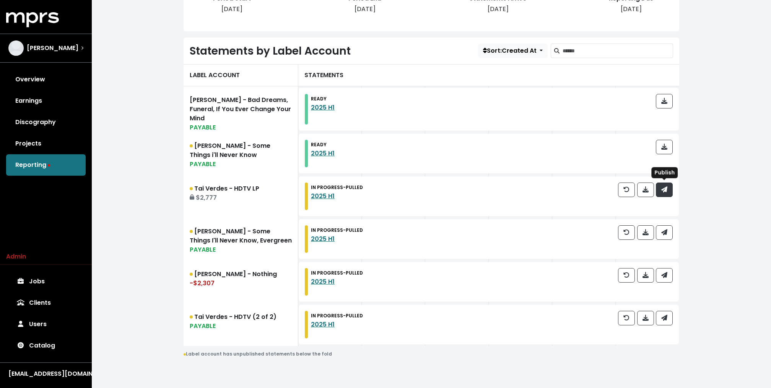
click at [664, 187] on icon "button" at bounding box center [664, 190] width 6 height 6
click at [664, 239] on div at bounding box center [645, 240] width 55 height 28
click at [664, 236] on button "button" at bounding box center [664, 233] width 17 height 15
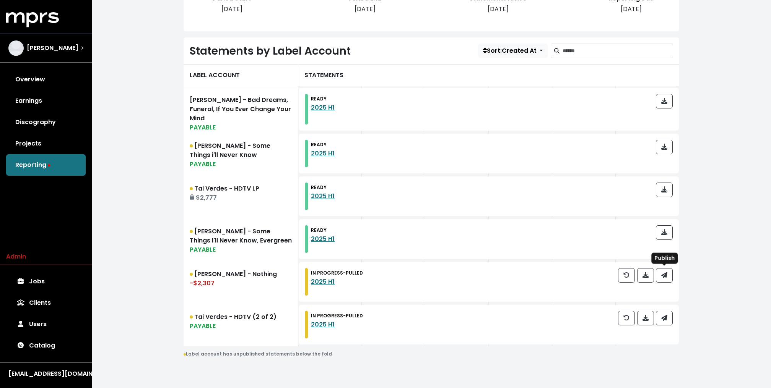
click at [664, 276] on icon "button" at bounding box center [664, 275] width 6 height 6
click at [664, 315] on icon "button" at bounding box center [664, 318] width 6 height 6
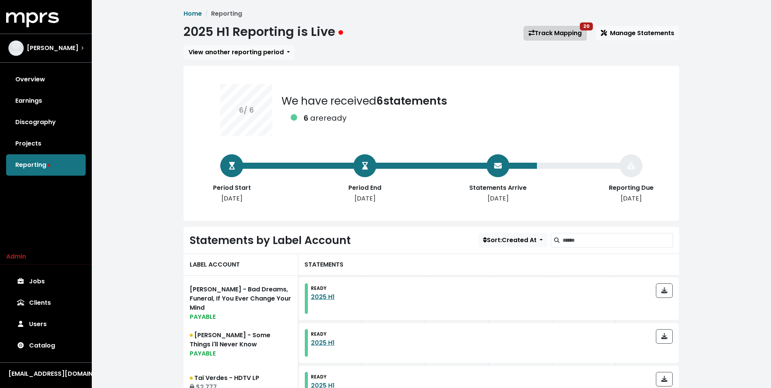
click at [544, 31] on link "Track Mapping 20" at bounding box center [554, 33] width 63 height 15
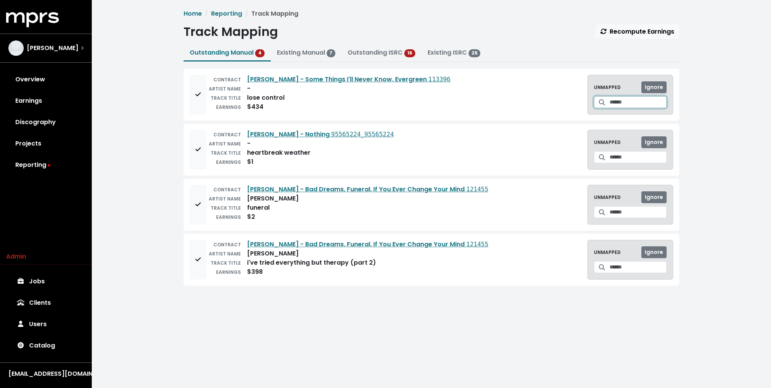
click at [622, 100] on input "Search for a track to map to" at bounding box center [637, 102] width 57 height 12
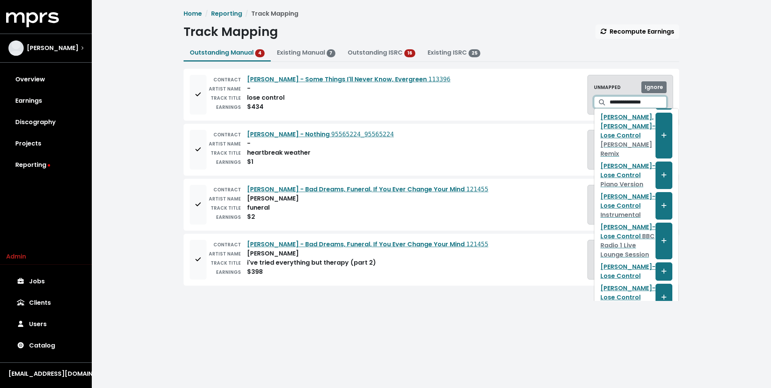
scroll to position [175, 0]
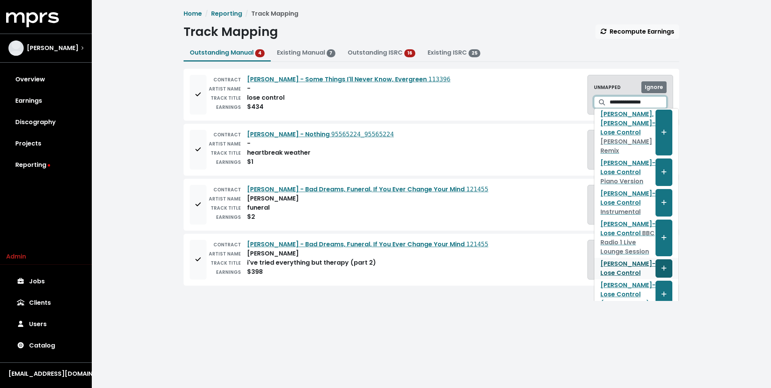
type input "**********"
click at [661, 265] on icon "Create track mapping" at bounding box center [663, 268] width 5 height 6
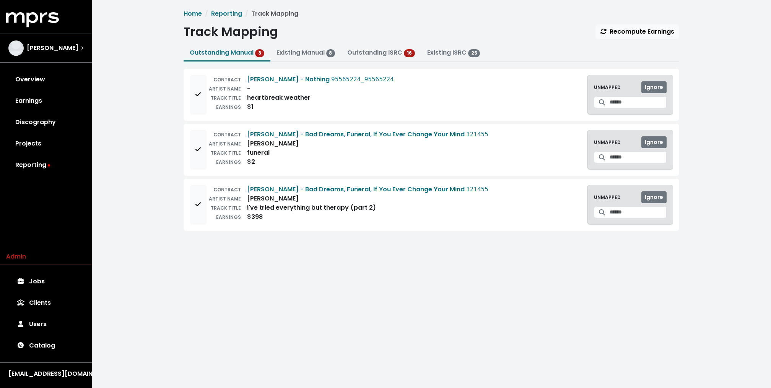
click at [187, 96] on div "CONTRACT Niall Horan - Nothing 95565224_95565224 ARTIST NAME - TRACK TITLE hear…" at bounding box center [430, 95] width 495 height 52
click at [191, 96] on button "Add to mapping queue" at bounding box center [198, 95] width 17 height 40
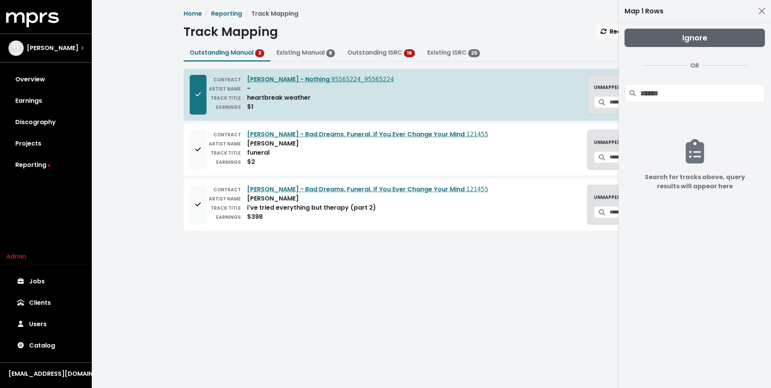
click at [657, 36] on button "Ignore" at bounding box center [694, 38] width 140 height 18
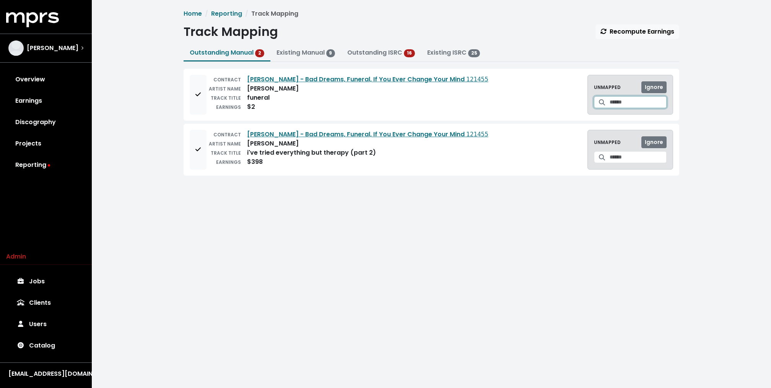
click at [619, 102] on input "Search for a track to map to" at bounding box center [637, 102] width 57 height 12
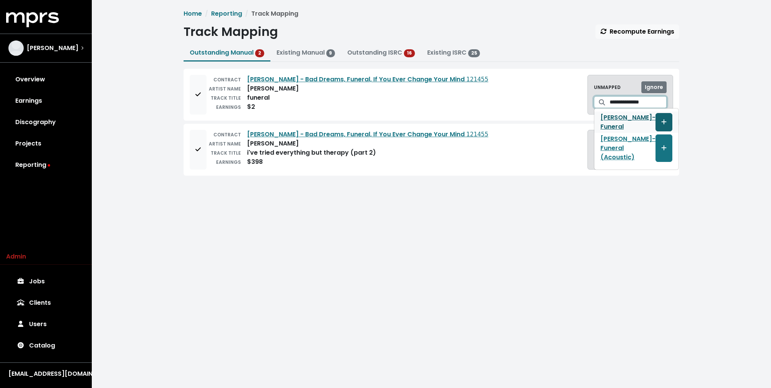
type input "**********"
click at [661, 120] on icon "Create track mapping" at bounding box center [663, 122] width 5 height 6
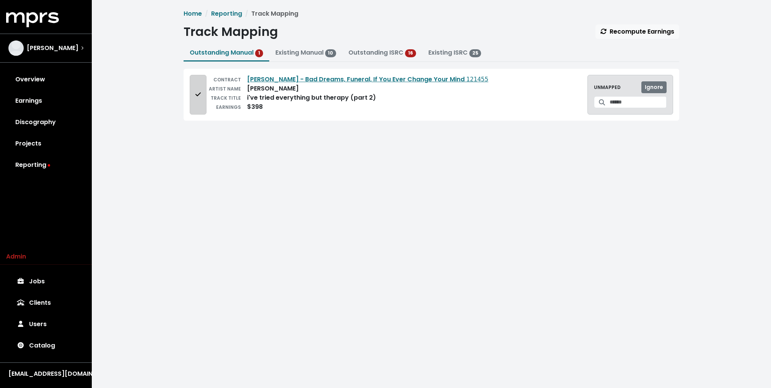
click at [195, 88] on button "Add to mapping queue" at bounding box center [198, 95] width 17 height 40
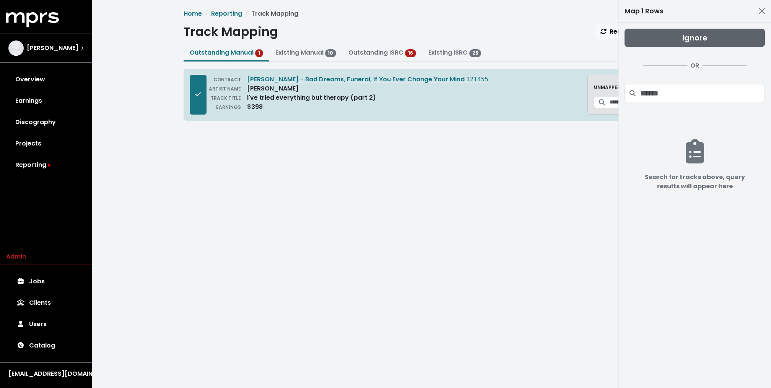
click at [654, 34] on button "Ignore" at bounding box center [694, 38] width 140 height 18
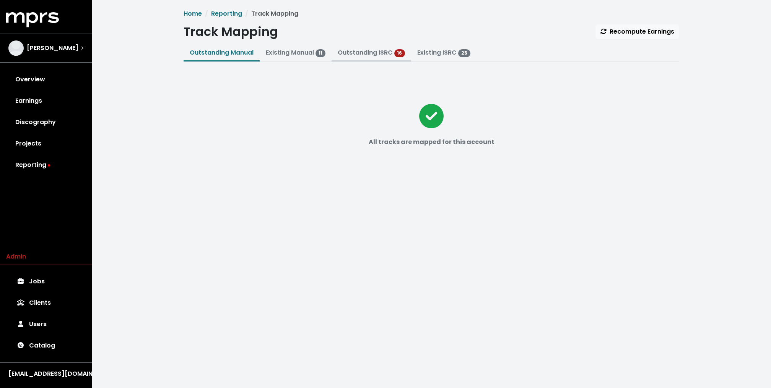
click at [350, 55] on link "Outstanding ISRC" at bounding box center [365, 52] width 55 height 9
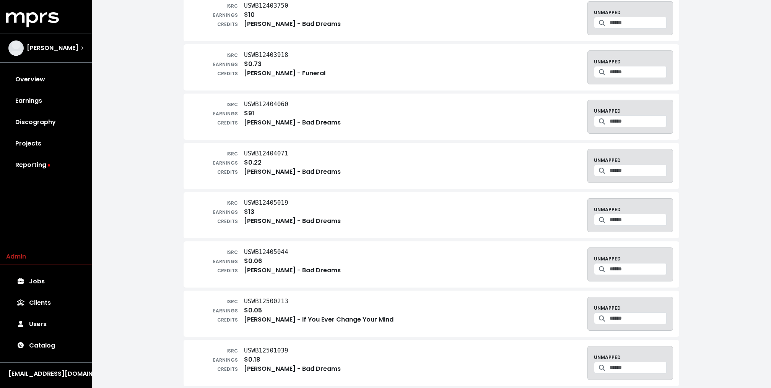
scroll to position [477, 0]
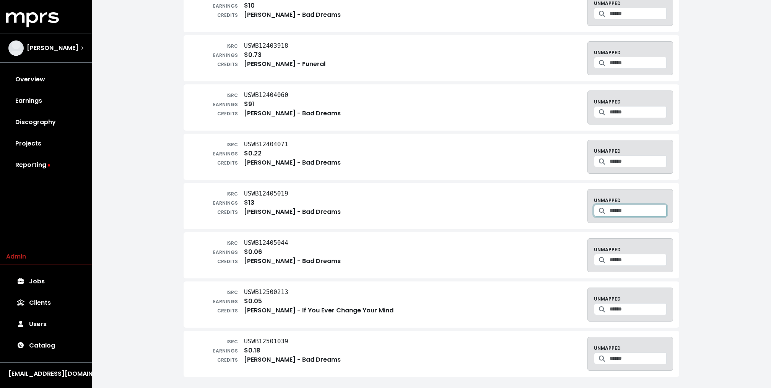
click at [609, 205] on input "Search for a track to map to" at bounding box center [637, 211] width 57 height 12
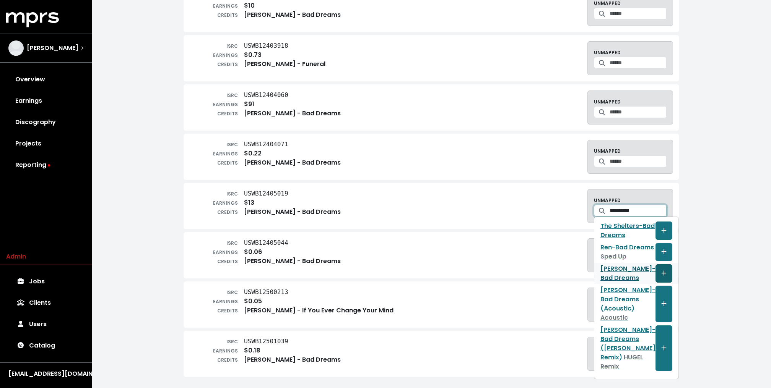
type input "**********"
click at [655, 278] on button "Create track mapping" at bounding box center [663, 274] width 17 height 18
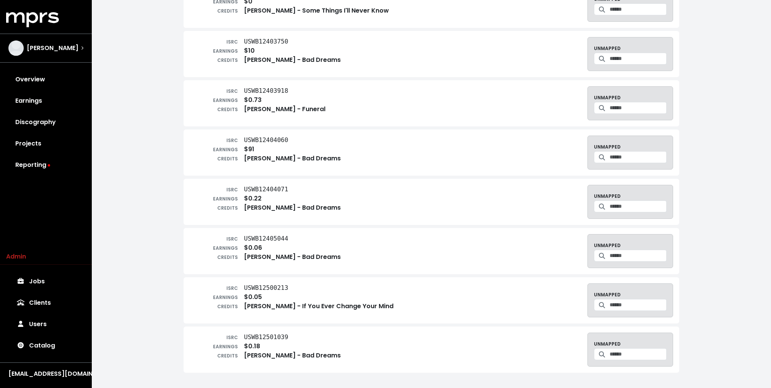
scroll to position [428, 0]
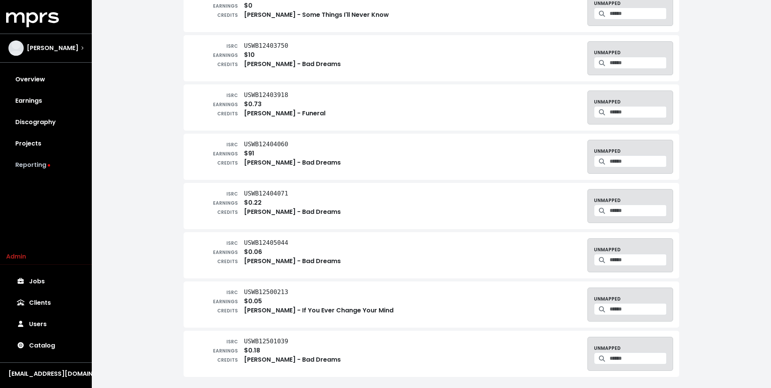
click at [40, 165] on link "Reporting" at bounding box center [46, 164] width 80 height 21
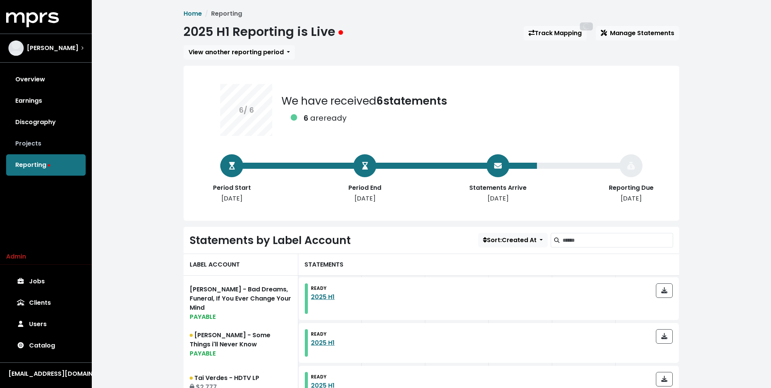
click at [30, 140] on link "Projects" at bounding box center [46, 143] width 80 height 21
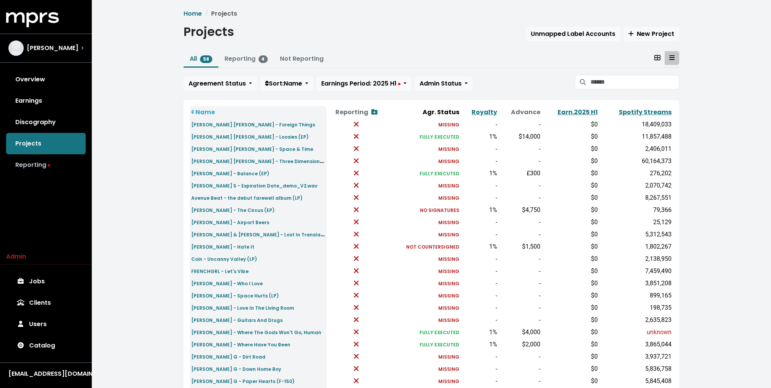
click at [26, 161] on link "Reporting" at bounding box center [46, 164] width 80 height 21
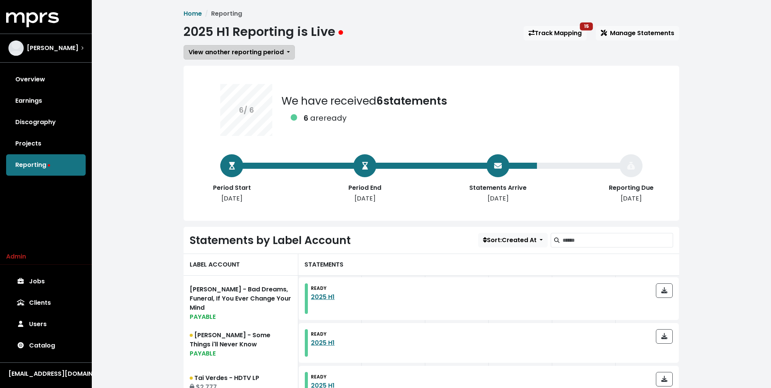
click at [244, 54] on span "View another reporting period" at bounding box center [235, 52] width 95 height 9
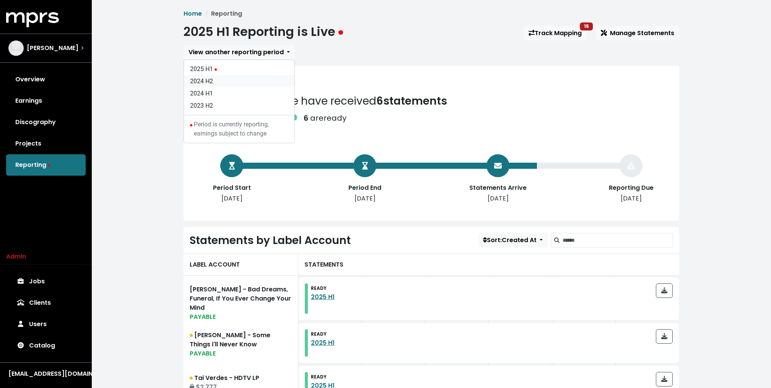
click at [218, 82] on link "2024 H2" at bounding box center [239, 81] width 110 height 12
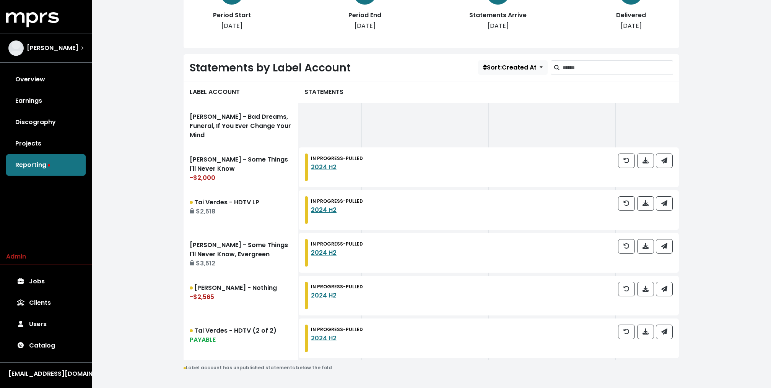
scroll to position [175, 0]
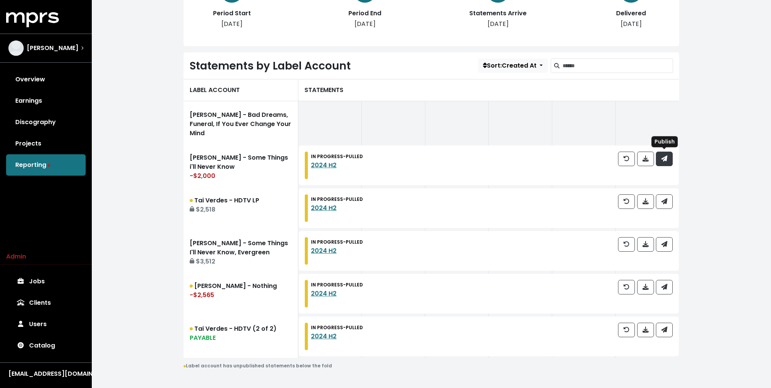
click at [671, 158] on button "button" at bounding box center [664, 159] width 17 height 15
click at [667, 199] on span "button" at bounding box center [664, 201] width 7 height 9
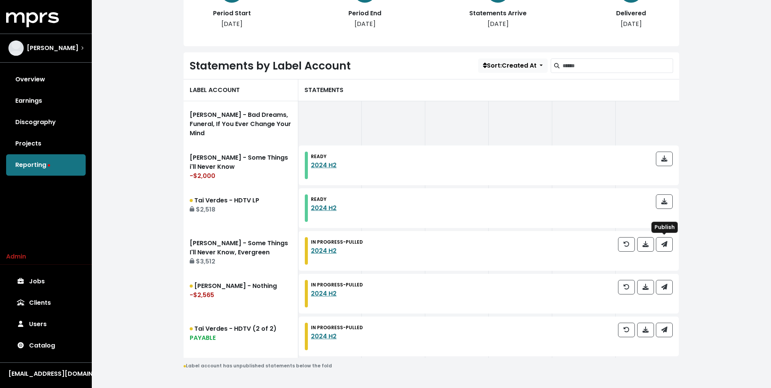
click at [666, 240] on span "button" at bounding box center [664, 244] width 6 height 9
click at [664, 292] on button "button" at bounding box center [664, 287] width 17 height 15
click at [667, 340] on div at bounding box center [645, 337] width 55 height 28
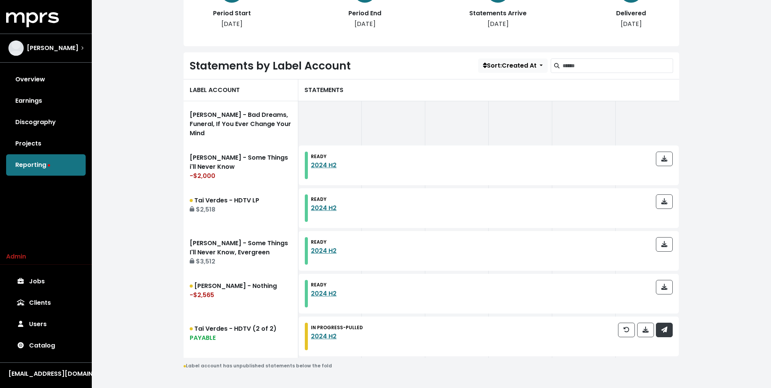
click at [667, 332] on icon "button" at bounding box center [664, 330] width 6 height 6
click at [46, 99] on link "Earnings" at bounding box center [46, 100] width 80 height 21
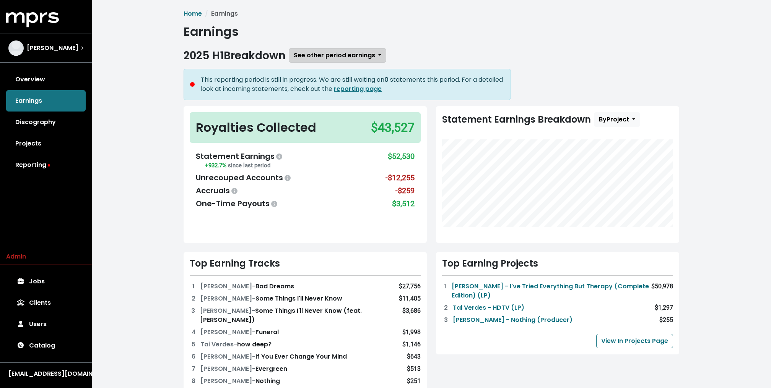
click at [315, 60] on button "See other period earnings" at bounding box center [337, 55] width 97 height 15
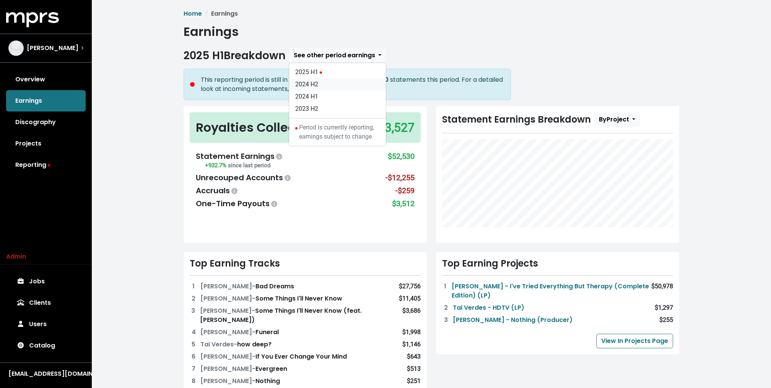
click at [318, 83] on link "2024 H2" at bounding box center [337, 84] width 97 height 12
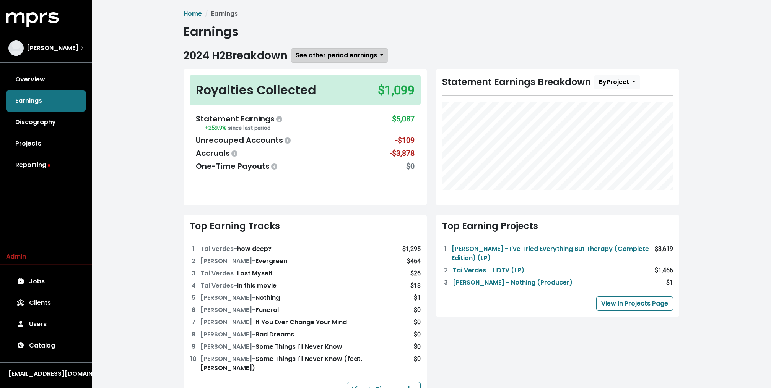
click at [315, 60] on button "See other period earnings" at bounding box center [339, 55] width 97 height 15
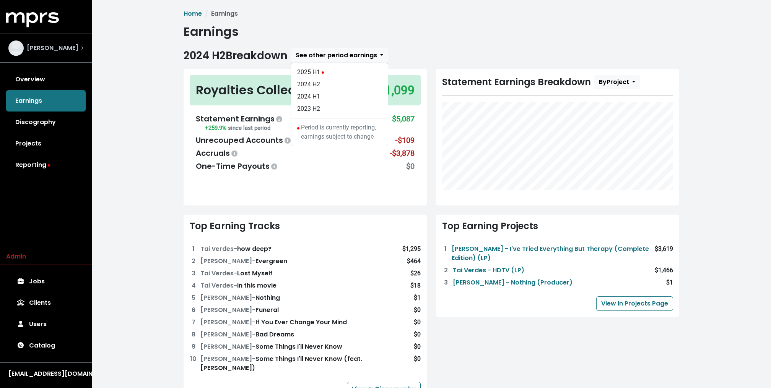
click at [67, 44] on div "Jeff Gunnell" at bounding box center [45, 48] width 75 height 15
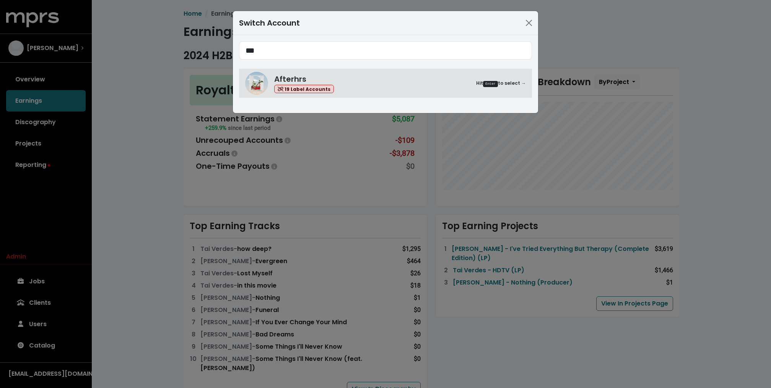
type input "***"
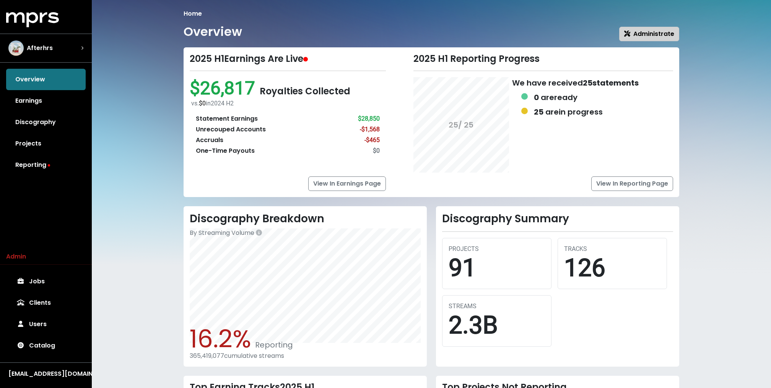
click at [643, 37] on span "Administrate" at bounding box center [649, 33] width 50 height 9
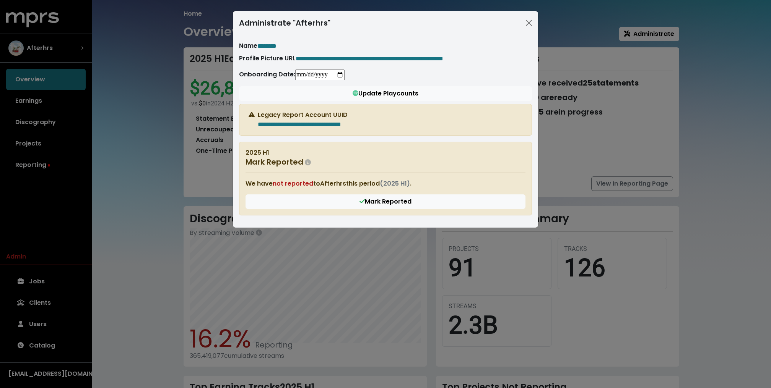
click at [125, 69] on div "**********" at bounding box center [385, 194] width 771 height 388
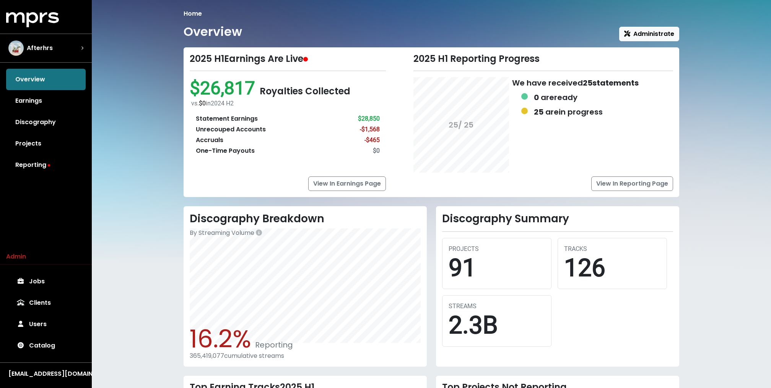
click at [638, 26] on div "Overview Administrate" at bounding box center [430, 32] width 495 height 17
click at [635, 32] on span "Administrate" at bounding box center [649, 33] width 50 height 9
click at [50, 99] on link "Earnings" at bounding box center [46, 100] width 80 height 21
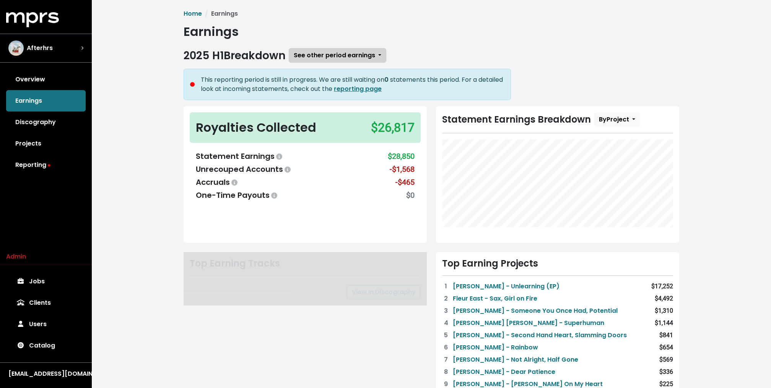
click at [315, 56] on span "See other period earnings" at bounding box center [334, 55] width 81 height 9
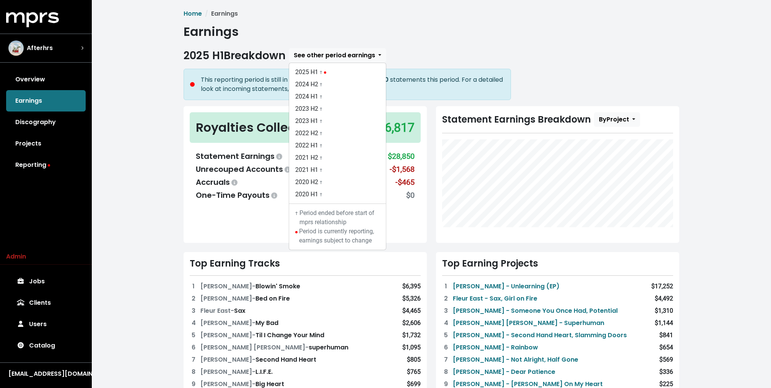
click at [151, 72] on div "Home Earnings Earnings 2025 H1 Breakdown See other period earnings 2025 H1 † 20…" at bounding box center [431, 338] width 679 height 676
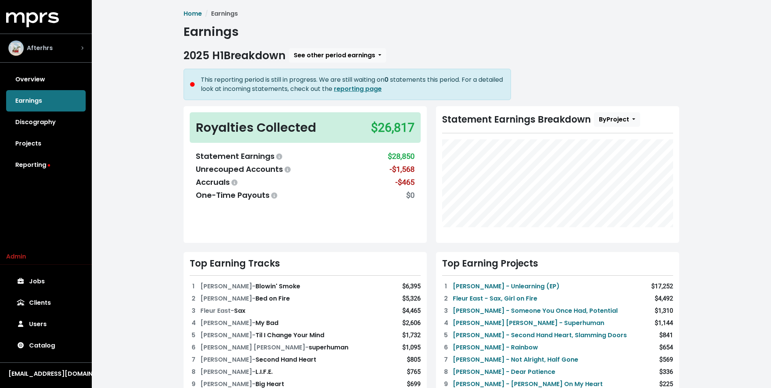
click at [75, 47] on div "Afterhrs" at bounding box center [45, 48] width 75 height 15
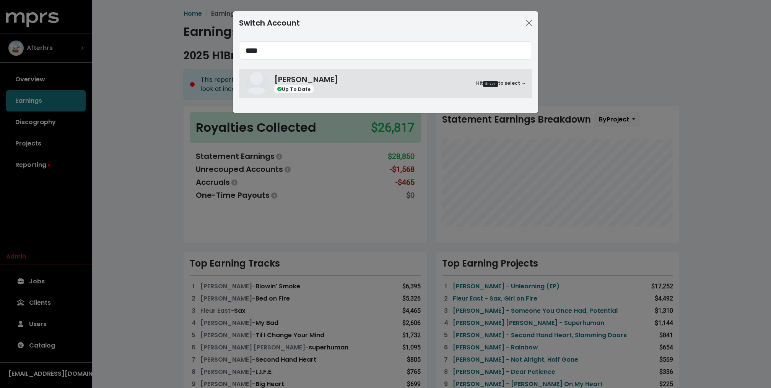
type input "****"
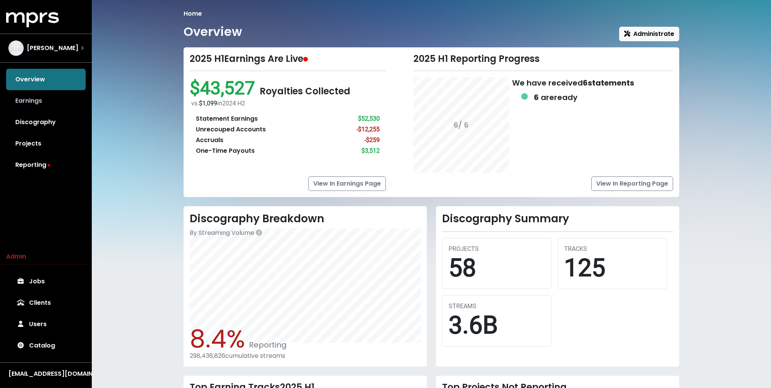
click at [56, 96] on link "Earnings" at bounding box center [46, 100] width 80 height 21
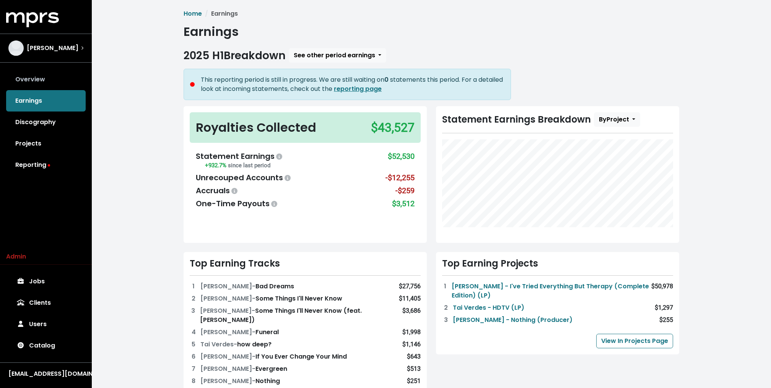
click at [73, 73] on link "Overview" at bounding box center [46, 79] width 80 height 21
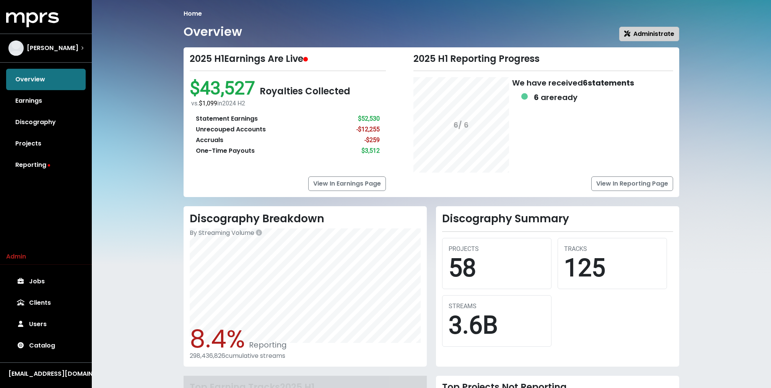
click at [661, 33] on span "Administrate" at bounding box center [649, 33] width 50 height 9
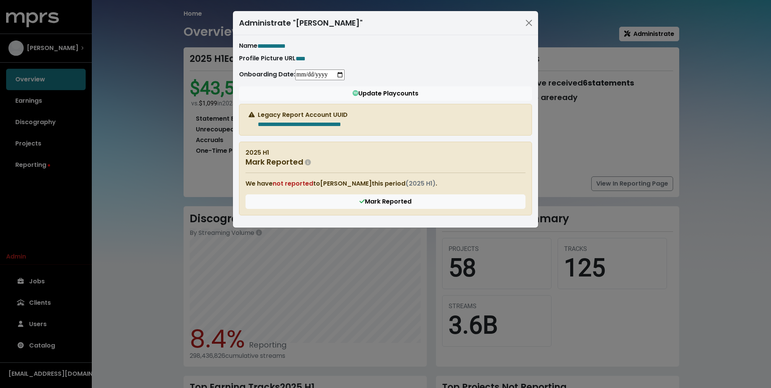
click at [300, 74] on input "date" at bounding box center [319, 75] width 49 height 11
type input "**********"
click at [530, 33] on div "Administrate "Jeff Gunnell"" at bounding box center [385, 23] width 305 height 24
click at [527, 25] on button "Close" at bounding box center [529, 23] width 12 height 12
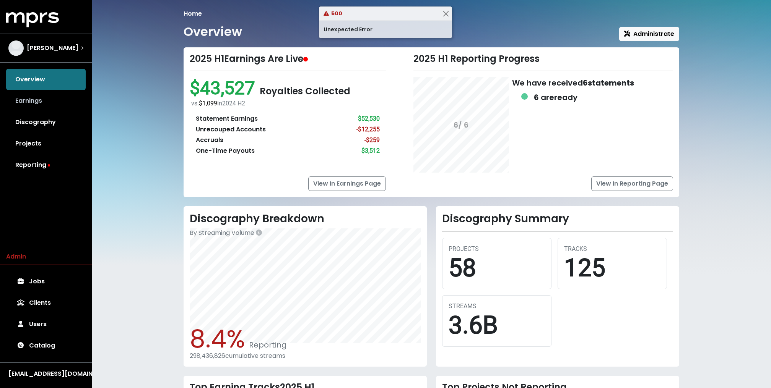
click at [39, 96] on link "Earnings" at bounding box center [46, 100] width 80 height 21
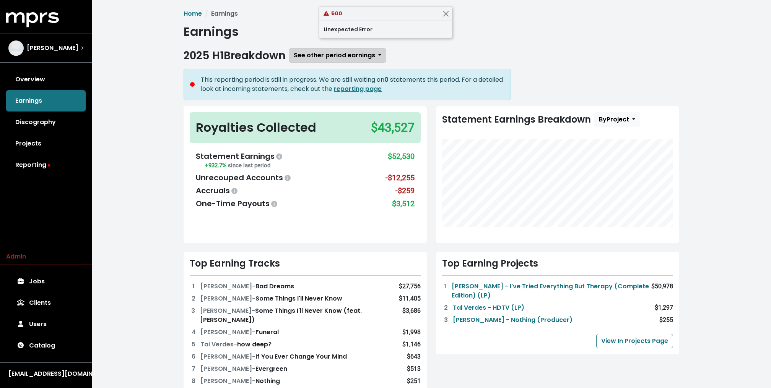
click at [325, 60] on button "See other period earnings" at bounding box center [337, 55] width 97 height 15
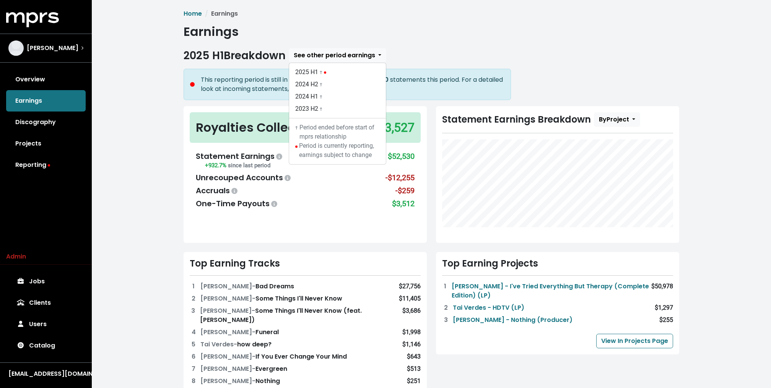
click at [268, 37] on h1 "Earnings" at bounding box center [430, 31] width 495 height 15
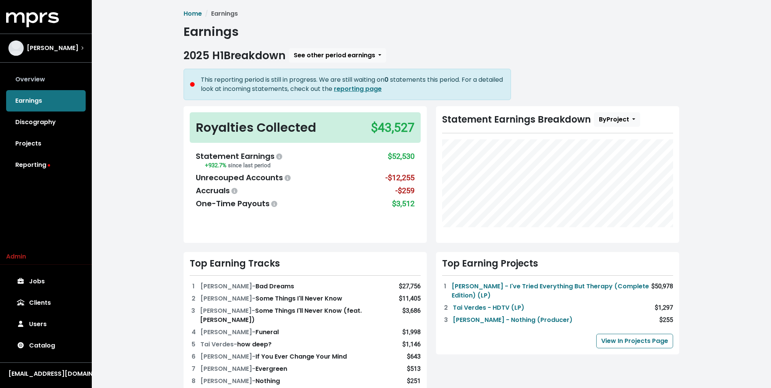
click at [65, 80] on link "Overview" at bounding box center [46, 79] width 80 height 21
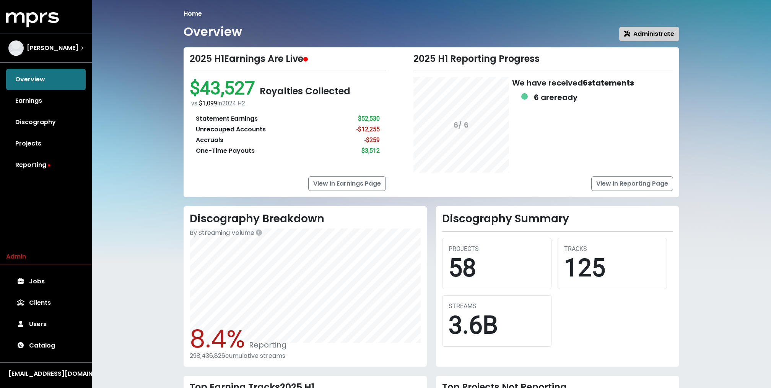
click at [653, 37] on span "Administrate" at bounding box center [649, 33] width 50 height 9
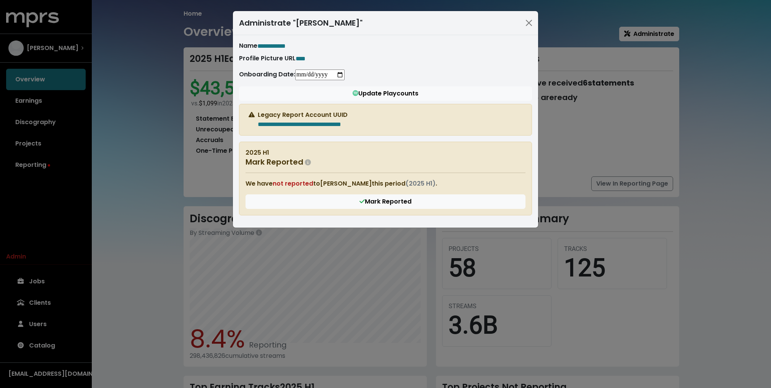
click at [309, 72] on input "**********" at bounding box center [319, 75] width 49 height 11
type input "**********"
click at [418, 49] on div "**********" at bounding box center [385, 46] width 293 height 10
click at [528, 23] on button "Close" at bounding box center [529, 23] width 12 height 12
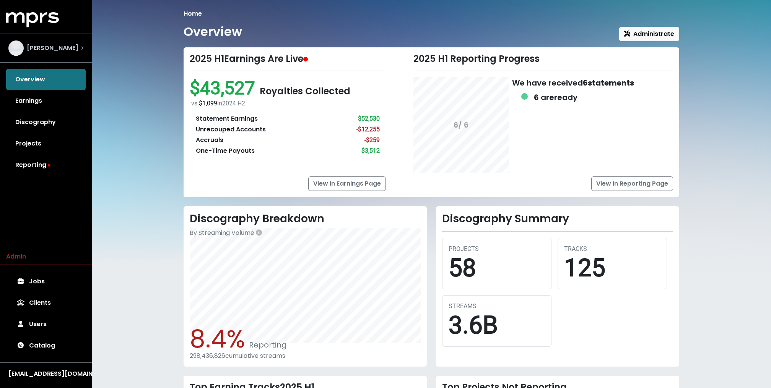
click at [58, 52] on span "[PERSON_NAME]" at bounding box center [53, 48] width 52 height 9
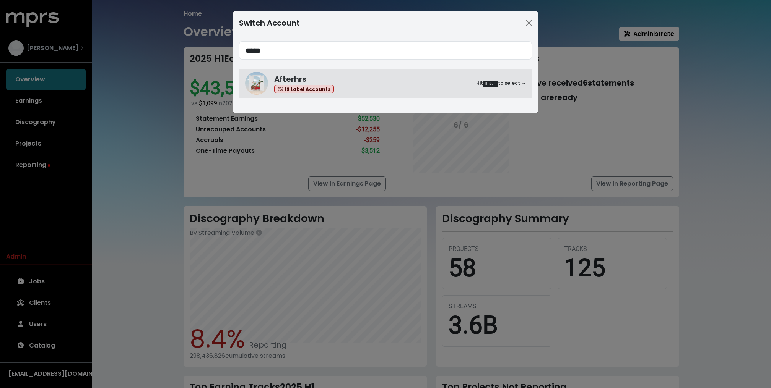
type input "*****"
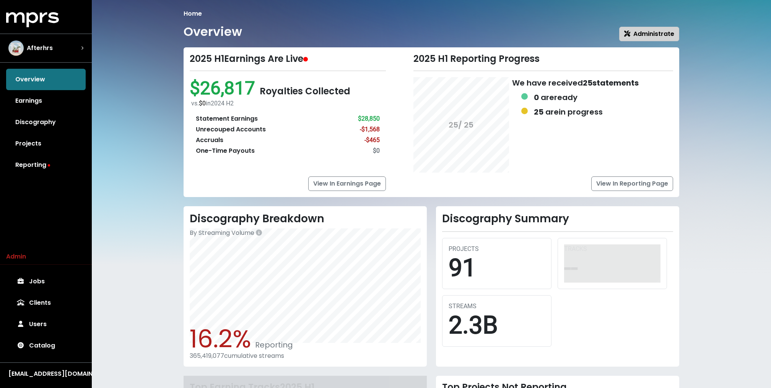
click at [634, 35] on span "Administrate" at bounding box center [649, 33] width 50 height 9
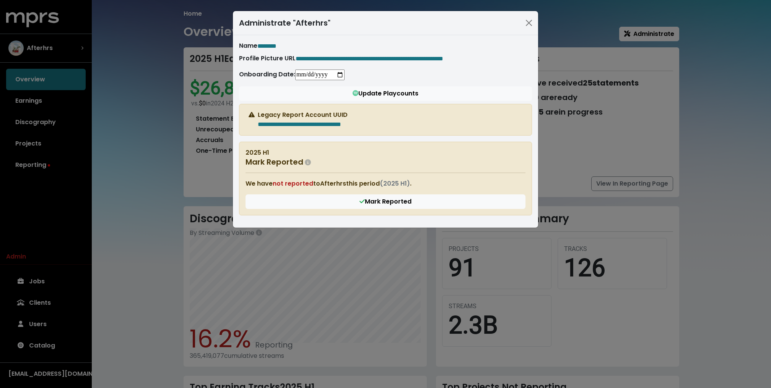
click at [310, 73] on input "**********" at bounding box center [319, 75] width 49 height 11
type input "**********"
click at [178, 83] on div "**********" at bounding box center [385, 194] width 771 height 388
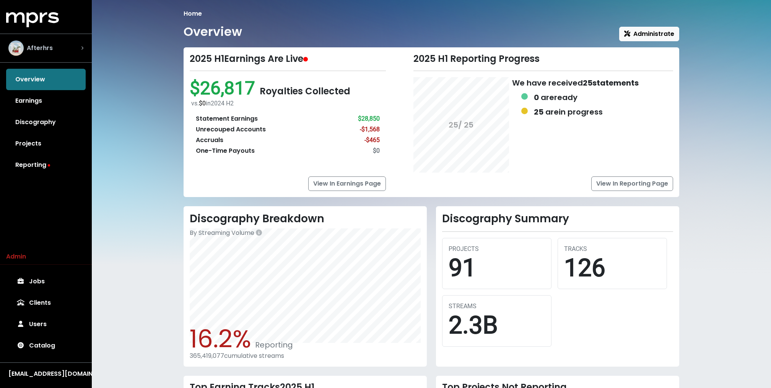
click at [56, 46] on div "Afterhrs" at bounding box center [45, 48] width 75 height 15
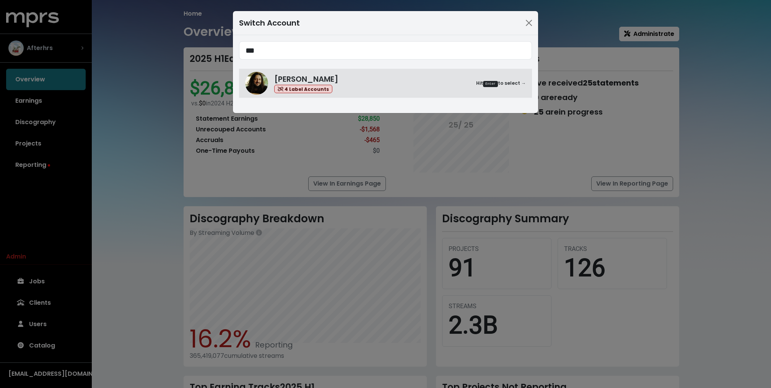
type input "***"
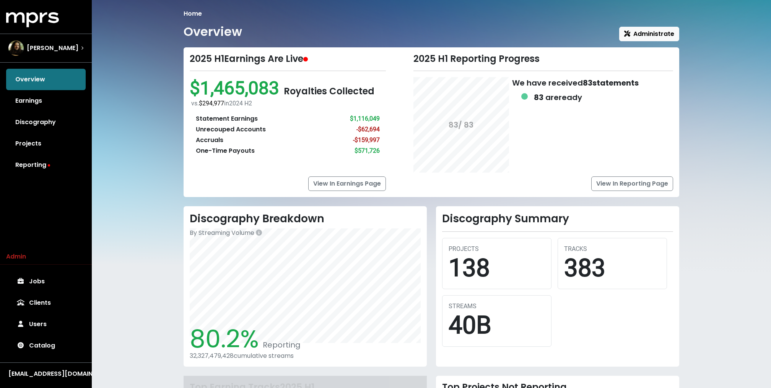
click at [661, 44] on div "Home Overview Administrate 2025 H1 Earnings Are Live $1,465,083 Royalties Colle…" at bounding box center [431, 262] width 505 height 506
click at [657, 41] on button "Administrate" at bounding box center [649, 34] width 60 height 15
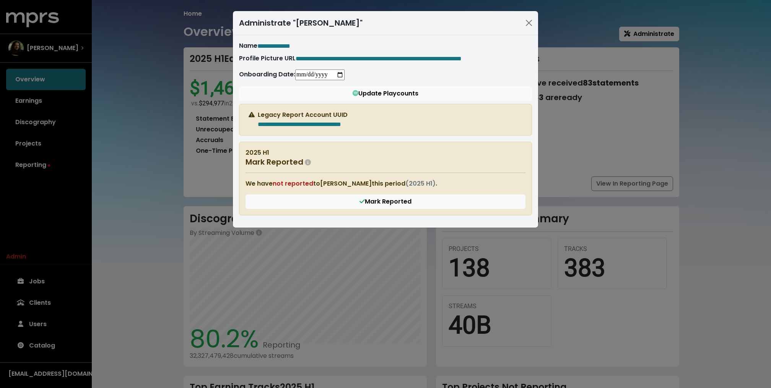
click at [302, 80] on input "date" at bounding box center [319, 75] width 49 height 11
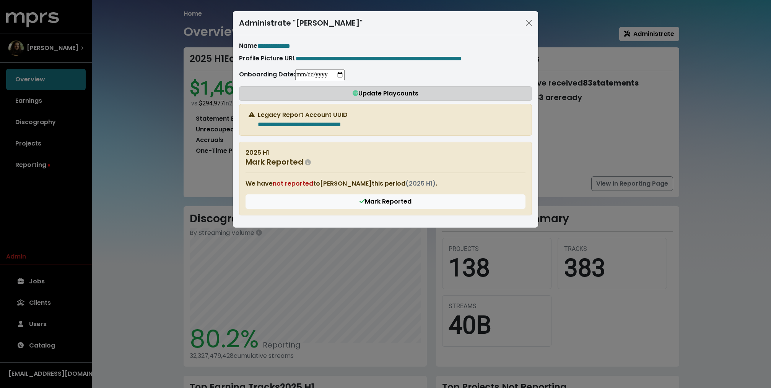
type input "**********"
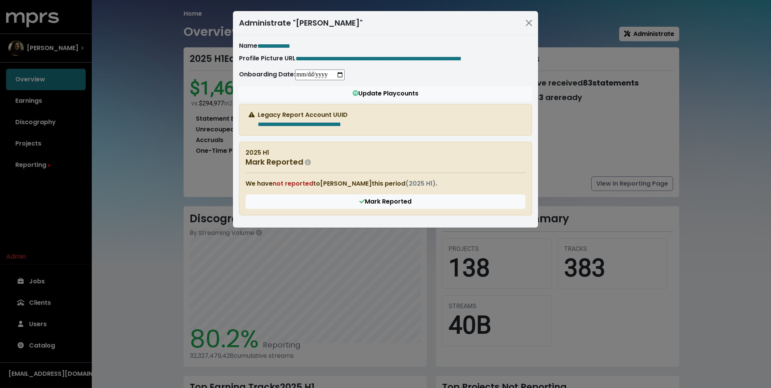
click at [179, 127] on div "**********" at bounding box center [385, 194] width 771 height 388
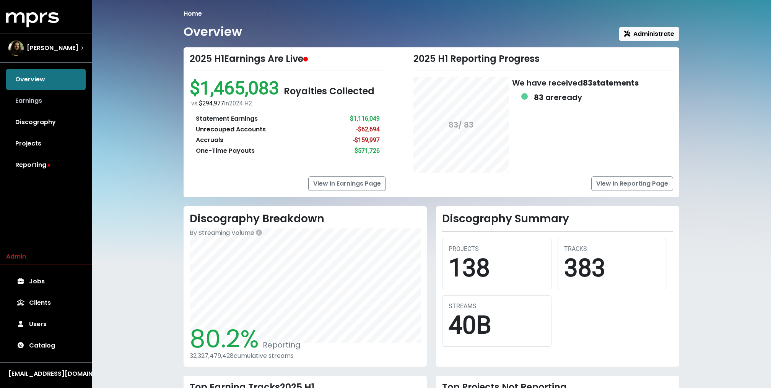
click at [32, 102] on link "Earnings" at bounding box center [46, 100] width 80 height 21
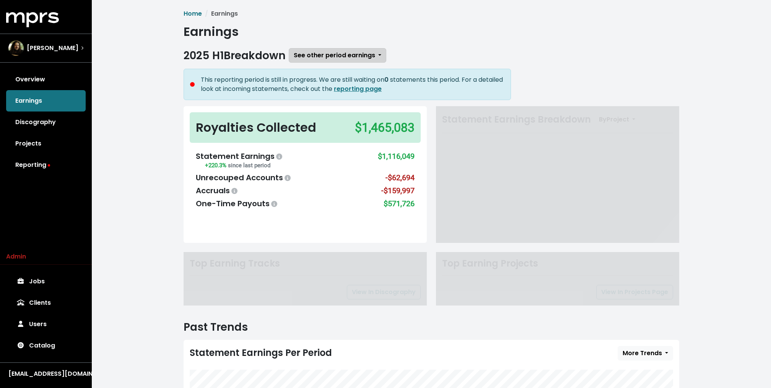
click at [329, 57] on span "See other period earnings" at bounding box center [334, 55] width 81 height 9
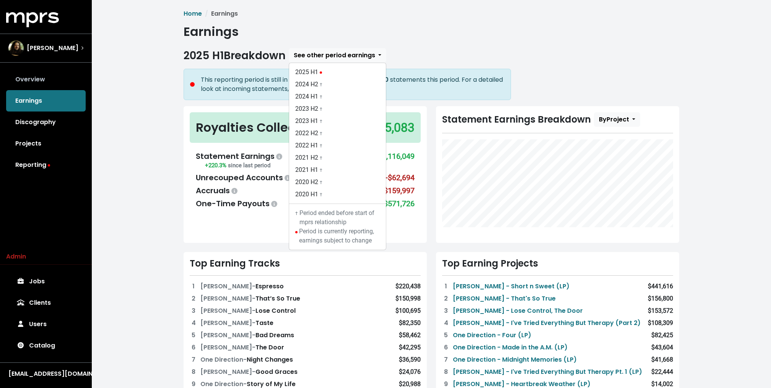
click at [31, 78] on link "Overview" at bounding box center [46, 79] width 80 height 21
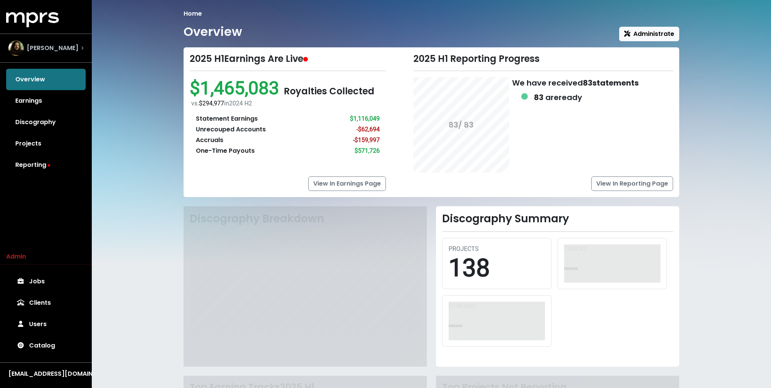
click at [52, 36] on div "[PERSON_NAME]" at bounding box center [45, 48] width 87 height 28
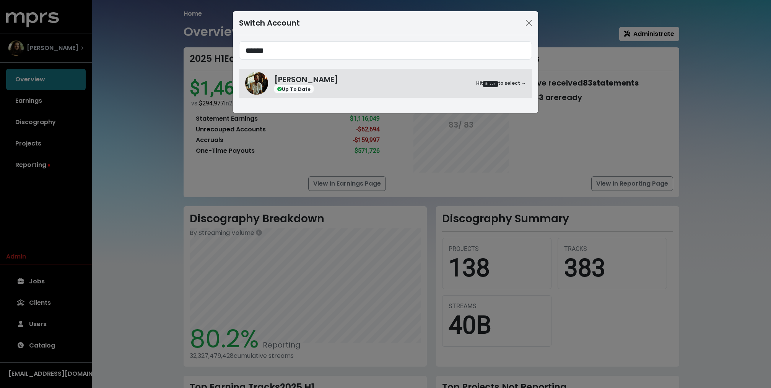
type input "******"
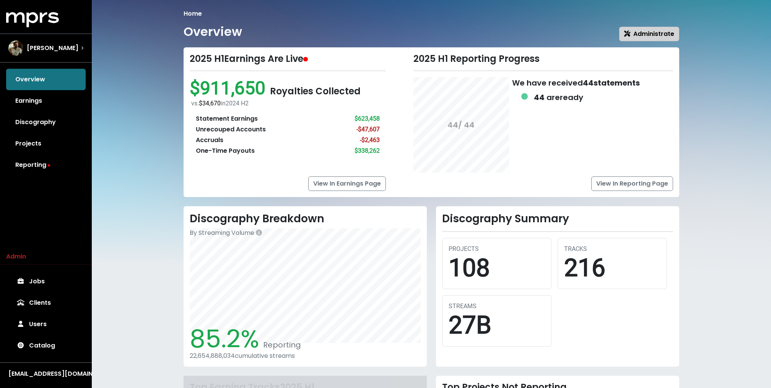
click at [674, 33] on span "Administrate" at bounding box center [649, 33] width 50 height 9
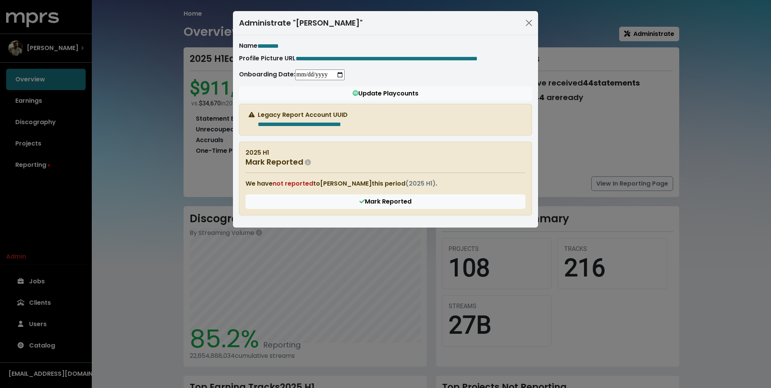
click at [302, 80] on input "date" at bounding box center [319, 75] width 49 height 11
type input "**********"
click at [159, 102] on div "**********" at bounding box center [385, 194] width 771 height 388
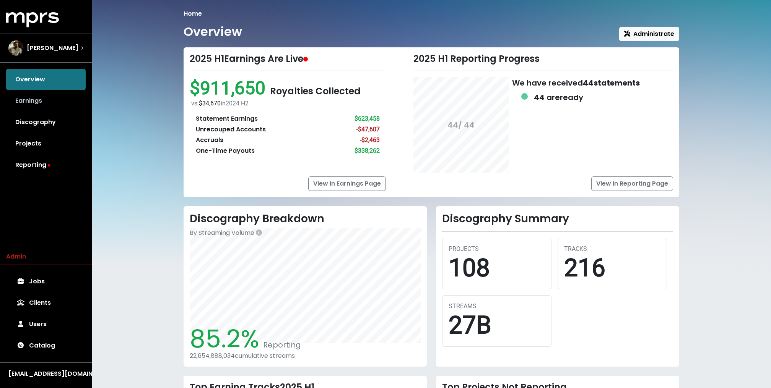
click at [63, 94] on link "Earnings" at bounding box center [46, 100] width 80 height 21
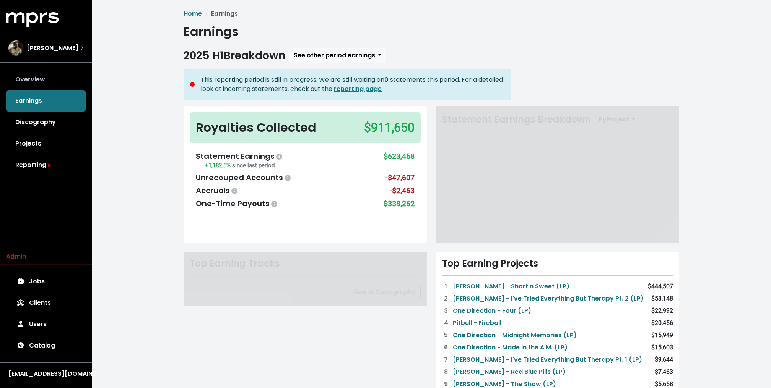
click at [62, 74] on link "Overview" at bounding box center [46, 79] width 80 height 21
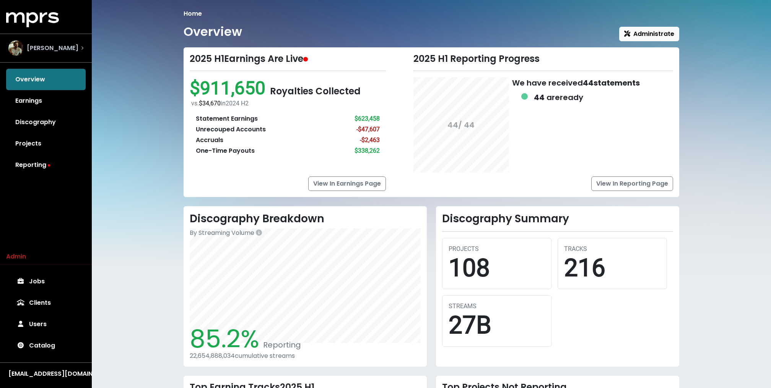
click at [67, 43] on div "[PERSON_NAME]" at bounding box center [45, 48] width 75 height 15
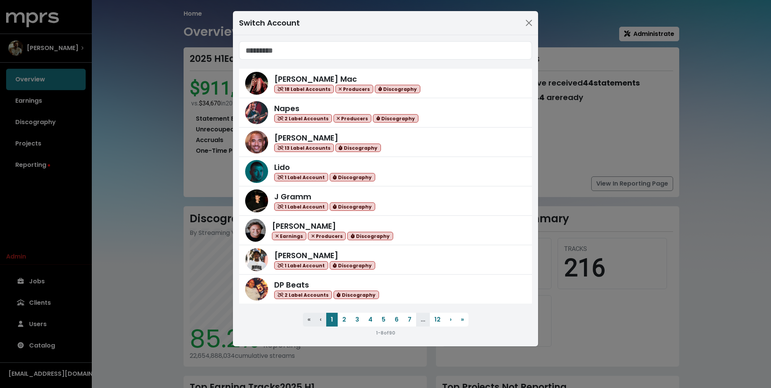
click at [140, 100] on div "Switch Account Keegan Mac 18 Label Accounts Producers Discography Napes 2 Label…" at bounding box center [385, 194] width 771 height 388
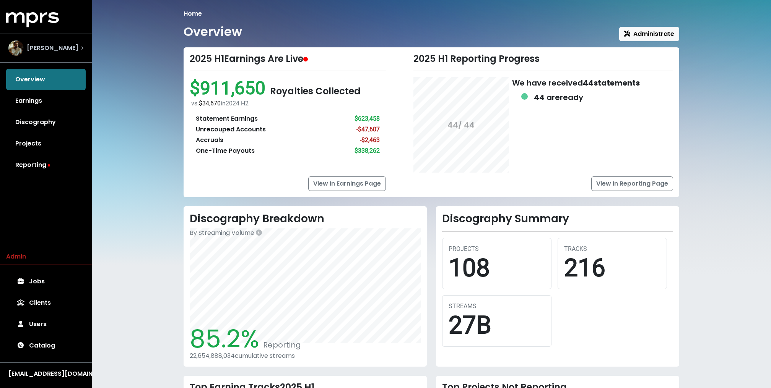
click at [51, 50] on span "[PERSON_NAME]" at bounding box center [53, 48] width 52 height 9
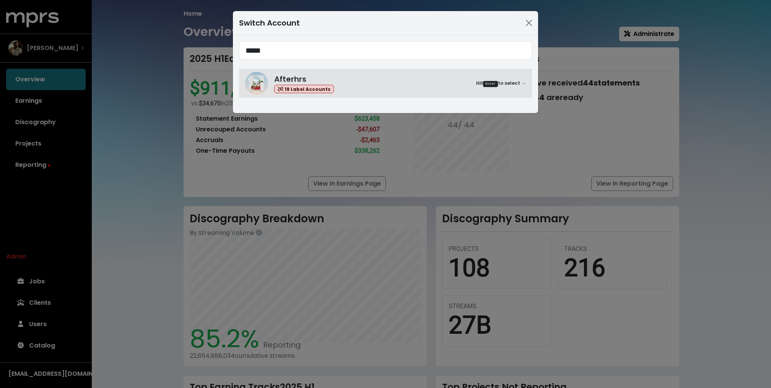
type input "*****"
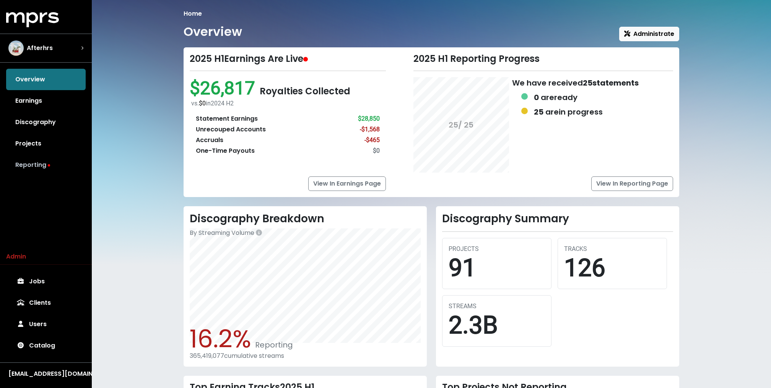
click at [47, 170] on link "Reporting" at bounding box center [46, 164] width 80 height 21
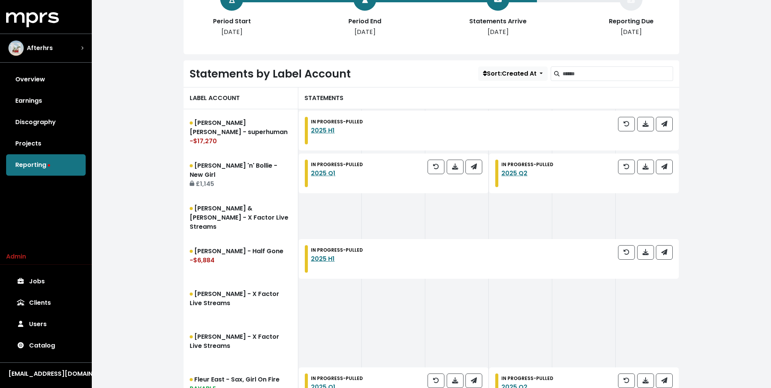
scroll to position [188, 0]
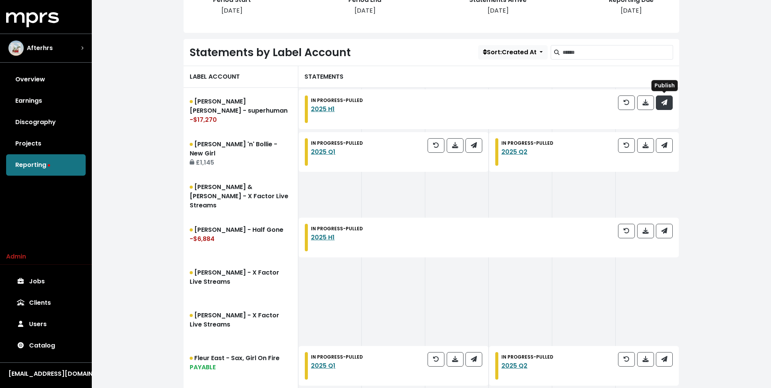
click at [660, 100] on button "button" at bounding box center [664, 103] width 17 height 15
click at [664, 144] on icon "button" at bounding box center [664, 145] width 6 height 6
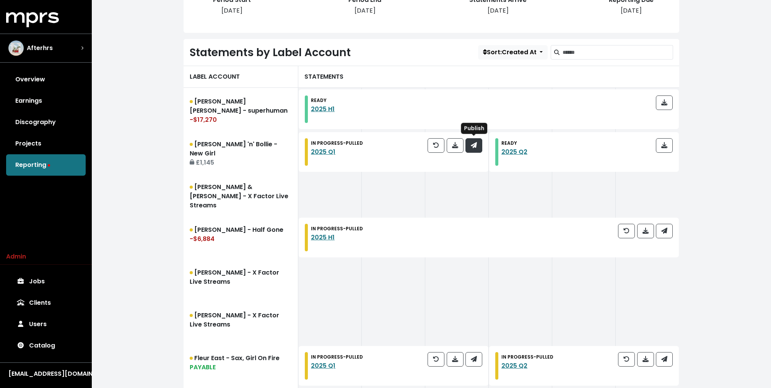
click at [481, 147] on button "button" at bounding box center [473, 145] width 17 height 15
click at [663, 227] on span "button" at bounding box center [664, 231] width 7 height 9
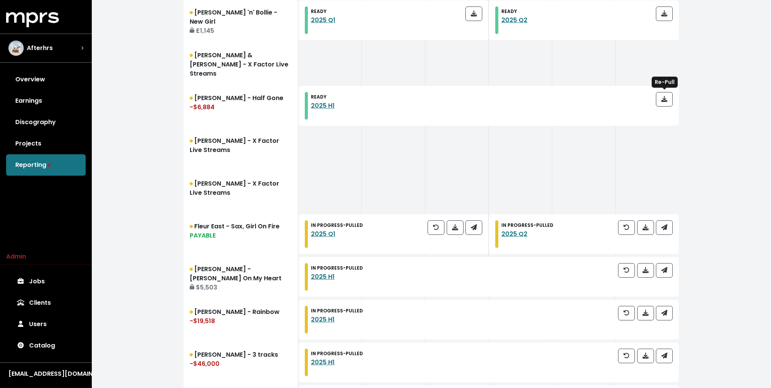
scroll to position [325, 0]
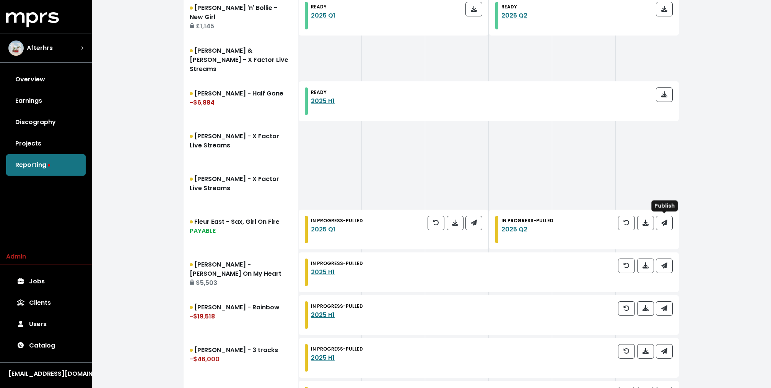
click at [663, 226] on span "button" at bounding box center [664, 223] width 6 height 9
click at [472, 224] on icon "button" at bounding box center [474, 223] width 6 height 6
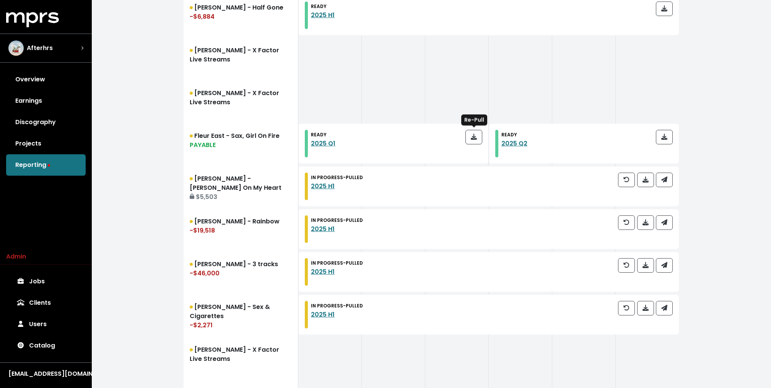
scroll to position [491, 0]
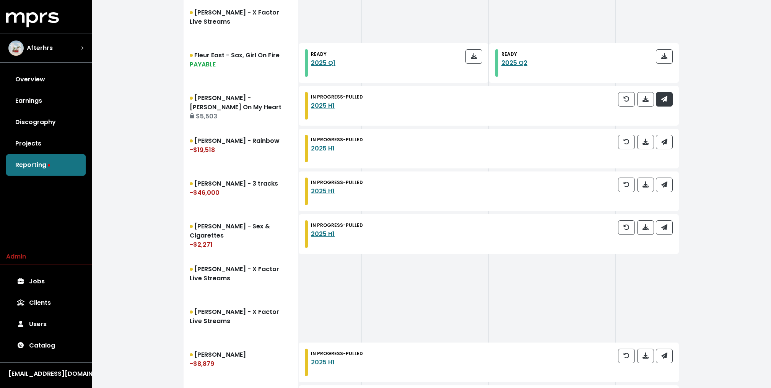
click at [664, 99] on icon "button" at bounding box center [664, 99] width 6 height 6
click at [664, 135] on button "button" at bounding box center [664, 142] width 17 height 15
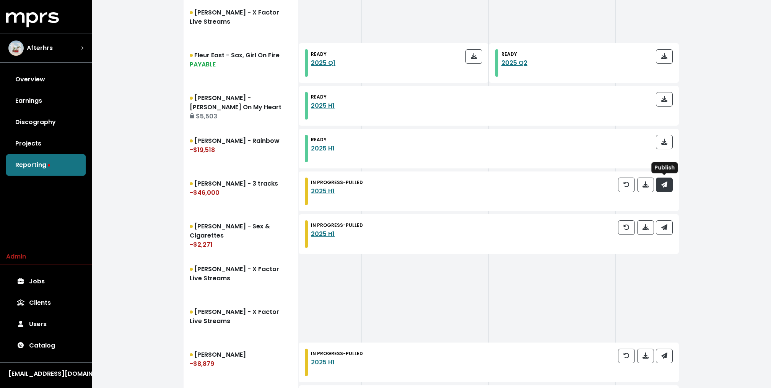
click at [666, 189] on button "button" at bounding box center [664, 185] width 17 height 15
click at [664, 229] on icon "button" at bounding box center [664, 227] width 6 height 6
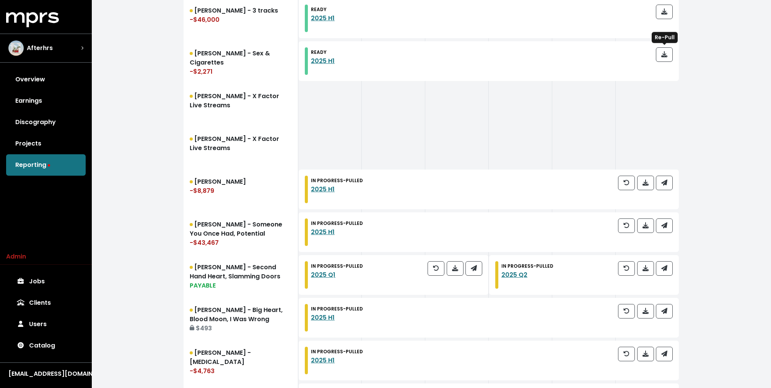
scroll to position [672, 0]
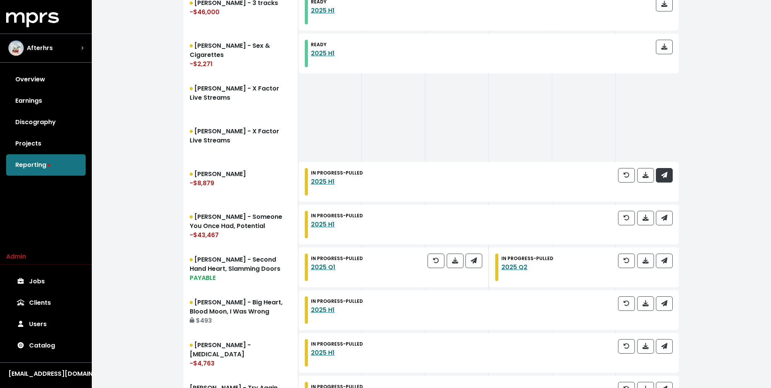
click at [666, 173] on icon "button" at bounding box center [664, 175] width 6 height 6
click at [666, 218] on icon "button" at bounding box center [664, 218] width 6 height 6
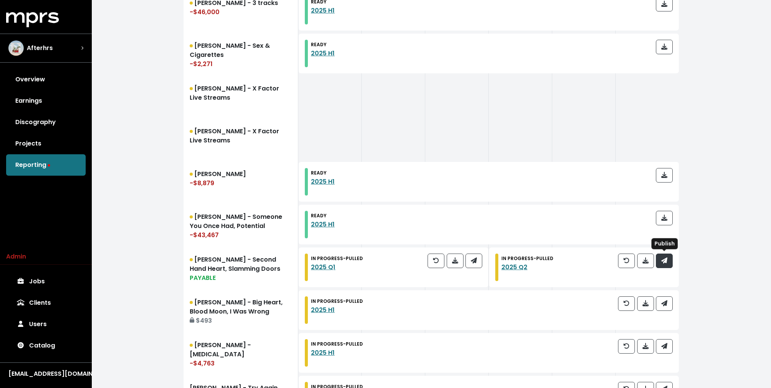
click at [662, 261] on icon "button" at bounding box center [664, 261] width 6 height 6
click at [478, 262] on button "button" at bounding box center [473, 261] width 17 height 15
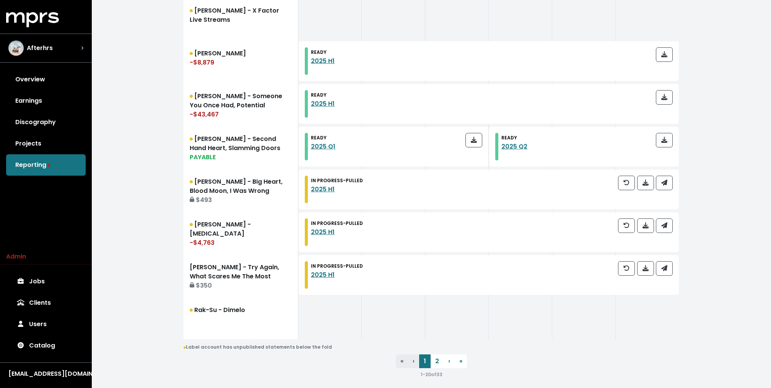
scroll to position [796, 0]
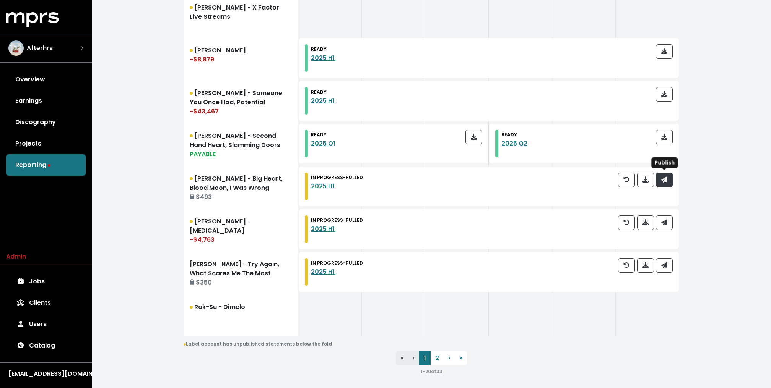
click at [664, 181] on icon "button" at bounding box center [664, 180] width 6 height 6
click at [664, 219] on icon "button" at bounding box center [664, 222] width 6 height 6
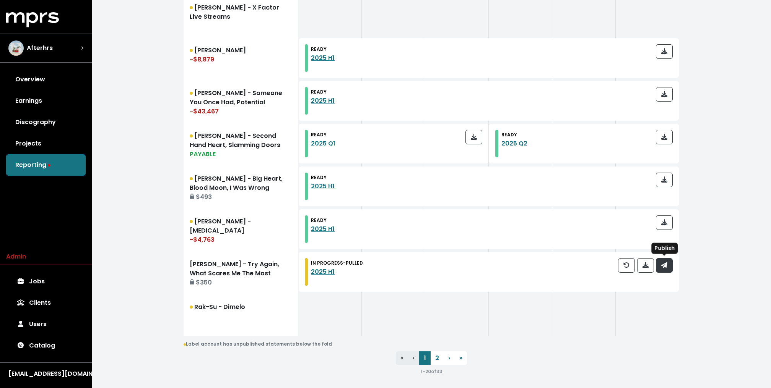
click at [668, 264] on button "button" at bounding box center [664, 265] width 17 height 15
click at [434, 356] on link "2" at bounding box center [436, 359] width 13 height 14
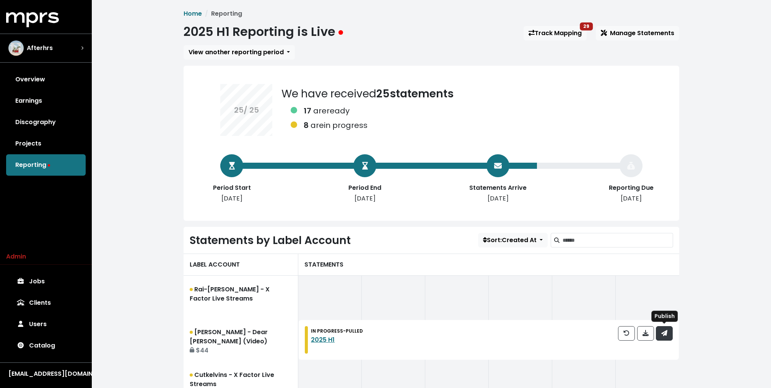
click at [660, 326] on button "button" at bounding box center [664, 333] width 17 height 15
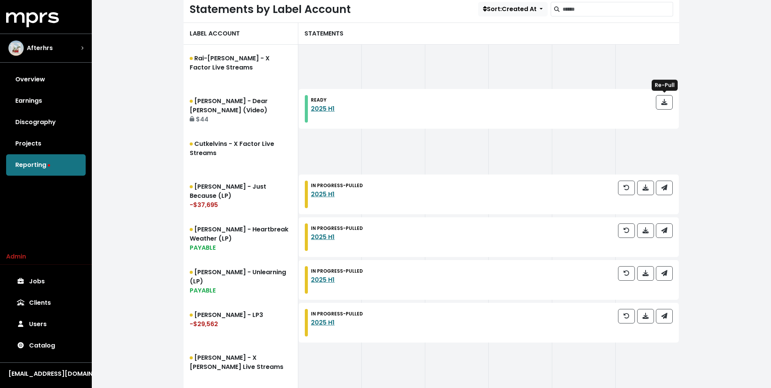
scroll to position [266, 0]
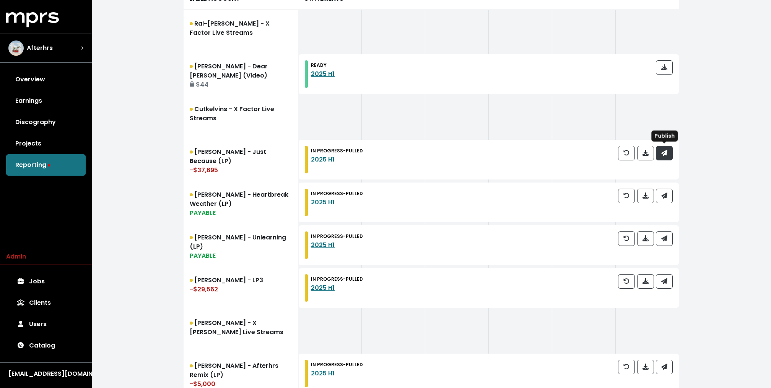
click at [665, 156] on span "button" at bounding box center [664, 153] width 6 height 9
click at [665, 207] on div at bounding box center [645, 203] width 55 height 28
click at [665, 196] on icon "button" at bounding box center [664, 196] width 6 height 6
click at [665, 246] on div at bounding box center [645, 246] width 55 height 28
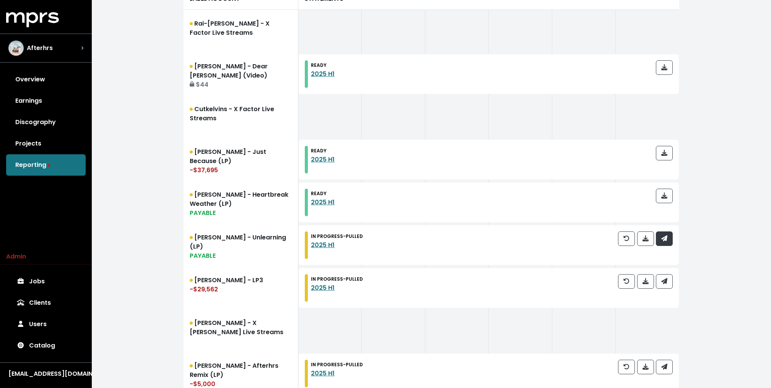
click at [665, 236] on icon "button" at bounding box center [664, 238] width 6 height 6
click at [661, 280] on icon "button" at bounding box center [664, 281] width 6 height 6
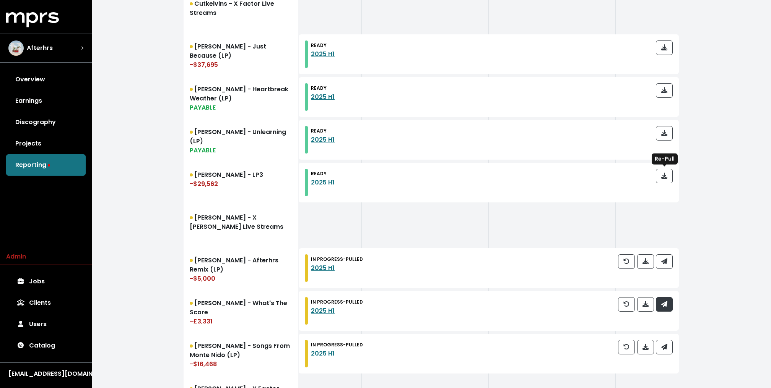
scroll to position [403, 0]
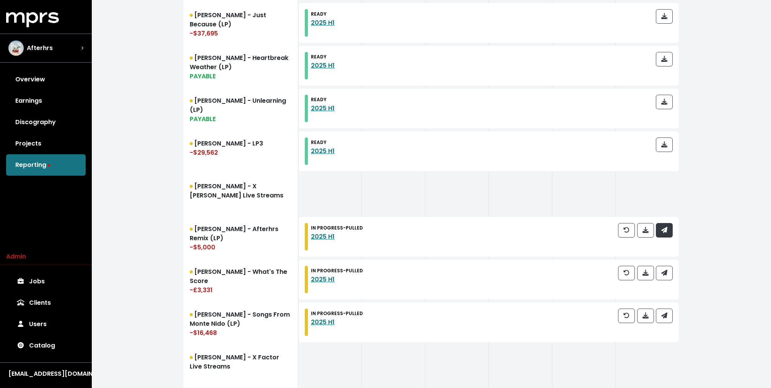
click at [668, 236] on button "button" at bounding box center [664, 230] width 17 height 15
click at [666, 278] on button "button" at bounding box center [664, 273] width 17 height 15
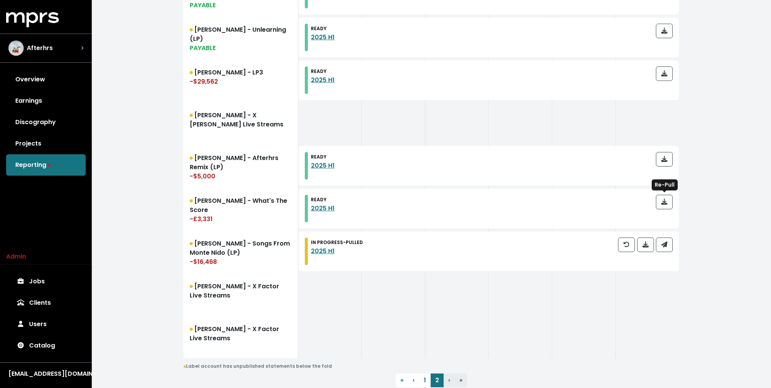
scroll to position [515, 0]
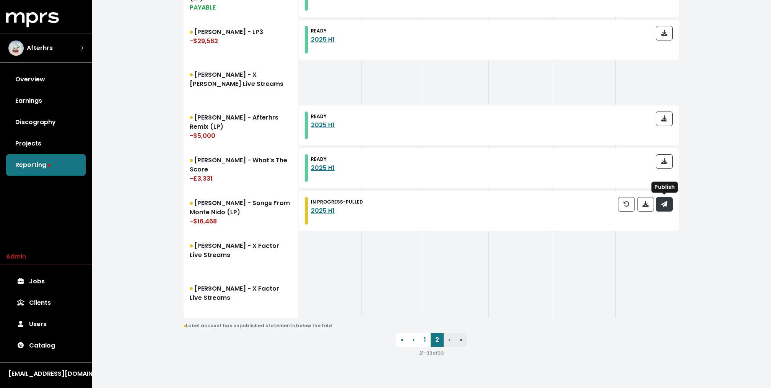
click at [662, 206] on icon "button" at bounding box center [664, 204] width 6 height 6
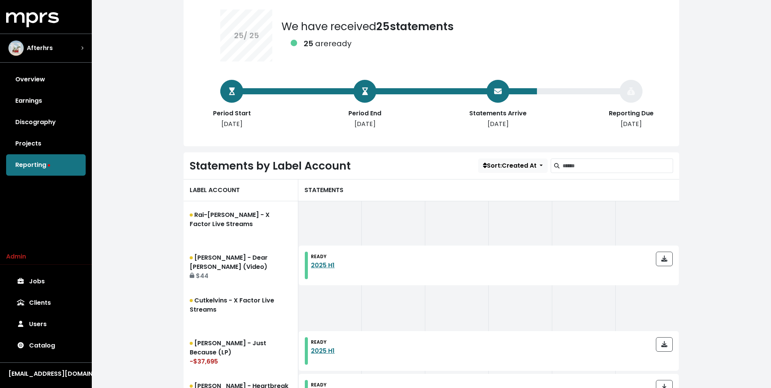
scroll to position [0, 0]
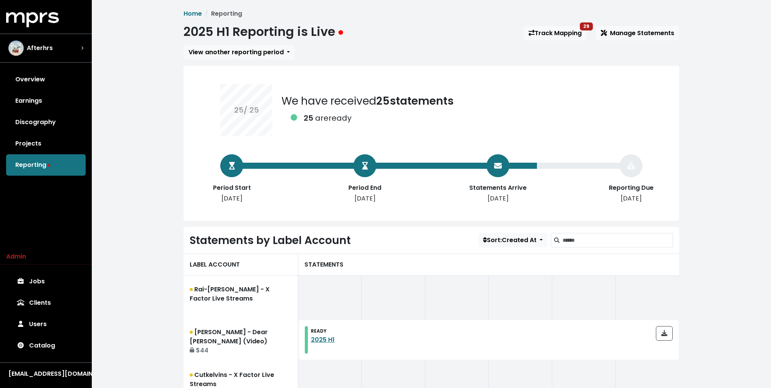
click at [540, 27] on link "Track Mapping 29" at bounding box center [554, 33] width 63 height 15
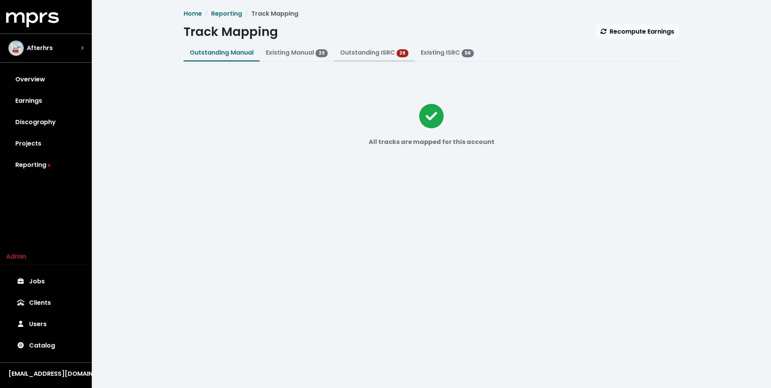
click at [391, 47] on button "Outstanding ISRC 29" at bounding box center [374, 53] width 81 height 16
click at [383, 54] on link "Outstanding ISRC" at bounding box center [367, 52] width 55 height 9
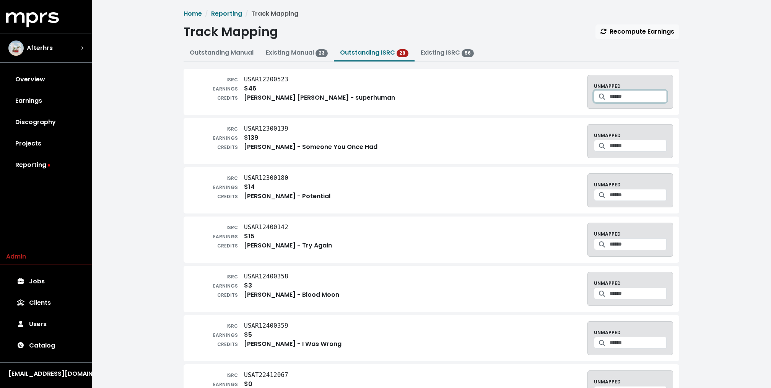
click at [599, 96] on icon at bounding box center [602, 97] width 6 height 6
click at [612, 99] on input "Search for a track to map to" at bounding box center [637, 97] width 57 height 12
type input "**********"
click at [661, 120] on span "Create track mapping" at bounding box center [663, 121] width 5 height 9
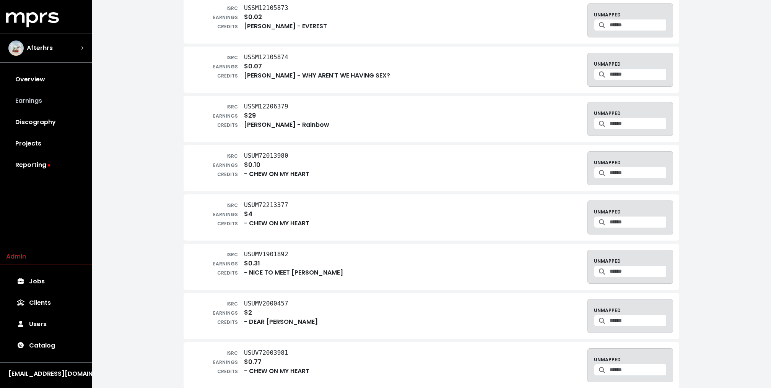
click at [44, 92] on link "Earnings" at bounding box center [46, 100] width 80 height 21
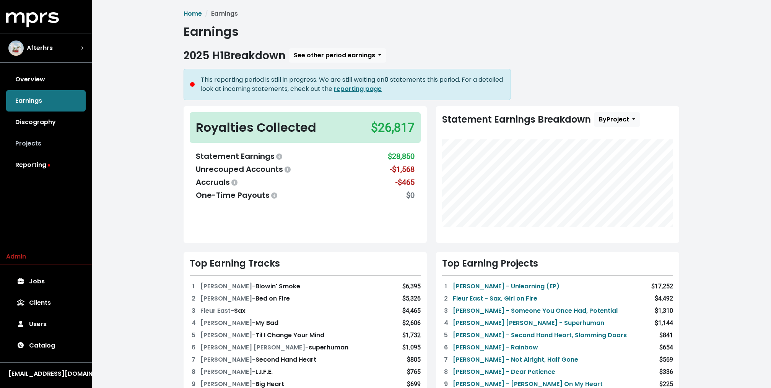
click at [34, 143] on link "Projects" at bounding box center [46, 143] width 80 height 21
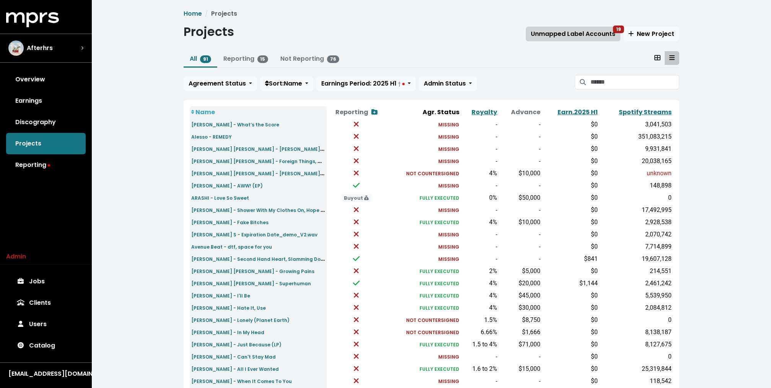
click at [569, 35] on span "Unmapped Label Accounts 19" at bounding box center [573, 33] width 84 height 9
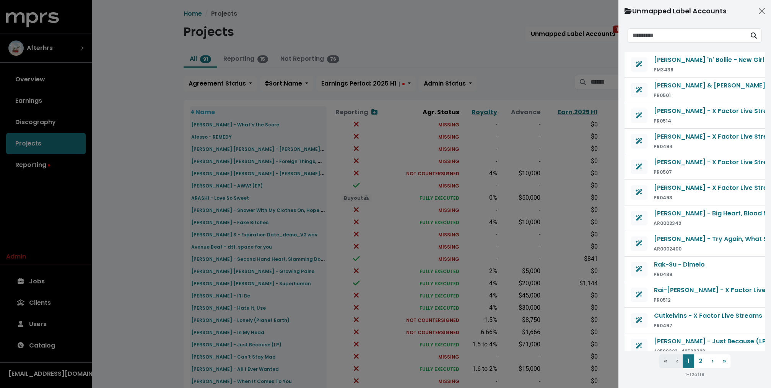
click at [571, 56] on div at bounding box center [385, 194] width 771 height 388
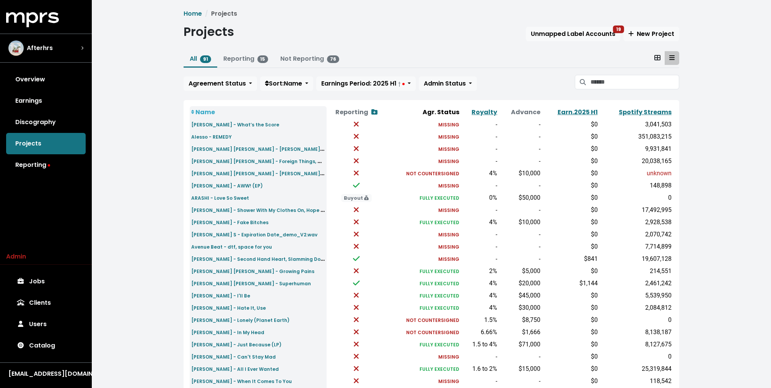
click at [593, 71] on div "All 91 Reporting 15 Not Reporting 76 Agreement Status Sort: Name Earnings Perio…" at bounding box center [430, 72] width 495 height 43
click at [593, 78] on input "Search projects" at bounding box center [634, 82] width 89 height 15
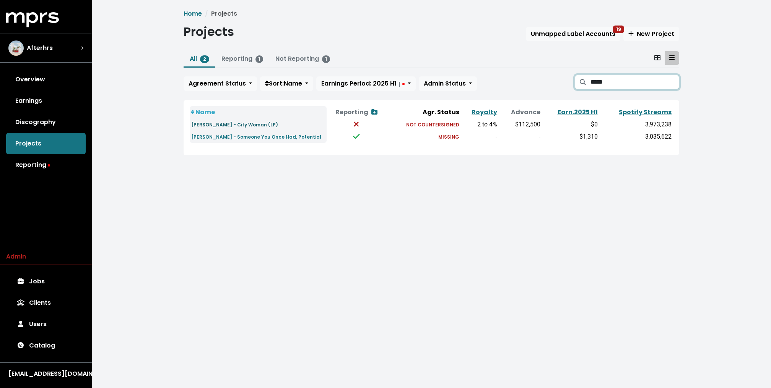
type input "*****"
click at [221, 125] on small "[PERSON_NAME] - City Woman (LP)" at bounding box center [234, 125] width 87 height 6
click at [220, 135] on small "[PERSON_NAME] - Someone You Once Had, Potential" at bounding box center [256, 137] width 130 height 6
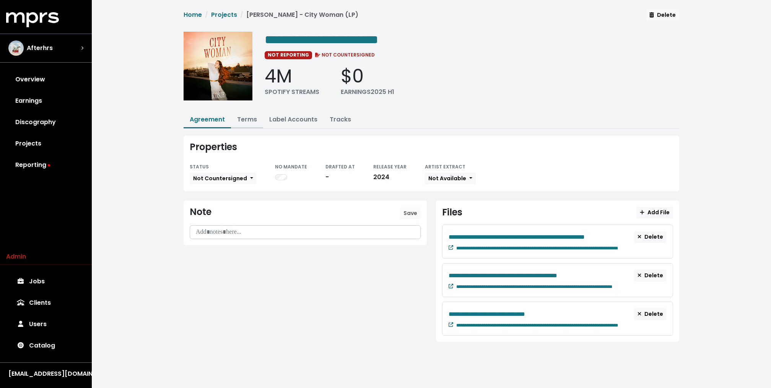
click at [243, 117] on link "Terms" at bounding box center [247, 119] width 20 height 9
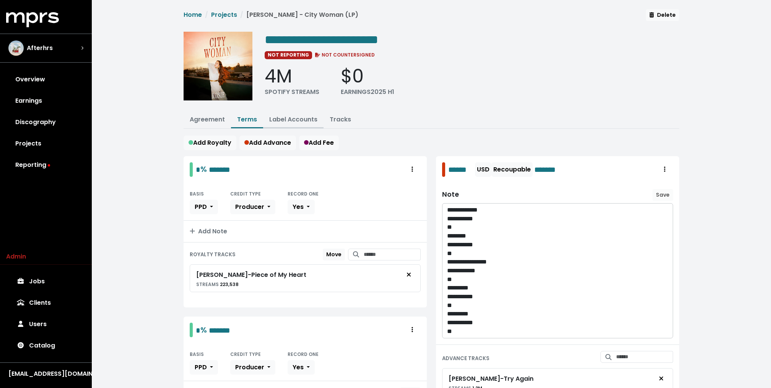
click at [295, 112] on button "Label Accounts" at bounding box center [293, 120] width 60 height 16
click at [290, 121] on link "Label Accounts" at bounding box center [293, 119] width 48 height 9
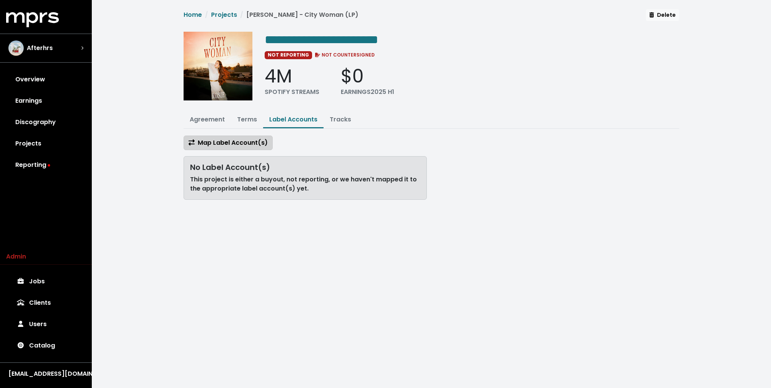
click at [245, 148] on button "Map Label Account(s)" at bounding box center [227, 143] width 89 height 15
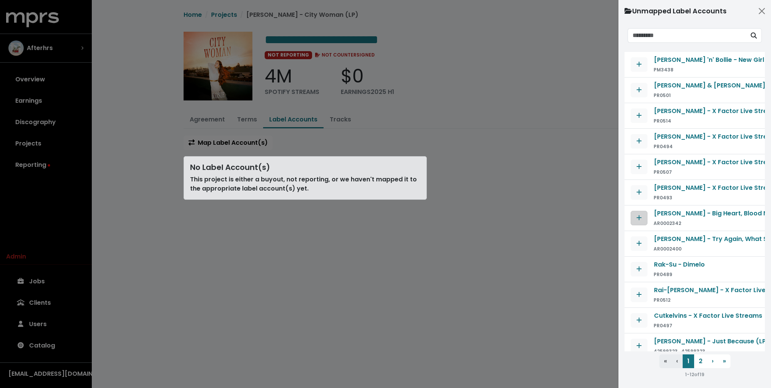
click at [636, 215] on icon "Map contract to selected agreement" at bounding box center [638, 218] width 5 height 6
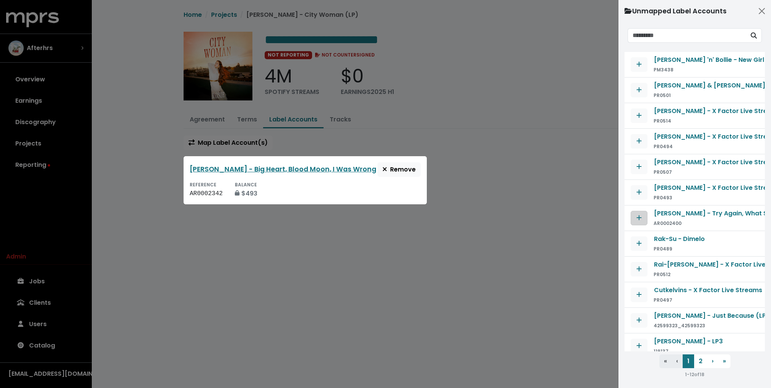
click at [634, 215] on button "Map contract to selected agreement" at bounding box center [638, 218] width 17 height 15
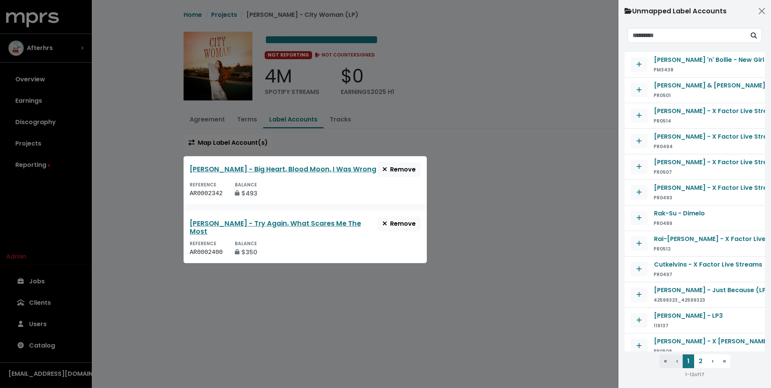
click at [219, 101] on div at bounding box center [385, 194] width 771 height 388
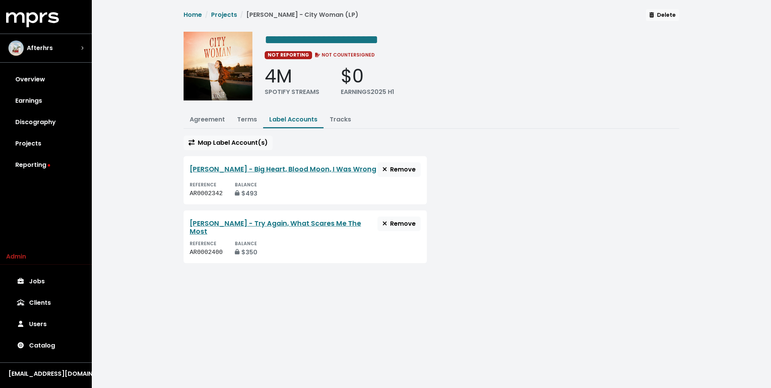
click at [242, 117] on link "Terms" at bounding box center [247, 119] width 20 height 9
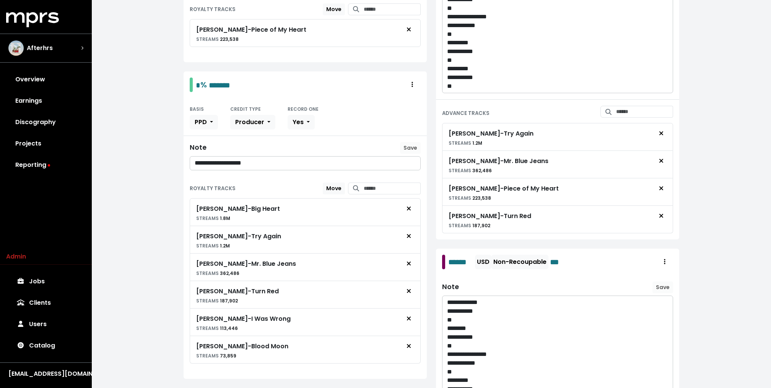
scroll to position [251, 0]
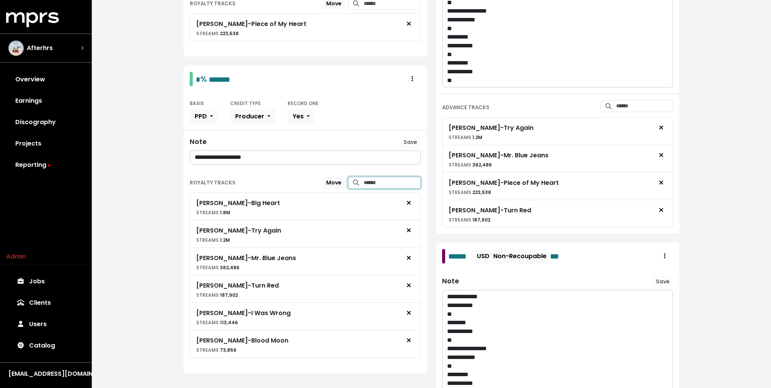
click at [374, 180] on input "Search for tracks by title and link them to this royalty" at bounding box center [392, 183] width 57 height 12
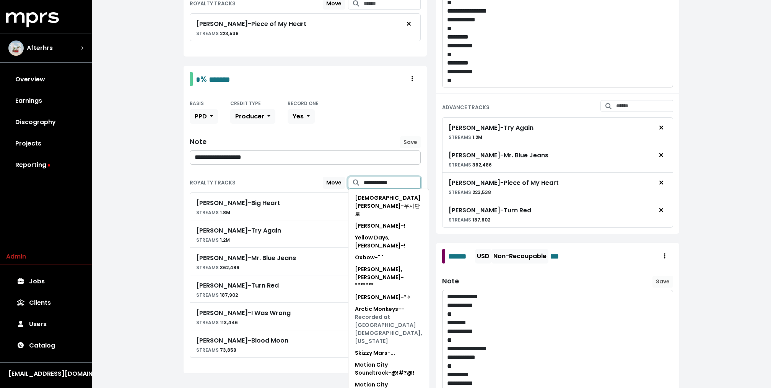
type input "**********"
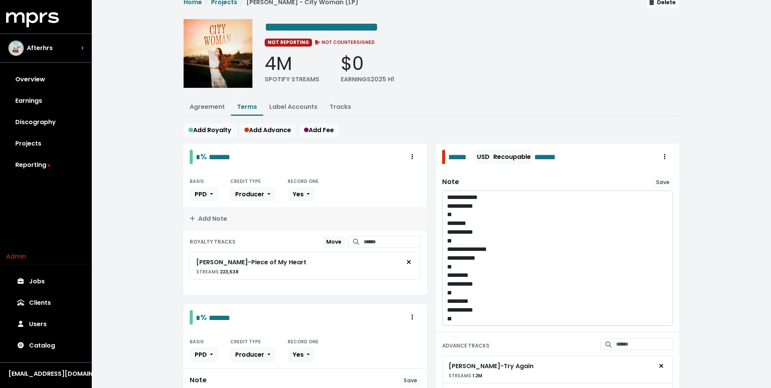
scroll to position [0, 0]
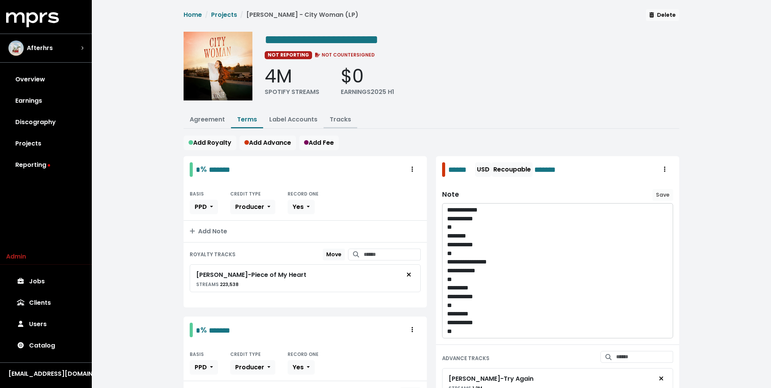
click at [346, 116] on link "Tracks" at bounding box center [340, 119] width 21 height 9
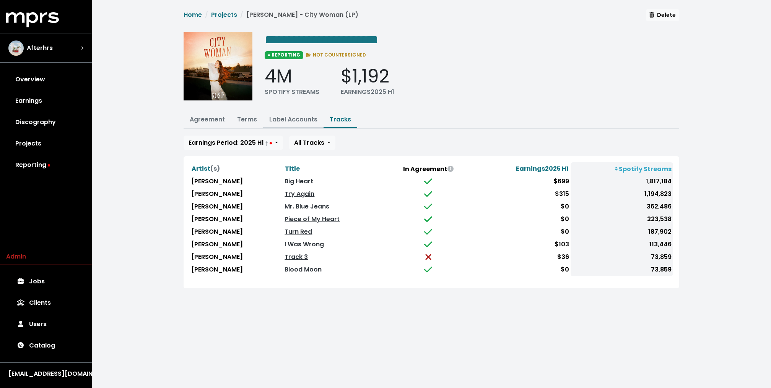
click at [281, 121] on link "Label Accounts" at bounding box center [293, 119] width 48 height 9
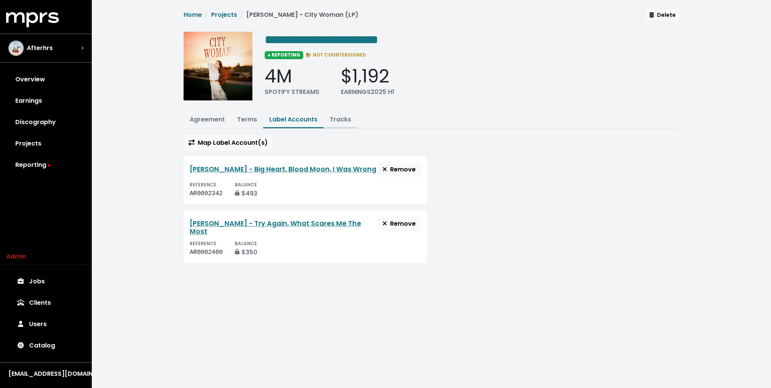
click at [339, 119] on link "Tracks" at bounding box center [340, 119] width 21 height 9
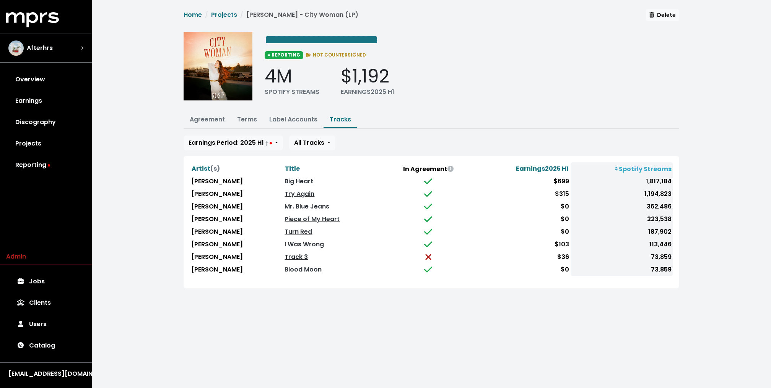
click at [284, 256] on link "Track 3" at bounding box center [295, 257] width 23 height 9
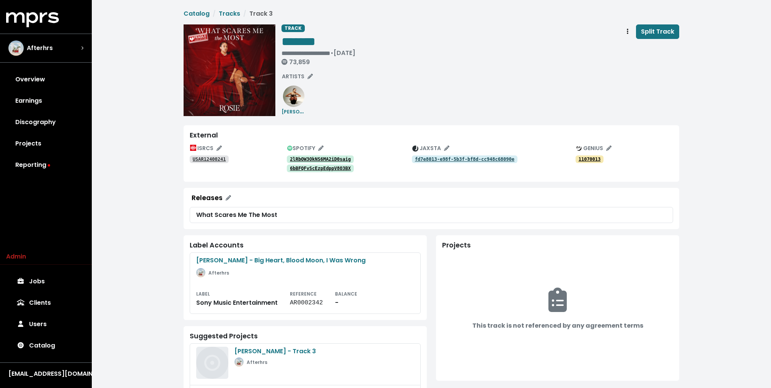
click at [321, 157] on tt "2lRbOW3OkNS6MA2iD0saig" at bounding box center [320, 159] width 61 height 5
click at [306, 43] on span "*******" at bounding box center [298, 42] width 34 height 12
click at [215, 161] on tt "USAR12400241" at bounding box center [209, 159] width 33 height 5
click at [309, 168] on tt "6bBFQFvScEzpEdppV8O3BX" at bounding box center [320, 168] width 61 height 5
click at [466, 160] on tt "fd7e8013-e98f-5b3f-bf8d-cc948c68090e" at bounding box center [464, 159] width 99 height 5
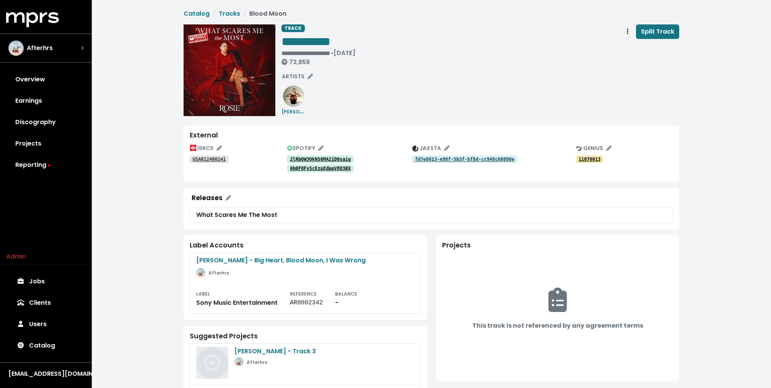
scroll to position [56, 0]
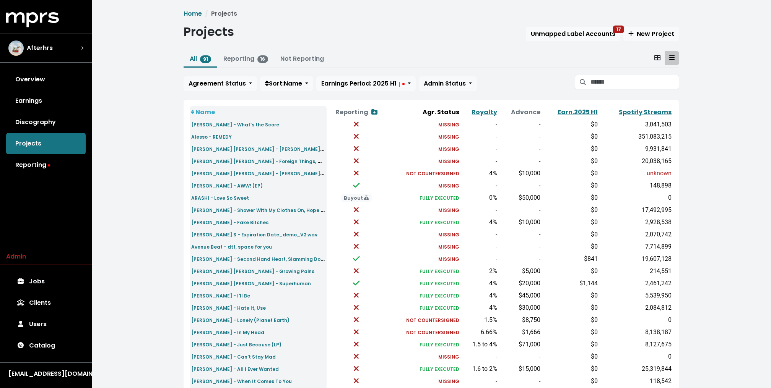
click at [163, 132] on div "Home Projects Projects Unmapped Label Accounts 17 New Project All 91 Reporting …" at bounding box center [431, 285] width 679 height 571
click at [605, 38] on span "Unmapped Label Accounts 17" at bounding box center [573, 33] width 84 height 9
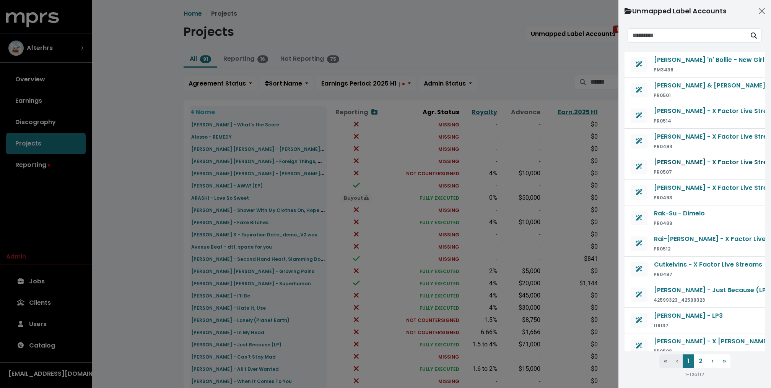
scroll to position [4, 0]
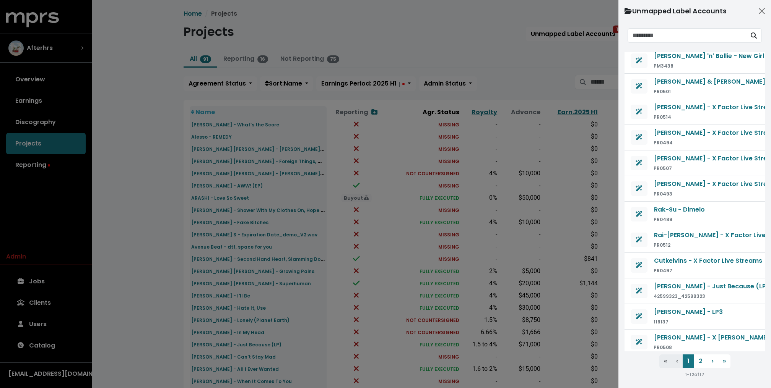
click at [584, 102] on div at bounding box center [385, 194] width 771 height 388
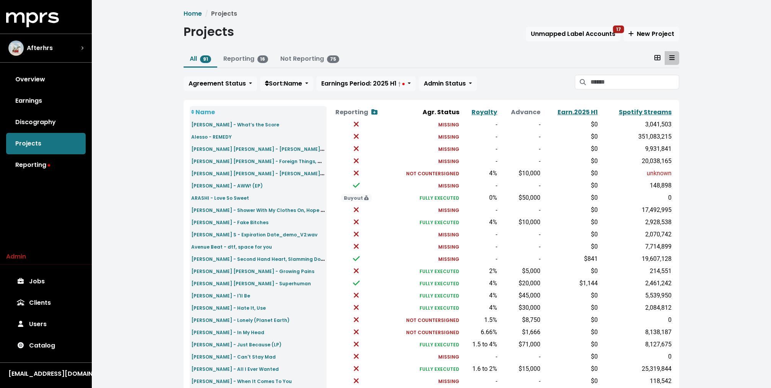
scroll to position [34, 0]
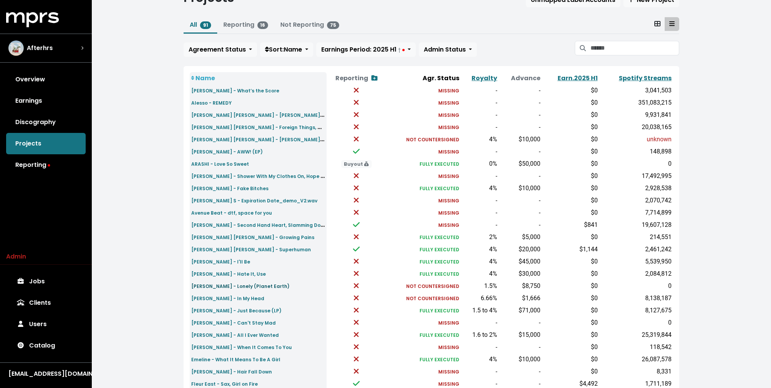
click at [253, 285] on small "[PERSON_NAME] - Lonely (Planet Earth)" at bounding box center [240, 286] width 98 height 6
click at [249, 276] on small "Chloe Moriondo - Hate It, Use" at bounding box center [228, 274] width 75 height 6
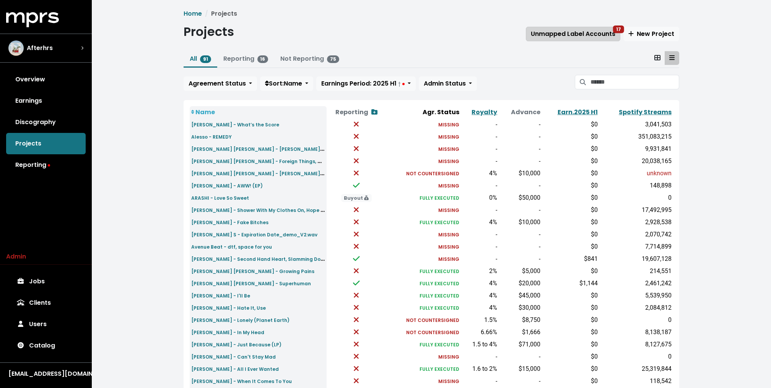
click at [546, 34] on span "Unmapped Label Accounts 17" at bounding box center [573, 33] width 84 height 9
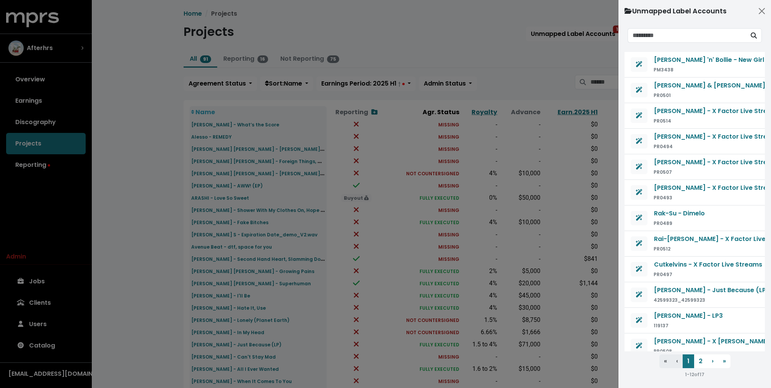
click at [659, 324] on small "119137" at bounding box center [660, 326] width 15 height 6
copy small "119137"
click at [220, 78] on div at bounding box center [385, 194] width 771 height 388
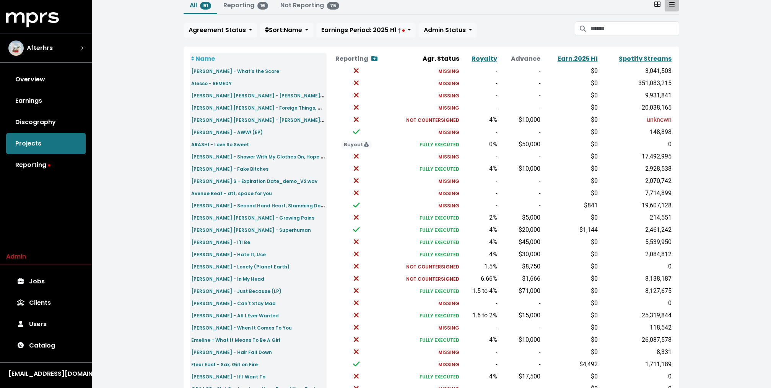
scroll to position [58, 0]
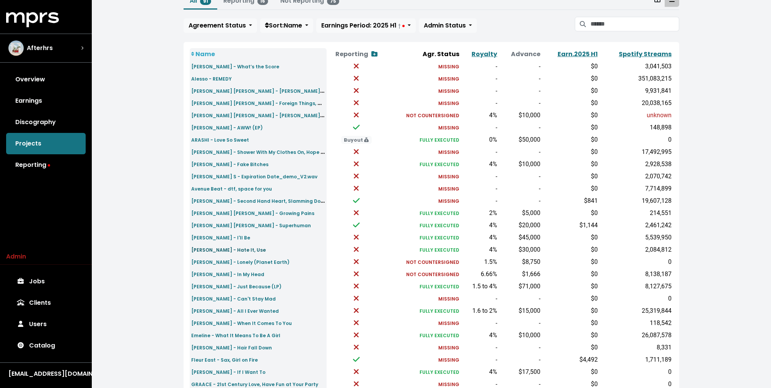
click at [236, 249] on small "[PERSON_NAME] - Hate It, Use" at bounding box center [228, 250] width 75 height 6
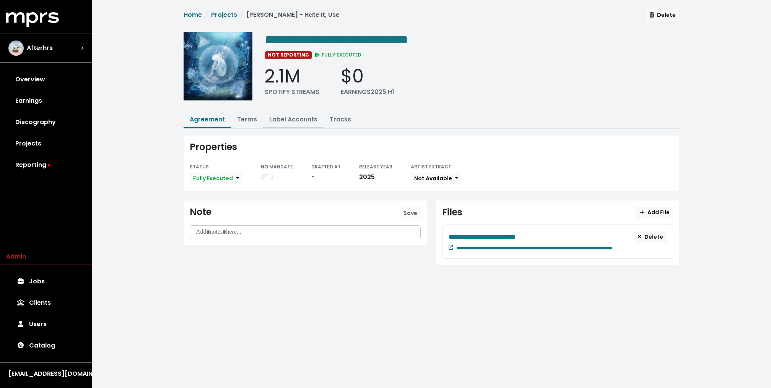
click at [295, 115] on link "Label Accounts" at bounding box center [293, 119] width 48 height 9
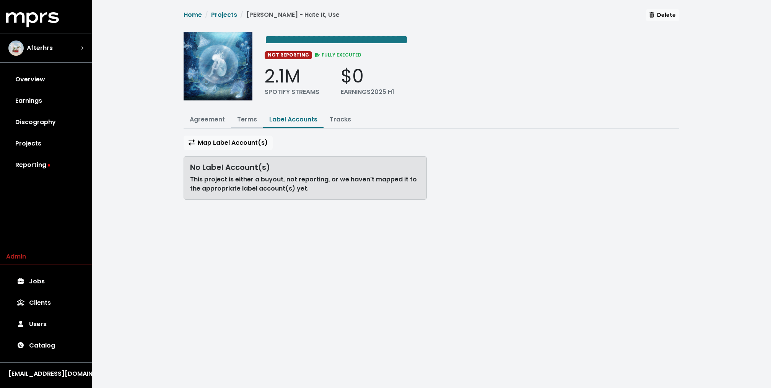
click at [252, 117] on link "Terms" at bounding box center [247, 119] width 20 height 9
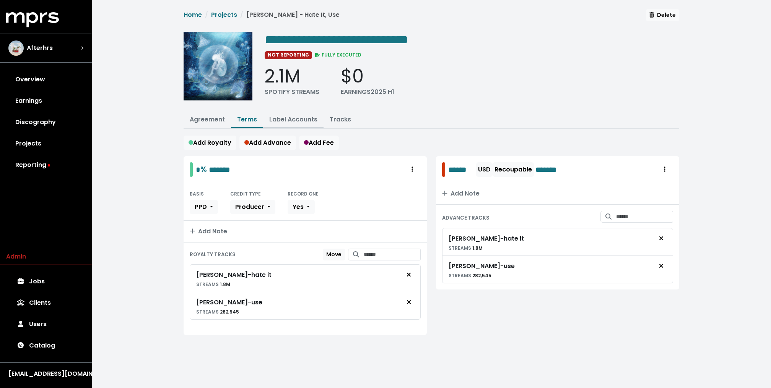
click at [297, 124] on button "Label Accounts" at bounding box center [293, 120] width 60 height 16
click at [277, 122] on link "Label Accounts" at bounding box center [293, 119] width 48 height 9
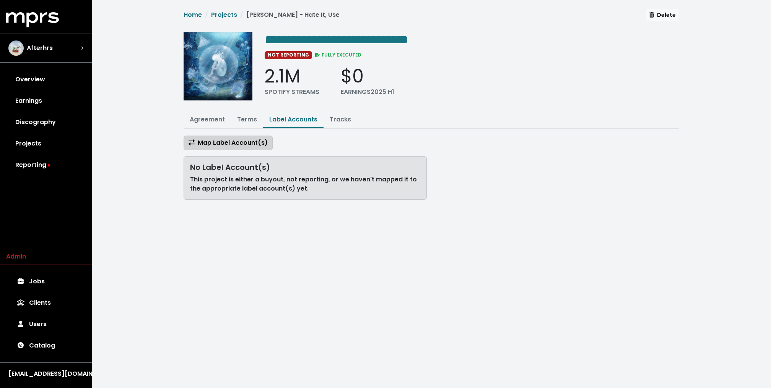
click at [245, 146] on button "Map Label Account(s)" at bounding box center [227, 143] width 89 height 15
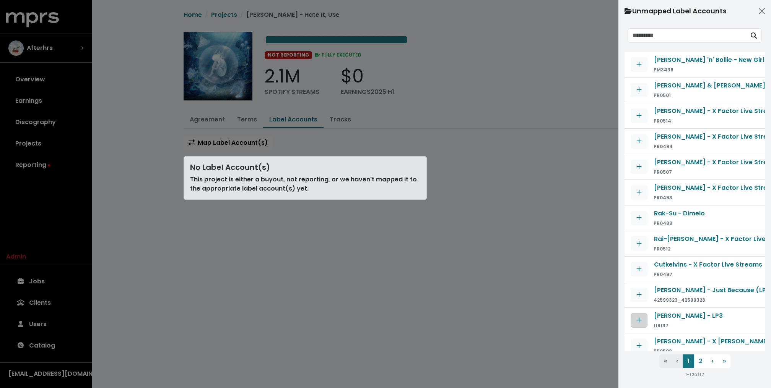
click at [638, 317] on icon "Map contract to selected agreement" at bounding box center [638, 320] width 5 height 6
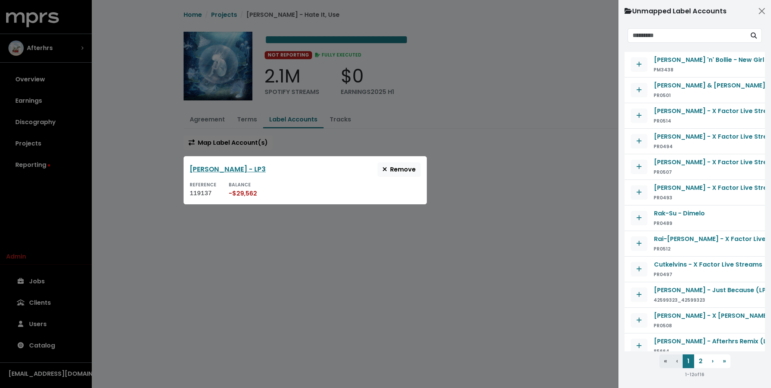
scroll to position [4, 0]
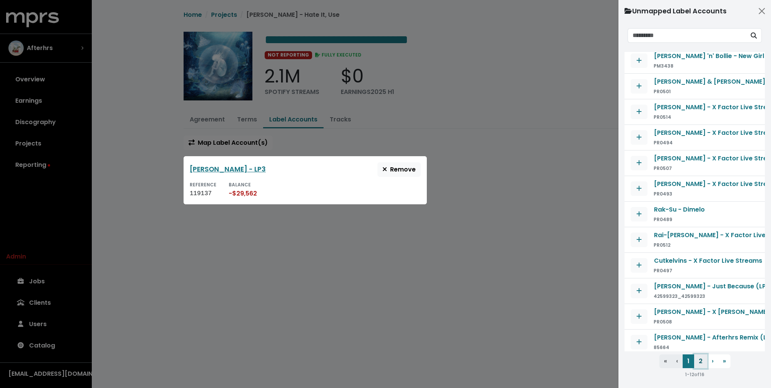
click at [703, 362] on button "2" at bounding box center [700, 362] width 13 height 14
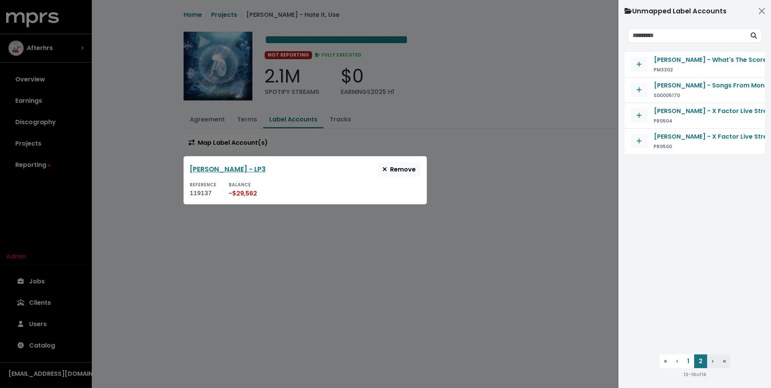
click at [442, 119] on div at bounding box center [385, 194] width 771 height 388
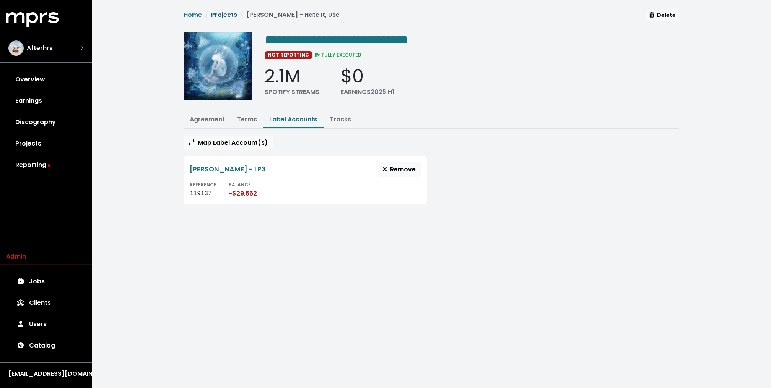
click at [233, 10] on link "Projects" at bounding box center [224, 14] width 26 height 9
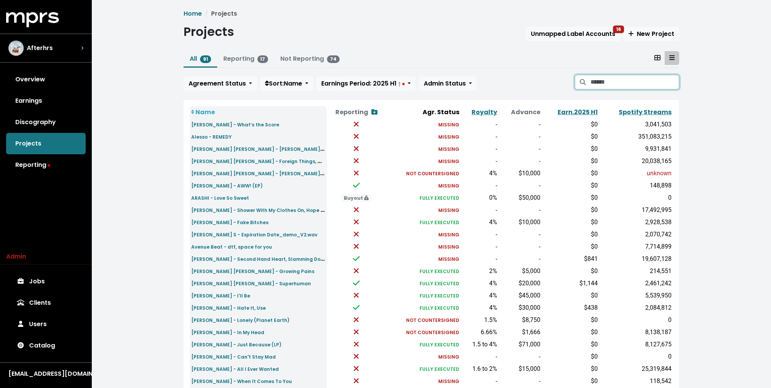
click at [620, 83] on input "Search projects" at bounding box center [634, 82] width 89 height 15
click at [246, 125] on small "Ady Suleiman - What’s the Score" at bounding box center [235, 125] width 88 height 6
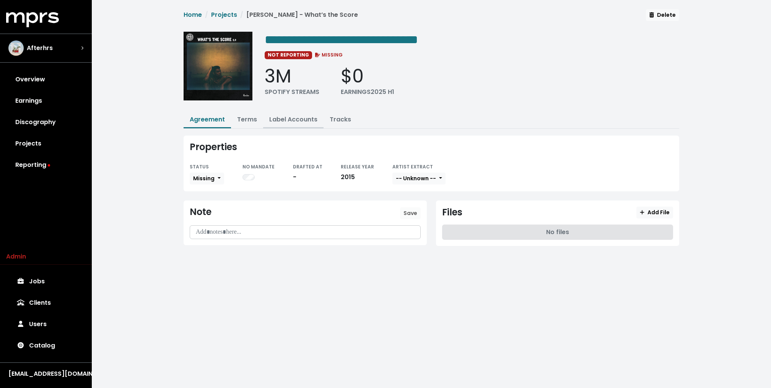
click at [288, 116] on link "Label Accounts" at bounding box center [293, 119] width 48 height 9
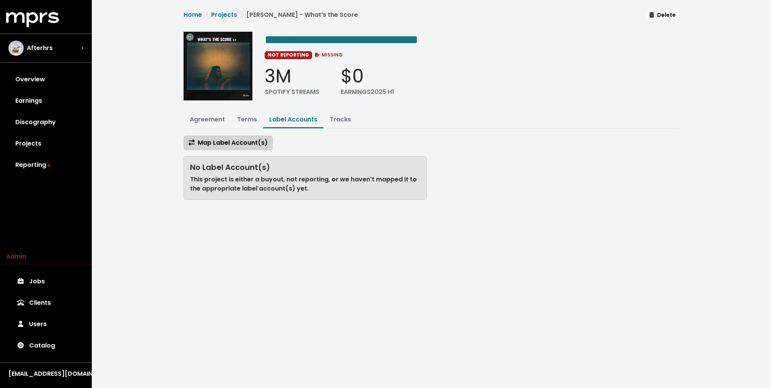
click at [230, 140] on span "Map Label Account(s)" at bounding box center [227, 142] width 79 height 9
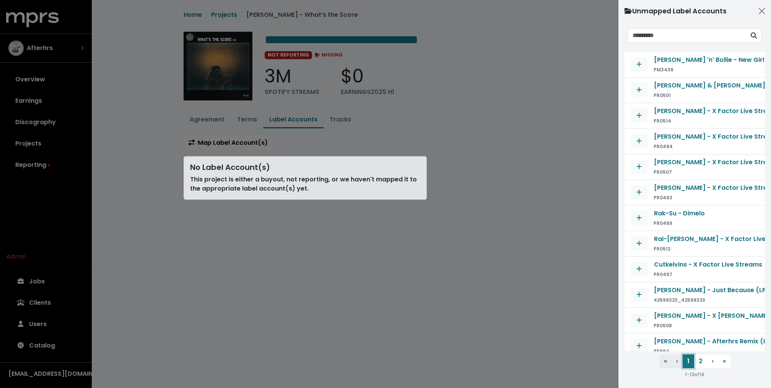
click at [693, 359] on button "1" at bounding box center [687, 362] width 11 height 14
click at [703, 362] on button "2" at bounding box center [700, 362] width 13 height 14
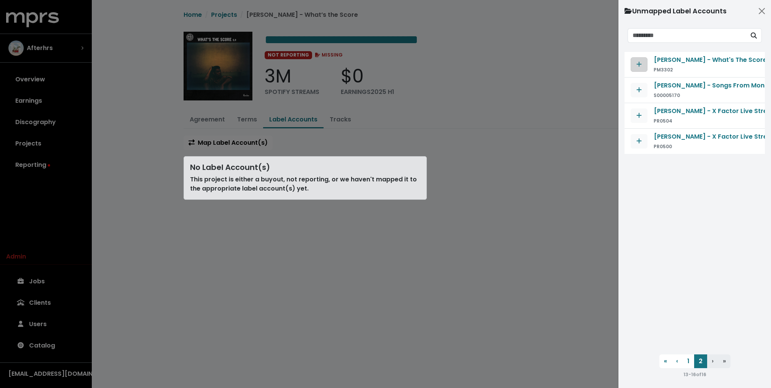
click at [638, 65] on icon "Map contract to selected agreement" at bounding box center [638, 64] width 5 height 6
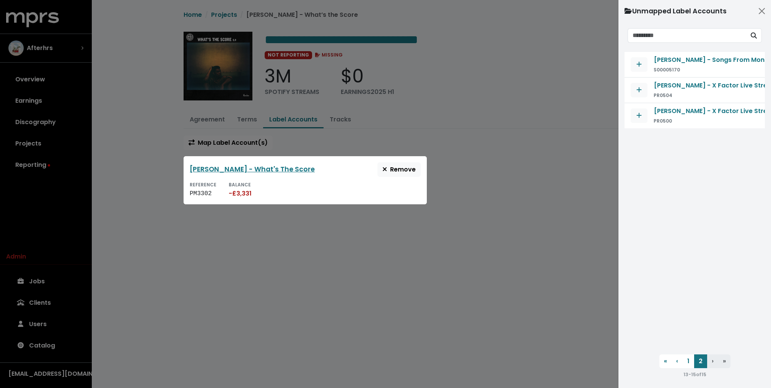
click at [247, 128] on div at bounding box center [385, 194] width 771 height 388
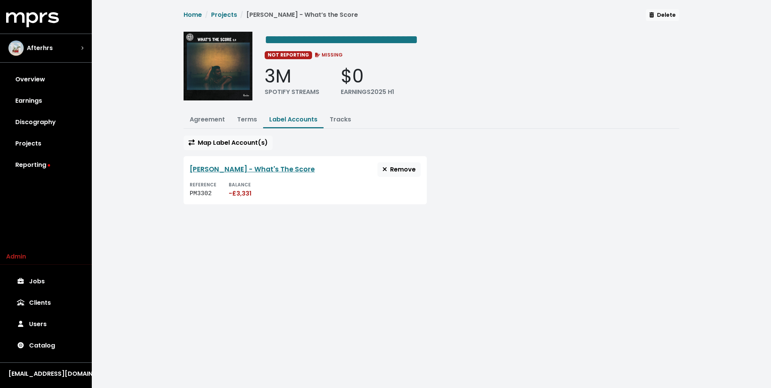
click at [218, 9] on div "Home Projects Ady Suleiman - What’s the Score Delete" at bounding box center [430, 17] width 495 height 16
click at [49, 101] on link "Earnings" at bounding box center [46, 100] width 80 height 21
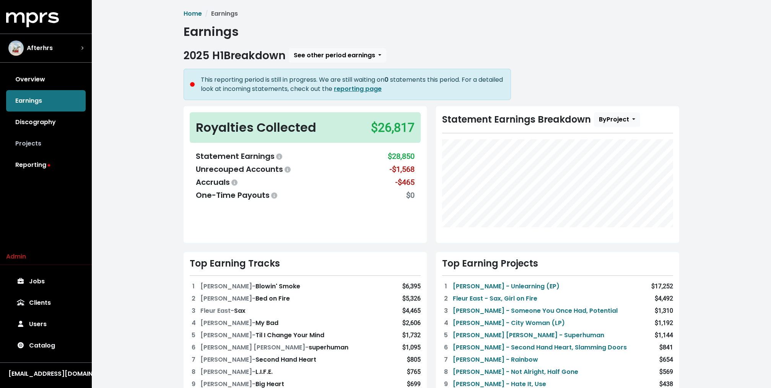
click at [36, 140] on link "Projects" at bounding box center [46, 143] width 80 height 21
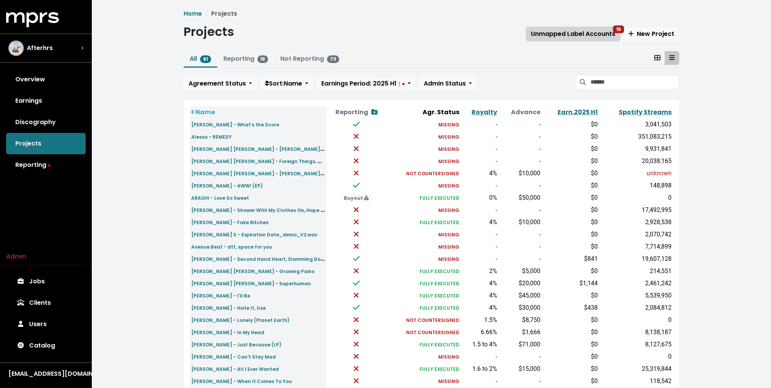
click at [567, 32] on span "Unmapped Label Accounts 15" at bounding box center [573, 33] width 84 height 9
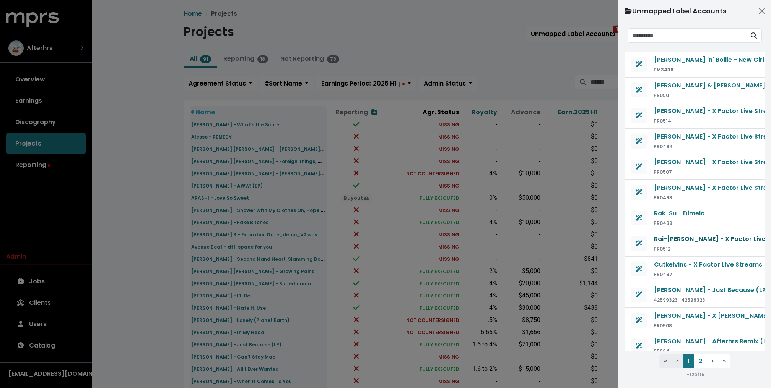
scroll to position [4, 0]
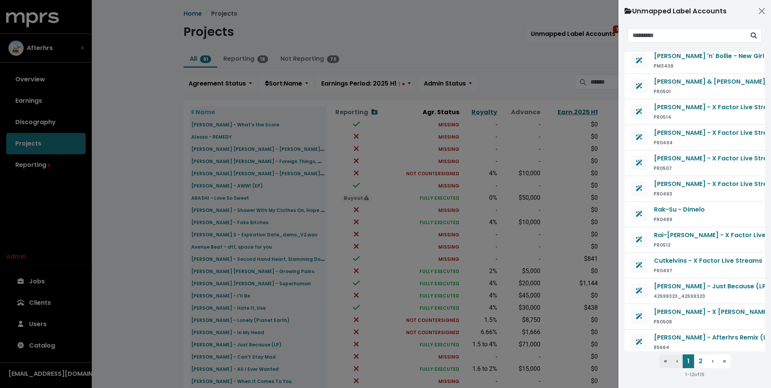
click at [269, 334] on div at bounding box center [385, 194] width 771 height 388
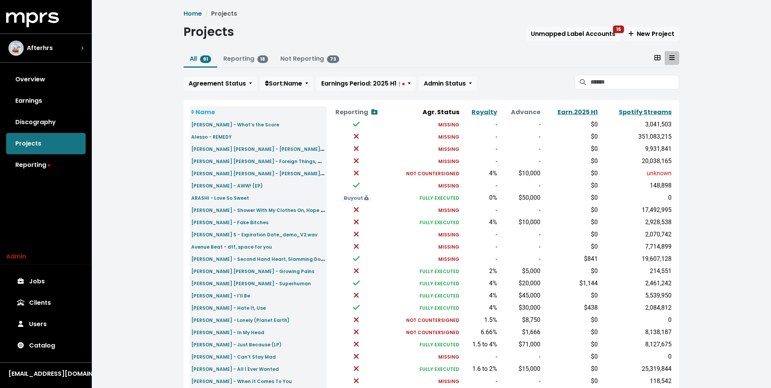
click at [263, 345] on small "[PERSON_NAME] - Just Because (LP)" at bounding box center [236, 345] width 90 height 6
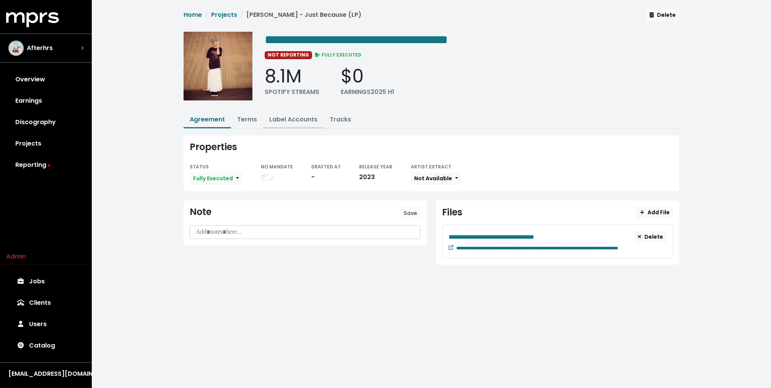
click at [291, 121] on link "Label Accounts" at bounding box center [293, 119] width 48 height 9
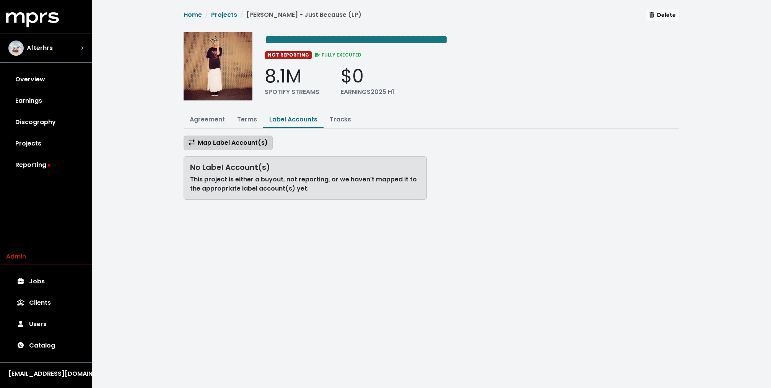
click at [239, 140] on span "Map Label Account(s)" at bounding box center [227, 142] width 79 height 9
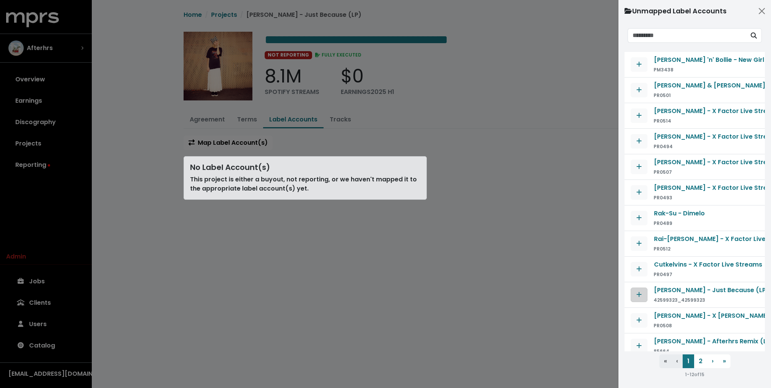
click at [633, 291] on button "Map contract to selected agreement" at bounding box center [638, 295] width 17 height 15
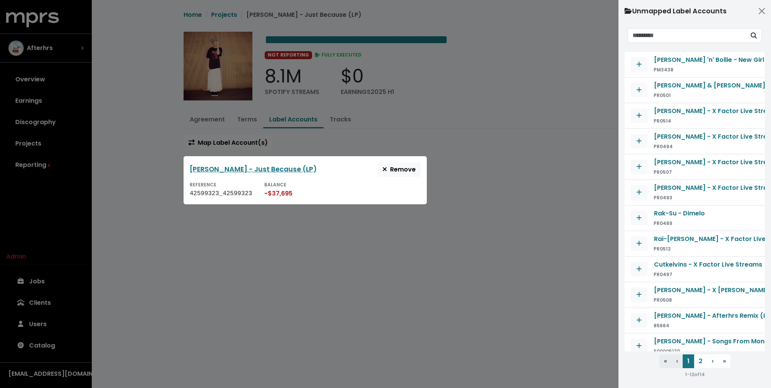
click at [420, 200] on div "Claire Rosinkranz - Just Because (LP) Remove REFERENCE 42599323_42599323 BALANC…" at bounding box center [304, 180] width 243 height 48
click at [641, 346] on span "Map contract to selected agreement" at bounding box center [638, 346] width 7 height 9
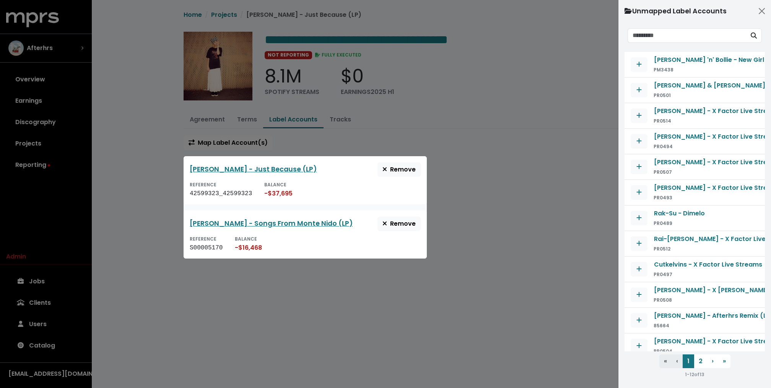
click at [426, 190] on div "Claire Rosinkranz - Just Because (LP) Remove REFERENCE 42599323_42599323 BALANC…" at bounding box center [304, 180] width 243 height 48
click at [396, 222] on span "Remove" at bounding box center [398, 223] width 33 height 9
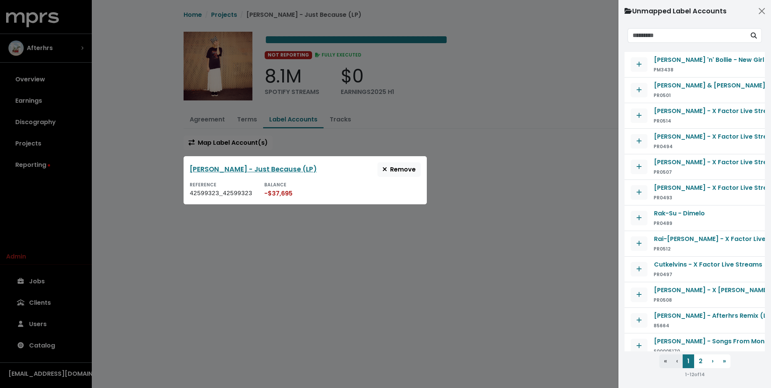
click at [216, 7] on div at bounding box center [385, 194] width 771 height 388
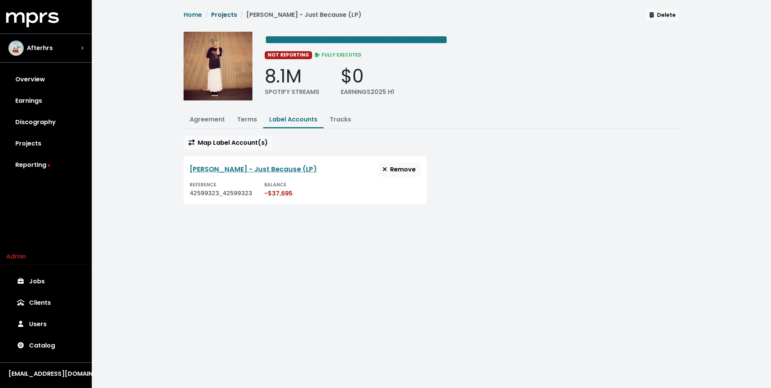
click at [220, 15] on link "Projects" at bounding box center [224, 14] width 26 height 9
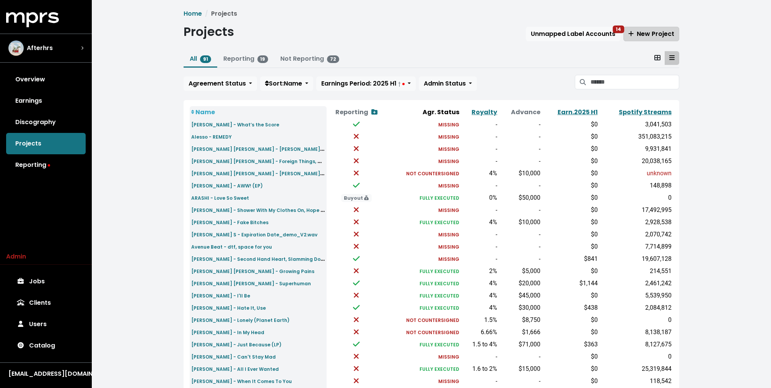
click at [663, 31] on span "New Project" at bounding box center [651, 33] width 46 height 9
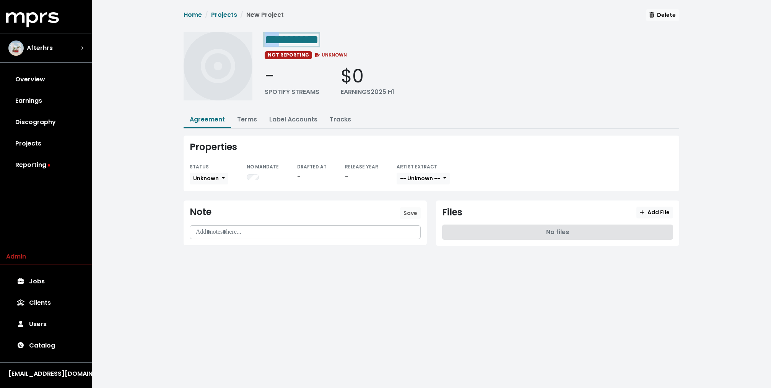
click at [289, 46] on span "**********" at bounding box center [292, 40] width 54 height 12
paste span "Edit value"
click at [165, 76] on div "**********" at bounding box center [431, 134] width 679 height 268
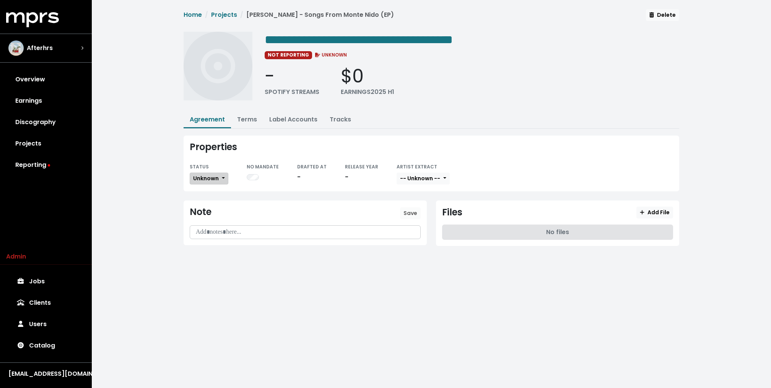
click at [208, 175] on span "Unknown" at bounding box center [206, 179] width 26 height 8
click at [213, 252] on link "Fully Executed" at bounding box center [226, 255] width 72 height 12
click at [224, 232] on p at bounding box center [305, 232] width 221 height 9
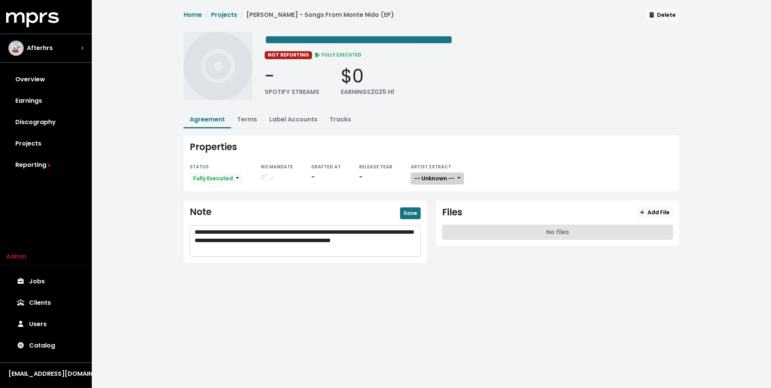
click at [421, 179] on span "-- Unknown --" at bounding box center [434, 179] width 40 height 8
click at [426, 220] on link "Not Available" at bounding box center [441, 219] width 60 height 12
click at [411, 213] on span "Save" at bounding box center [410, 213] width 14 height 8
click at [245, 118] on link "Terms" at bounding box center [247, 119] width 20 height 9
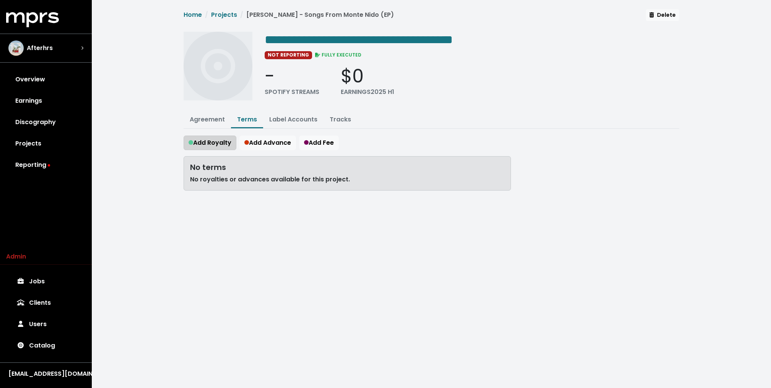
click at [216, 142] on span "Add Royalty" at bounding box center [209, 142] width 43 height 9
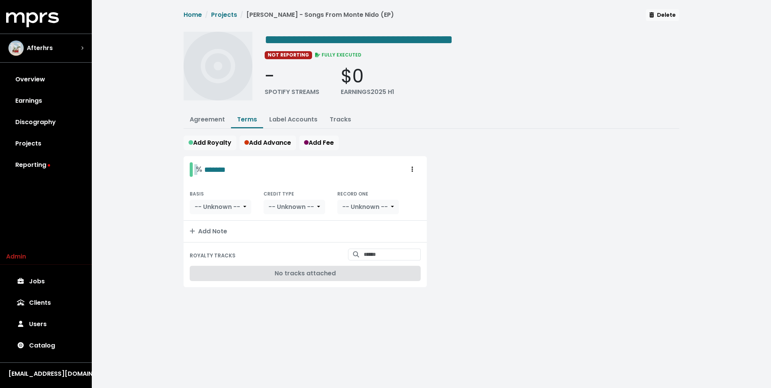
click at [198, 170] on div "% *******" at bounding box center [211, 170] width 30 height 12
paste span "Edit value"
click at [164, 169] on div "**********" at bounding box center [431, 157] width 679 height 315
click at [231, 229] on button "Add Note" at bounding box center [304, 231] width 243 height 21
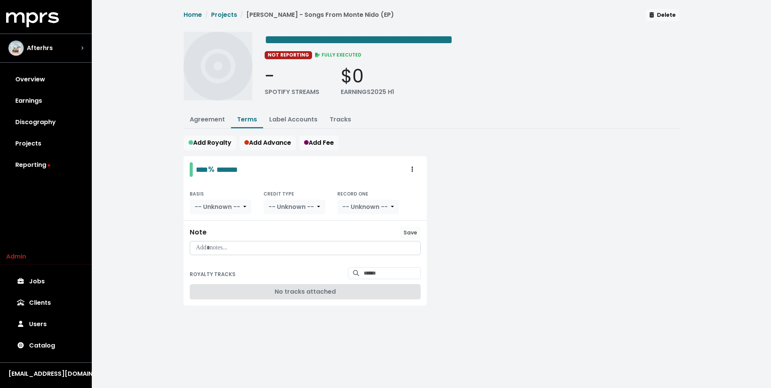
click at [222, 244] on p at bounding box center [305, 248] width 221 height 9
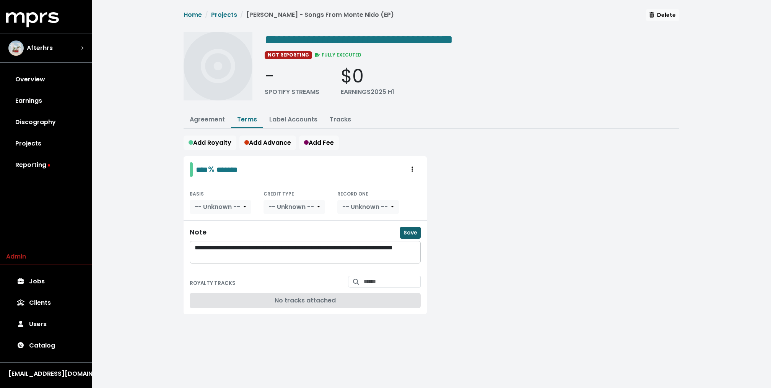
click at [412, 235] on button "Save" at bounding box center [410, 233] width 21 height 12
click at [305, 208] on span "-- Unknown --" at bounding box center [290, 207] width 45 height 9
click at [294, 236] on link "Producer" at bounding box center [300, 236] width 73 height 12
click at [354, 209] on span "-- Unknown --" at bounding box center [348, 207] width 45 height 9
click at [349, 219] on link "Yes" at bounding box center [351, 224] width 60 height 12
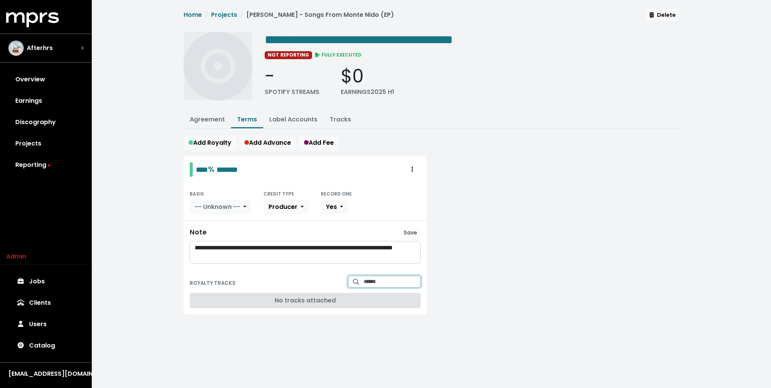
click at [378, 282] on input "Search for tracks by title and link them to this royalty" at bounding box center [392, 282] width 57 height 12
click at [411, 305] on span "Liza Owen - WHY AREN'T WE HAVING SEX?" at bounding box center [384, 305] width 59 height 24
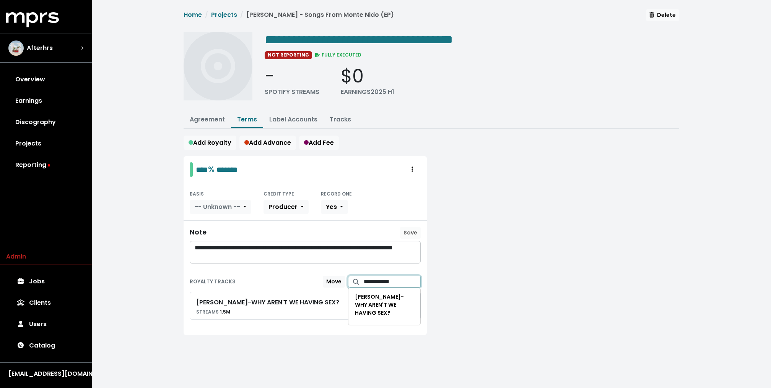
click at [400, 281] on input "**********" at bounding box center [392, 282] width 57 height 12
click at [383, 299] on span "Liza Owen - STARRY EYED" at bounding box center [384, 301] width 59 height 16
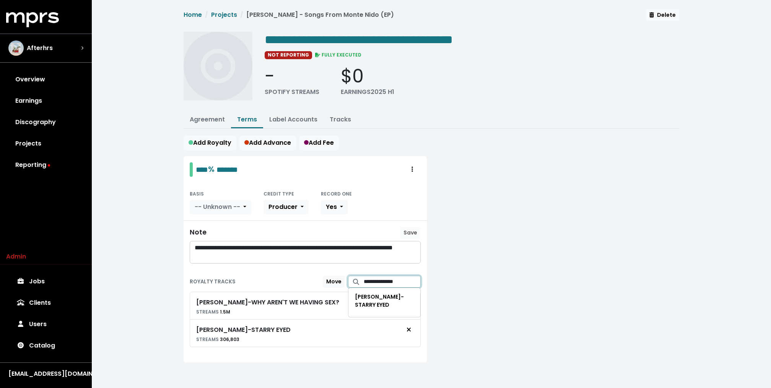
click at [390, 277] on input "**********" at bounding box center [392, 282] width 57 height 12
click at [379, 295] on span "Liza Owen - JOSIE" at bounding box center [379, 301] width 49 height 16
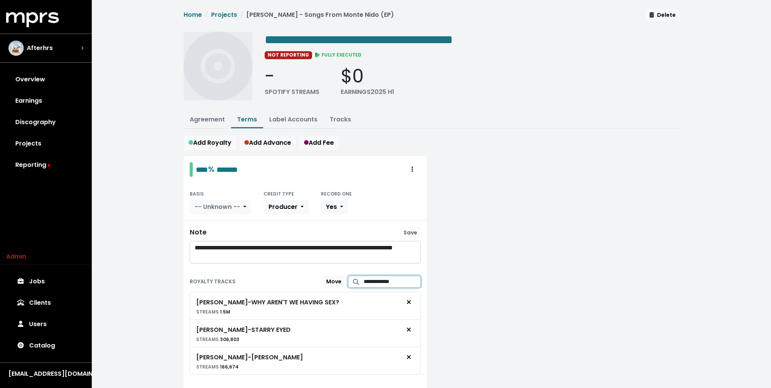
click at [386, 279] on input "**********" at bounding box center [392, 282] width 57 height 12
click at [379, 294] on span "Liza Owen - GETTING GOOD" at bounding box center [379, 301] width 49 height 16
click at [385, 276] on input "**********" at bounding box center [392, 282] width 57 height 12
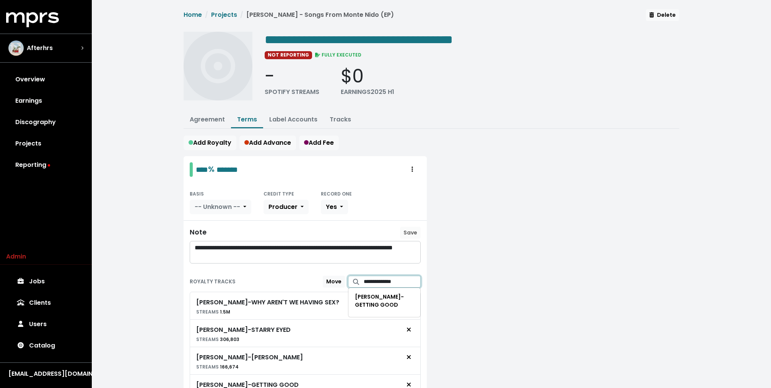
click at [389, 279] on input "**********" at bounding box center [392, 282] width 57 height 12
type input "**********"
click at [378, 295] on span "Liza Owen - EVEREST" at bounding box center [379, 301] width 49 height 16
click at [269, 146] on span "Add Advance" at bounding box center [267, 142] width 47 height 9
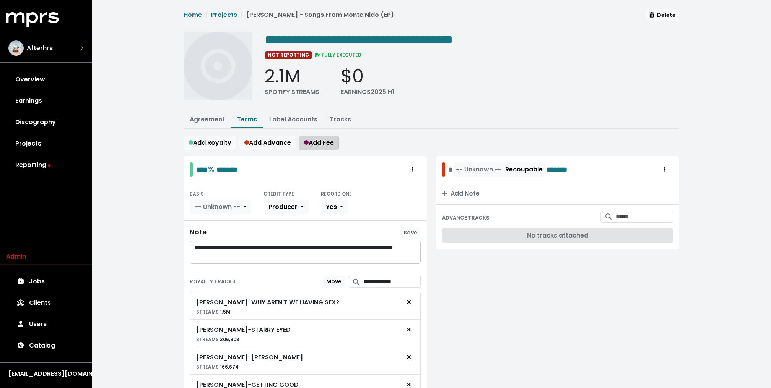
click at [331, 144] on span "Add Fee" at bounding box center [319, 142] width 30 height 9
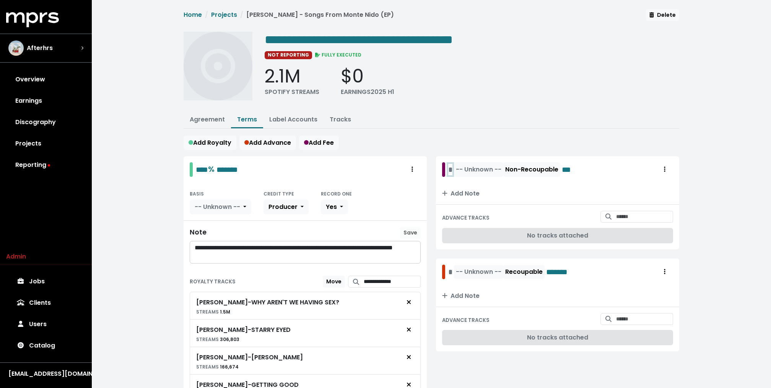
click at [448, 167] on div "* -- Unknown -- Non-Recoupable ***" at bounding box center [511, 169] width 127 height 15
paste span "Edit value"
click at [485, 173] on button "-- Unknown --" at bounding box center [495, 169] width 49 height 15
click at [487, 163] on button "-- Unknown --" at bounding box center [497, 169] width 49 height 15
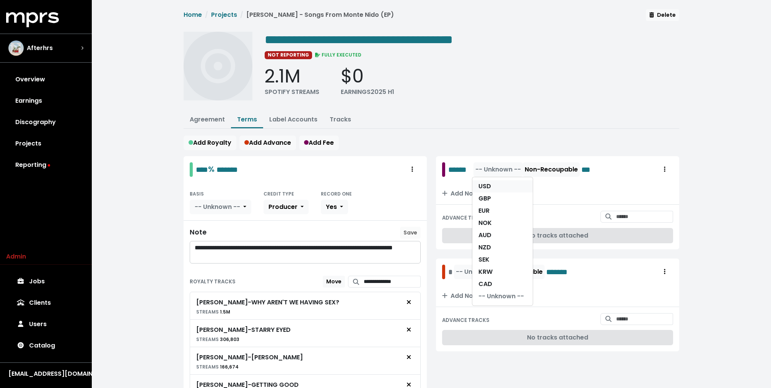
click at [489, 187] on link "USD" at bounding box center [502, 186] width 60 height 12
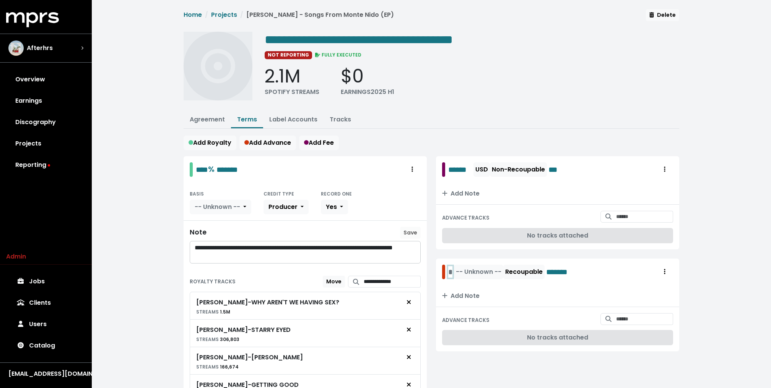
click at [450, 269] on div "* -- Unknown -- Recoupable *******" at bounding box center [514, 272] width 133 height 15
paste span "Edit value"
click at [495, 275] on button "-- Unknown --" at bounding box center [497, 272] width 49 height 15
click at [490, 289] on link "USD" at bounding box center [502, 289] width 60 height 12
click at [466, 191] on span "Add Note" at bounding box center [460, 193] width 37 height 9
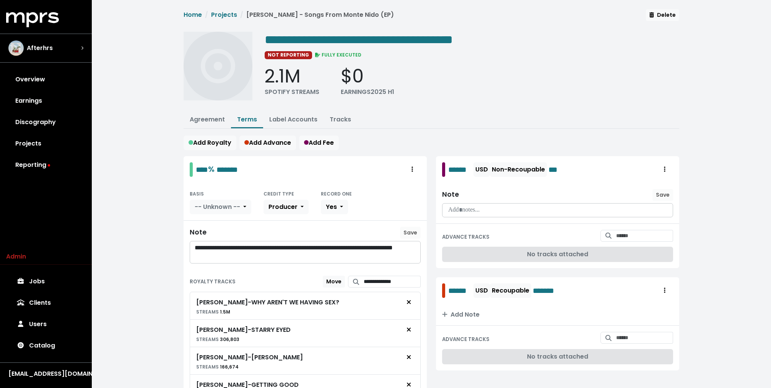
click at [471, 211] on p at bounding box center [557, 210] width 221 height 9
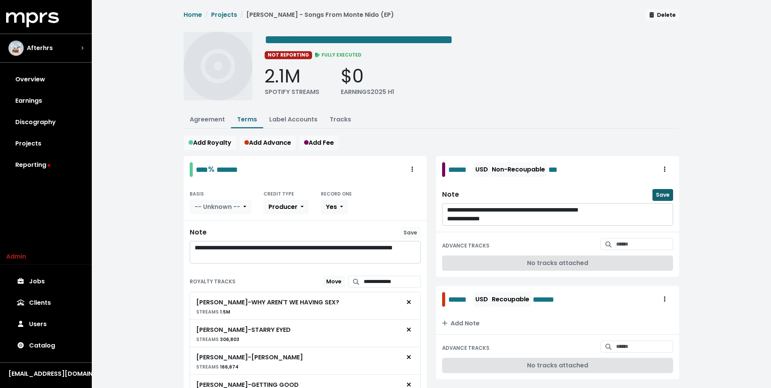
click at [668, 194] on span "Save" at bounding box center [663, 195] width 14 height 8
click at [464, 323] on span "Add Note" at bounding box center [460, 323] width 37 height 9
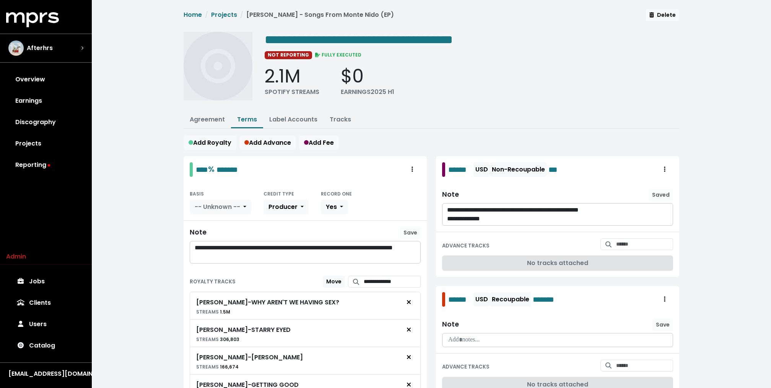
click at [460, 344] on div "Note Save" at bounding box center [557, 333] width 243 height 41
click at [461, 340] on p at bounding box center [557, 340] width 221 height 9
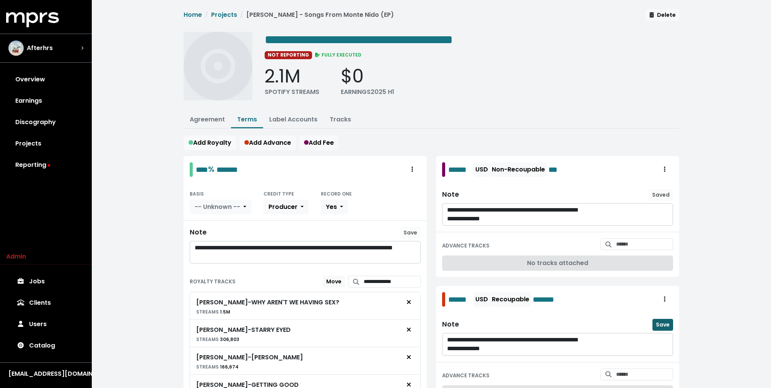
click at [666, 323] on span "Save" at bounding box center [663, 325] width 14 height 8
click at [289, 118] on link "Label Accounts" at bounding box center [293, 119] width 48 height 9
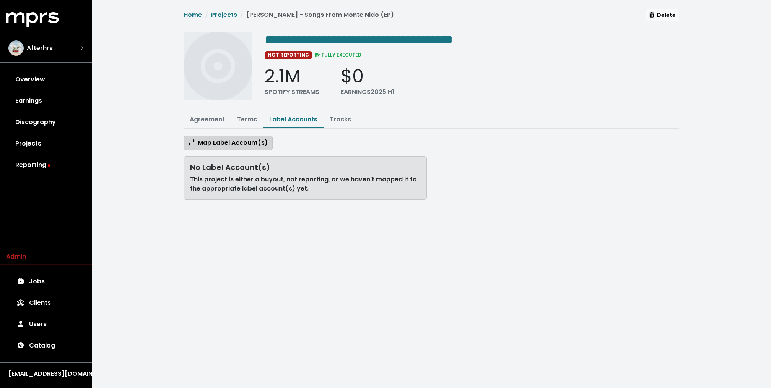
click at [263, 139] on span "Map Label Account(s)" at bounding box center [227, 142] width 79 height 9
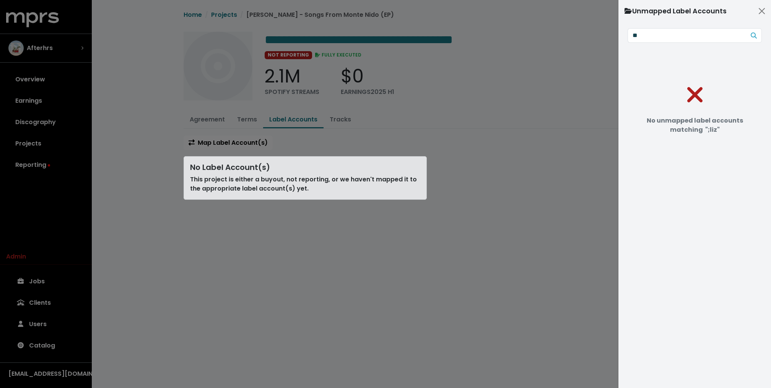
type input "*"
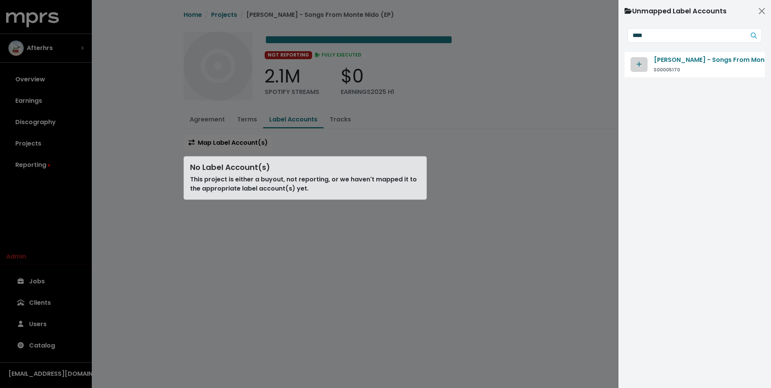
type input "****"
click at [638, 67] on icon "Map contract to selected agreement" at bounding box center [638, 64] width 5 height 6
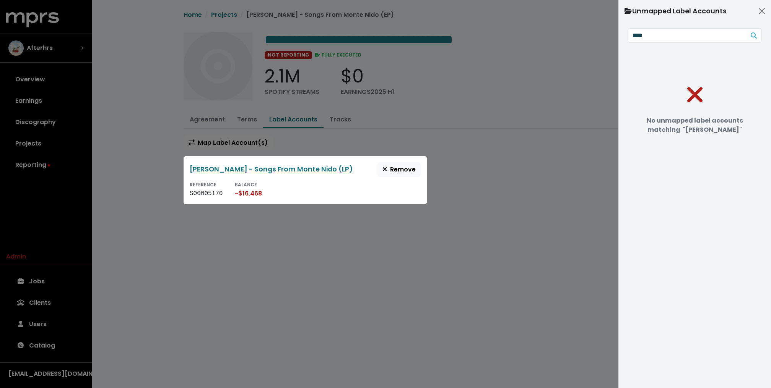
click at [457, 95] on div at bounding box center [385, 194] width 771 height 388
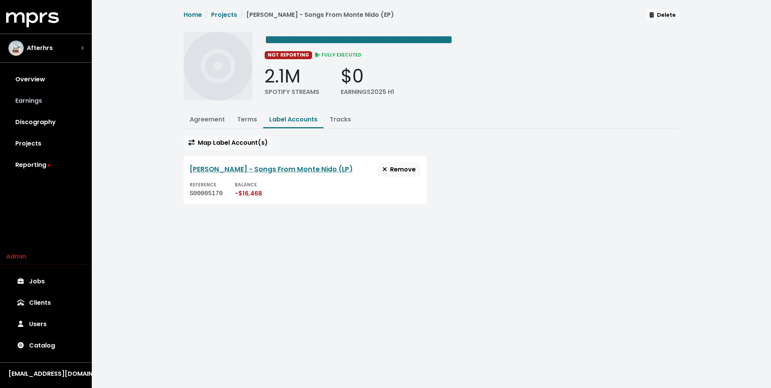
click at [30, 100] on link "Earnings" at bounding box center [46, 100] width 80 height 21
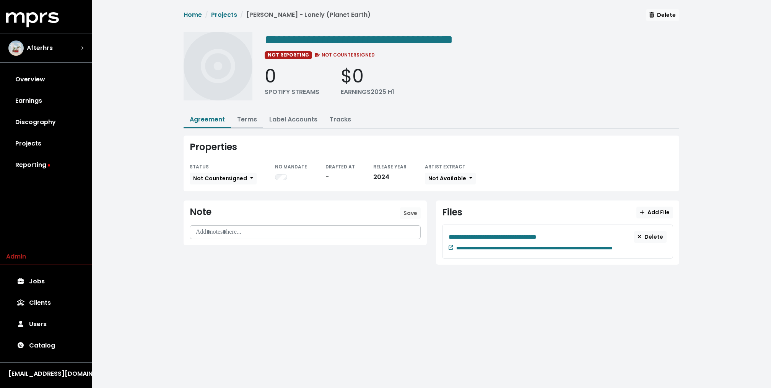
click at [249, 117] on link "Terms" at bounding box center [247, 119] width 20 height 9
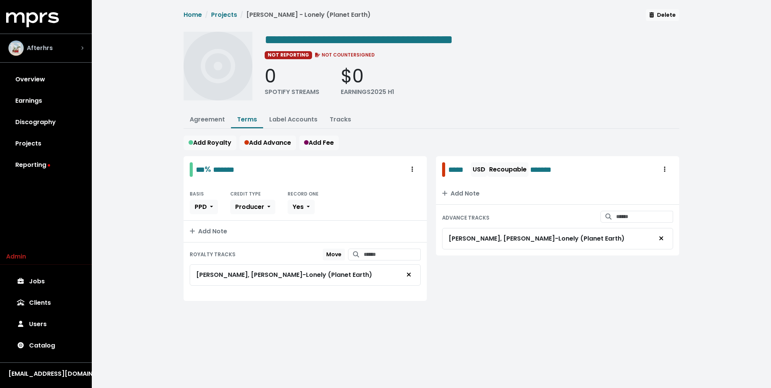
click at [23, 50] on img "Select account" at bounding box center [15, 48] width 15 height 15
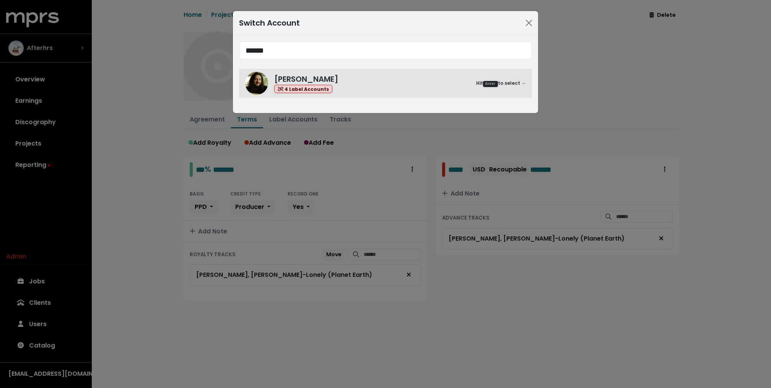
type input "******"
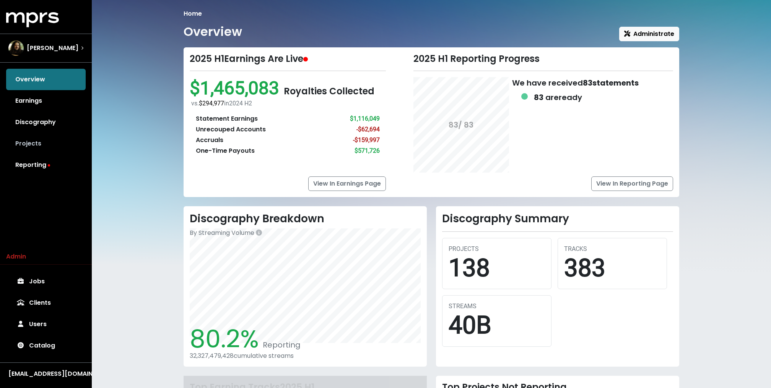
click at [39, 140] on link "Projects" at bounding box center [46, 143] width 80 height 21
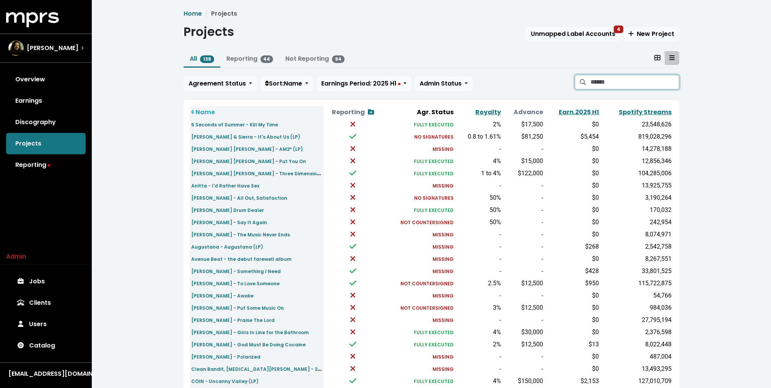
click at [647, 79] on input "Search projects" at bounding box center [634, 82] width 89 height 15
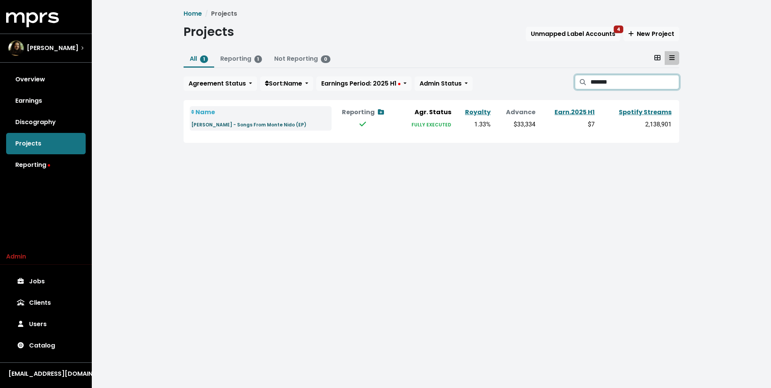
type input "*******"
click at [231, 125] on small "Liza Owen - Songs From Monte Nido (EP)" at bounding box center [248, 125] width 115 height 6
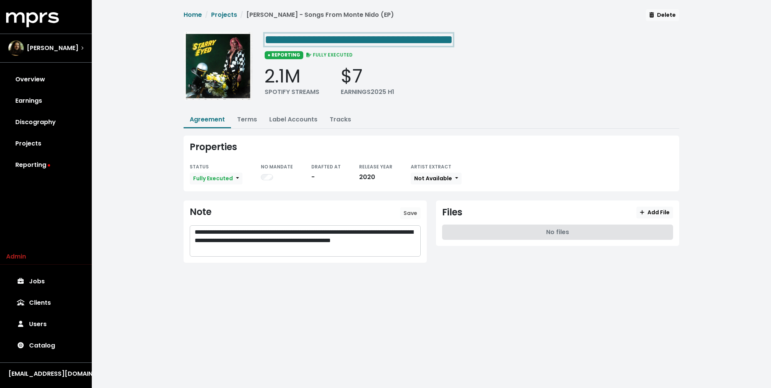
click at [342, 34] on span "**********" at bounding box center [359, 40] width 188 height 12
click at [222, 236] on p "**********" at bounding box center [305, 241] width 221 height 26
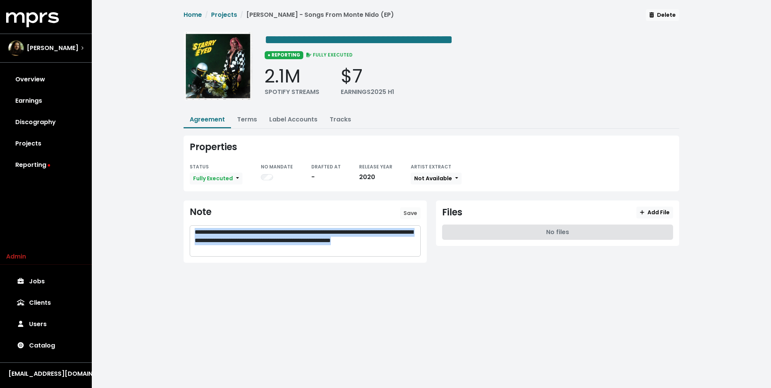
copy p "**********"
click at [255, 117] on link "Terms" at bounding box center [247, 119] width 20 height 9
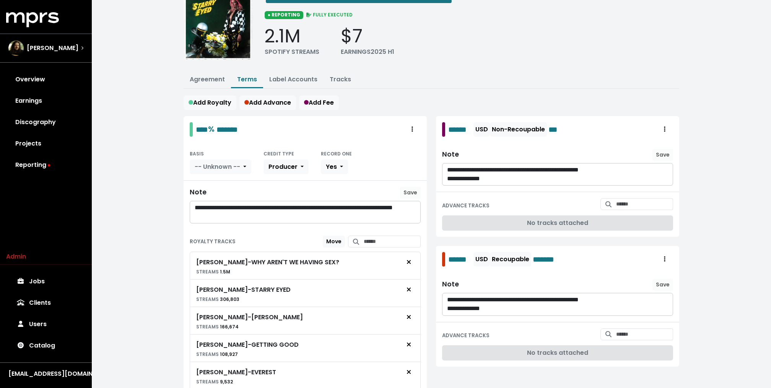
scroll to position [41, 0]
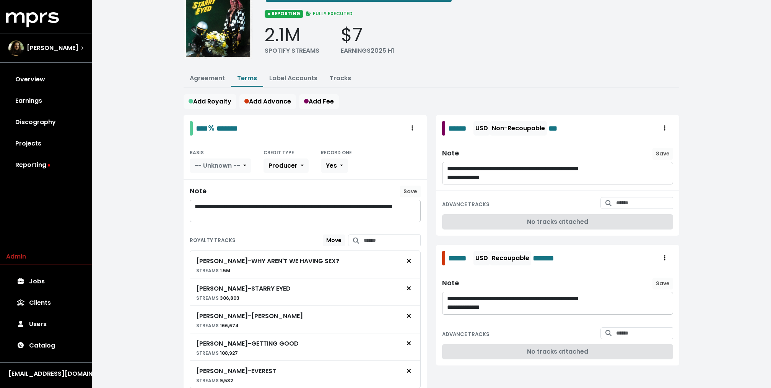
click at [214, 128] on span "%" at bounding box center [211, 128] width 6 height 11
click at [205, 126] on span "****" at bounding box center [202, 129] width 12 height 8
click at [251, 219] on div "**********" at bounding box center [305, 211] width 230 height 22
copy p "**********"
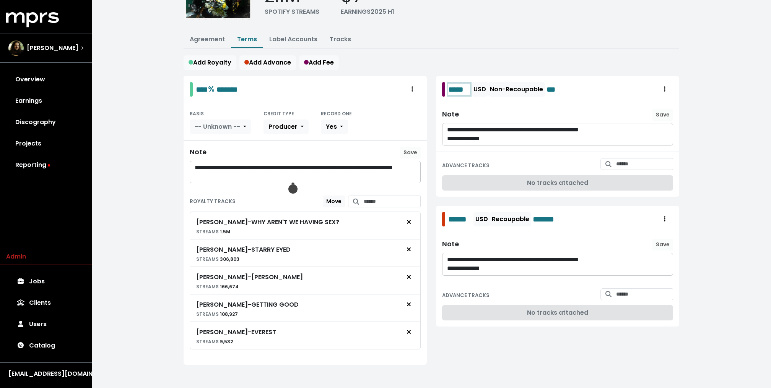
click at [460, 92] on span "*****" at bounding box center [459, 89] width 22 height 11
click at [456, 218] on span "*****" at bounding box center [459, 219] width 22 height 11
click at [492, 139] on p "**********" at bounding box center [557, 139] width 221 height 9
copy div "**********"
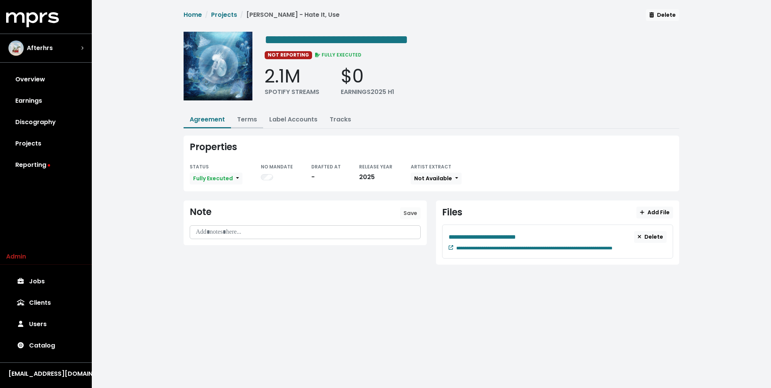
click at [250, 118] on link "Terms" at bounding box center [247, 119] width 20 height 9
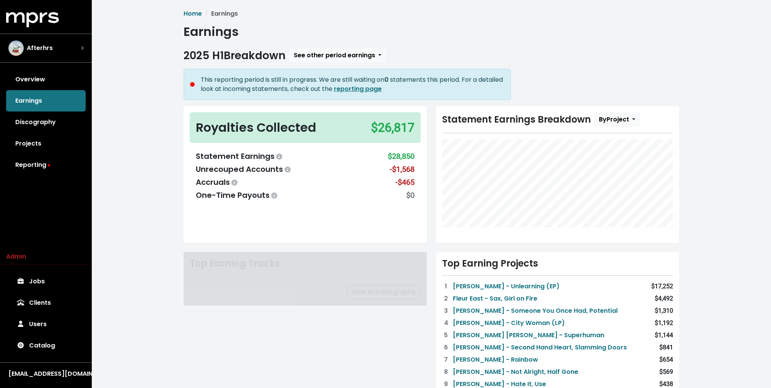
click at [172, 111] on div "Home Earnings Earnings 2025 H1 Breakdown See other period earnings This reporti…" at bounding box center [431, 338] width 679 height 676
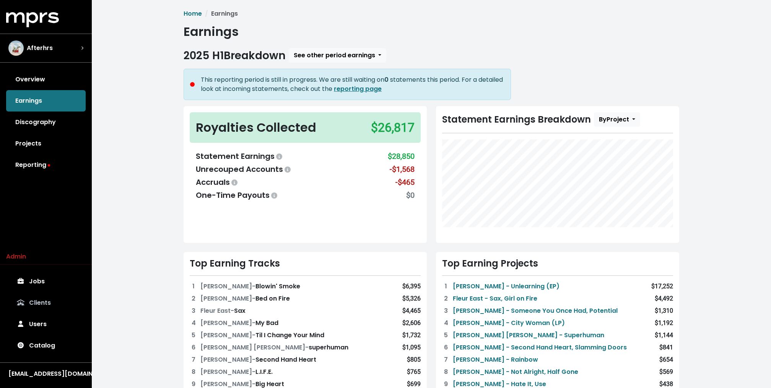
click at [42, 299] on link "Clients" at bounding box center [46, 302] width 80 height 21
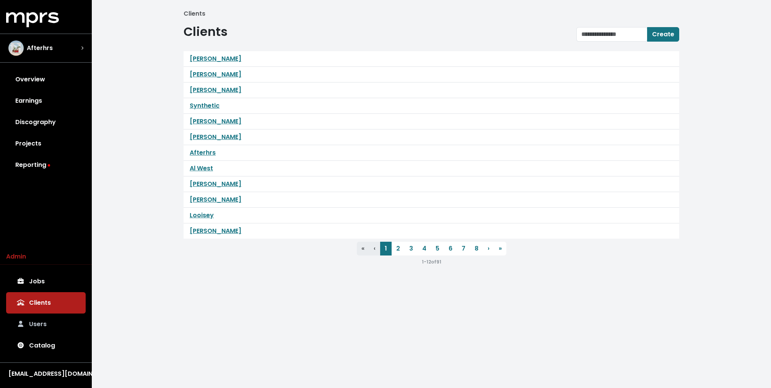
click at [36, 325] on link "Users" at bounding box center [46, 324] width 80 height 21
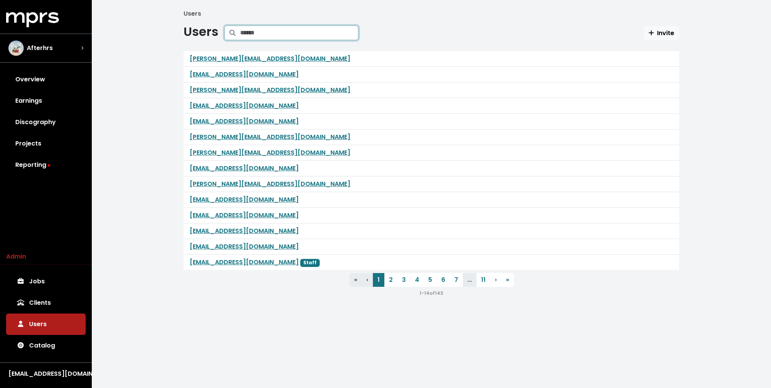
click at [265, 36] on input "Search projects" at bounding box center [299, 33] width 118 height 15
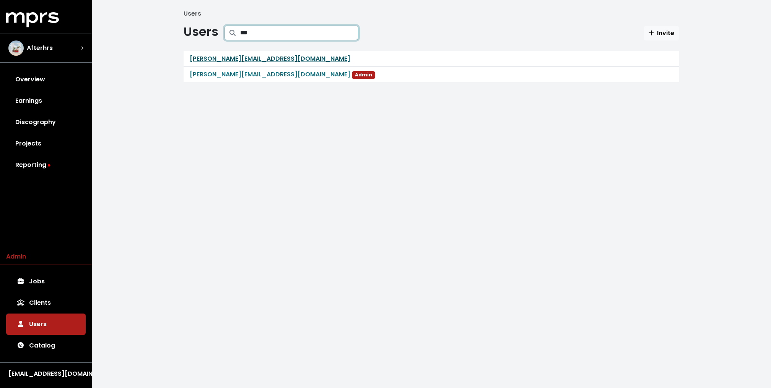
type input "***"
click at [209, 58] on link "[PERSON_NAME][EMAIL_ADDRESS][DOMAIN_NAME]" at bounding box center [270, 58] width 161 height 9
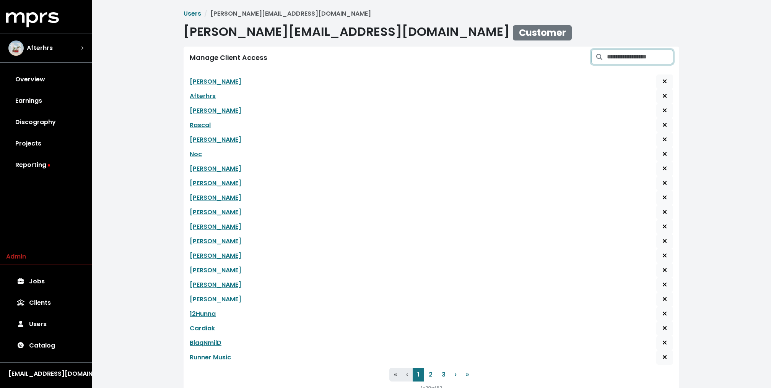
click at [630, 60] on input "Search for clients and grant access to this user" at bounding box center [640, 57] width 66 height 15
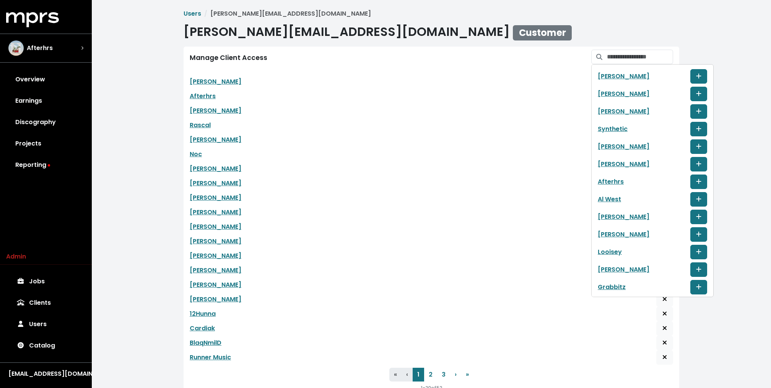
click at [128, 75] on div "[PERSON_NAME] [PERSON_NAME][EMAIL_ADDRESS][DOMAIN_NAME] [PERSON_NAME][EMAIL_ADD…" at bounding box center [431, 207] width 679 height 414
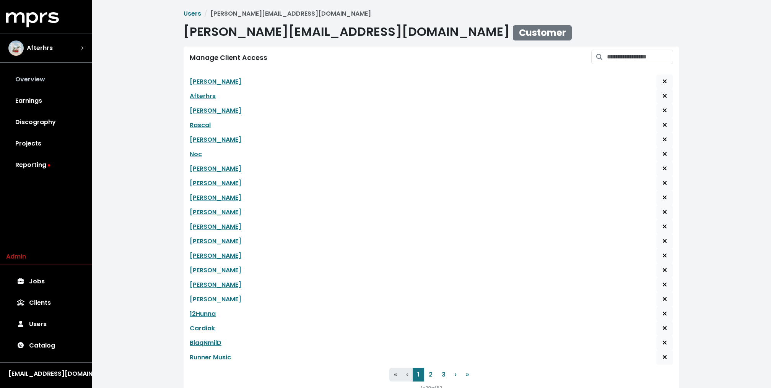
click at [36, 71] on link "Overview" at bounding box center [46, 79] width 80 height 21
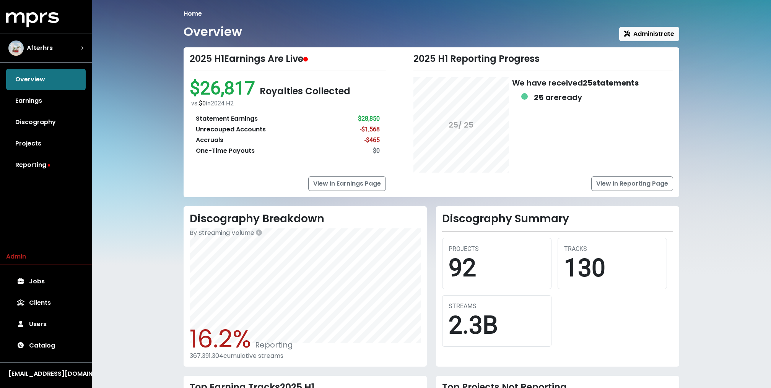
click at [165, 218] on div "Home Overview Administrate 2025 H1 Earnings Are Live $26,817 Royalties Collecte…" at bounding box center [431, 264] width 679 height 528
click at [51, 62] on button "Afterhrs" at bounding box center [46, 48] width 92 height 29
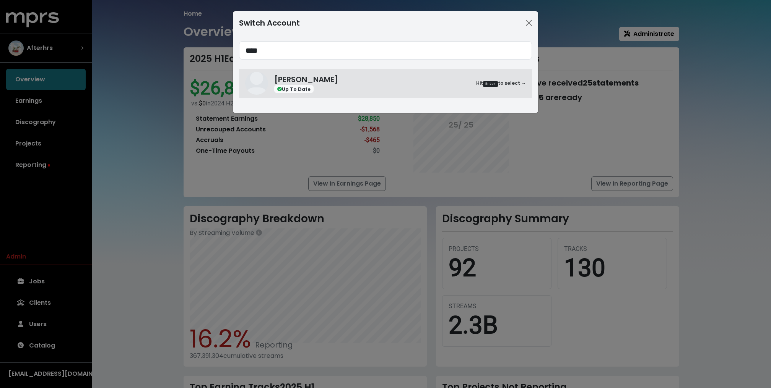
type input "****"
click at [60, 39] on div "Switch Account **** [PERSON_NAME] Up To Date Hit Enter to select →" at bounding box center [385, 194] width 771 height 388
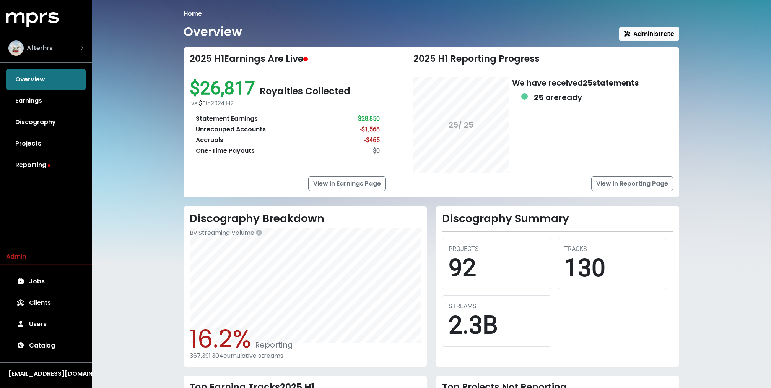
click at [45, 47] on span "Afterhrs" at bounding box center [40, 48] width 26 height 9
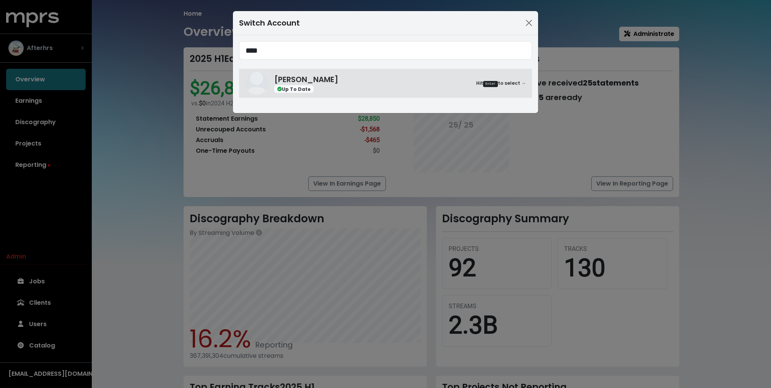
type input "****"
click at [29, 319] on div "Switch Account **** [PERSON_NAME] Up To Date Hit Enter to select →" at bounding box center [385, 194] width 771 height 388
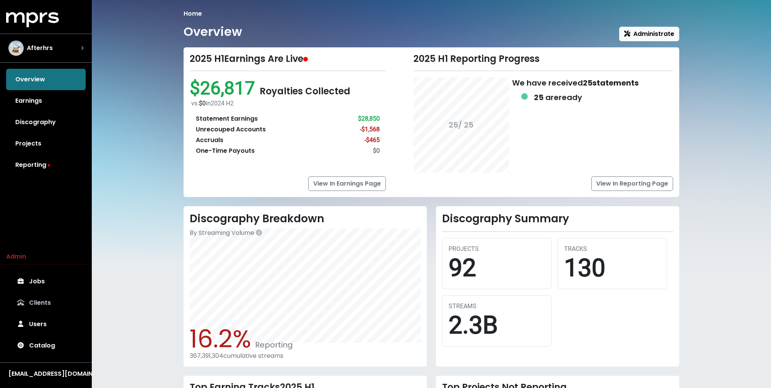
click at [40, 304] on link "Clients" at bounding box center [46, 302] width 80 height 21
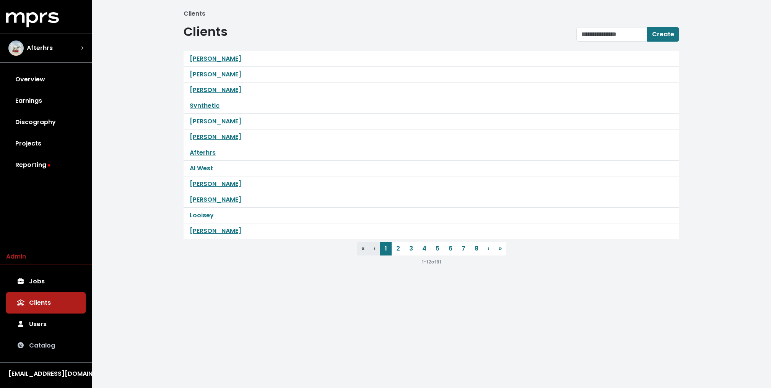
click at [41, 338] on link "Catalog" at bounding box center [46, 345] width 80 height 21
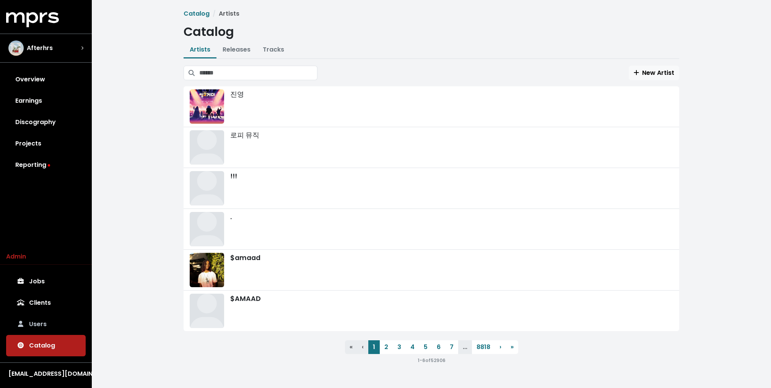
click at [41, 325] on link "Users" at bounding box center [46, 324] width 80 height 21
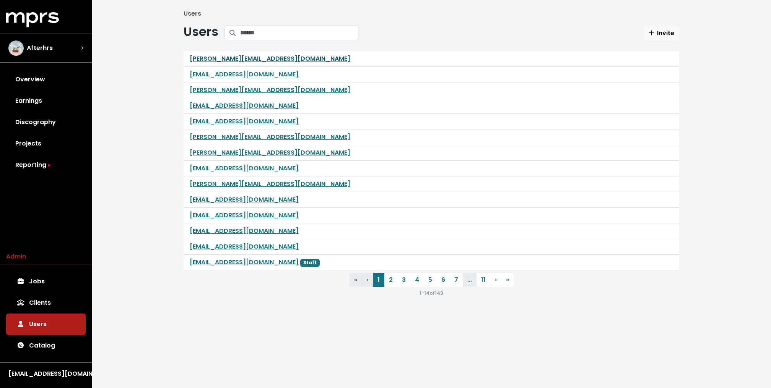
click at [238, 63] on link "[PERSON_NAME][EMAIL_ADDRESS][DOMAIN_NAME]" at bounding box center [270, 58] width 161 height 9
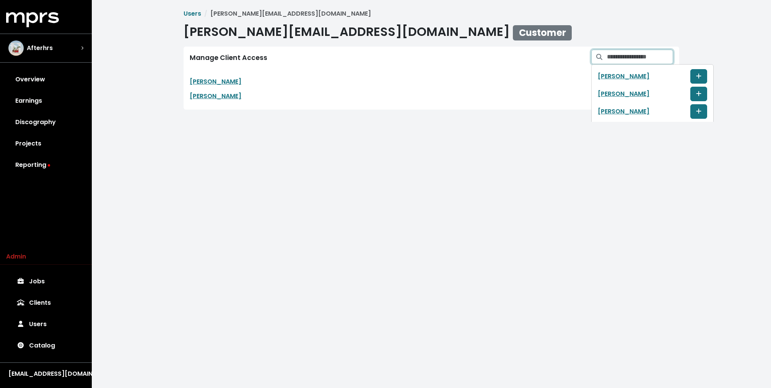
click at [625, 56] on input "Search for clients and grant access to this user" at bounding box center [640, 57] width 66 height 15
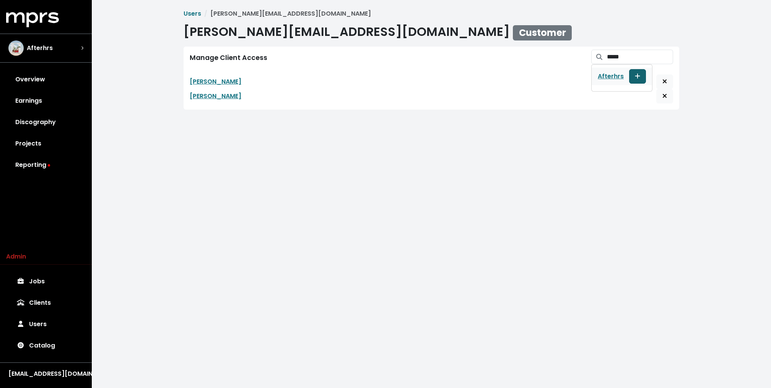
click at [635, 77] on button "Grant user access to client" at bounding box center [637, 76] width 17 height 15
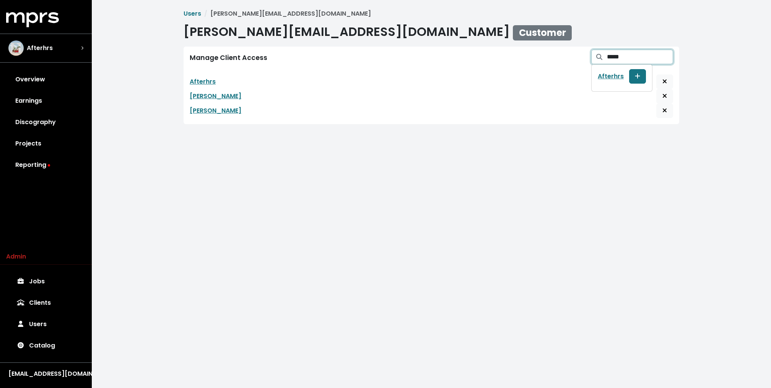
click at [631, 55] on input "*****" at bounding box center [640, 57] width 66 height 15
type input "******"
click at [655, 74] on icon "Grant user access to client" at bounding box center [657, 76] width 5 height 6
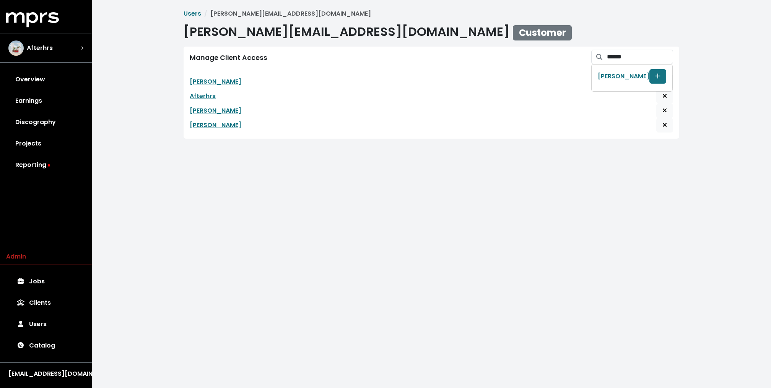
click at [112, 136] on div "Users [PERSON_NAME][EMAIL_ADDRESS][DOMAIN_NAME] [PERSON_NAME][EMAIL_ADDRESS][DO…" at bounding box center [431, 75] width 679 height 151
click at [38, 156] on link "Reporting" at bounding box center [46, 164] width 80 height 21
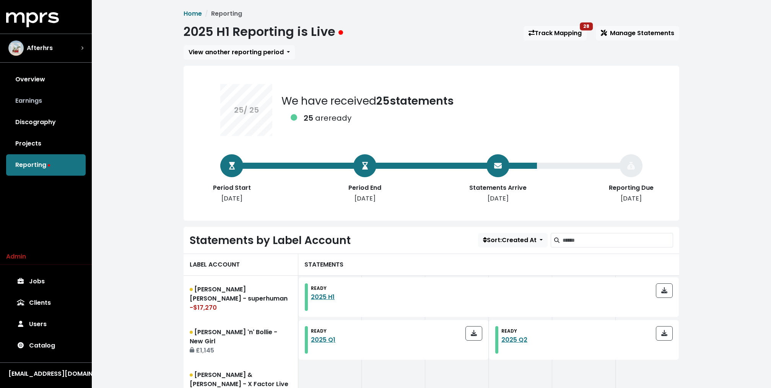
click at [43, 97] on link "Earnings" at bounding box center [46, 100] width 80 height 21
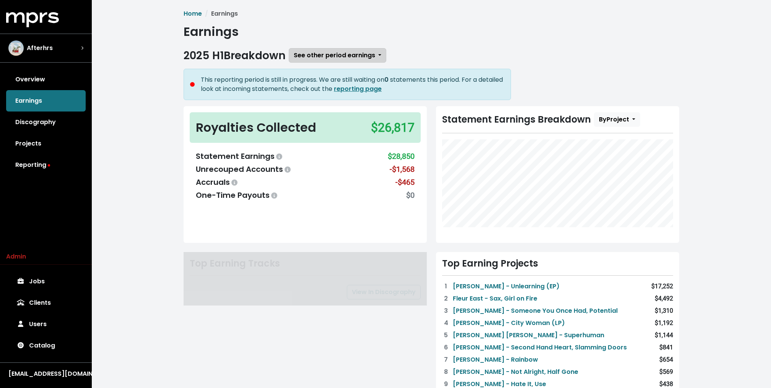
click at [325, 50] on button "See other period earnings" at bounding box center [337, 55] width 97 height 15
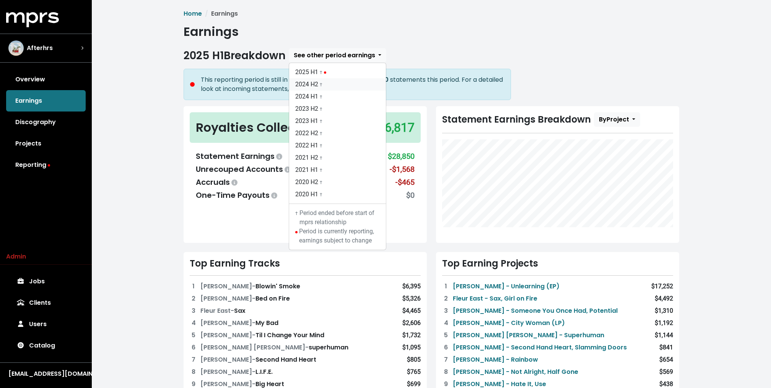
click at [320, 82] on link "2024 H2 †" at bounding box center [337, 84] width 97 height 12
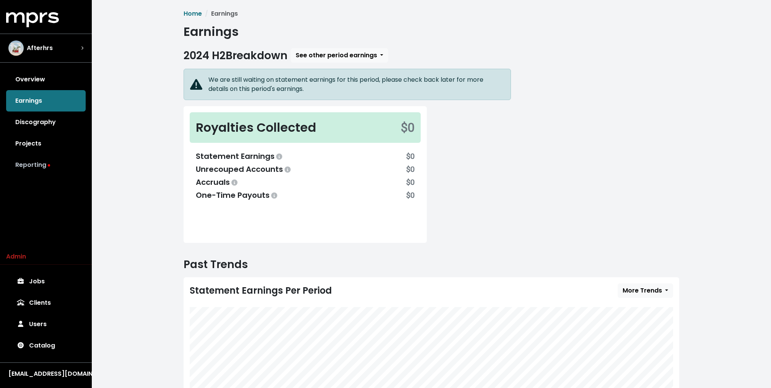
click at [37, 164] on link "Reporting" at bounding box center [46, 164] width 80 height 21
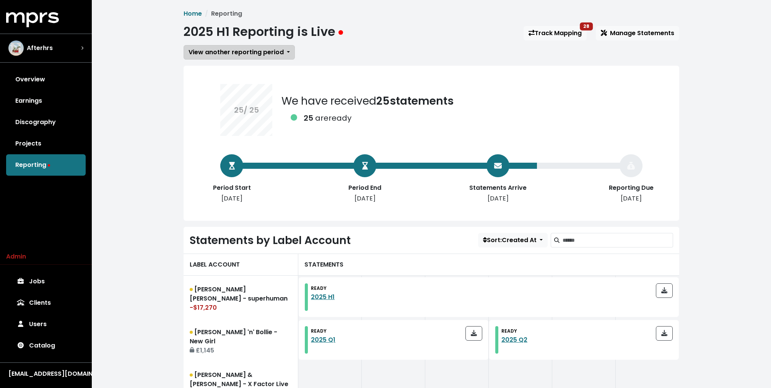
click at [229, 50] on span "View another reporting period" at bounding box center [235, 52] width 95 height 9
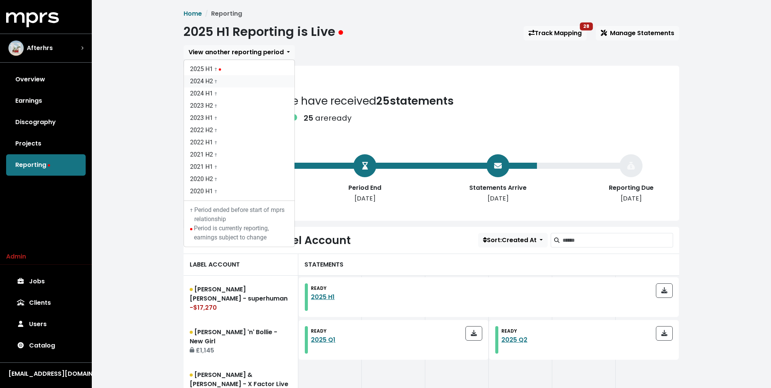
click at [212, 81] on link "2024 H2 †" at bounding box center [239, 81] width 110 height 12
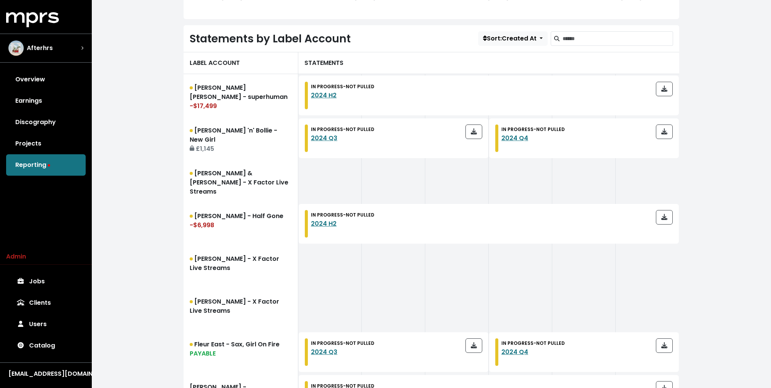
scroll to position [189, 0]
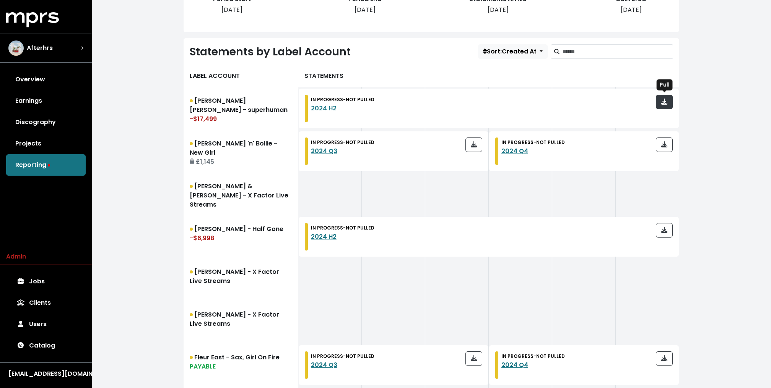
click at [664, 100] on icon "button" at bounding box center [664, 102] width 6 height 6
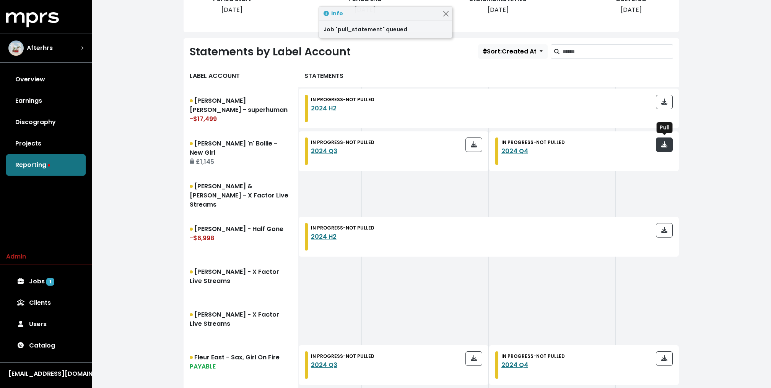
click at [666, 141] on icon "button" at bounding box center [664, 144] width 6 height 6
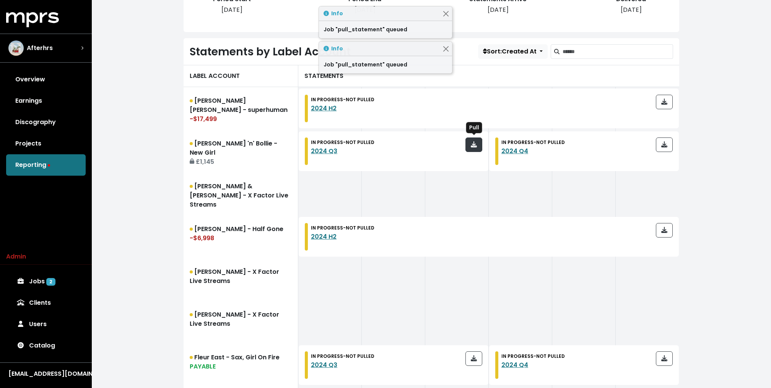
click at [474, 142] on icon "button" at bounding box center [474, 144] width 6 height 6
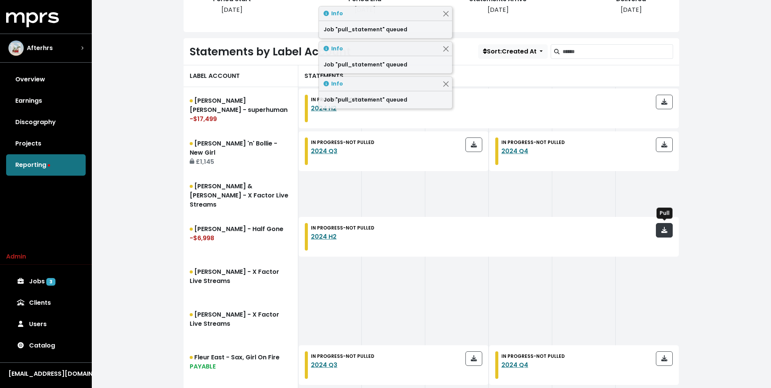
click at [658, 223] on button "button" at bounding box center [664, 230] width 17 height 15
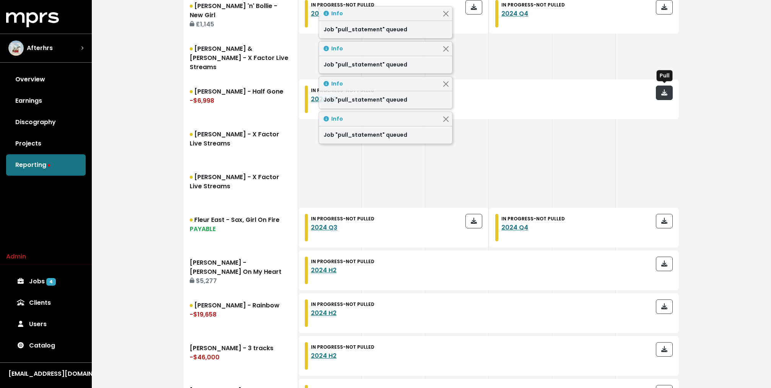
scroll to position [328, 0]
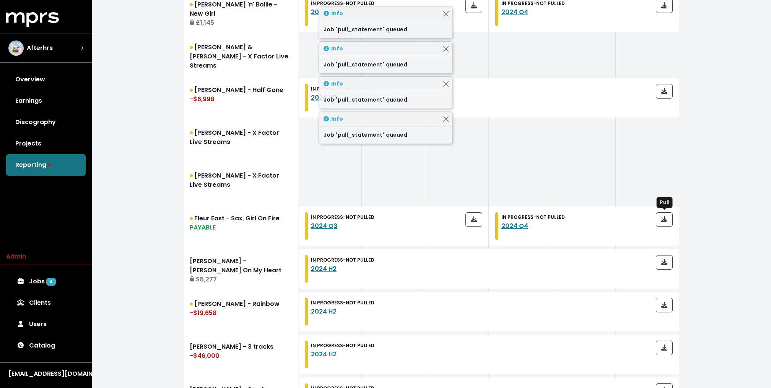
click at [664, 227] on div at bounding box center [664, 227] width 17 height 28
click at [466, 220] on button "button" at bounding box center [473, 220] width 17 height 15
click at [666, 220] on icon "button" at bounding box center [664, 219] width 6 height 6
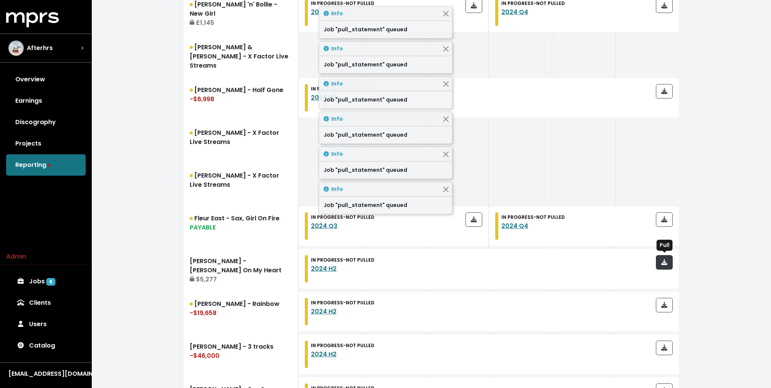
click at [666, 259] on icon "button" at bounding box center [664, 262] width 6 height 6
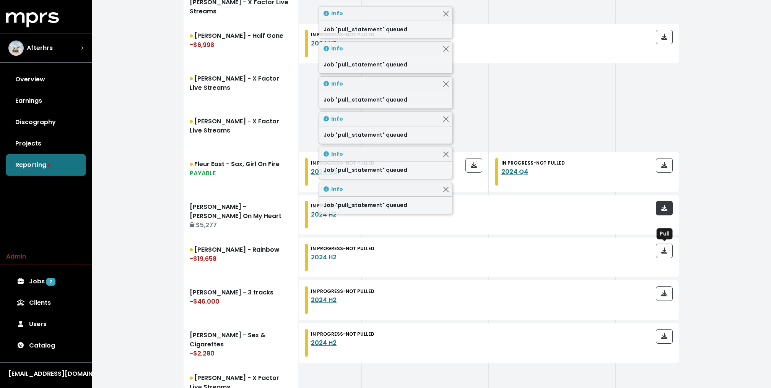
scroll to position [396, 0]
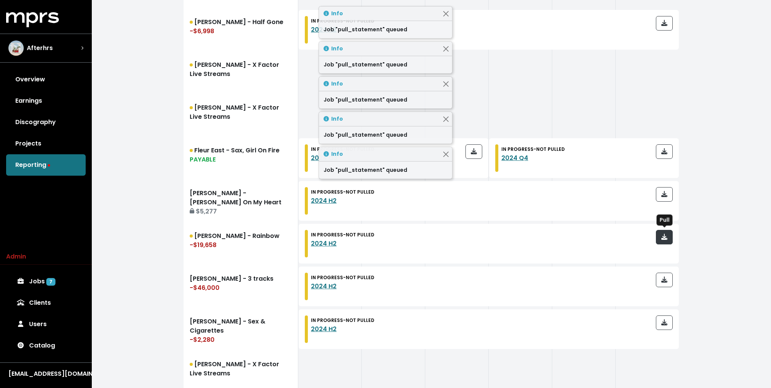
click at [664, 240] on span "button" at bounding box center [664, 237] width 6 height 9
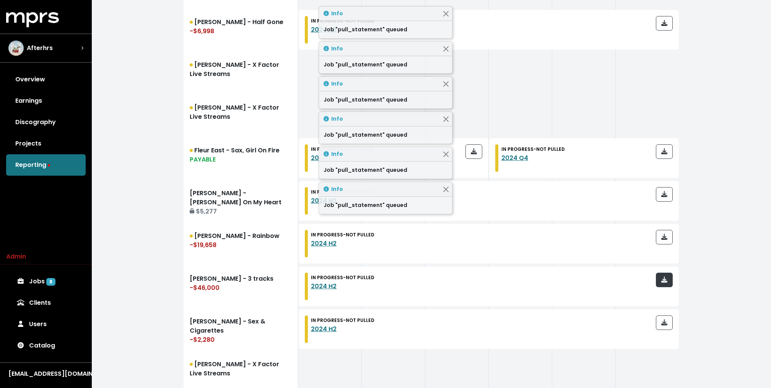
click at [664, 278] on icon "button" at bounding box center [664, 280] width 6 height 6
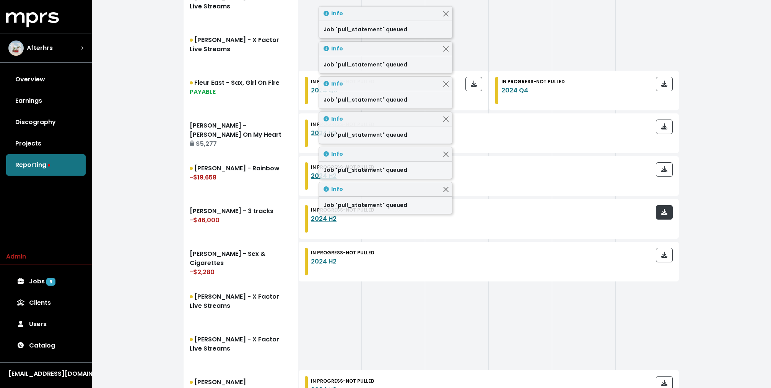
scroll to position [500, 0]
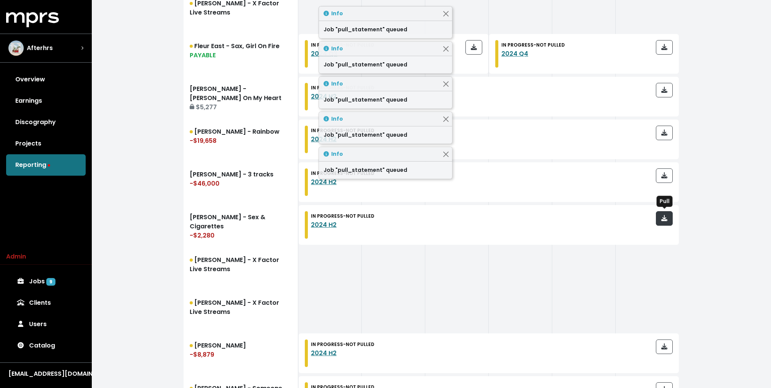
click at [663, 224] on button "button" at bounding box center [664, 218] width 17 height 15
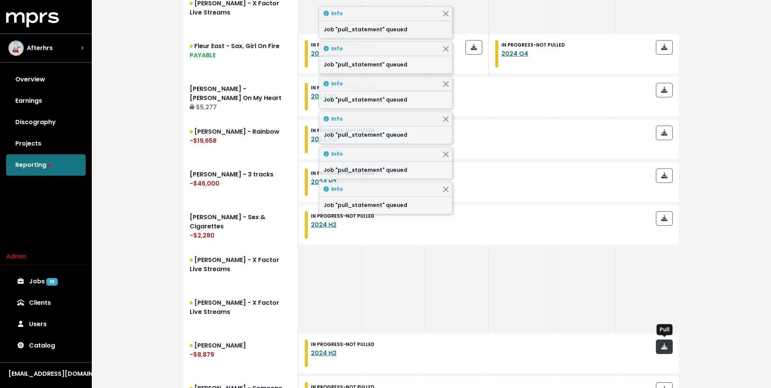
click at [664, 341] on button "button" at bounding box center [664, 347] width 17 height 15
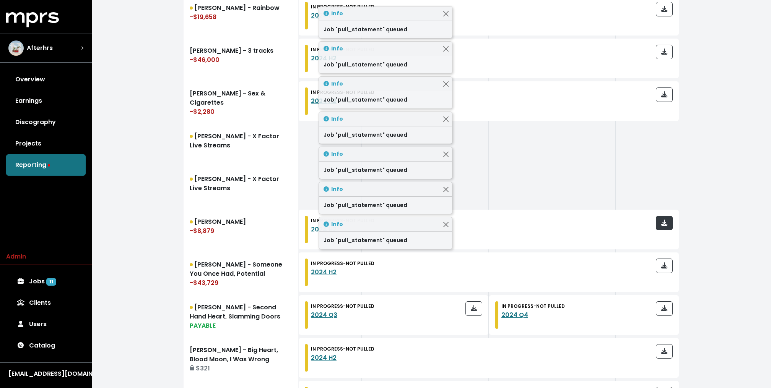
scroll to position [637, 0]
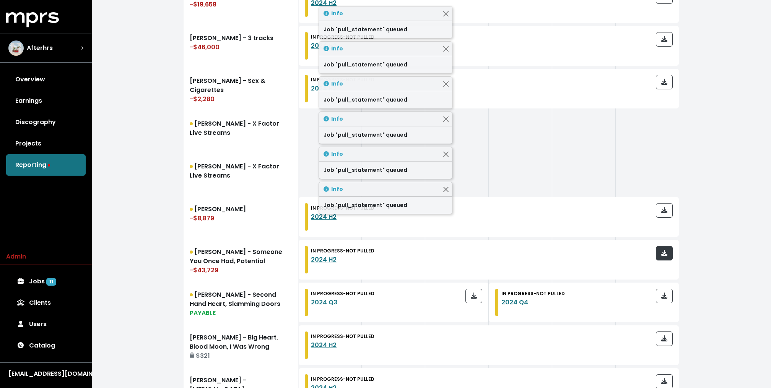
click at [663, 254] on icon "button" at bounding box center [664, 253] width 6 height 6
click at [663, 296] on icon "button" at bounding box center [664, 296] width 6 height 6
click at [467, 290] on button "button" at bounding box center [473, 296] width 17 height 15
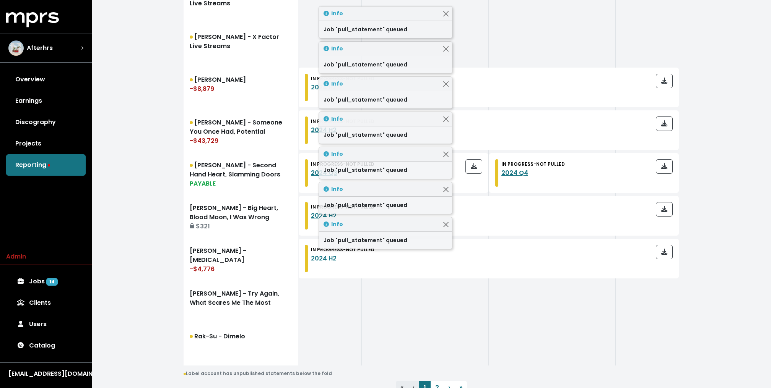
scroll to position [793, 0]
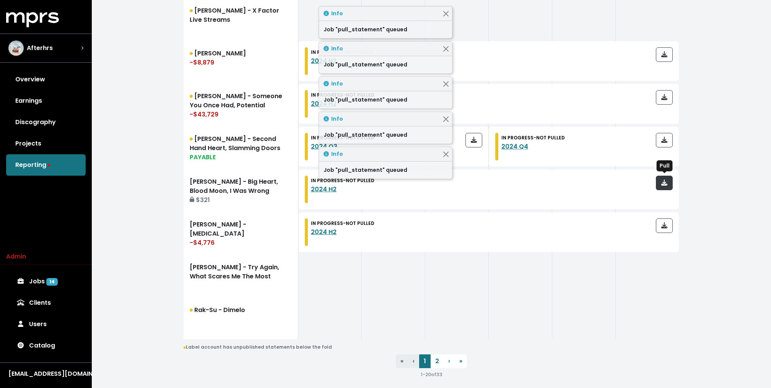
click at [661, 183] on icon "button" at bounding box center [664, 183] width 6 height 6
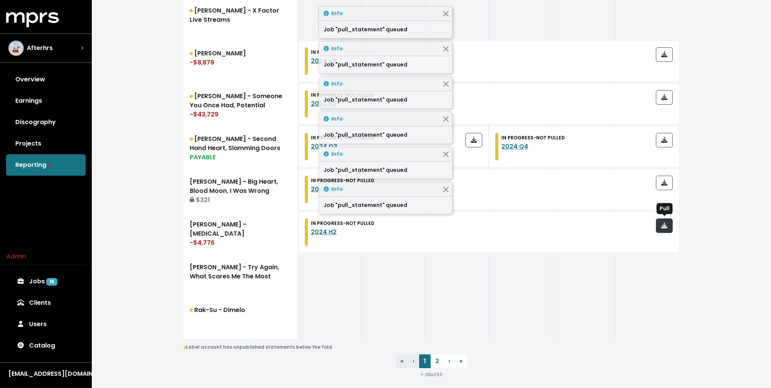
click at [664, 225] on icon "button" at bounding box center [664, 225] width 6 height 6
click at [436, 363] on link "2" at bounding box center [436, 362] width 13 height 14
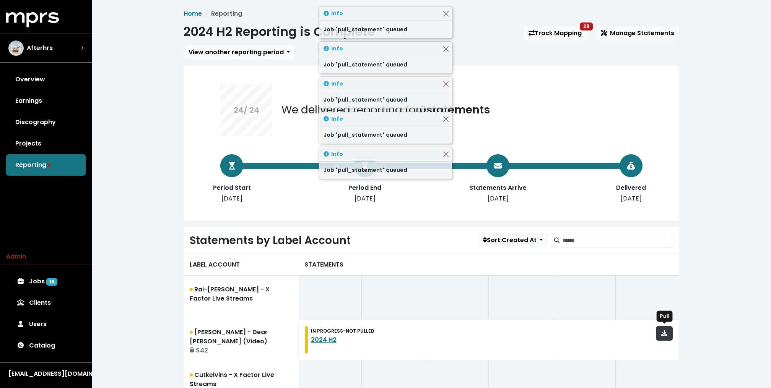
click at [670, 331] on button "button" at bounding box center [664, 333] width 17 height 15
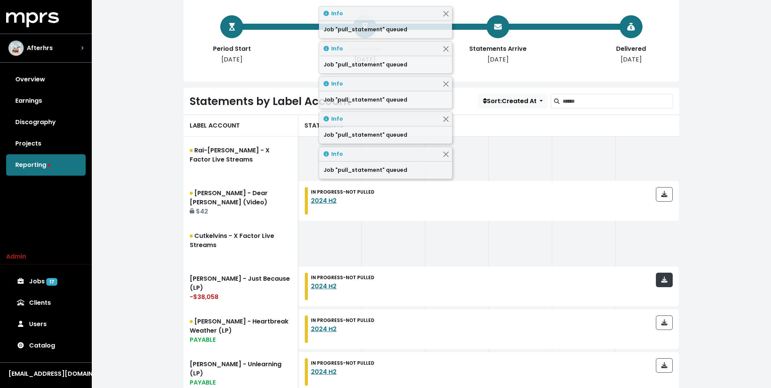
scroll to position [176, 0]
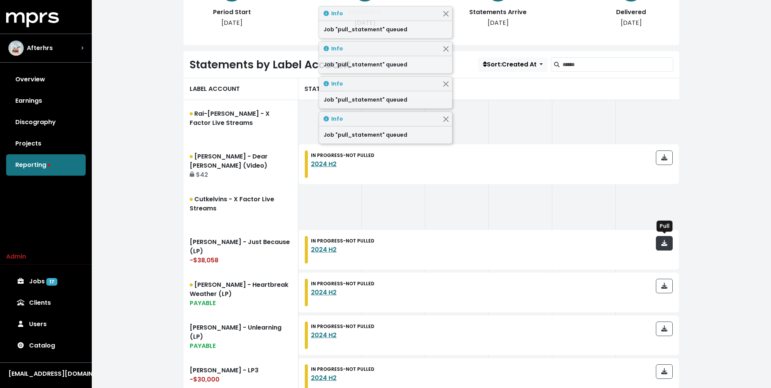
click at [668, 242] on button "button" at bounding box center [664, 243] width 17 height 15
click at [664, 277] on div "IN PROGRESS - NOT PULLED 2024 H2" at bounding box center [489, 293] width 380 height 40
click at [662, 286] on icon "button" at bounding box center [664, 286] width 6 height 6
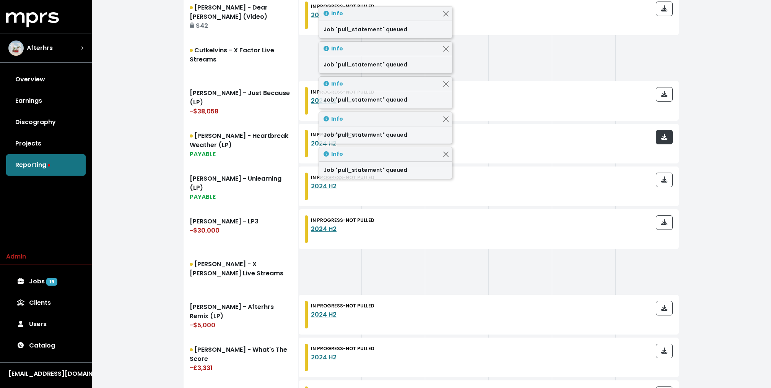
scroll to position [365, 0]
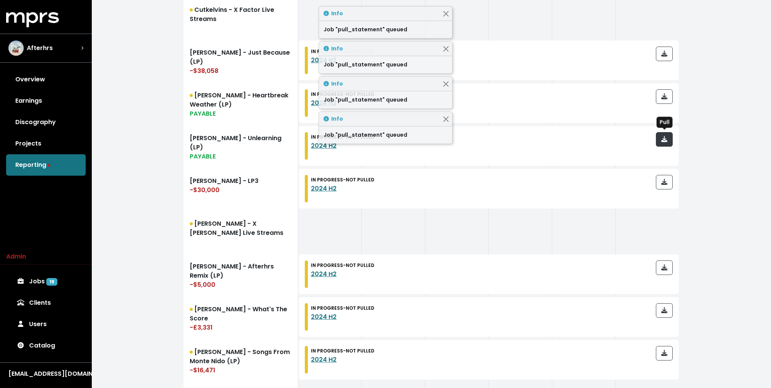
click at [669, 138] on button "button" at bounding box center [664, 139] width 17 height 15
click at [664, 176] on button "button" at bounding box center [664, 182] width 17 height 15
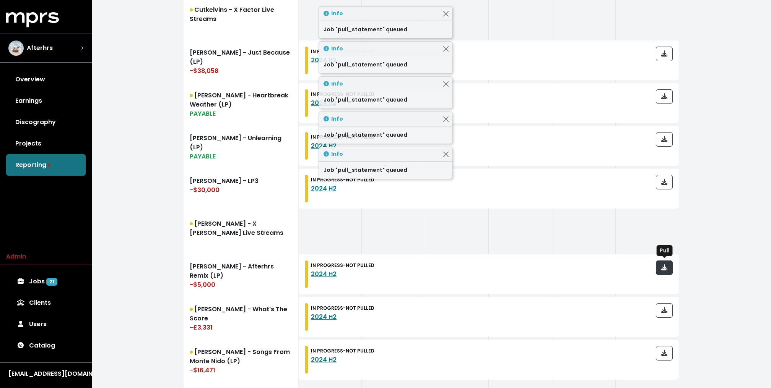
click at [664, 271] on span "button" at bounding box center [664, 267] width 6 height 9
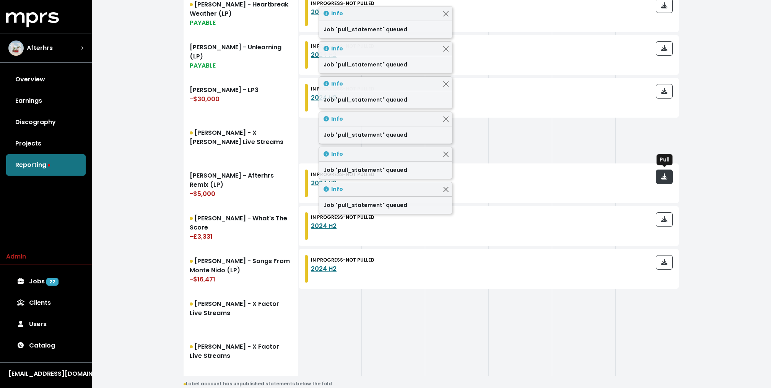
scroll to position [487, 0]
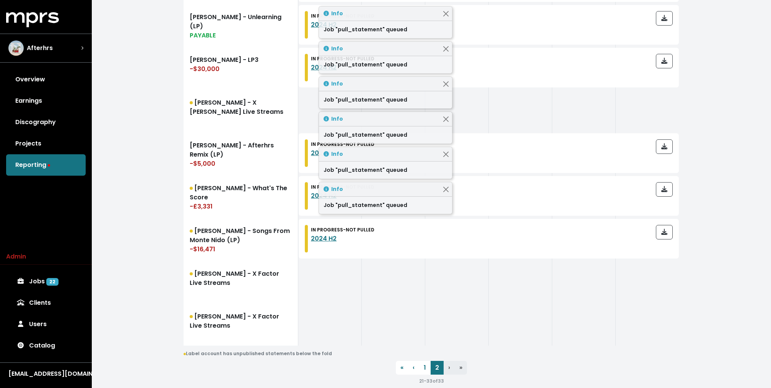
click at [665, 181] on div "IN PROGRESS - NOT PULLED 2024 H2" at bounding box center [489, 196] width 380 height 40
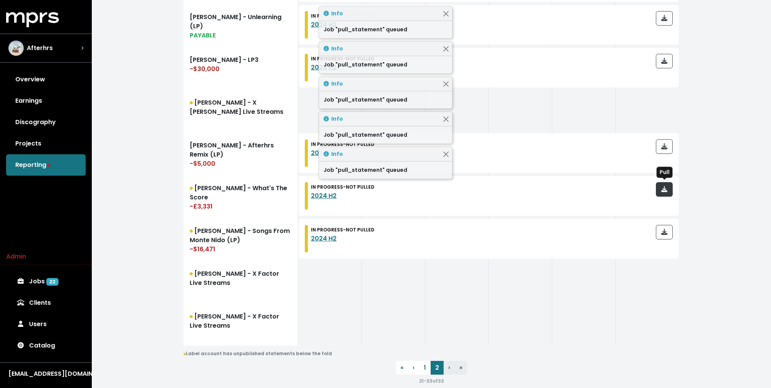
click at [665, 192] on span "button" at bounding box center [664, 189] width 6 height 9
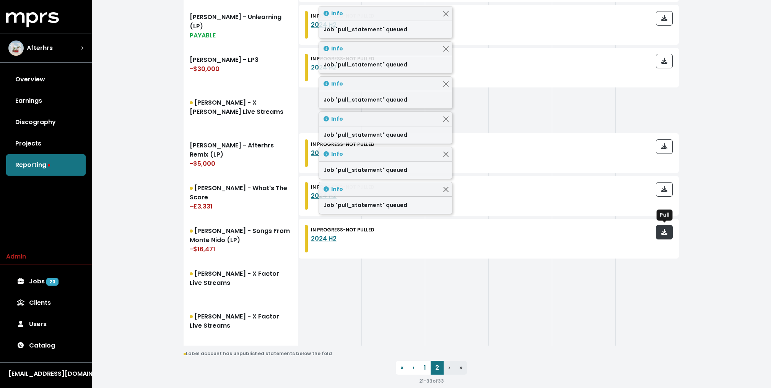
click at [662, 231] on icon "button" at bounding box center [664, 232] width 6 height 6
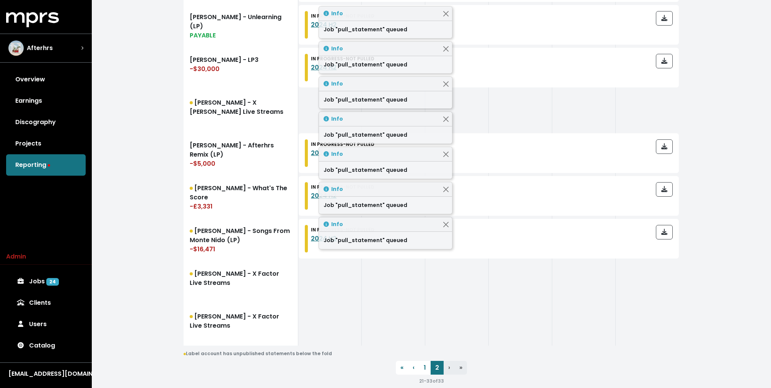
click at [545, 286] on div at bounding box center [520, 281] width 63 height 43
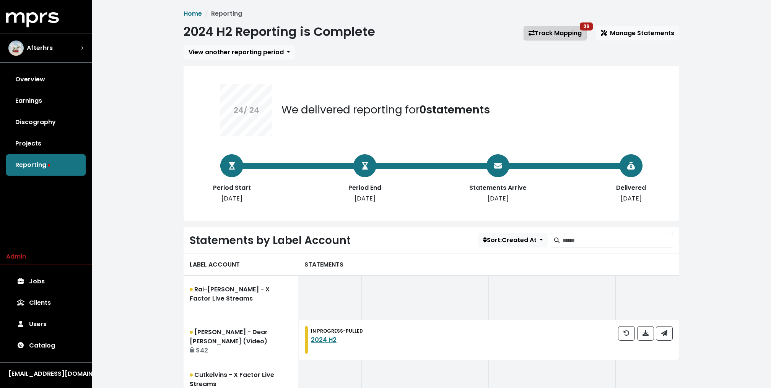
click at [547, 38] on link "Track Mapping 36" at bounding box center [554, 33] width 63 height 15
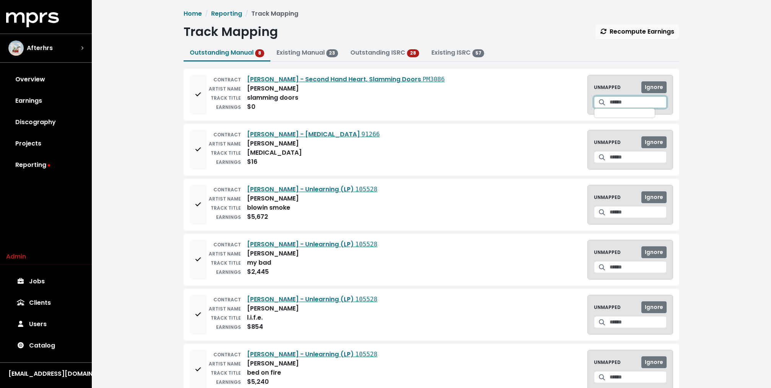
click at [628, 98] on input "Search for a track to map to" at bounding box center [637, 102] width 57 height 12
type input "**********"
click at [655, 127] on button "Create track mapping" at bounding box center [663, 122] width 17 height 18
click at [619, 102] on input "Search for a track to map to" at bounding box center [637, 102] width 57 height 12
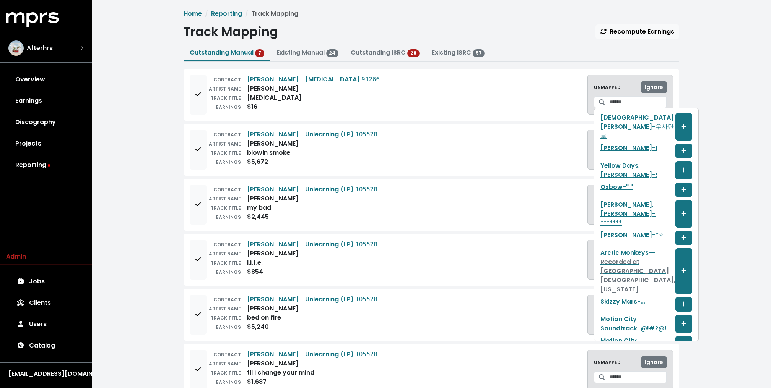
click at [524, 143] on div "CONTRACT [PERSON_NAME] - Unlearning (LP) 105528 ARTIST NAME [PERSON_NAME] TRACK…" at bounding box center [431, 150] width 483 height 40
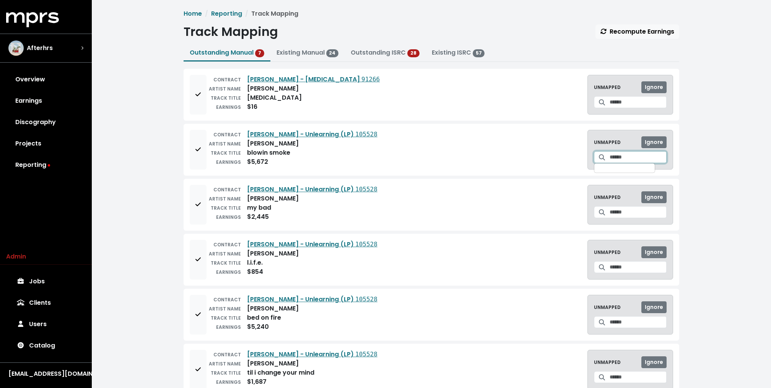
click at [617, 157] on input "Search for a track to map to" at bounding box center [637, 157] width 57 height 12
type input "**********"
click at [661, 179] on span "Create track mapping" at bounding box center [663, 177] width 5 height 9
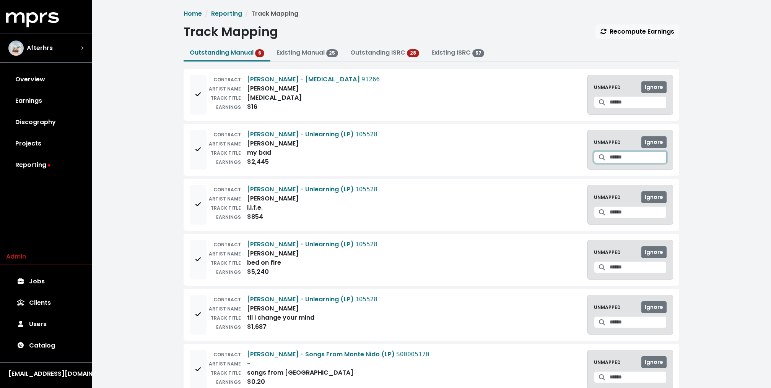
click at [630, 159] on input "Search for a track to map to" at bounding box center [637, 157] width 57 height 12
type input "**********"
click at [661, 177] on icon "Create track mapping" at bounding box center [663, 177] width 5 height 6
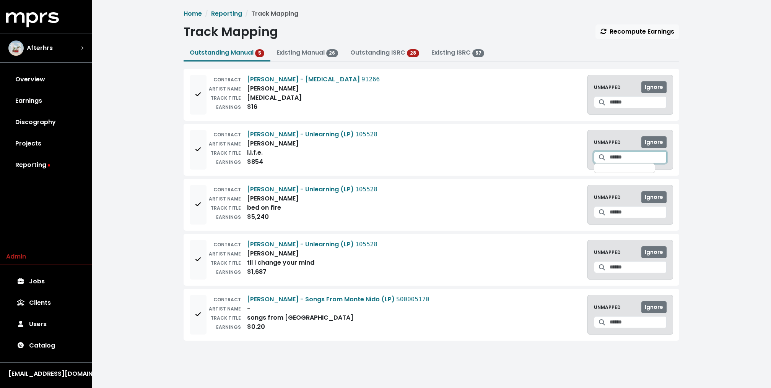
click at [618, 157] on input "Search for a track to map to" at bounding box center [637, 157] width 57 height 12
type input "**********"
click at [661, 175] on icon "Create track mapping" at bounding box center [663, 177] width 5 height 5
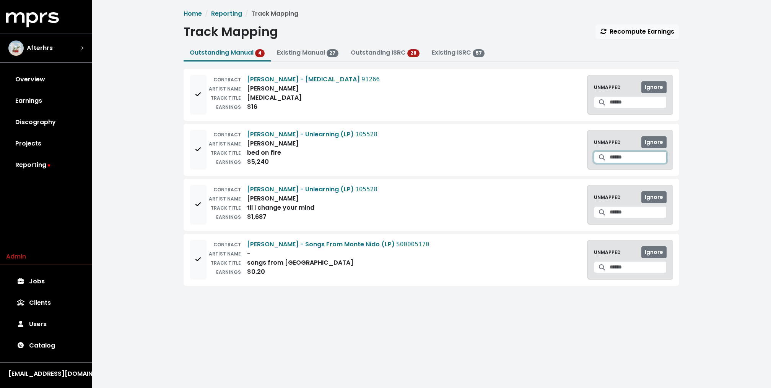
click at [623, 154] on input "Search for a track to map to" at bounding box center [637, 157] width 57 height 12
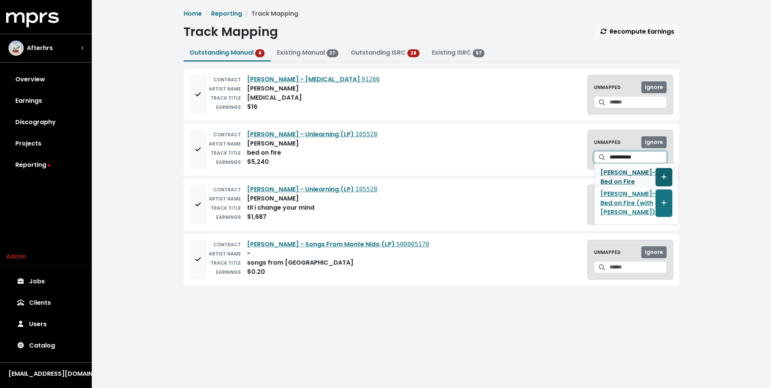
type input "**********"
click at [655, 173] on button "Create track mapping" at bounding box center [663, 177] width 17 height 18
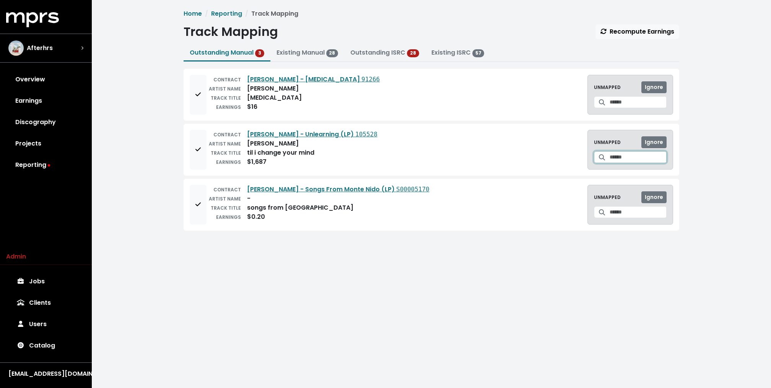
click at [633, 154] on input "Search for a track to map to" at bounding box center [637, 157] width 57 height 12
type input "**********"
click at [661, 179] on icon "Create track mapping" at bounding box center [663, 182] width 5 height 6
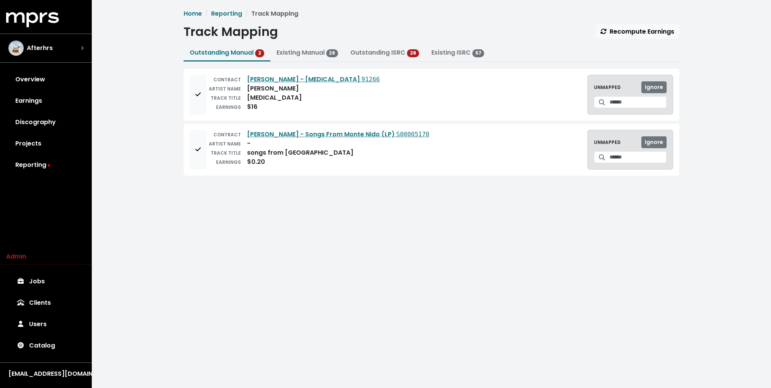
click at [206, 150] on div "TRACK TITLE" at bounding box center [223, 152] width 34 height 9
click at [193, 153] on button "Add to mapping queue" at bounding box center [198, 150] width 17 height 40
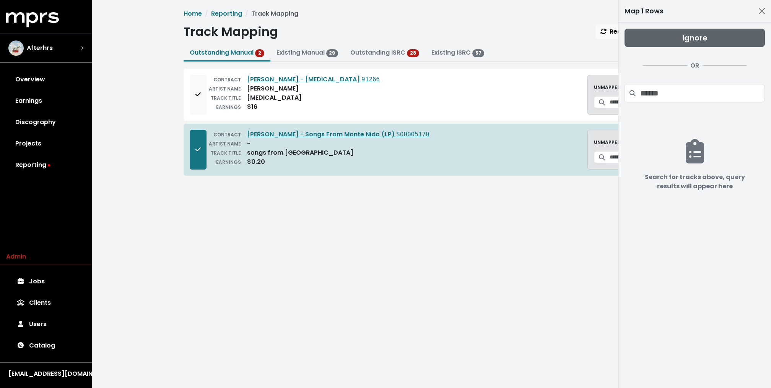
click at [684, 35] on span "Ignore" at bounding box center [694, 37] width 25 height 11
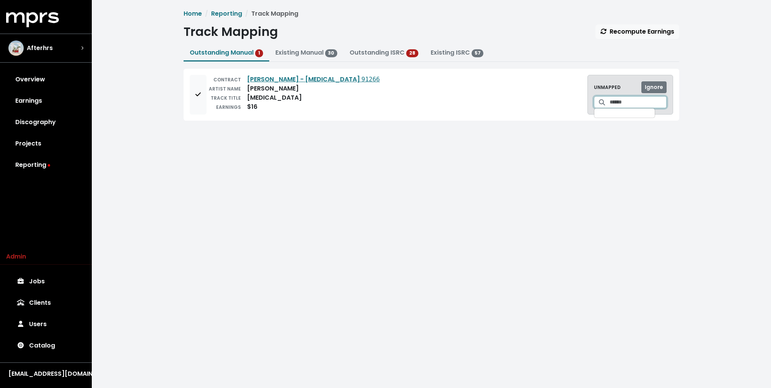
click at [612, 103] on input "Search for a track to map to" at bounding box center [637, 102] width 57 height 12
type input "**********"
click at [661, 123] on icon "Create track mapping" at bounding box center [663, 122] width 5 height 6
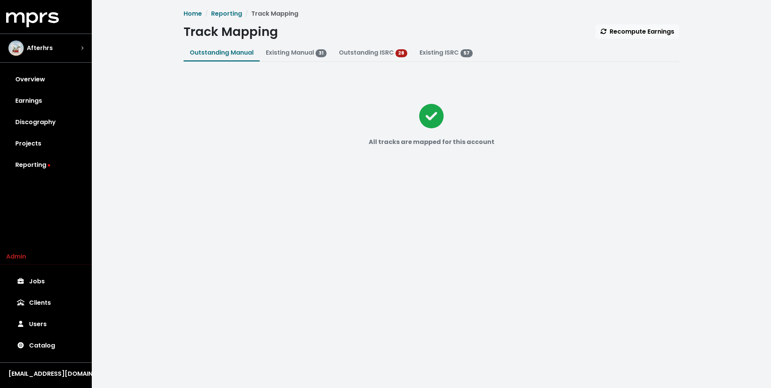
click at [262, 126] on div "All tracks are mapped for this account" at bounding box center [430, 130] width 495 height 122
click at [379, 56] on link "Outstanding ISRC" at bounding box center [366, 52] width 55 height 9
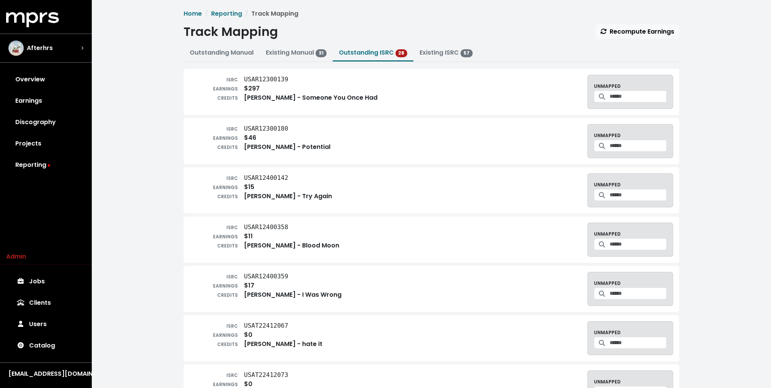
click at [620, 91] on input "Search for a track to map to" at bounding box center [637, 97] width 57 height 12
type input "**********"
click at [655, 115] on button "Create track mapping" at bounding box center [663, 121] width 17 height 28
click at [42, 102] on link "Earnings" at bounding box center [46, 100] width 80 height 21
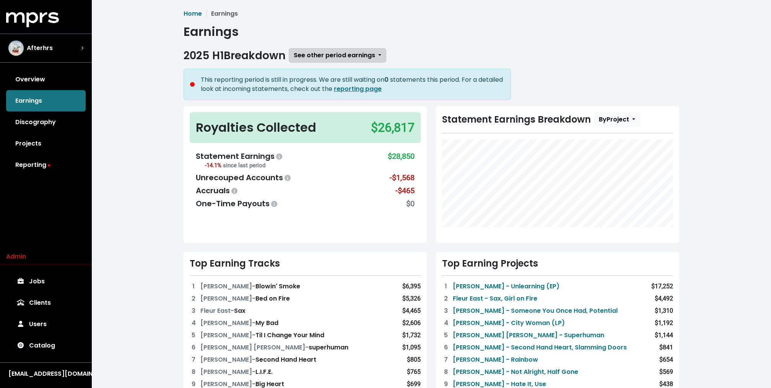
click at [308, 61] on button "See other period earnings" at bounding box center [337, 55] width 97 height 15
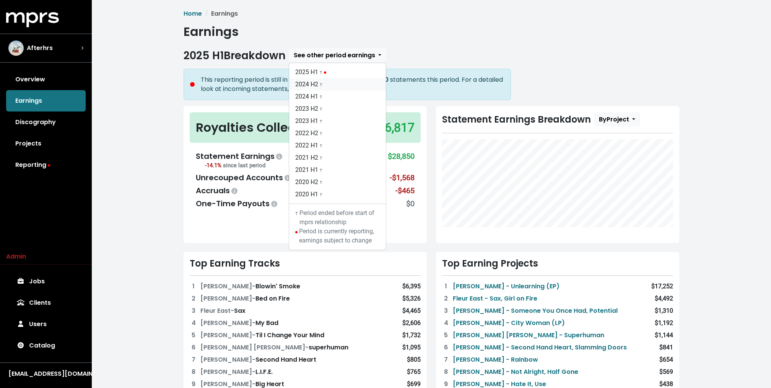
click at [312, 85] on link "2024 H2 †" at bounding box center [337, 84] width 97 height 12
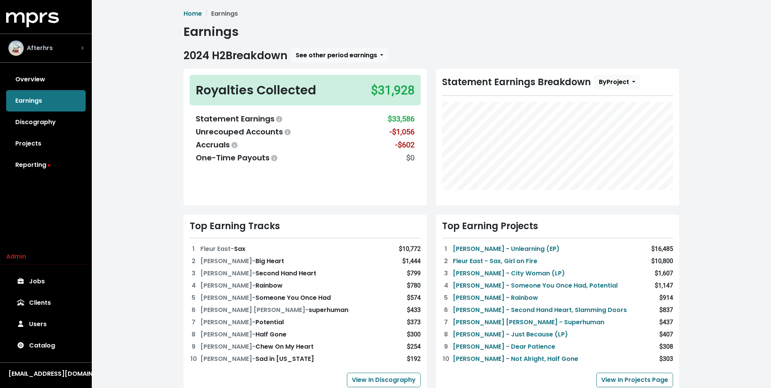
click at [46, 47] on span "Afterhrs" at bounding box center [40, 48] width 26 height 9
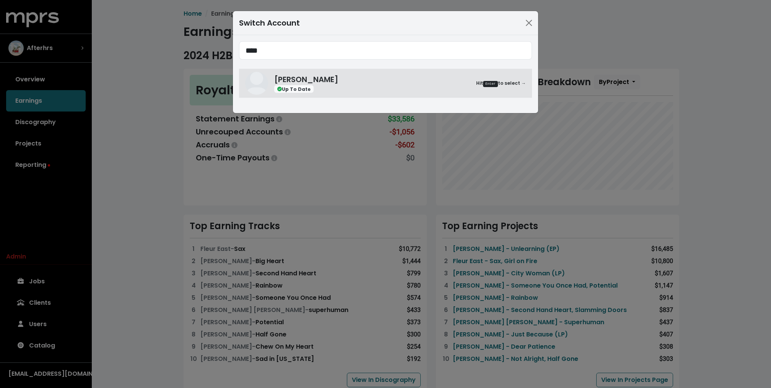
type input "****"
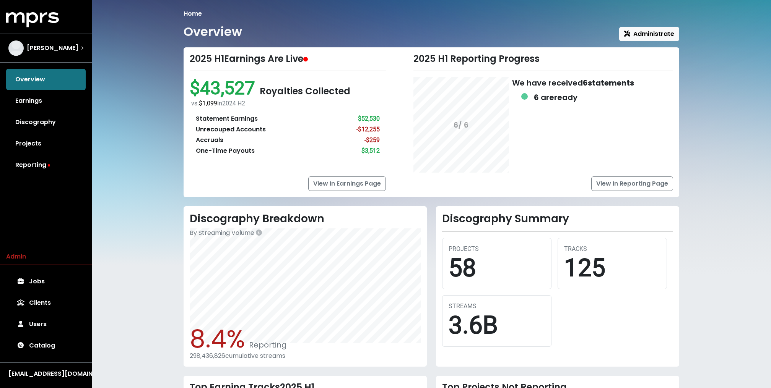
scroll to position [138, 0]
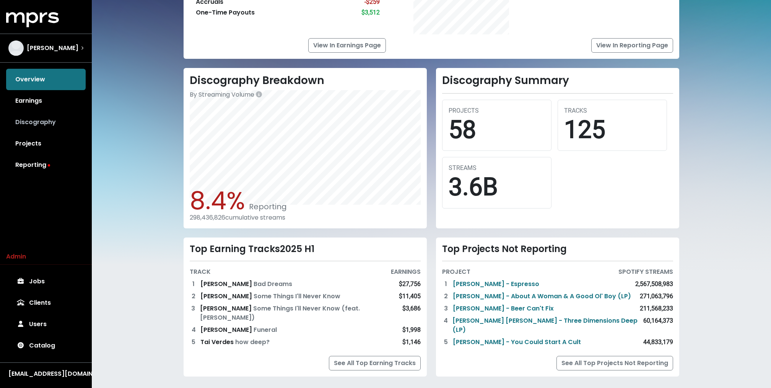
click at [50, 122] on link "Discography" at bounding box center [46, 122] width 80 height 21
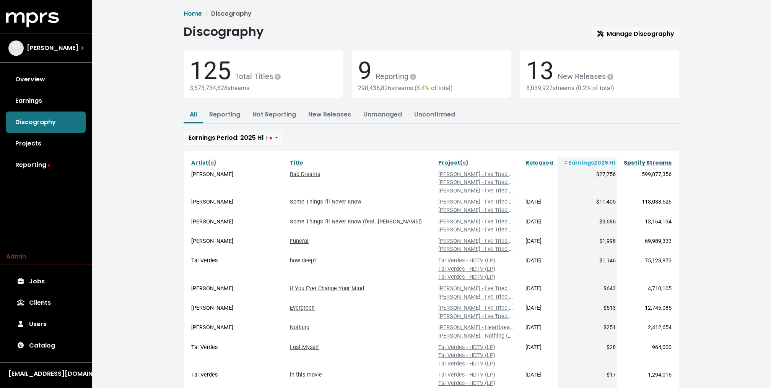
click at [647, 163] on link "Spotify Streams" at bounding box center [647, 163] width 48 height 8
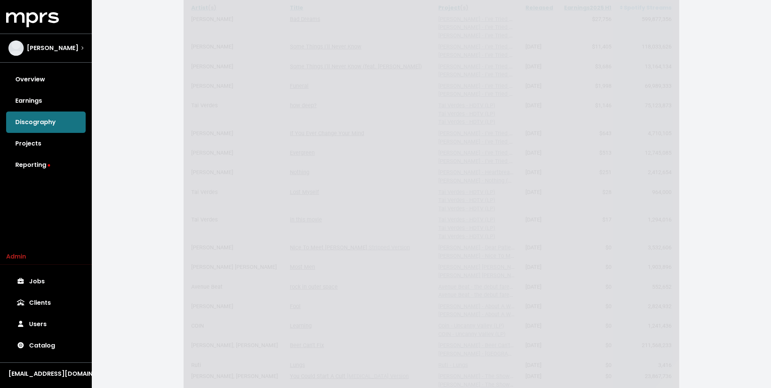
scroll to position [231, 0]
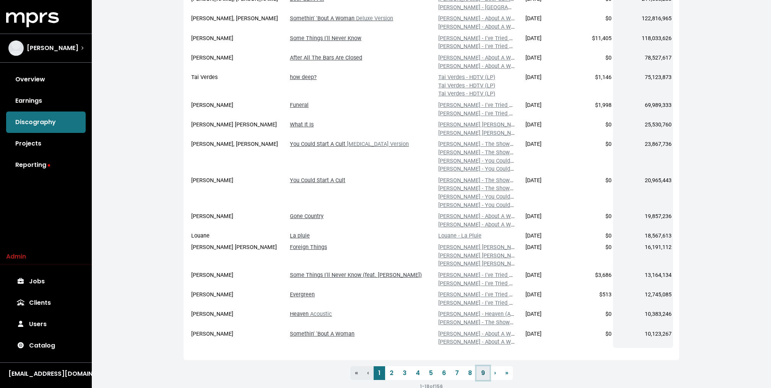
click at [481, 377] on link "9" at bounding box center [482, 374] width 13 height 14
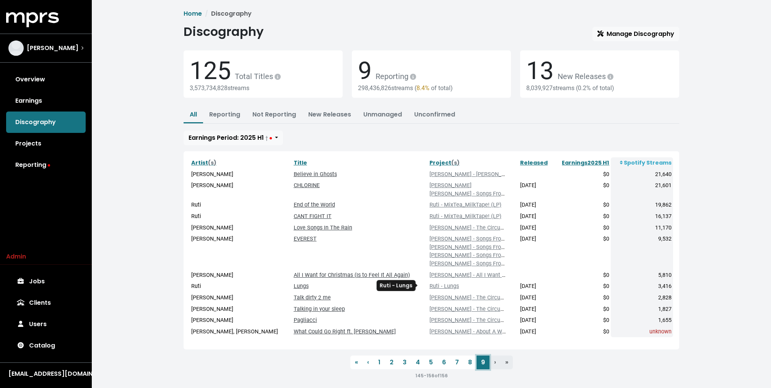
scroll to position [6, 0]
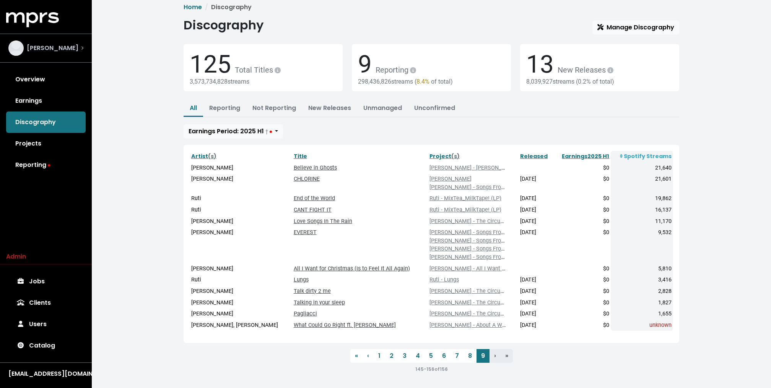
click at [54, 48] on span "[PERSON_NAME]" at bounding box center [53, 48] width 52 height 9
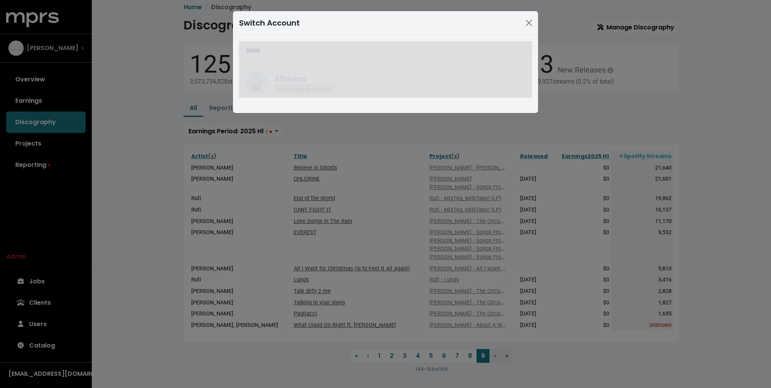
type input "*****"
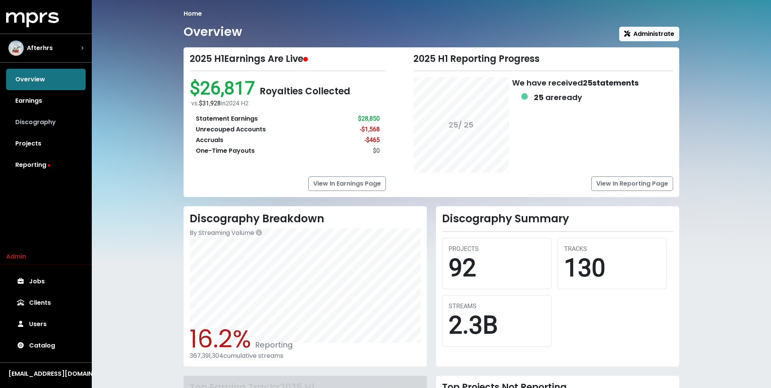
click at [37, 120] on link "Discography" at bounding box center [46, 122] width 80 height 21
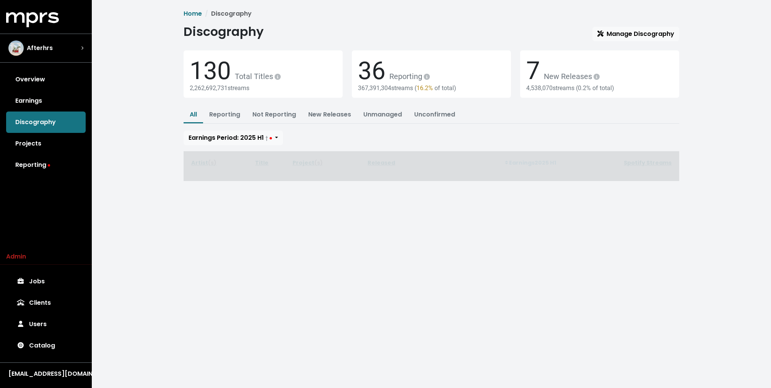
click at [639, 166] on link "Spotify Streams" at bounding box center [647, 163] width 48 height 8
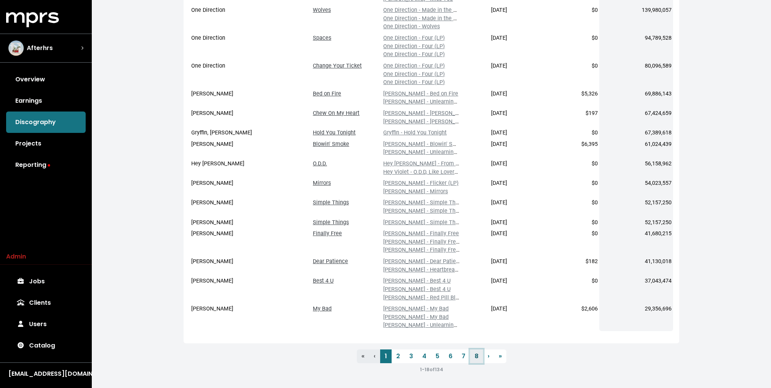
click at [474, 355] on link "8" at bounding box center [476, 357] width 13 height 14
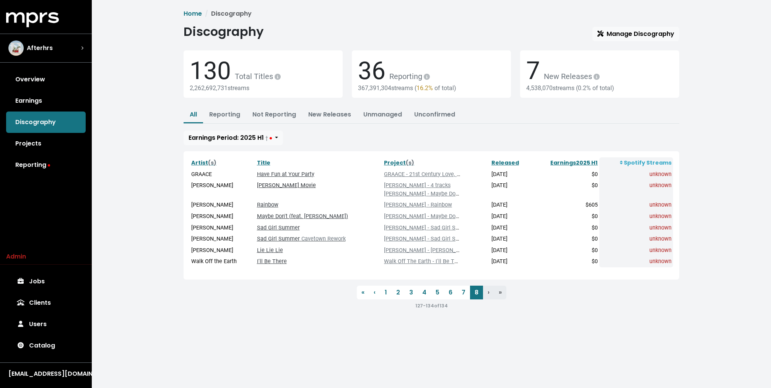
click at [286, 184] on link "[PERSON_NAME] Movie" at bounding box center [286, 185] width 59 height 6
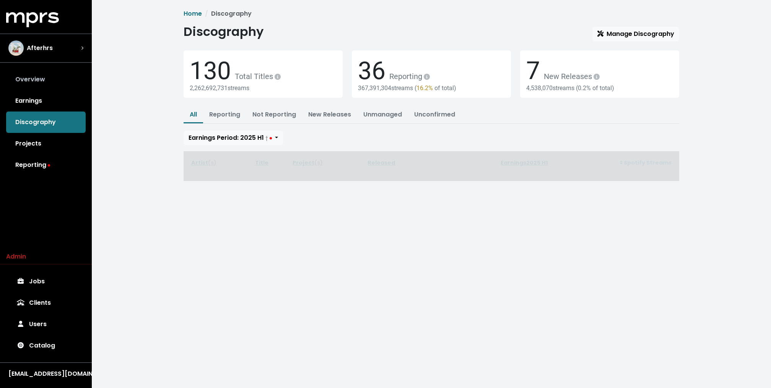
click at [49, 75] on link "Overview" at bounding box center [46, 79] width 80 height 21
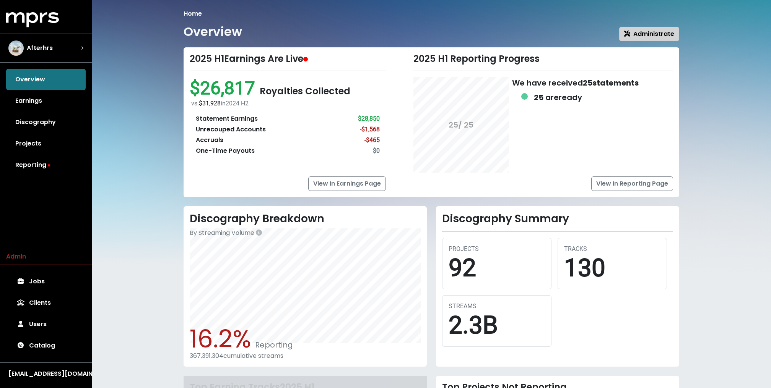
click at [654, 31] on span "Administrate" at bounding box center [649, 33] width 50 height 9
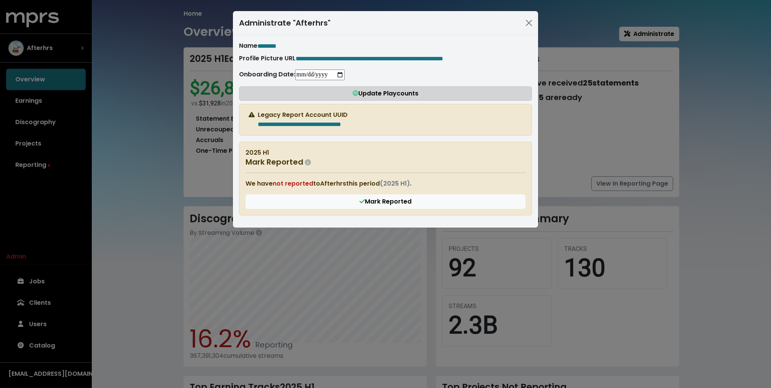
click at [372, 97] on button "Update Playcounts" at bounding box center [385, 93] width 293 height 15
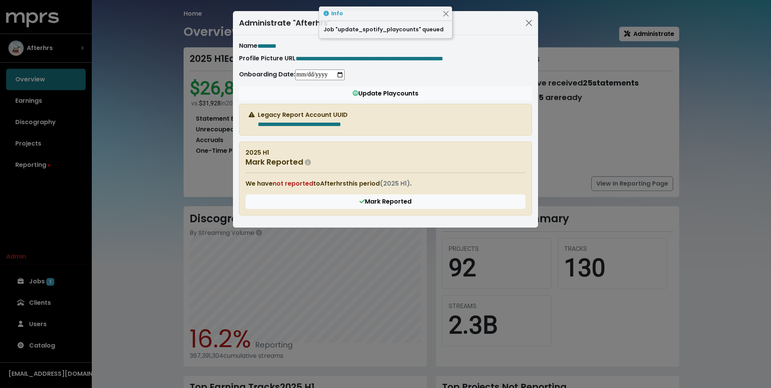
click at [95, 54] on div "**********" at bounding box center [385, 194] width 771 height 388
